Goal: Task Accomplishment & Management: Manage account settings

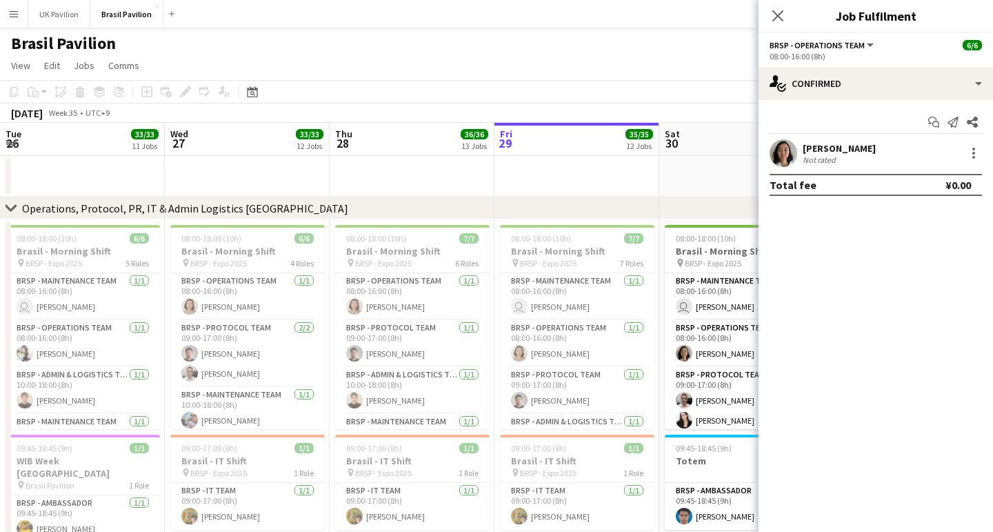
scroll to position [0, 330]
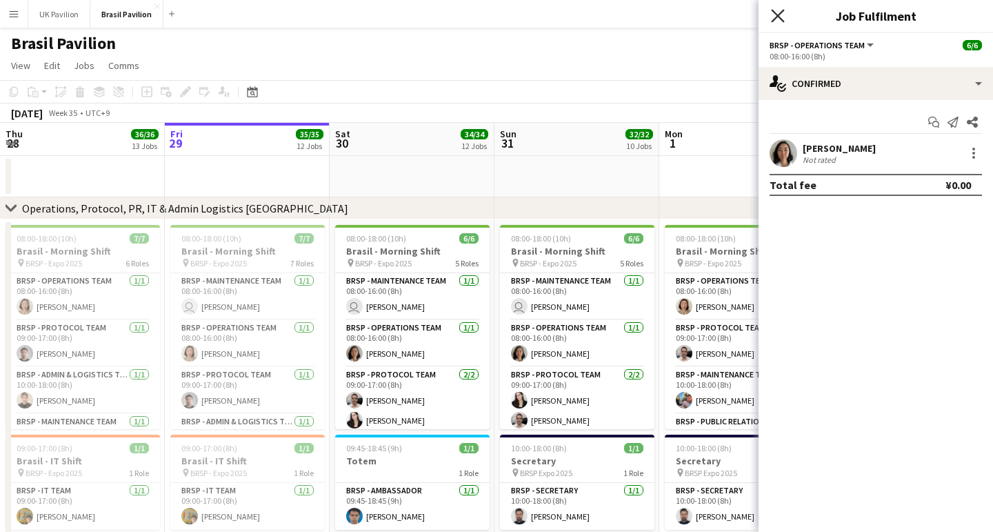
click at [778, 19] on icon "Close pop-in" at bounding box center [777, 15] width 13 height 13
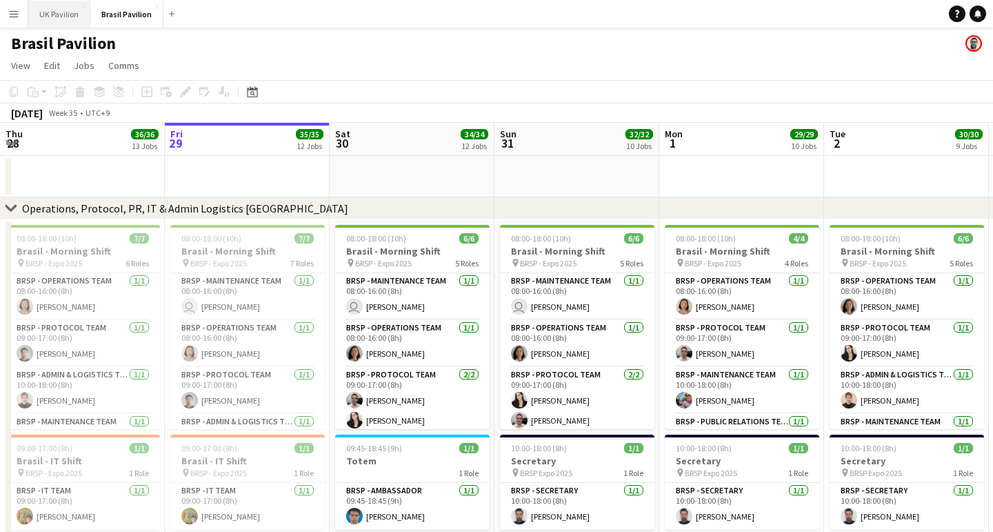
click at [64, 18] on button "UK Pavilion Close" at bounding box center [59, 14] width 62 height 27
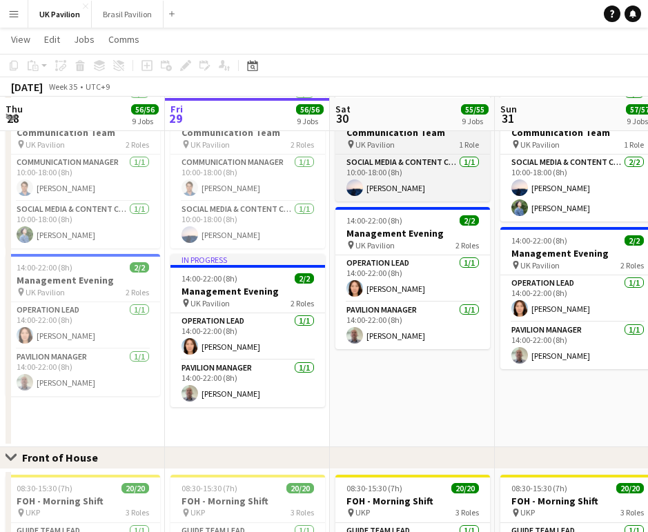
scroll to position [540, 0]
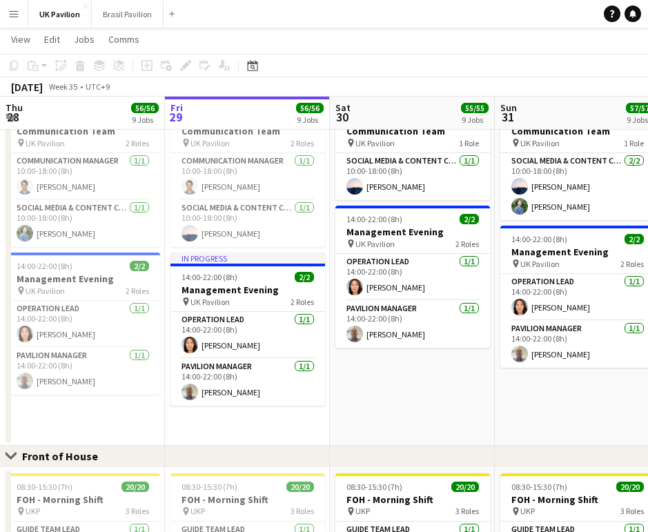
click at [411, 417] on app-date-cell "08:00-16:00 (8h) 2/2 Management Morning pin UK Pavilion 2 Roles Operation Lead …" at bounding box center [412, 94] width 165 height 704
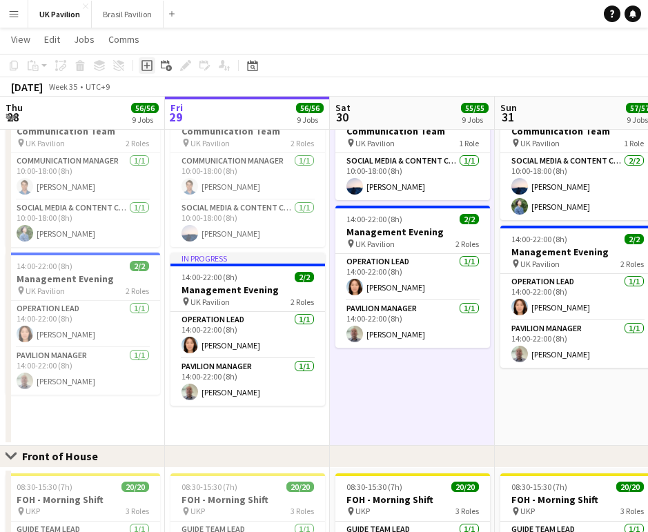
click at [150, 69] on icon "Add job" at bounding box center [146, 65] width 11 height 11
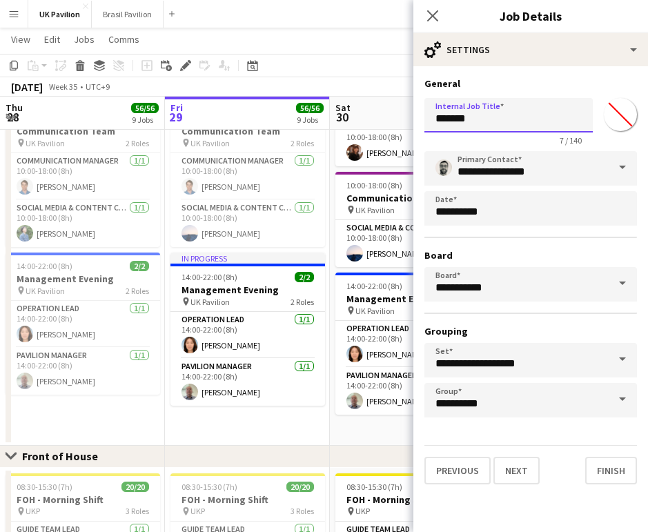
drag, startPoint x: 506, startPoint y: 121, endPoint x: 281, endPoint y: 109, distance: 225.3
click at [281, 109] on body "Menu Boards Boards Boards All jobs Status Workforce Workforce My Workforce Recr…" at bounding box center [324, 382] width 648 height 1844
type input "*******"
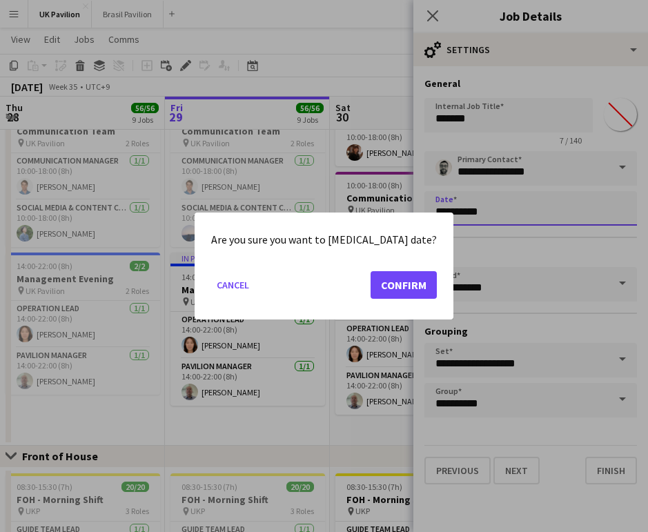
scroll to position [0, 0]
click at [505, 221] on body "Menu Boards Boards Boards All jobs Status Workforce Workforce My Workforce Recr…" at bounding box center [324, 382] width 648 height 1844
click at [245, 287] on button "Cancel" at bounding box center [232, 285] width 43 height 22
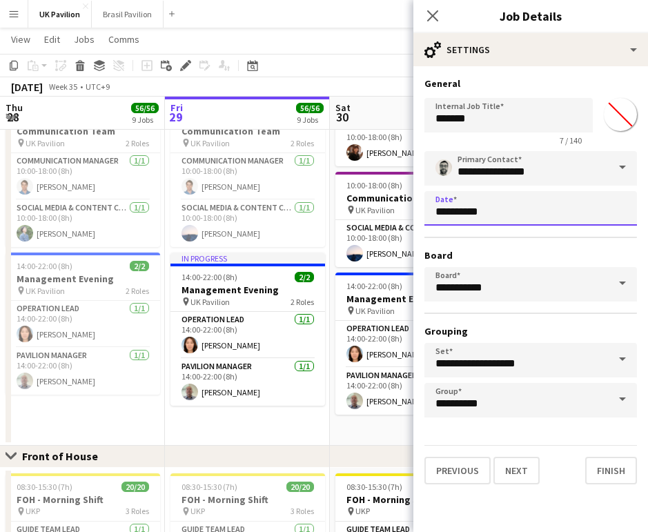
scroll to position [549, 0]
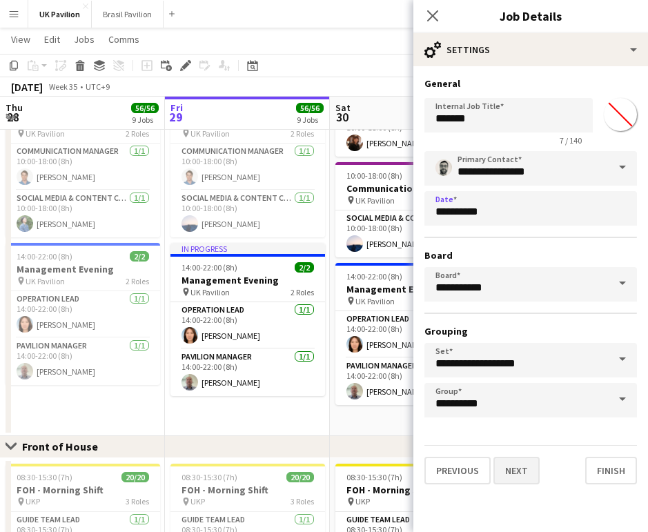
click at [533, 484] on button "Next" at bounding box center [516, 471] width 46 height 28
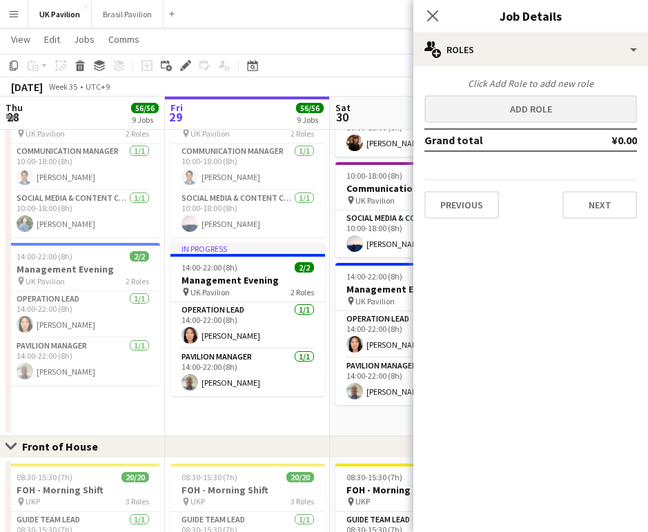
click at [515, 109] on button "Add role" at bounding box center [530, 109] width 212 height 28
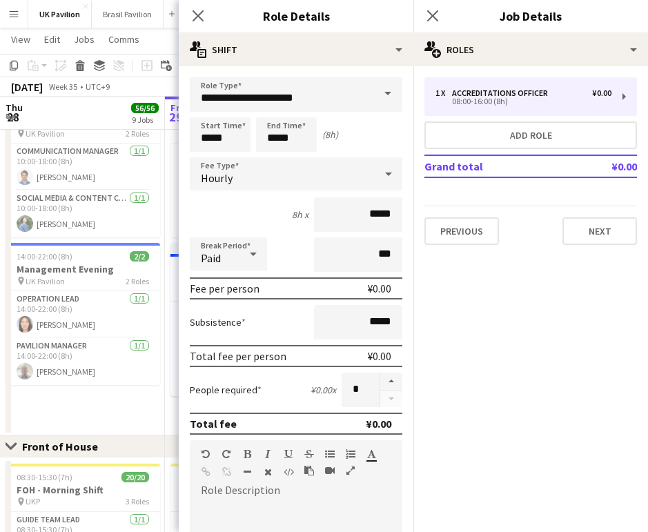
click at [380, 92] on span at bounding box center [387, 93] width 29 height 33
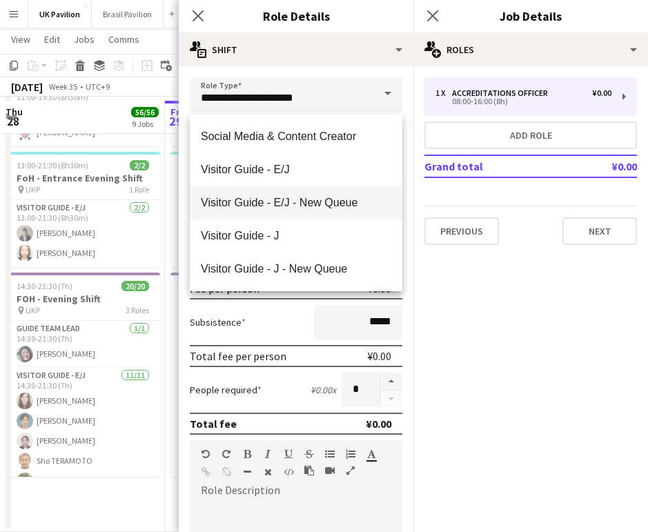
scroll to position [1316, 0]
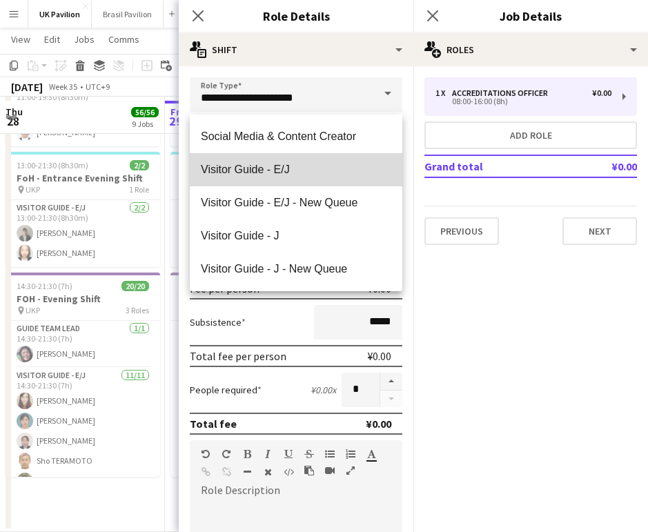
click at [259, 172] on span "Visitor Guide - E/J" at bounding box center [296, 169] width 190 height 13
type input "**********"
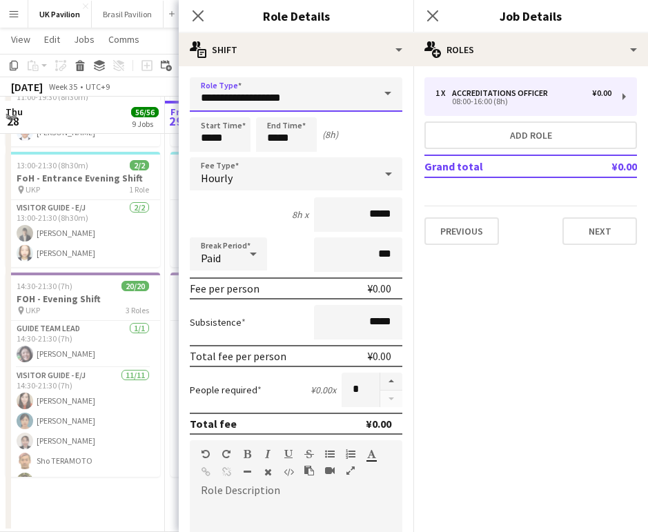
scroll to position [1316, 1]
click at [372, 182] on div "Hourly" at bounding box center [282, 173] width 185 height 33
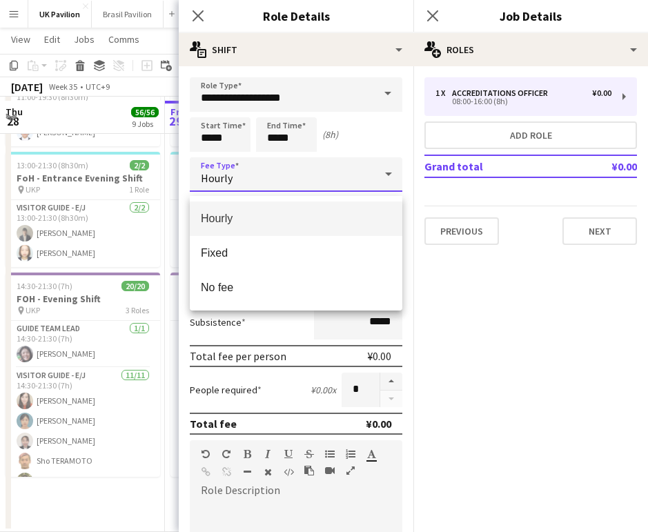
scroll to position [1316, 0]
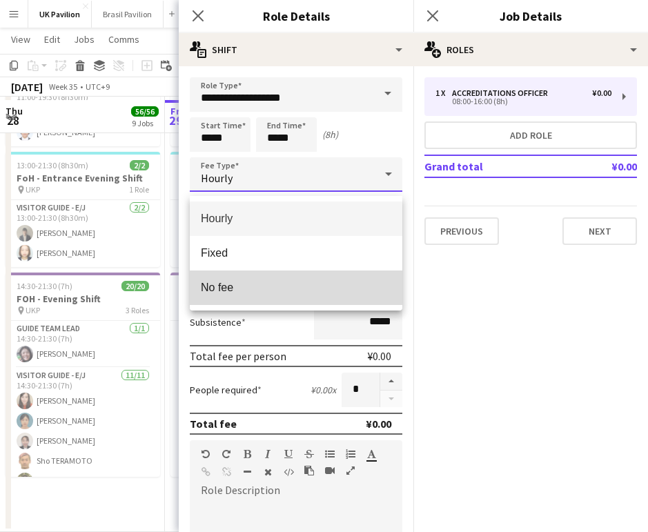
click at [253, 284] on span "No fee" at bounding box center [296, 287] width 190 height 13
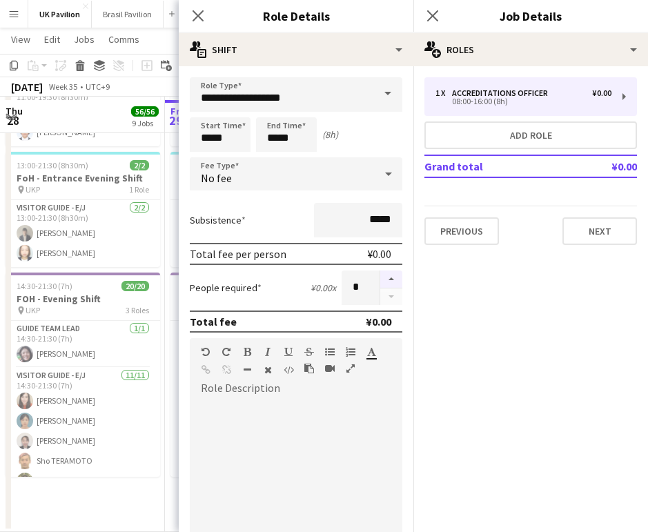
click at [390, 288] on button "button" at bounding box center [391, 279] width 22 height 18
type input "*"
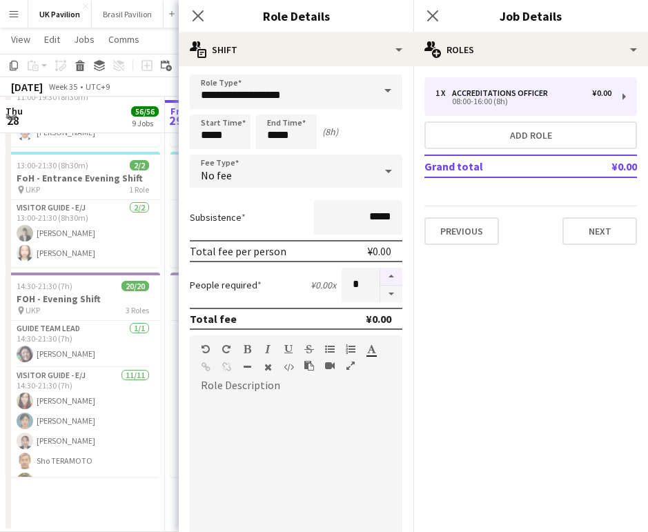
scroll to position [3, 0]
click at [230, 138] on input "*****" at bounding box center [220, 131] width 61 height 34
type input "*****"
drag, startPoint x: 207, startPoint y: 106, endPoint x: 233, endPoint y: 115, distance: 27.7
click at [207, 106] on div at bounding box center [206, 107] width 28 height 14
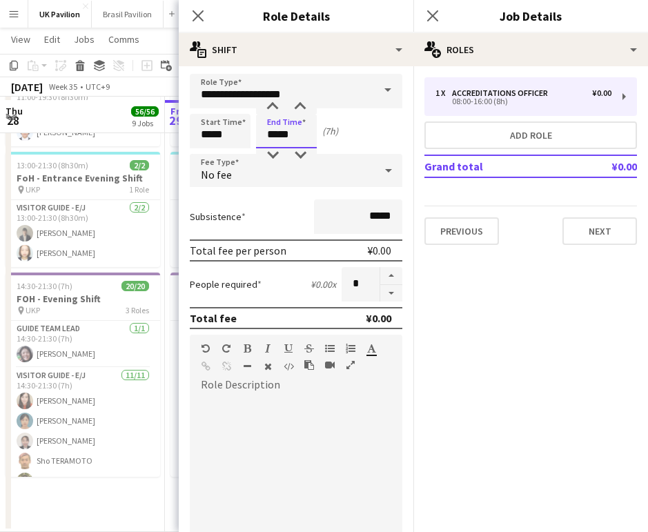
drag, startPoint x: 287, startPoint y: 139, endPoint x: 278, endPoint y: 120, distance: 21.3
click at [287, 139] on input "*****" at bounding box center [286, 131] width 61 height 34
click at [275, 112] on div at bounding box center [273, 107] width 28 height 14
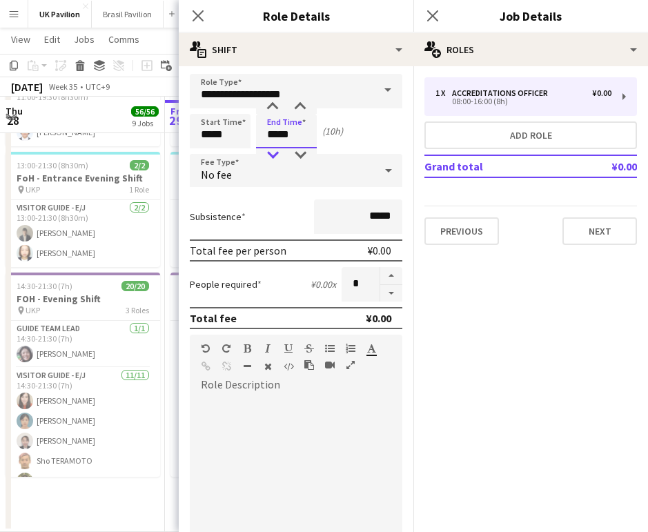
type input "*****"
click at [274, 159] on div at bounding box center [273, 155] width 28 height 14
click at [197, 11] on icon "Close pop-in" at bounding box center [197, 15] width 13 height 13
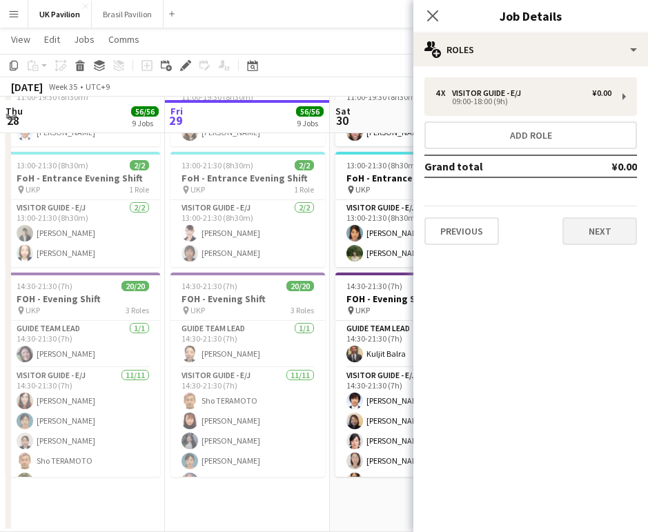
click at [604, 237] on button "Next" at bounding box center [599, 231] width 75 height 28
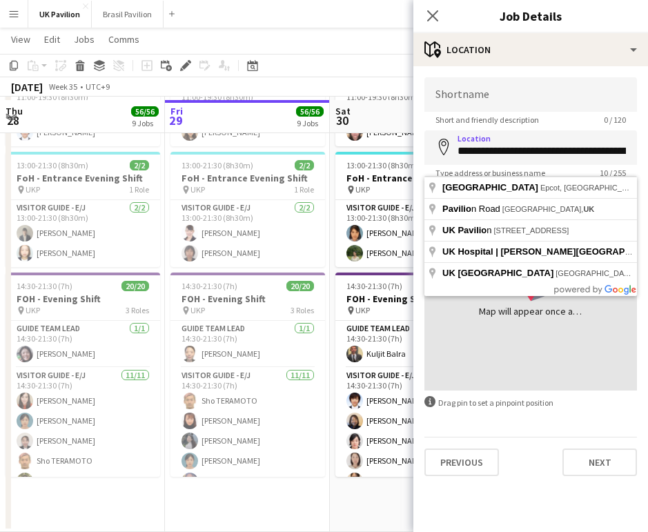
type input "**********"
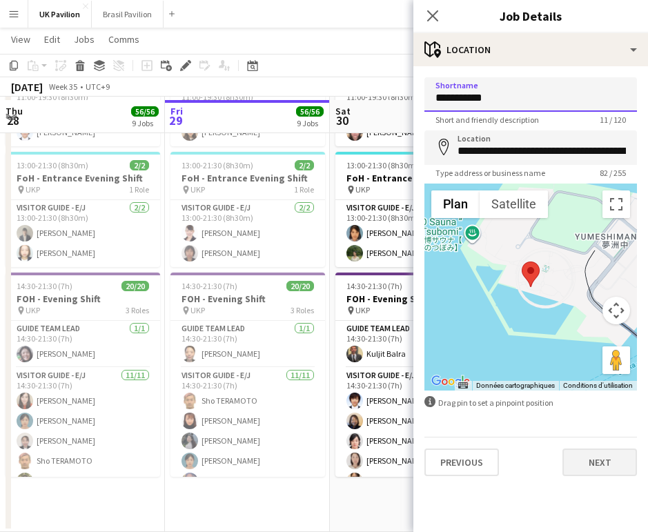
type input "**********"
click at [595, 476] on button "Next" at bounding box center [599, 462] width 75 height 28
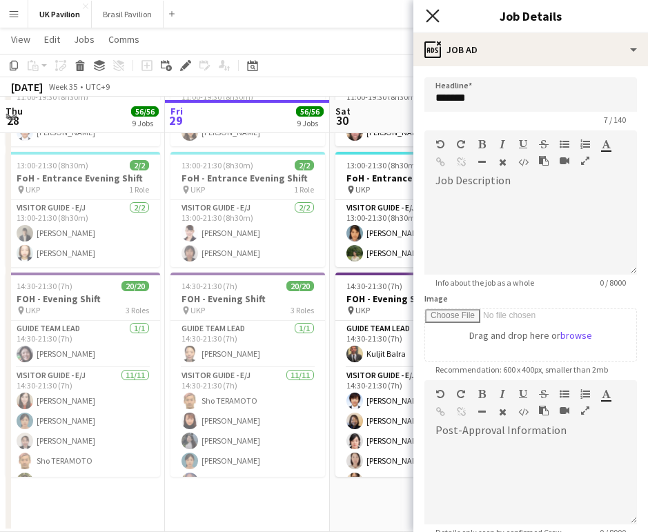
click at [432, 17] on icon at bounding box center [432, 15] width 13 height 13
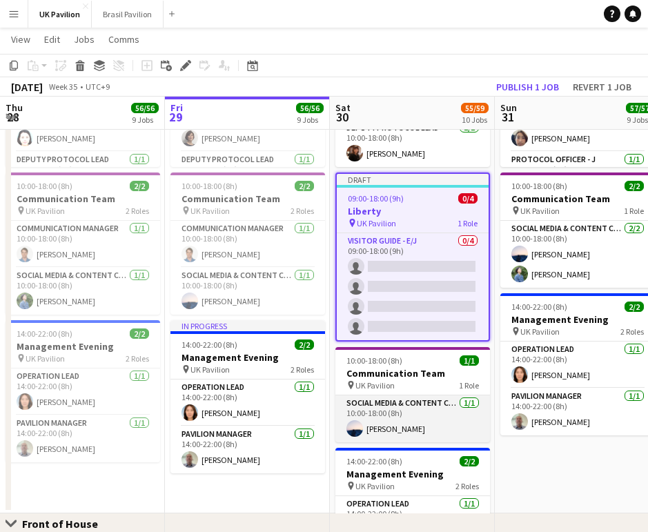
scroll to position [472, 0]
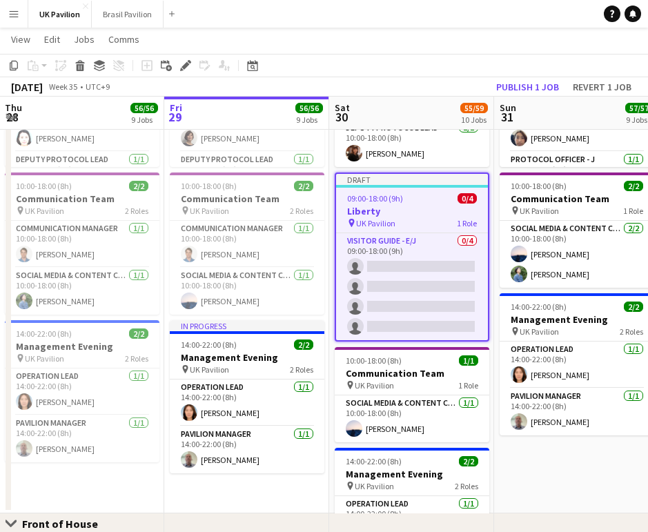
click at [403, 204] on span "09:00-18:00 (9h)" at bounding box center [375, 198] width 56 height 10
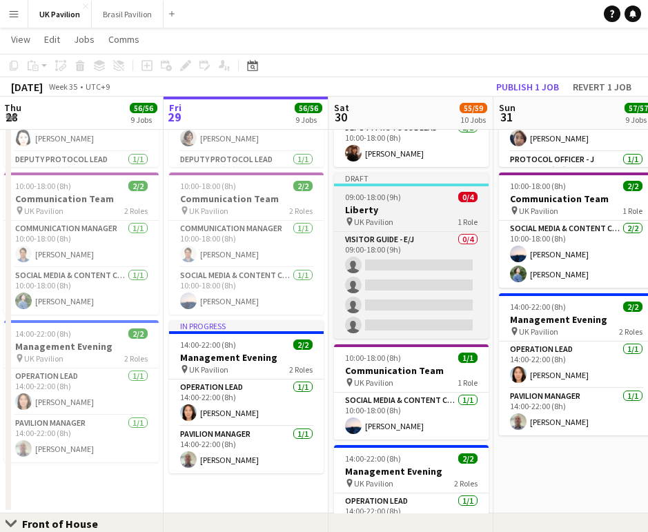
scroll to position [0, 335]
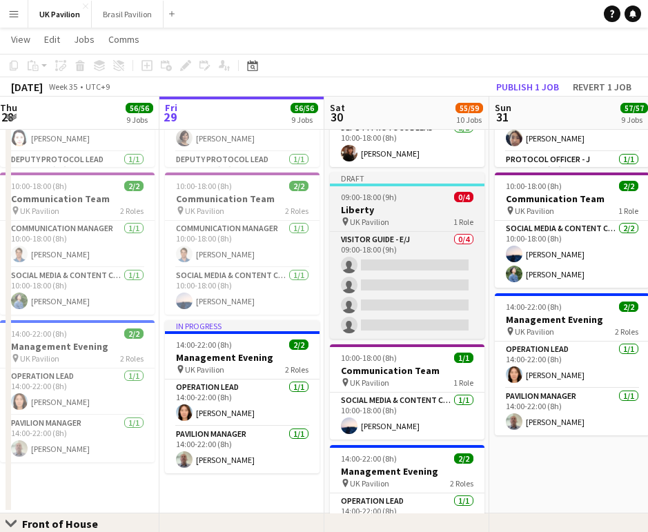
click at [406, 216] on app-job-card "Draft 09:00-18:00 (9h) 0/4 Liberty pin UK Pavilion 1 Role Visitor Guide - E/J 0…" at bounding box center [407, 255] width 155 height 166
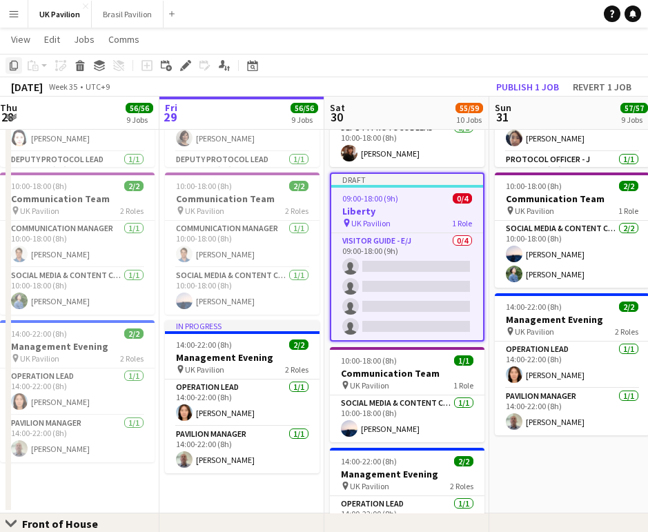
click at [10, 67] on icon at bounding box center [14, 66] width 8 height 10
click at [544, 483] on app-date-cell "08:00-16:00 (8h) 2/2 Management Morning pin UK Pavilion 2 Roles Operation Lead …" at bounding box center [571, 162] width 165 height 704
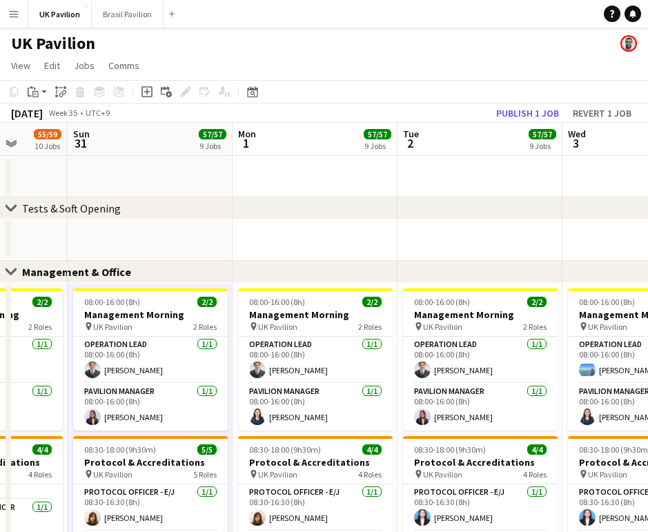
scroll to position [0, 0]
click at [333, 248] on app-date-cell at bounding box center [315, 239] width 165 height 41
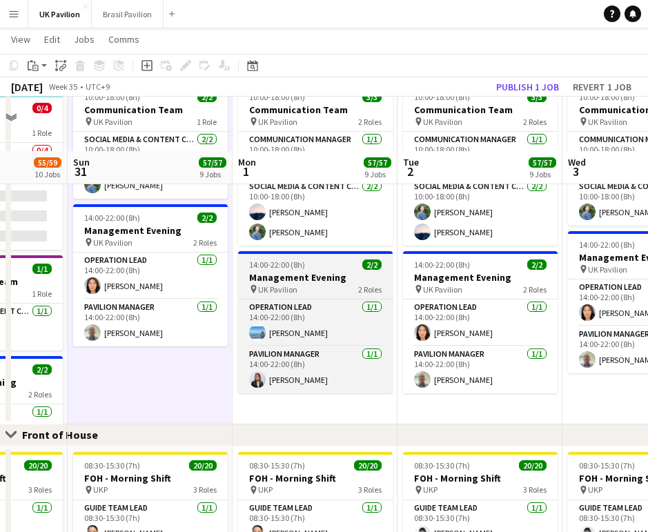
scroll to position [615, 0]
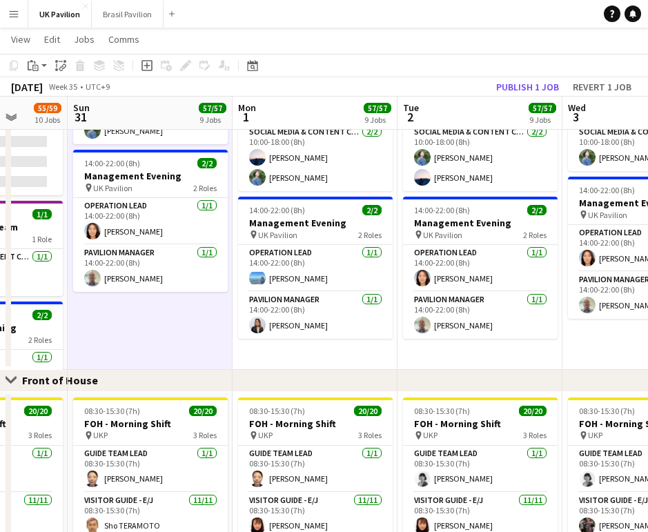
click at [12, 383] on app-icon "Close set" at bounding box center [11, 380] width 11 height 11
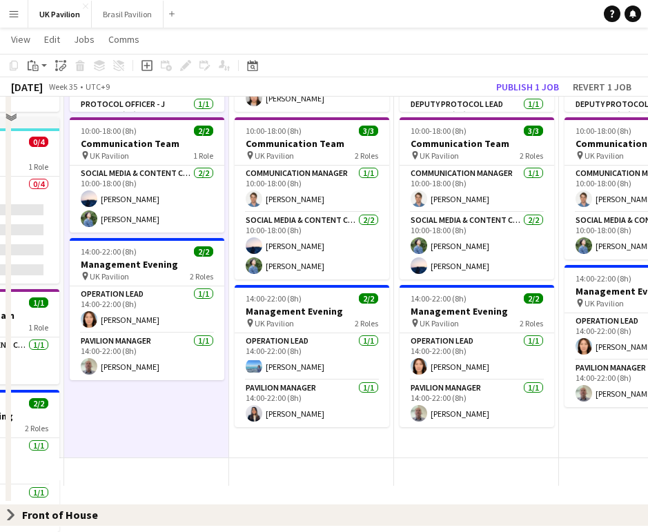
scroll to position [485, 0]
click at [330, 458] on app-calendar-viewport "Thu 28 56/56 9 Jobs Fri 29 56/56 9 Jobs Sat 30 55/59 10 Jobs Sun 31 57/57 9 Job…" at bounding box center [324, 52] width 648 height 959
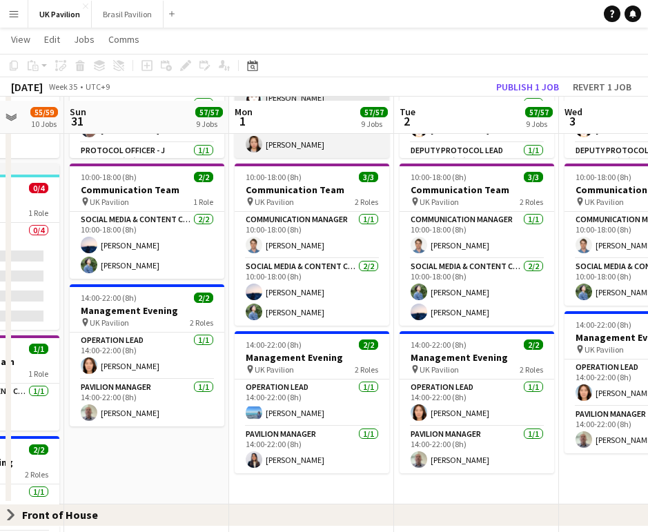
scroll to position [0, 0]
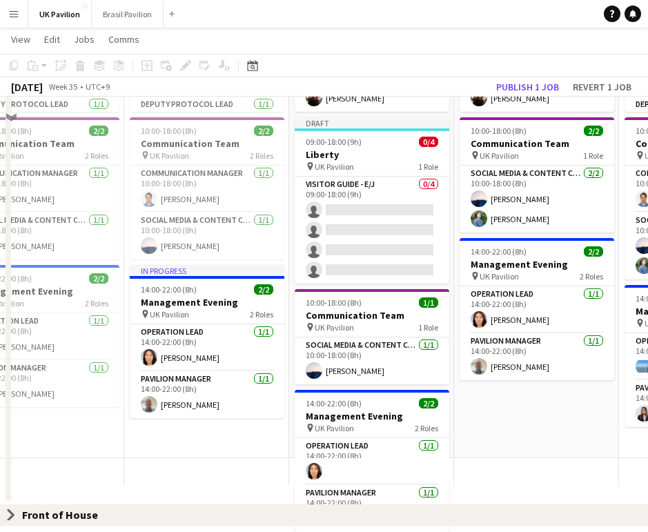
click at [531, 466] on app-calendar-viewport "Tue 26 56/56 9 Jobs Wed 27 56/56 9 Jobs Thu 28 56/56 9 Jobs Fri 29 56/56 9 Jobs…" at bounding box center [324, 52] width 648 height 959
click at [538, 459] on app-calendar-viewport "Tue 26 56/56 9 Jobs Wed 27 56/56 9 Jobs Thu 28 56/56 9 Jobs Fri 29 56/56 9 Jobs…" at bounding box center [324, 52] width 648 height 959
click at [534, 401] on app-date-cell "08:00-16:00 (8h) 2/2 Management Morning pin UK Pavilion 2 Roles Operation Lead …" at bounding box center [537, 106] width 165 height 704
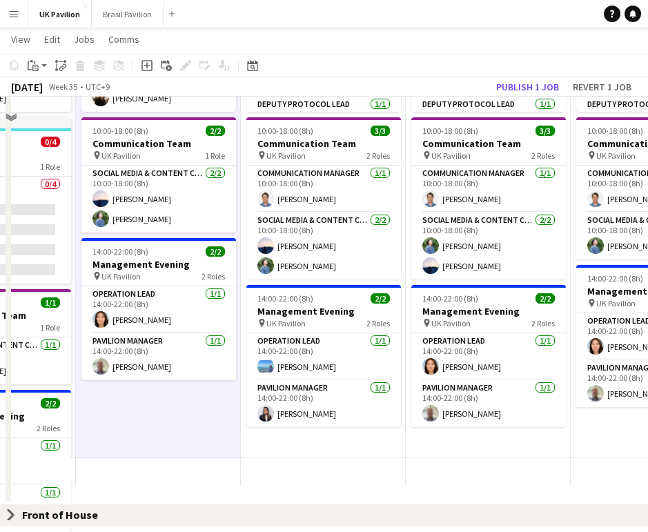
click at [311, 478] on app-calendar-viewport "Thu 28 56/56 9 Jobs Fri 29 56/56 9 Jobs Sat 30 55/59 10 Jobs Sun 31 57/57 9 Job…" at bounding box center [324, 52] width 648 height 959
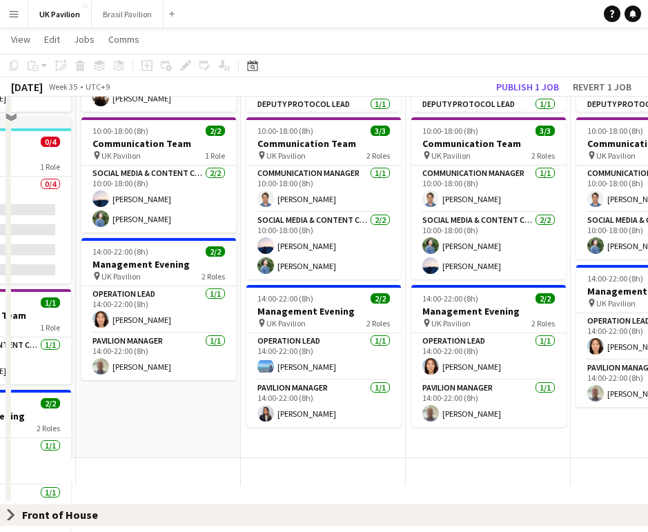
click at [174, 392] on app-date-cell "08:00-16:00 (8h) 2/2 Management Morning pin UK Pavilion 2 Roles Operation Lead …" at bounding box center [158, 106] width 165 height 704
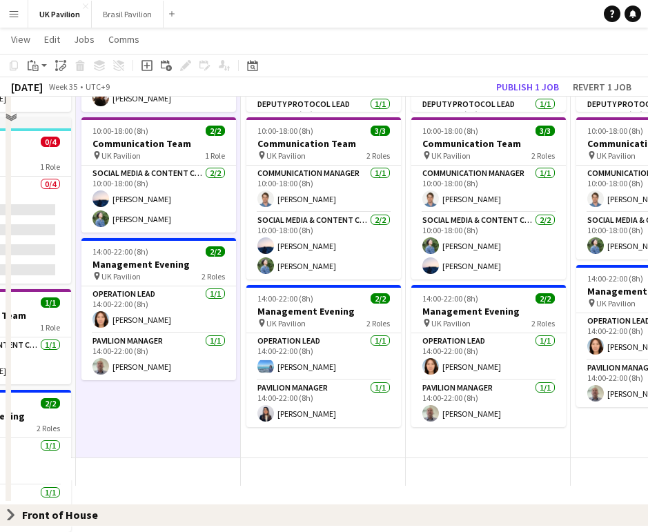
click at [306, 270] on app-date-cell "08:00-16:00 (8h) 2/2 Management Morning pin UK Pavilion 2 Roles Operation Lead …" at bounding box center [323, 106] width 165 height 704
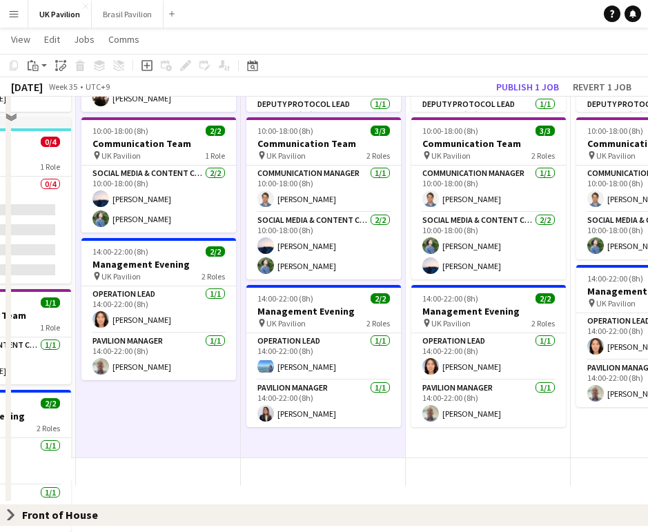
click at [446, 270] on app-date-cell "08:00-16:00 (8h) 2/2 Management Morning pin UK Pavilion 2 Roles Operation Lead …" at bounding box center [488, 106] width 165 height 704
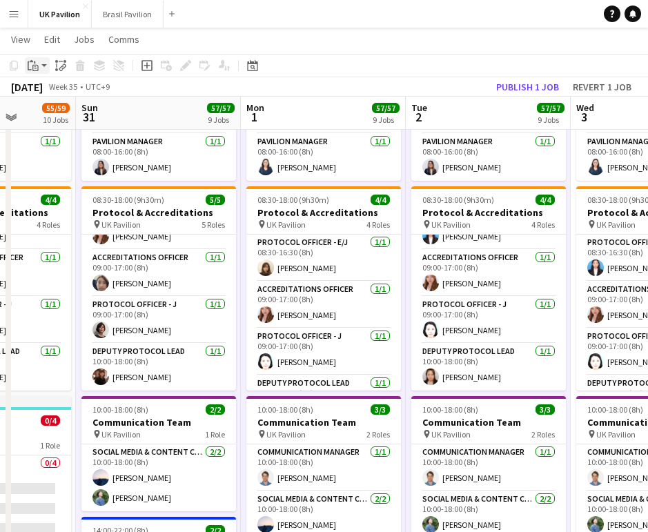
click at [41, 66] on div "Paste" at bounding box center [33, 65] width 17 height 17
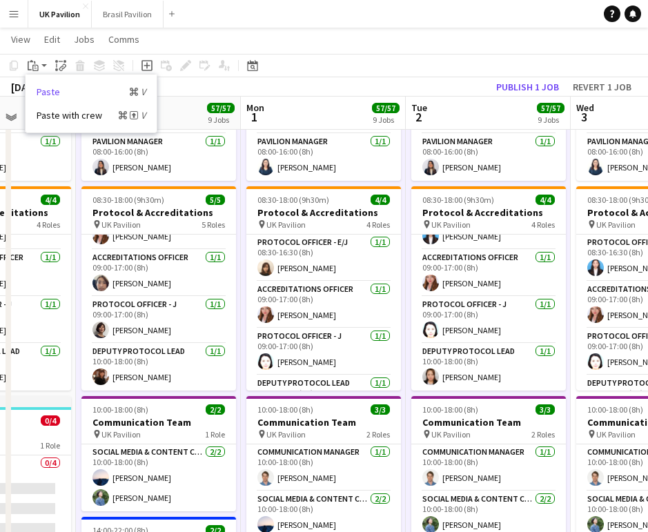
click at [62, 97] on link "Paste Command V" at bounding box center [91, 92] width 109 height 12
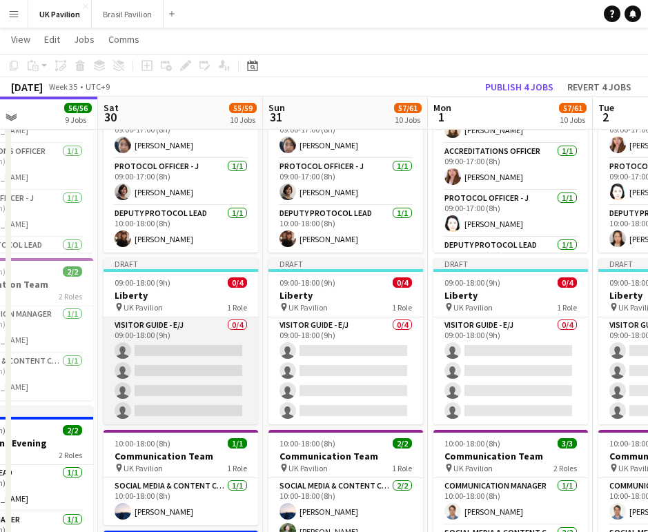
click at [175, 372] on app-card-role "Visitor Guide - E/J 0/4 09:00-18:00 (9h) single-neutral-actions single-neutral-…" at bounding box center [180, 370] width 155 height 107
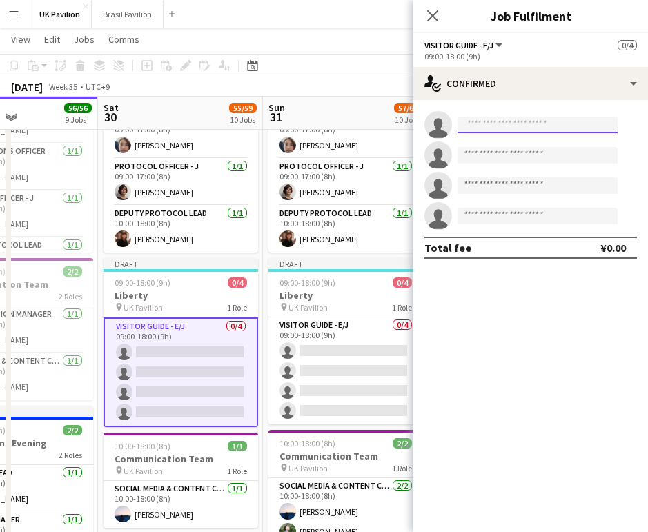
click at [480, 128] on input at bounding box center [537, 125] width 160 height 17
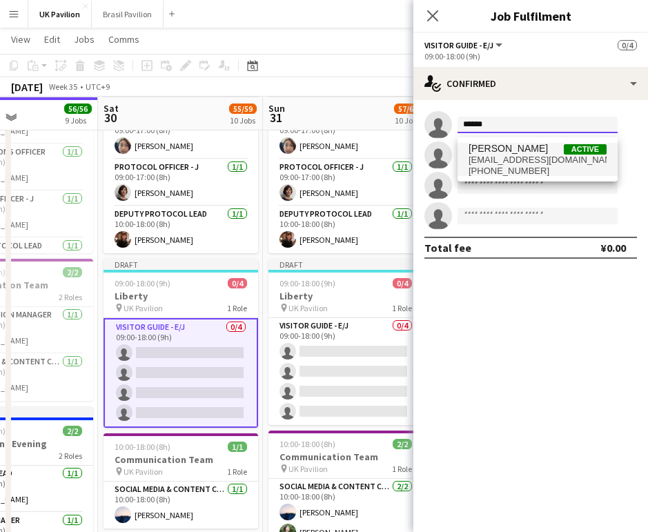
type input "******"
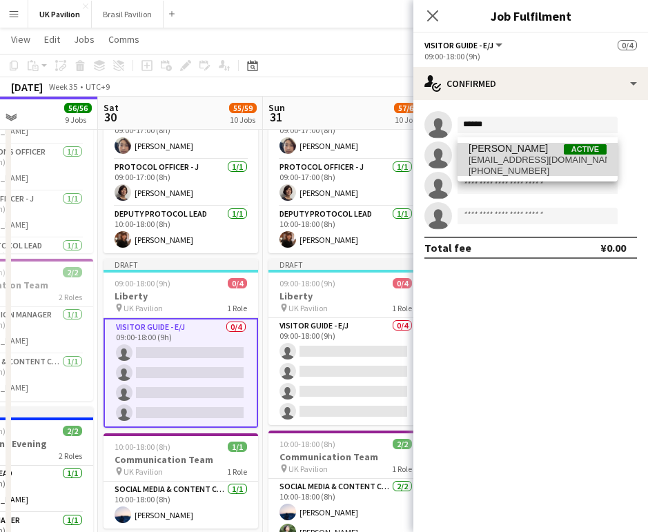
click at [517, 161] on span "[EMAIL_ADDRESS][DOMAIN_NAME]" at bounding box center [537, 160] width 138 height 11
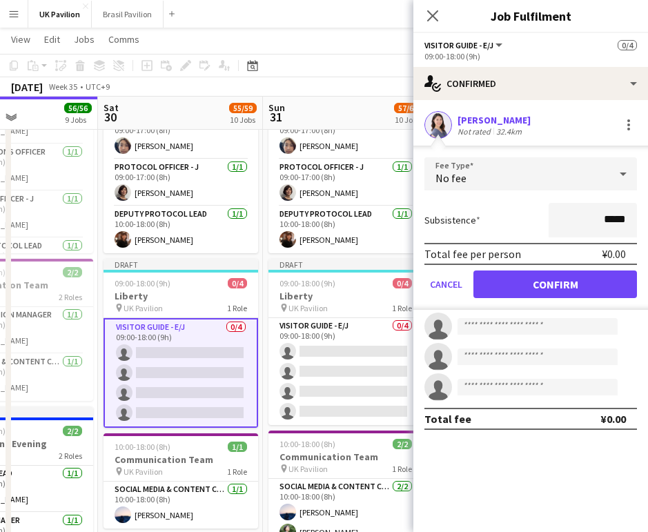
click at [556, 291] on button "Confirm" at bounding box center [555, 284] width 164 height 28
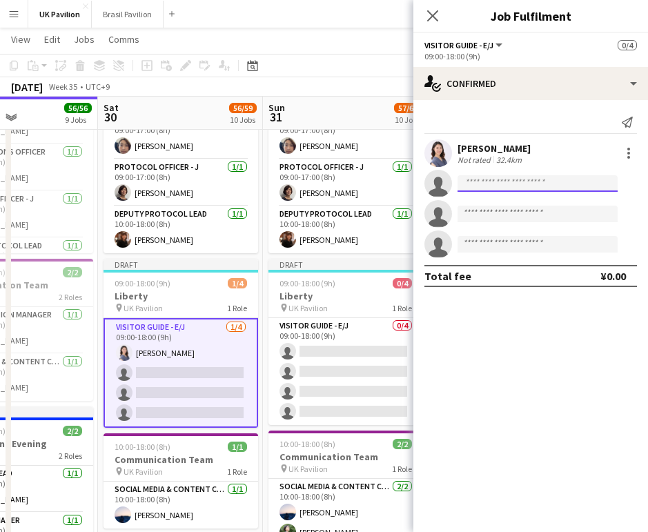
click at [470, 183] on input at bounding box center [537, 183] width 160 height 17
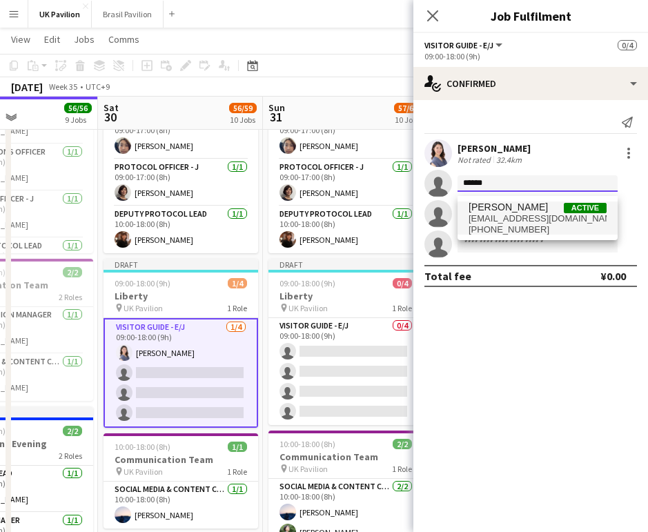
type input "******"
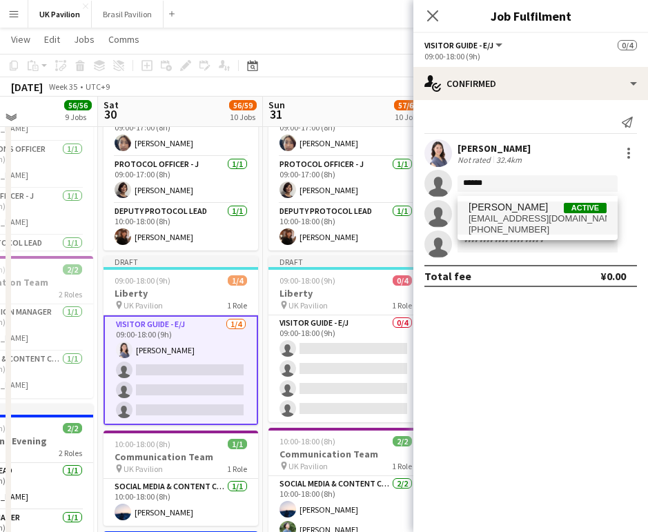
click at [495, 223] on span "[EMAIL_ADDRESS][DOMAIN_NAME]" at bounding box center [537, 218] width 138 height 11
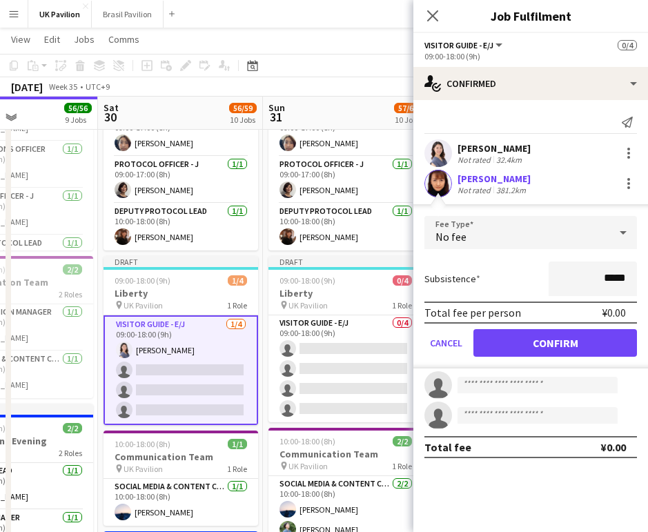
click at [521, 354] on button "Confirm" at bounding box center [555, 343] width 164 height 28
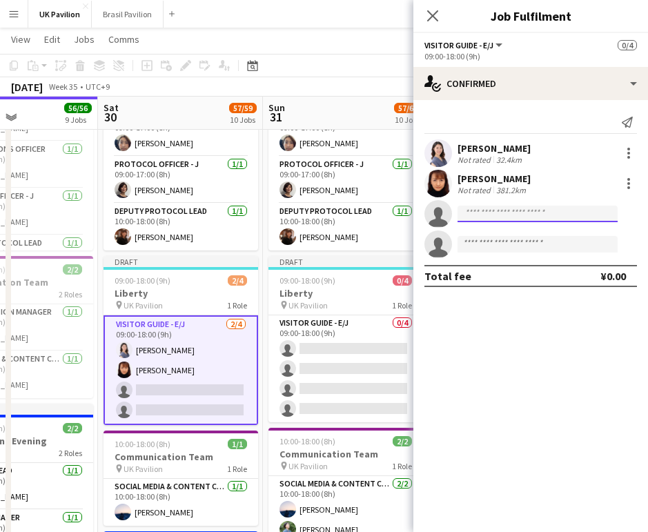
click at [469, 218] on input at bounding box center [537, 214] width 160 height 17
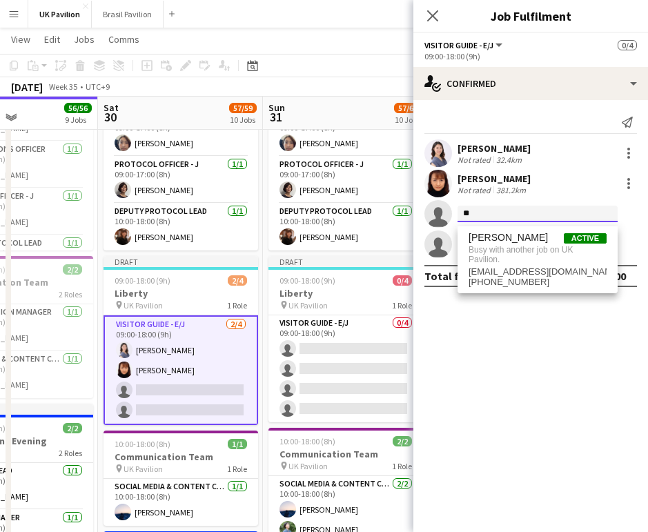
type input "*"
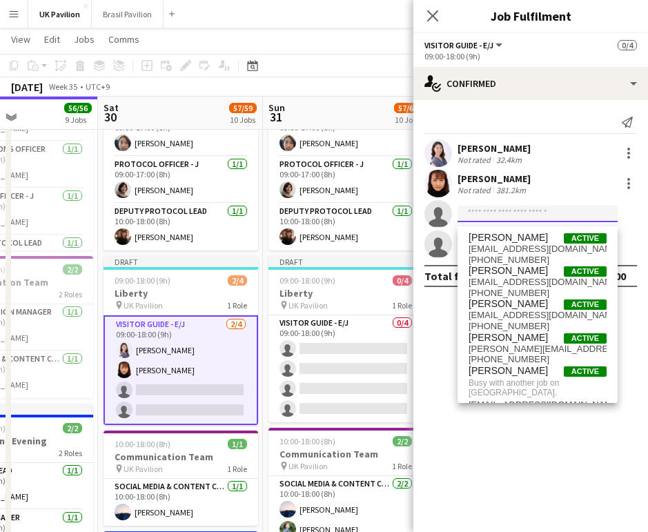
scroll to position [388, 1]
click at [519, 488] on mat-expansion-panel "check Confirmed Send notification [PERSON_NAME] Not rated 32.4km [PERSON_NAME] …" at bounding box center [530, 316] width 235 height 432
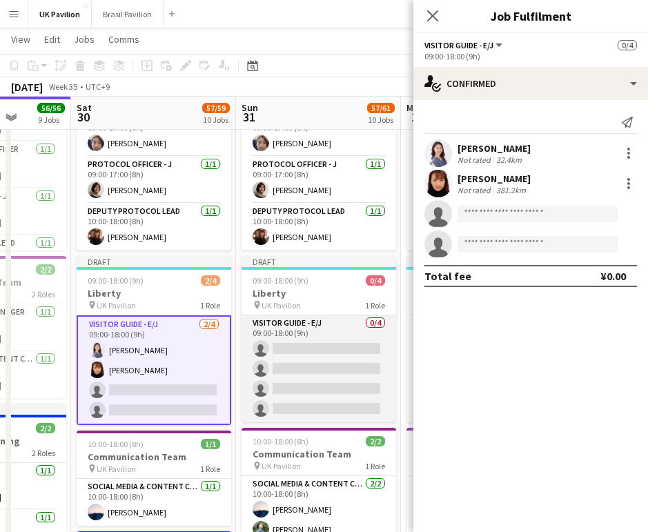
scroll to position [0, 425]
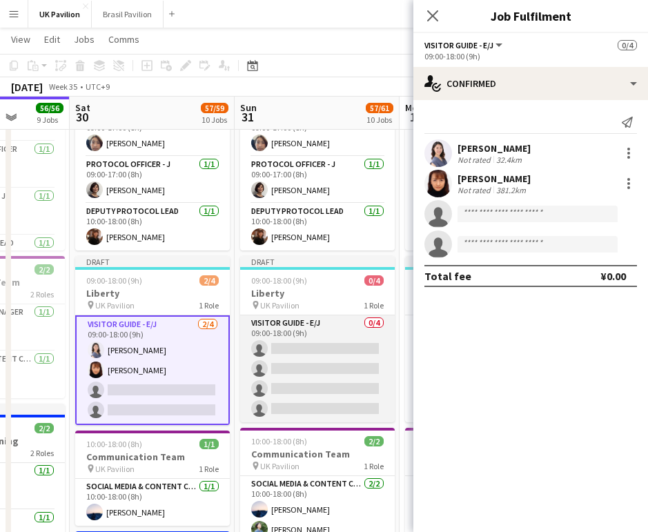
click at [286, 378] on app-card-role "Visitor Guide - E/J 0/4 09:00-18:00 (9h) single-neutral-actions single-neutral-…" at bounding box center [317, 368] width 155 height 107
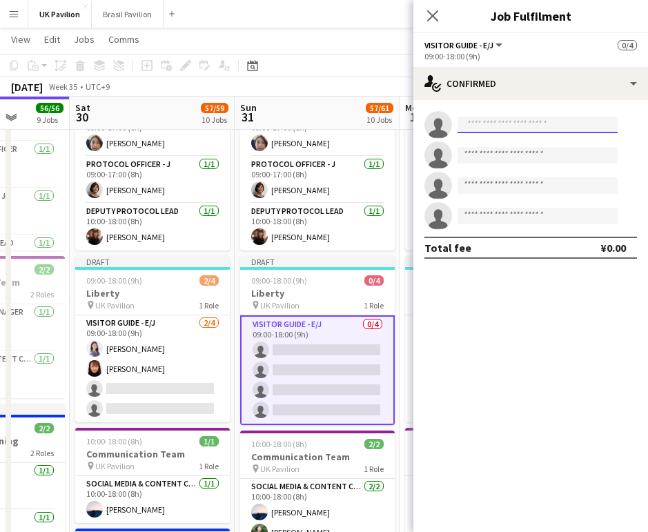
click at [483, 129] on input at bounding box center [537, 125] width 160 height 17
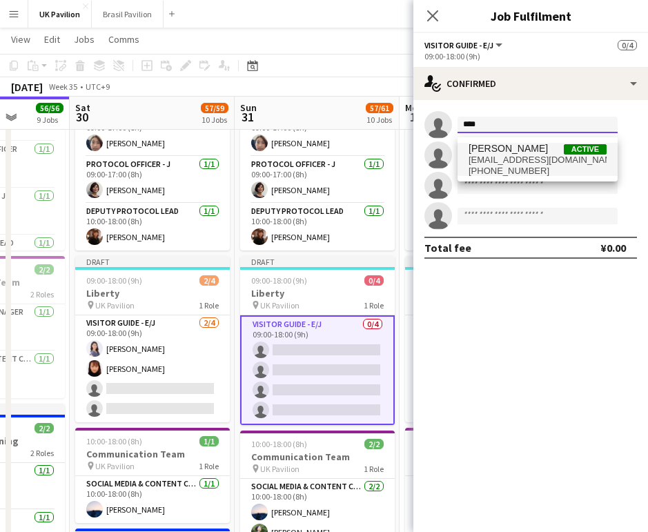
type input "****"
click at [502, 155] on span "[PERSON_NAME]" at bounding box center [507, 149] width 79 height 12
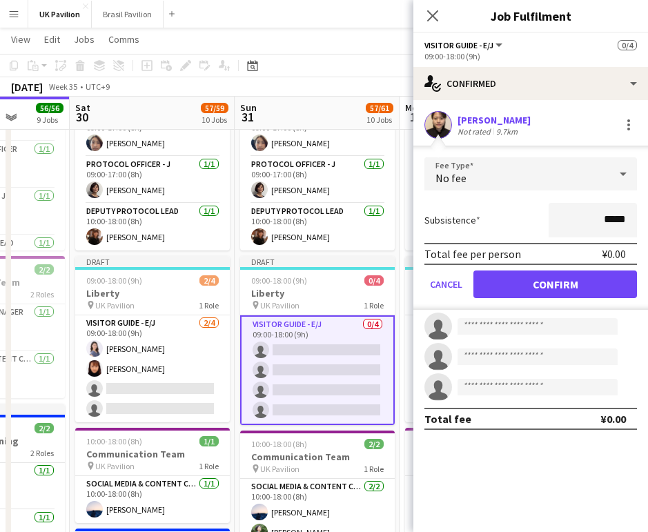
click at [535, 293] on button "Confirm" at bounding box center [555, 284] width 164 height 28
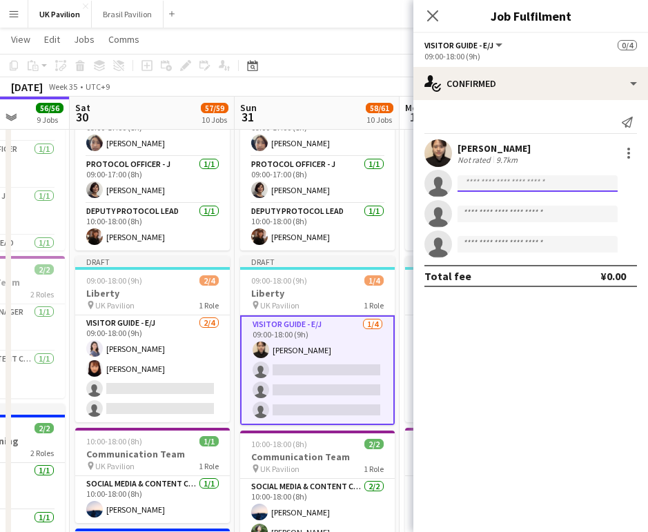
click at [480, 186] on input at bounding box center [537, 183] width 160 height 17
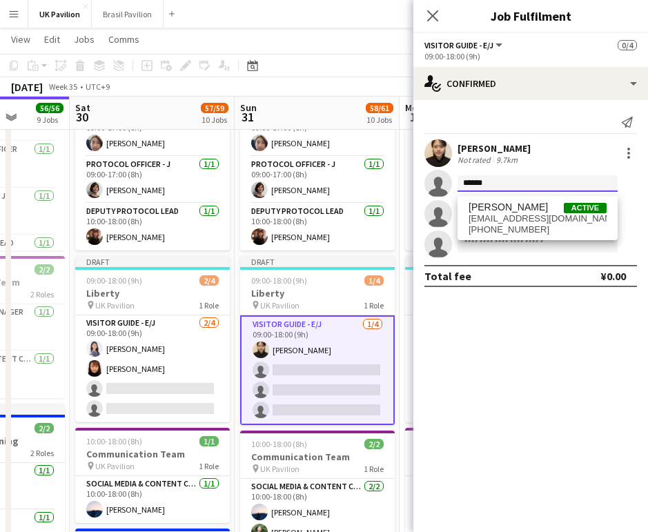
type input "*******"
drag, startPoint x: 549, startPoint y: 226, endPoint x: 531, endPoint y: 224, distance: 18.7
click at [531, 224] on span "[EMAIL_ADDRESS][DOMAIN_NAME]" at bounding box center [537, 218] width 138 height 11
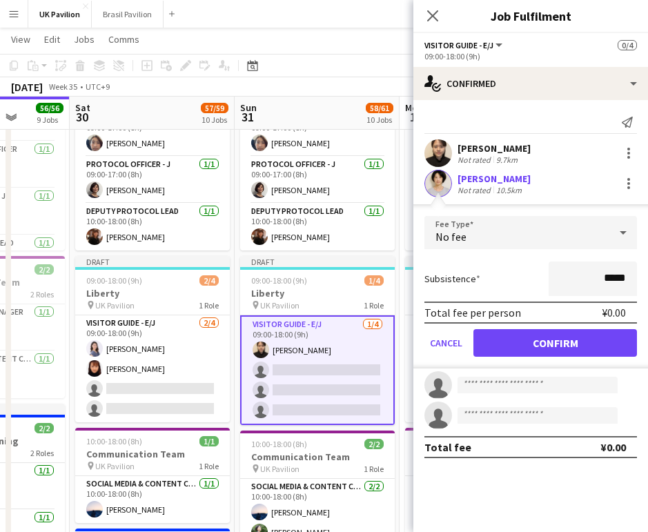
click at [537, 353] on button "Confirm" at bounding box center [555, 343] width 164 height 28
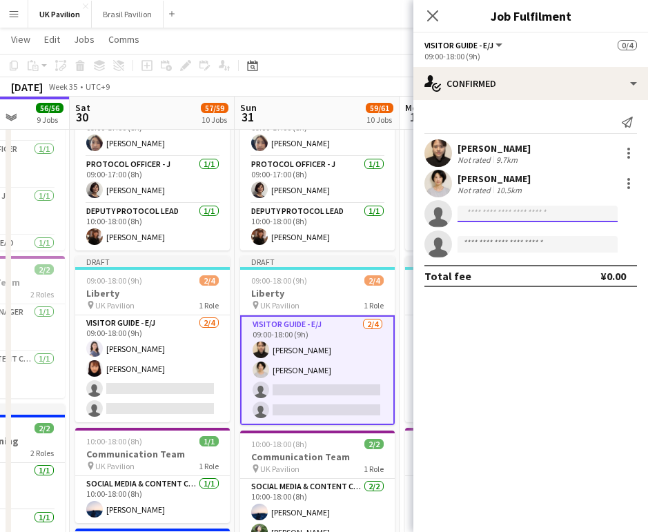
click at [499, 219] on input at bounding box center [537, 214] width 160 height 17
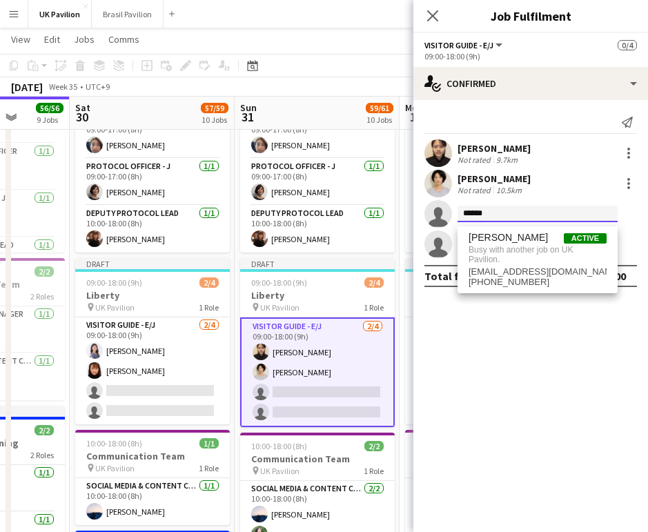
scroll to position [386, 0]
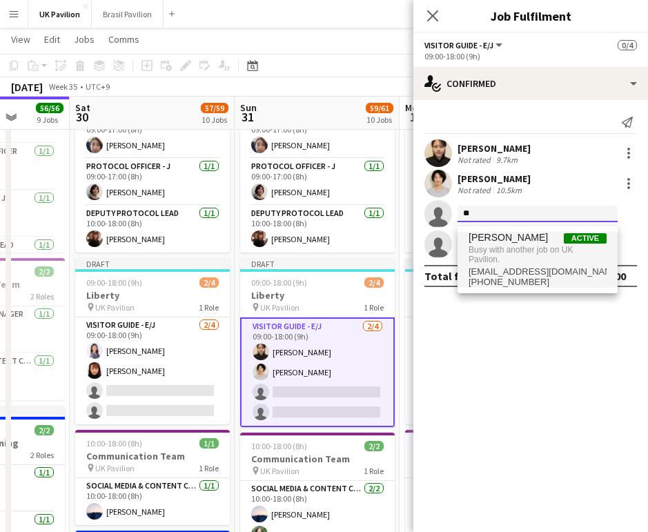
type input "*"
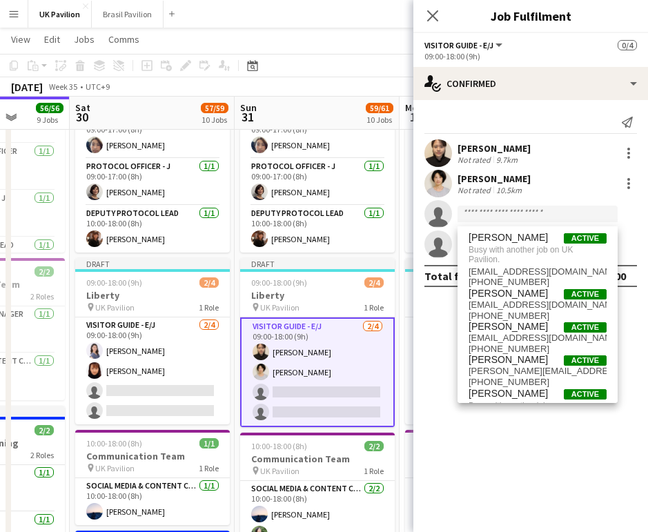
click at [447, 459] on mat-expansion-panel "check Confirmed Send notification Nene MIZUNO Not rated 9.7km [PERSON_NAME] Not…" at bounding box center [530, 316] width 235 height 432
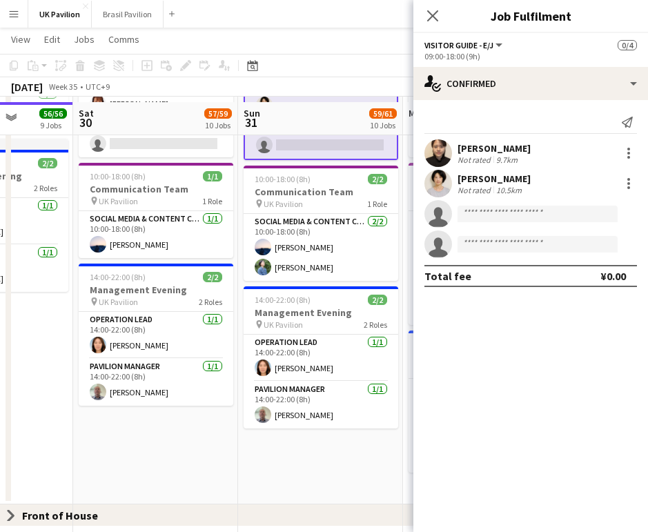
scroll to position [658, 0]
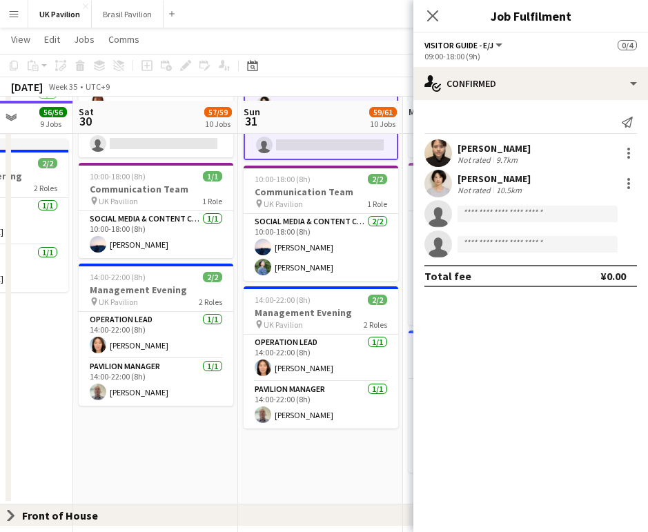
click at [11, 514] on app-icon "Close set" at bounding box center [11, 515] width 11 height 11
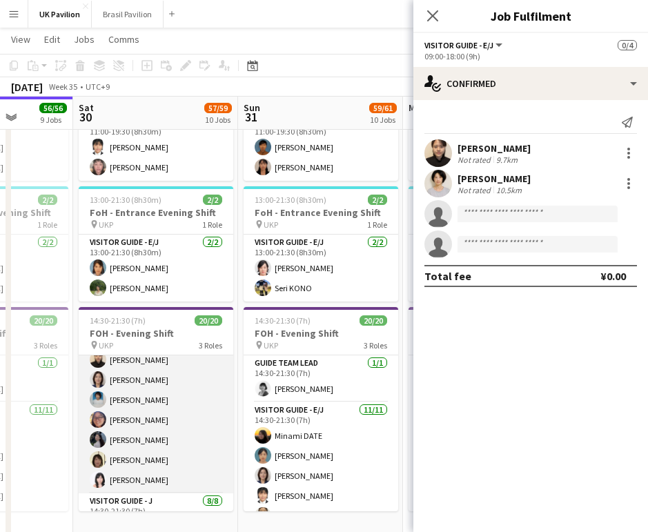
scroll to position [164, 0]
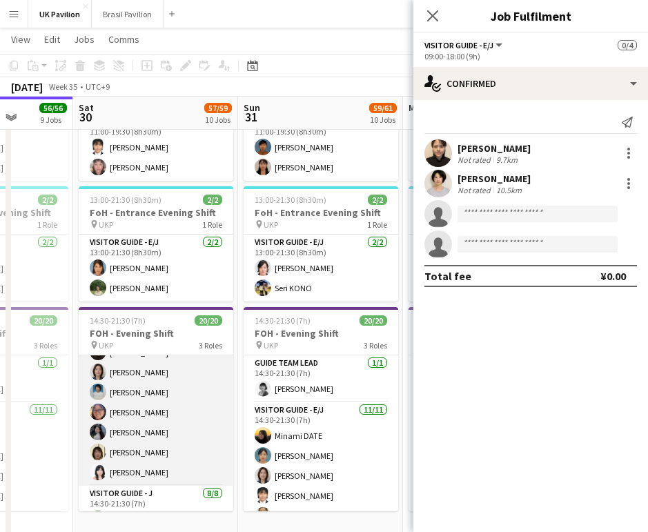
click at [150, 467] on app-card-role "Visitor Guide - E/J [DATE] 14:30-21:30 (7h) [PERSON_NAME] [PERSON_NAME] [PERSON…" at bounding box center [156, 362] width 155 height 247
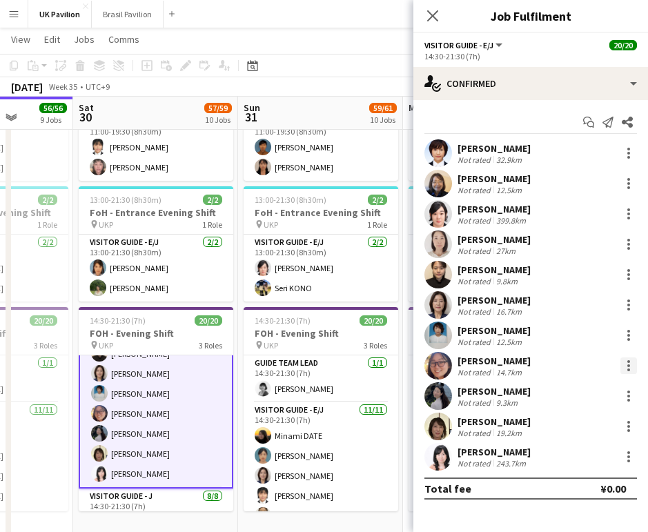
click at [626, 368] on div at bounding box center [628, 365] width 17 height 17
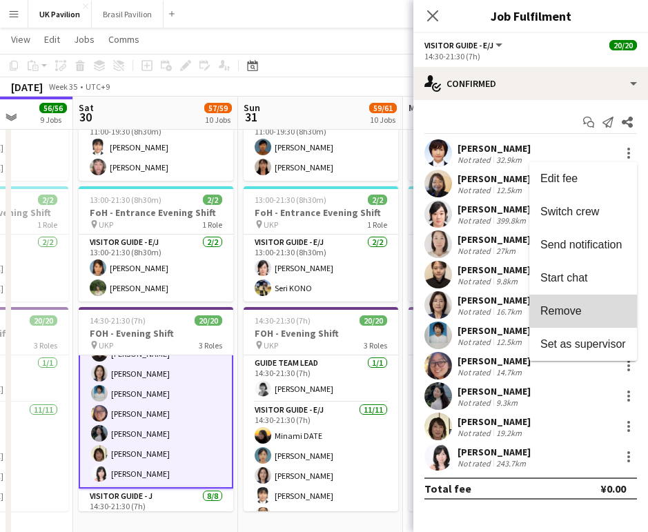
click at [553, 308] on span "Remove" at bounding box center [560, 311] width 41 height 12
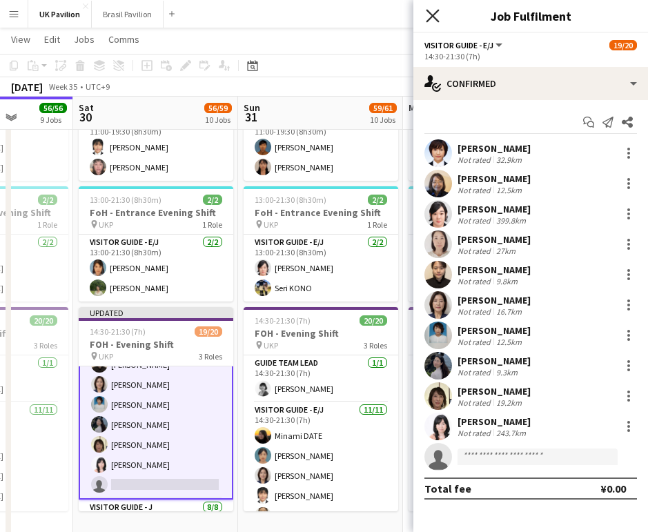
click at [431, 14] on icon at bounding box center [432, 15] width 13 height 13
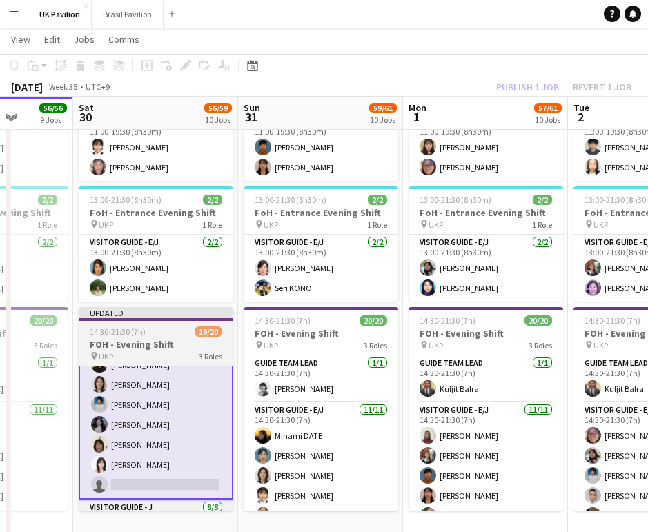
click at [121, 337] on span "14:30-21:30 (7h)" at bounding box center [118, 331] width 56 height 10
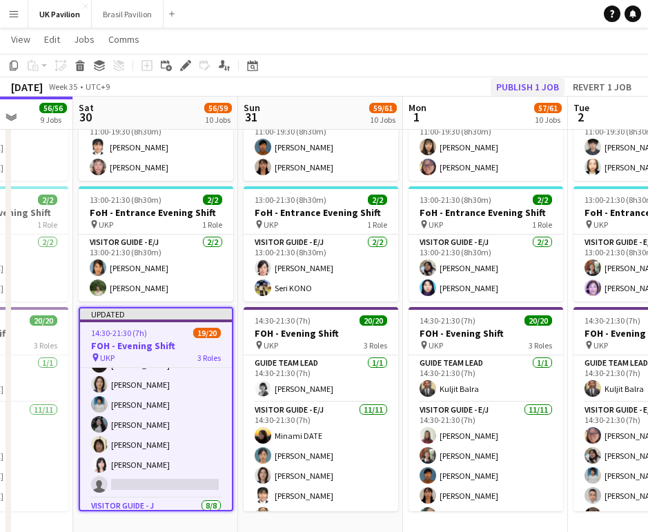
click at [495, 88] on button "Publish 1 job" at bounding box center [528, 87] width 74 height 18
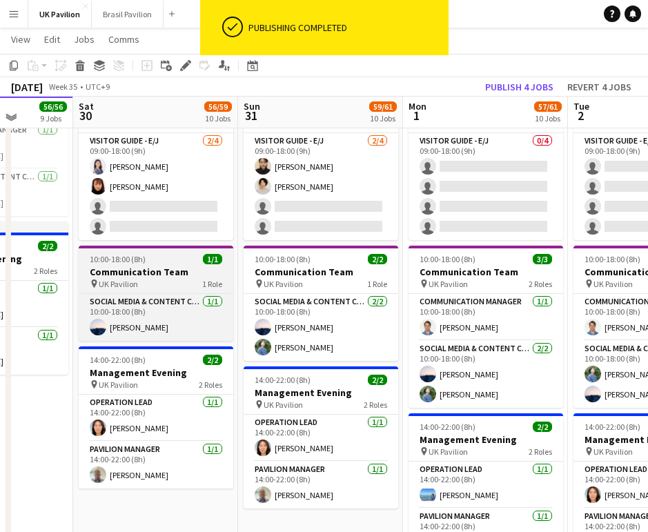
scroll to position [569, 0]
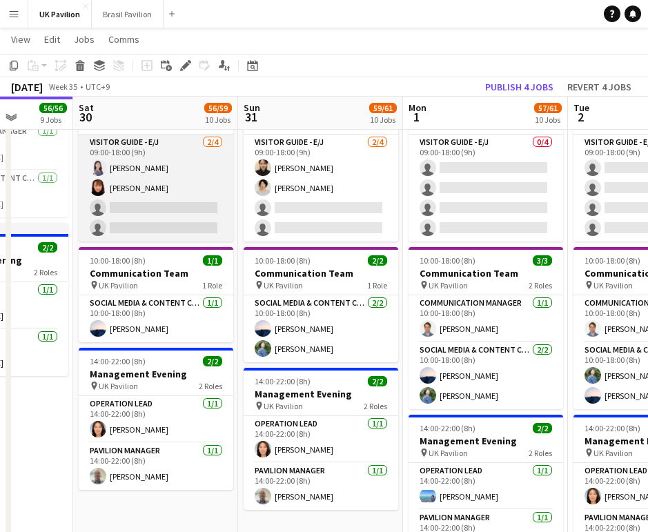
click at [125, 226] on app-card-role "Visitor Guide - E/J [DATE] 09:00-18:00 (9h) Hikaru [PERSON_NAME] [PERSON_NAME] …" at bounding box center [156, 188] width 155 height 107
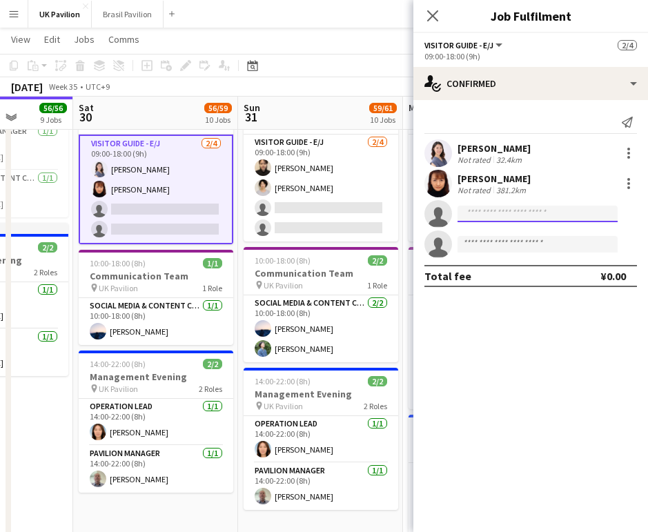
click at [480, 214] on input at bounding box center [537, 214] width 160 height 17
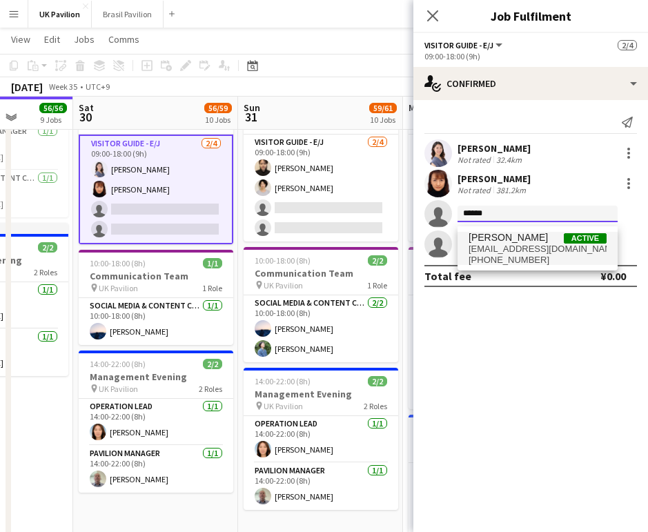
type input "******"
click at [506, 240] on span "[PERSON_NAME]" at bounding box center [507, 238] width 79 height 12
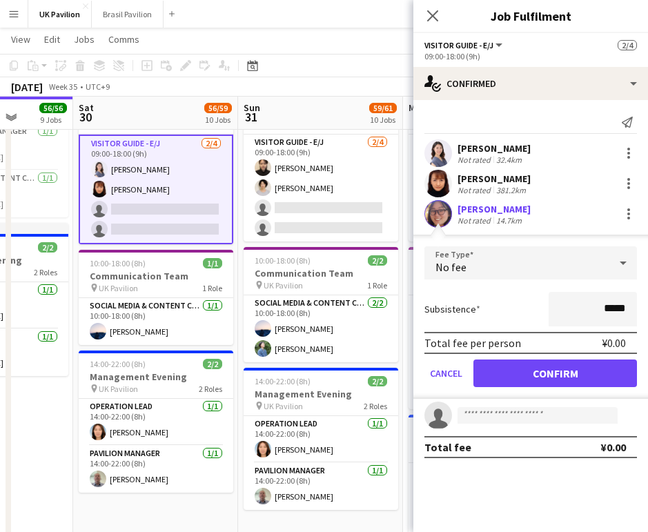
drag, startPoint x: 513, startPoint y: 382, endPoint x: 489, endPoint y: 355, distance: 35.6
click at [513, 382] on button "Confirm" at bounding box center [555, 373] width 164 height 28
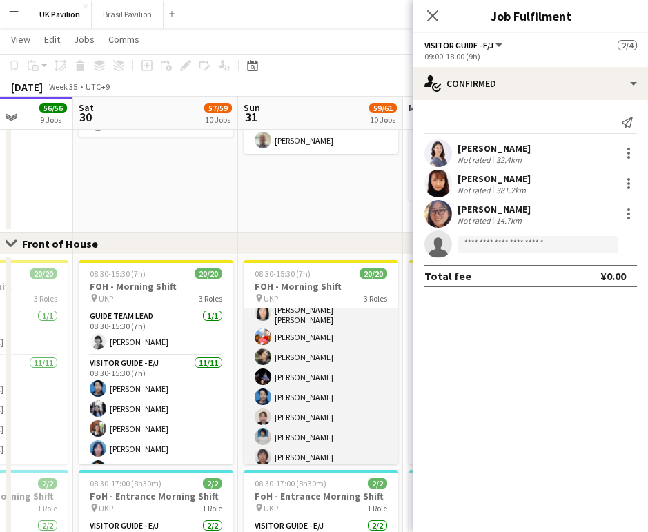
scroll to position [123, 0]
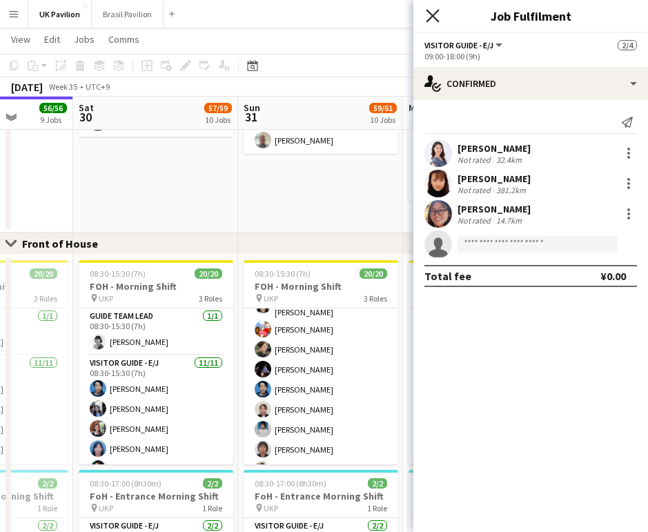
click at [428, 14] on icon "Close pop-in" at bounding box center [432, 15] width 13 height 13
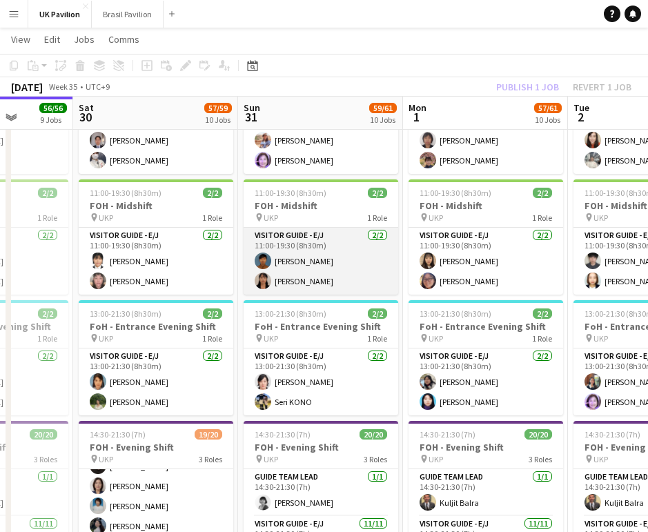
scroll to position [1336, 0]
click at [309, 293] on app-card-role "Visitor Guide - E/J [DATE] 11:00-19:30 (8h30m) [PERSON_NAME] [PERSON_NAME]" at bounding box center [321, 261] width 155 height 67
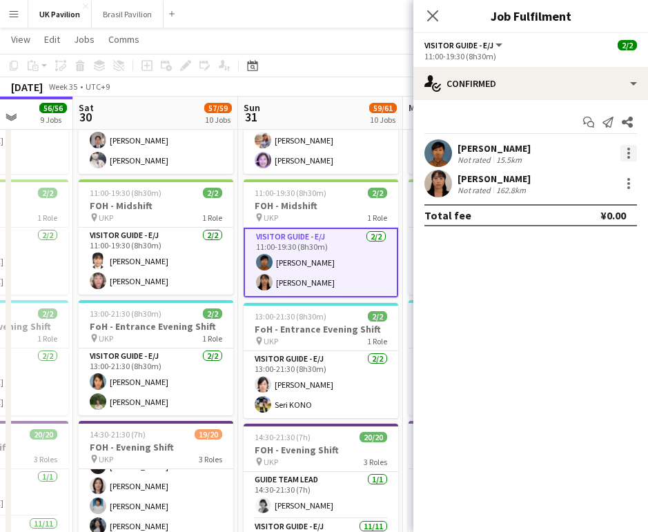
click at [628, 155] on div at bounding box center [628, 153] width 3 height 3
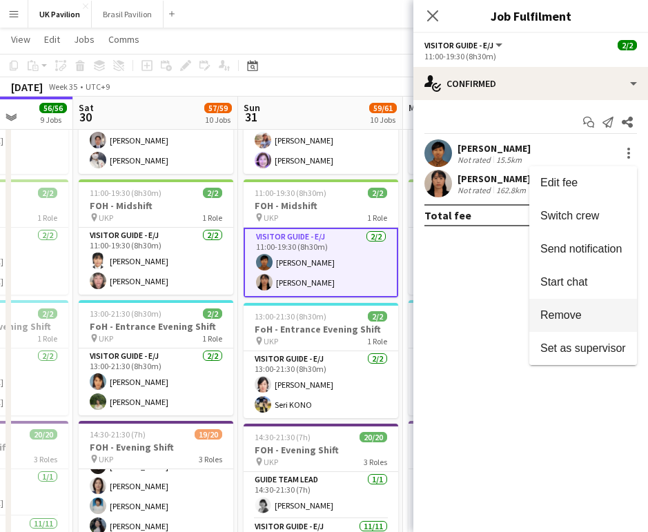
click at [554, 310] on span "Remove" at bounding box center [560, 315] width 41 height 12
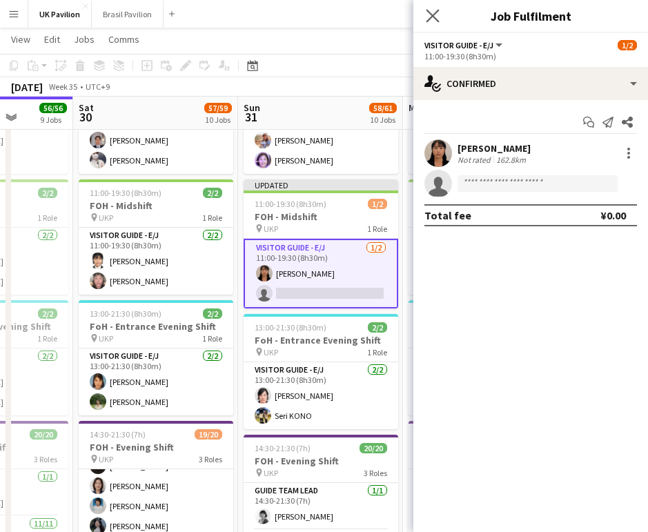
click at [431, 9] on app-icon "Close pop-in" at bounding box center [433, 16] width 20 height 20
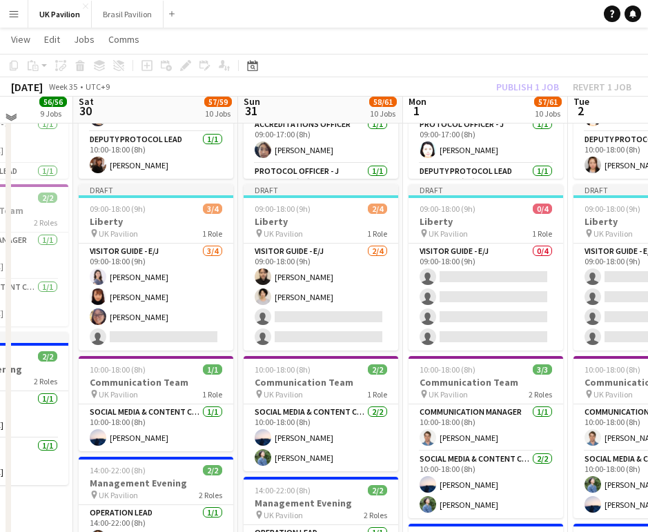
scroll to position [455, 0]
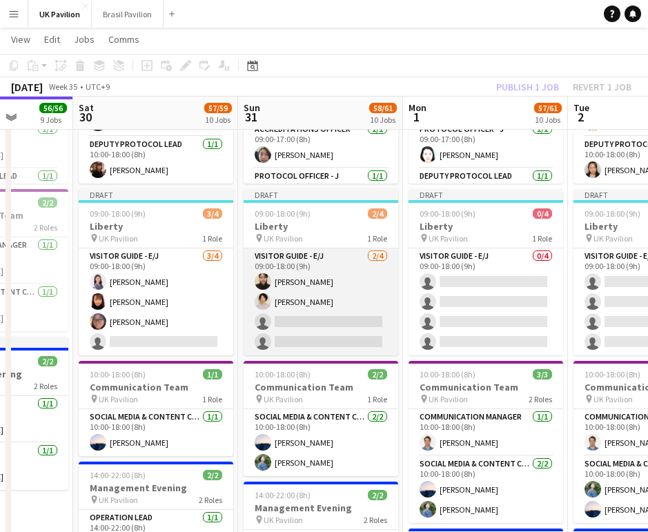
click at [284, 338] on app-card-role "Visitor Guide - E/J [DATE] 09:00-18:00 (9h) [PERSON_NAME] single-neutral-action…" at bounding box center [321, 301] width 155 height 107
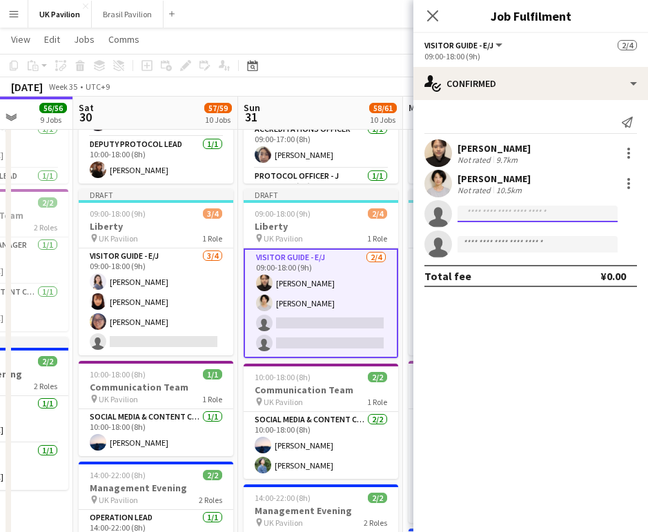
click at [480, 215] on input at bounding box center [537, 214] width 160 height 17
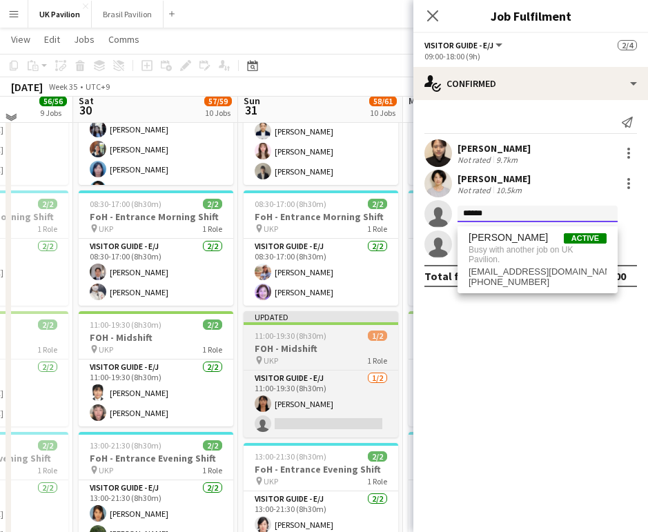
scroll to position [1206, 0]
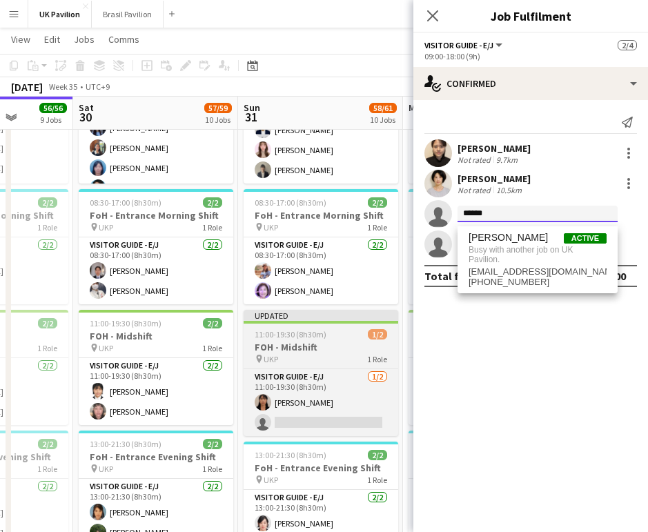
type input "******"
click at [309, 353] on h3 "FOH - Midshift" at bounding box center [321, 347] width 155 height 12
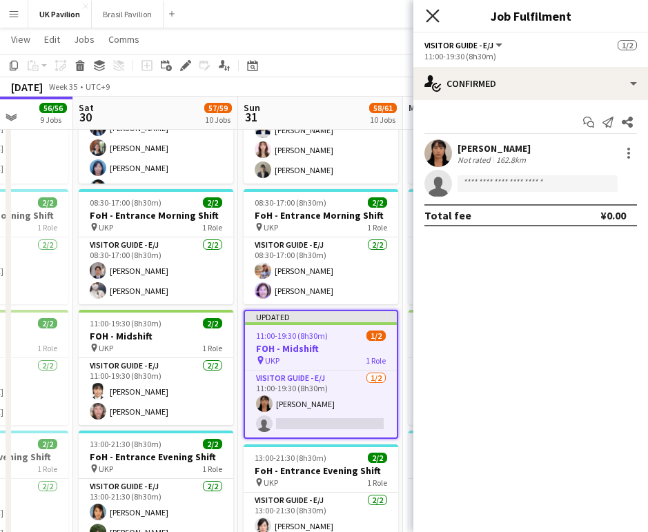
click at [431, 13] on icon "Close pop-in" at bounding box center [432, 15] width 13 height 13
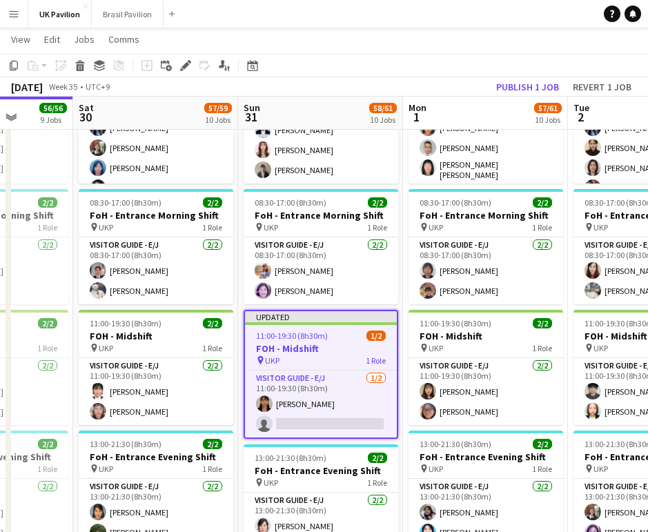
click at [495, 82] on button "Publish 1 job" at bounding box center [528, 87] width 74 height 18
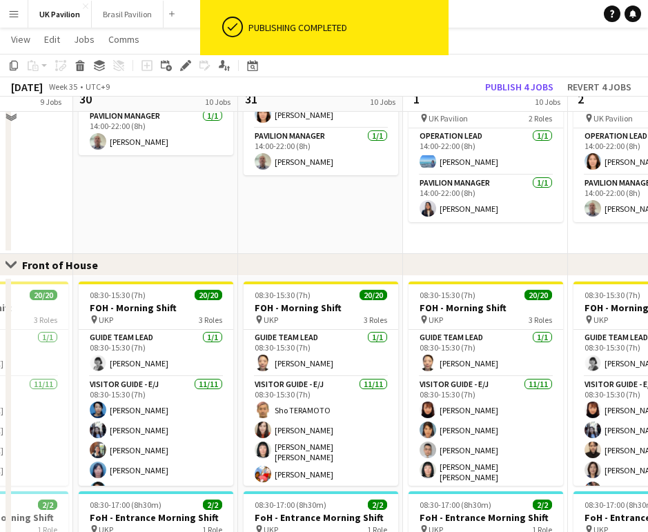
scroll to position [884, 0]
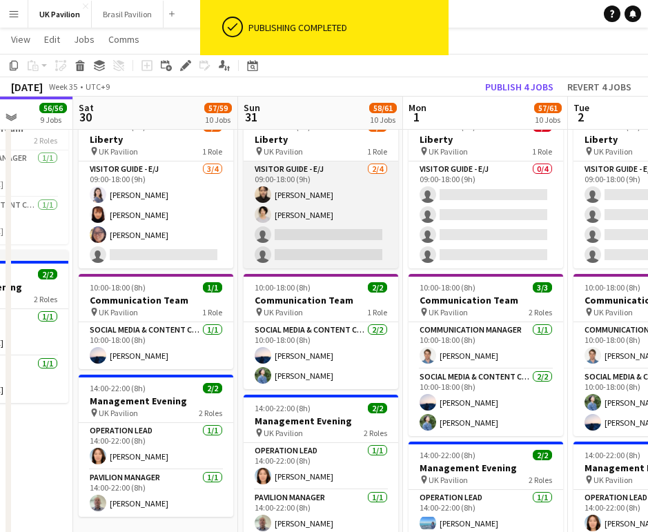
click at [308, 268] on app-card-role "Visitor Guide - E/J [DATE] 09:00-18:00 (9h) [PERSON_NAME] single-neutral-action…" at bounding box center [321, 214] width 155 height 107
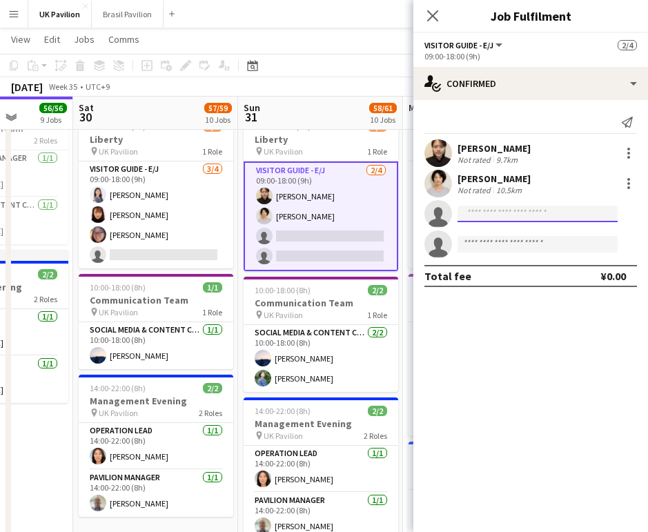
click at [504, 211] on input at bounding box center [537, 214] width 160 height 17
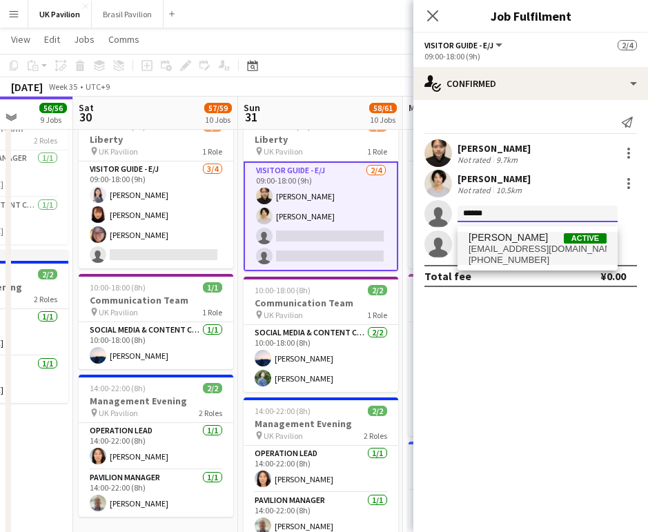
type input "******"
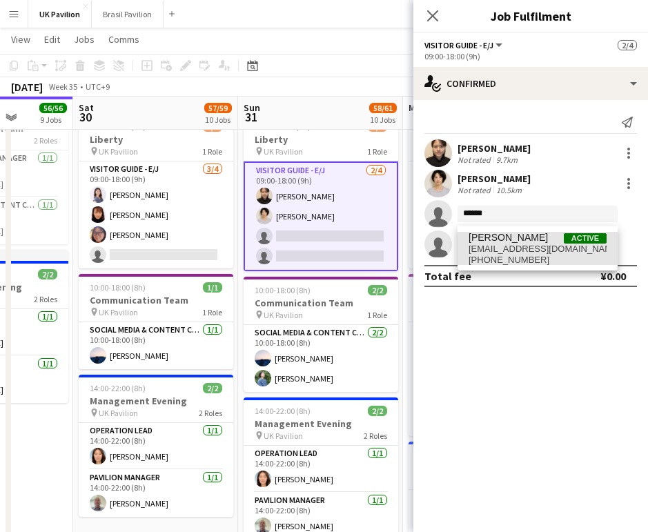
click at [520, 247] on span "[EMAIL_ADDRESS][DOMAIN_NAME]" at bounding box center [537, 249] width 138 height 11
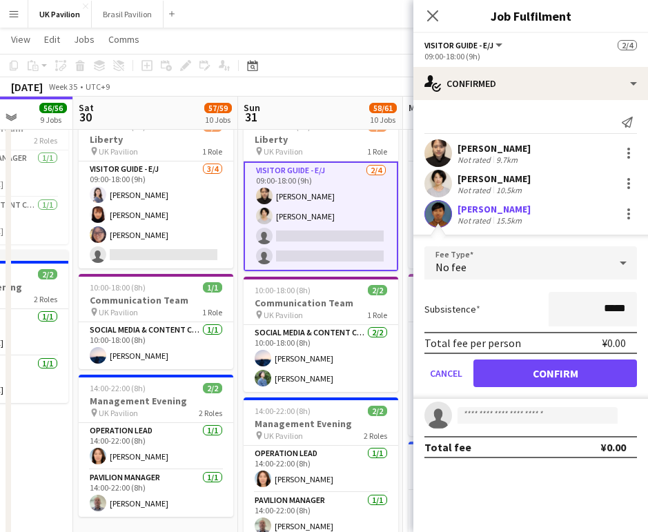
click at [532, 377] on button "Confirm" at bounding box center [555, 373] width 164 height 28
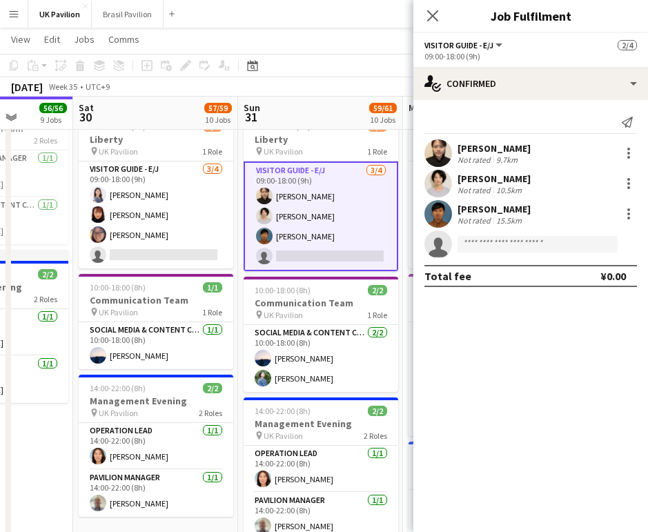
click at [283, 271] on app-card-role "Visitor Guide - E/J [DATE] 09:00-18:00 (9h) Nene MIZUNO [PERSON_NAME] [PERSON_N…" at bounding box center [321, 216] width 155 height 110
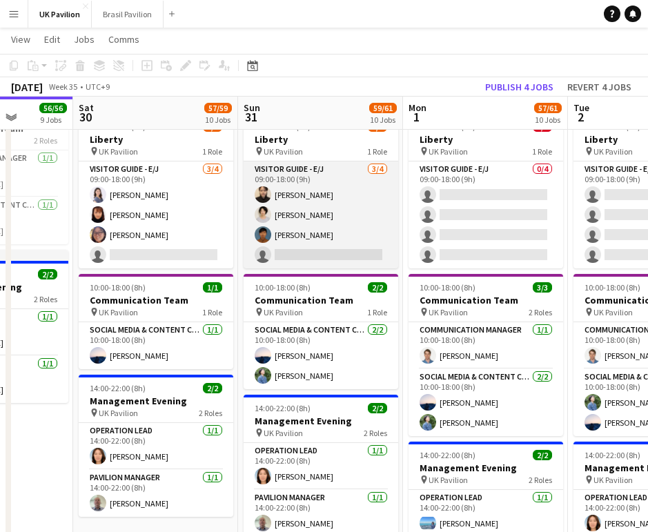
click at [288, 268] on app-card-role "Visitor Guide - E/J [DATE] 09:00-18:00 (9h) Nene MIZUNO [PERSON_NAME] [PERSON_N…" at bounding box center [321, 214] width 155 height 107
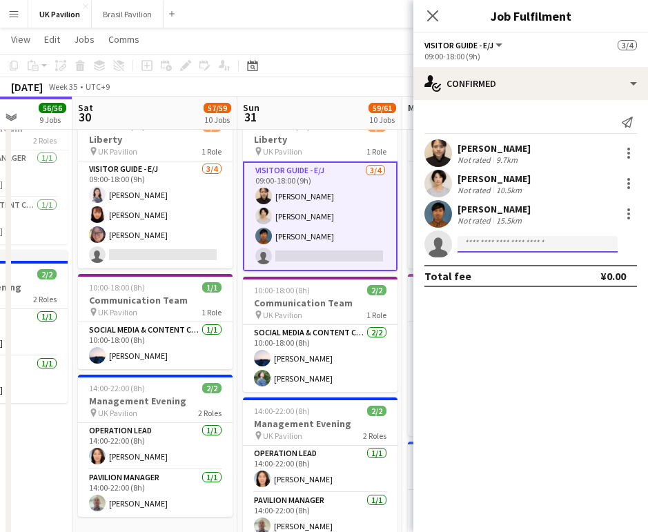
click at [502, 248] on input at bounding box center [537, 244] width 160 height 17
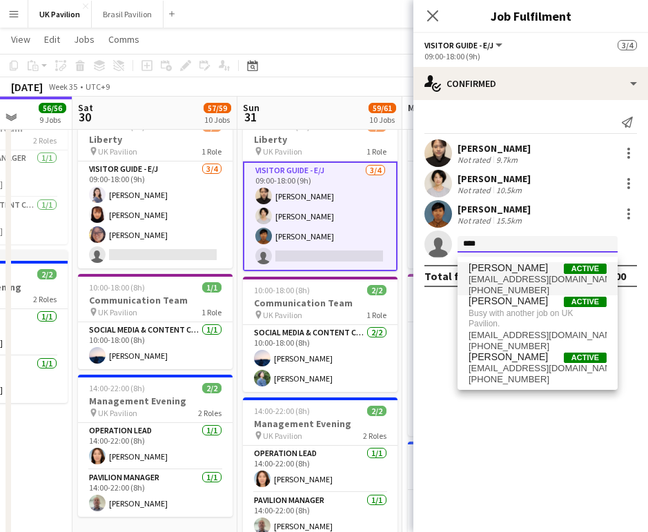
scroll to position [542, 1]
type input "****"
click at [508, 270] on span "[PERSON_NAME]" at bounding box center [507, 268] width 79 height 12
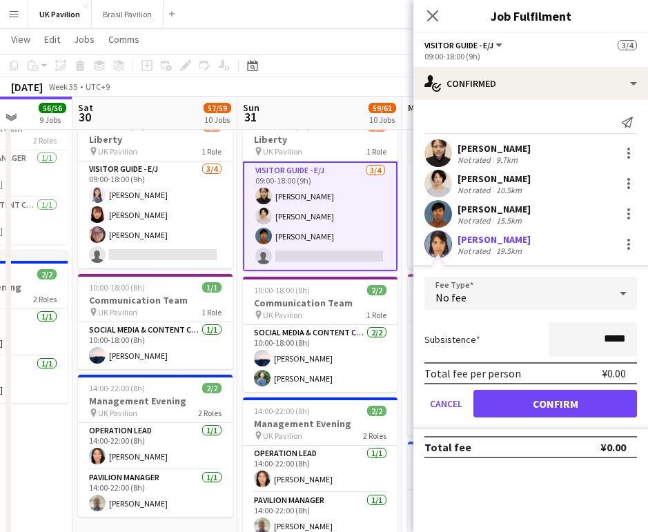
click at [526, 406] on button "Confirm" at bounding box center [555, 404] width 164 height 28
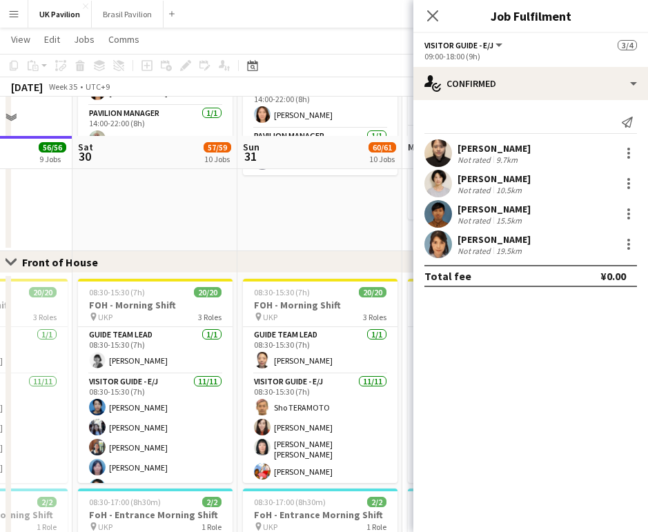
scroll to position [946, 0]
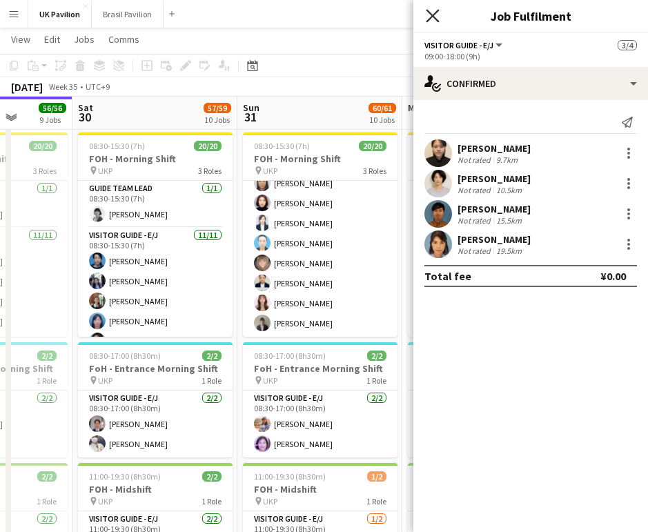
click at [433, 12] on icon "Close pop-in" at bounding box center [432, 15] width 13 height 13
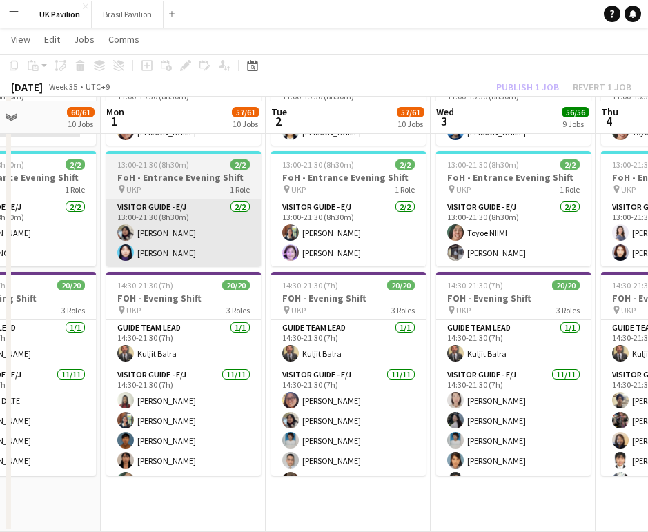
scroll to position [1216, 0]
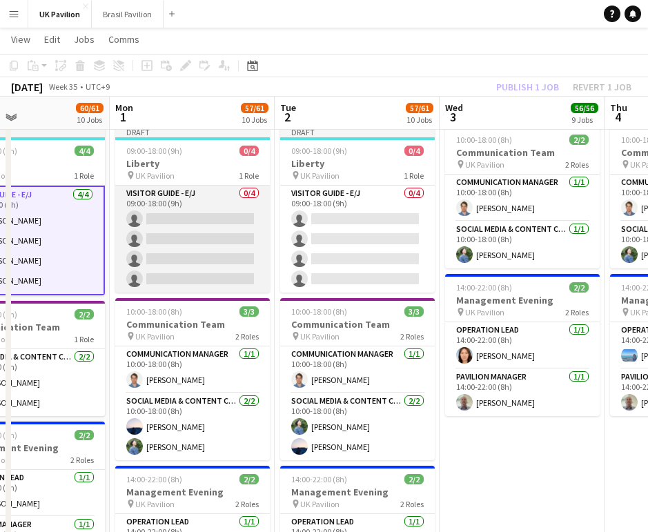
click at [181, 235] on app-card-role "Visitor Guide - E/J 0/4 09:00-18:00 (9h) single-neutral-actions single-neutral-…" at bounding box center [192, 239] width 155 height 107
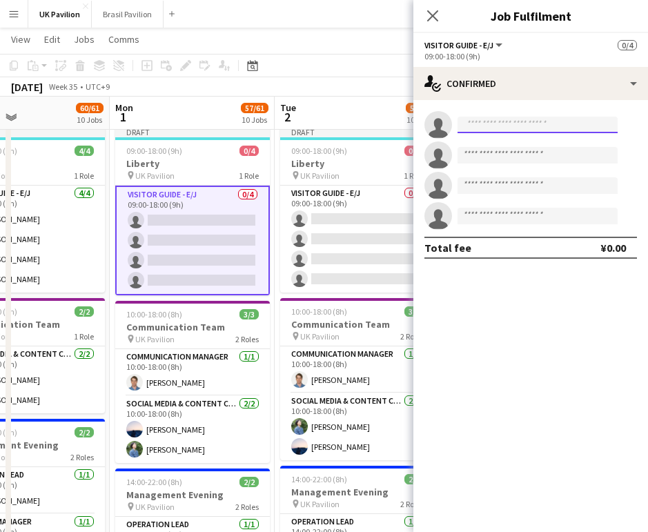
click at [470, 126] on input at bounding box center [537, 125] width 160 height 17
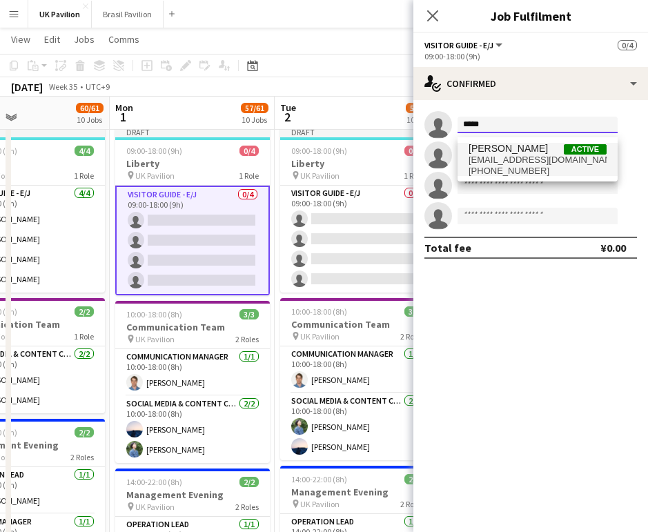
type input "*****"
click at [484, 162] on span "[EMAIL_ADDRESS][DOMAIN_NAME]" at bounding box center [537, 160] width 138 height 11
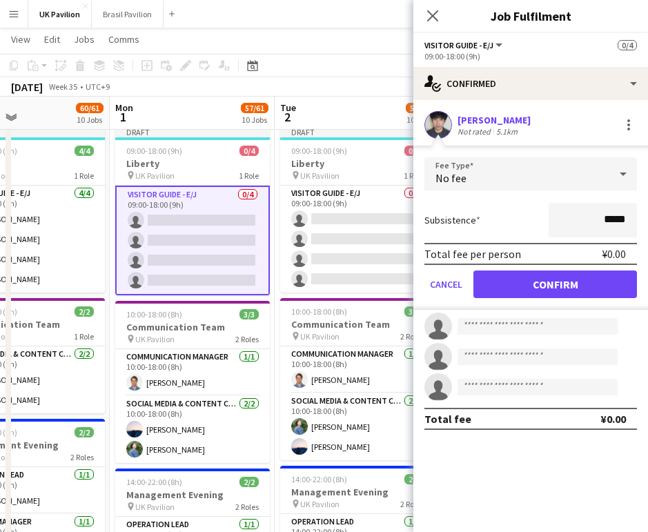
click at [517, 284] on button "Confirm" at bounding box center [555, 284] width 164 height 28
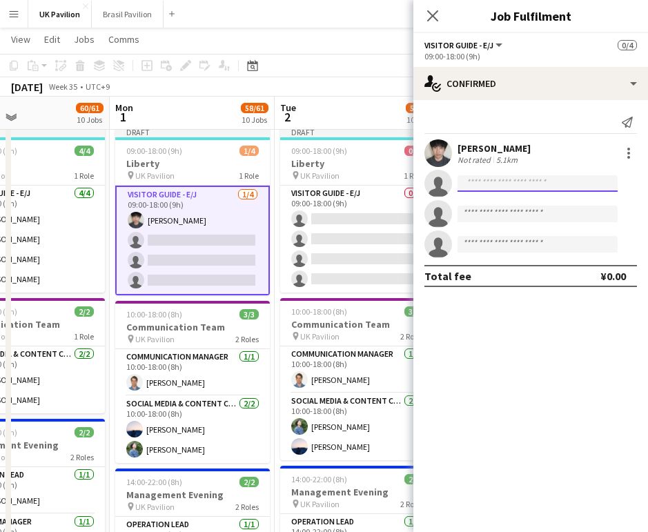
click at [469, 192] on input at bounding box center [537, 183] width 160 height 17
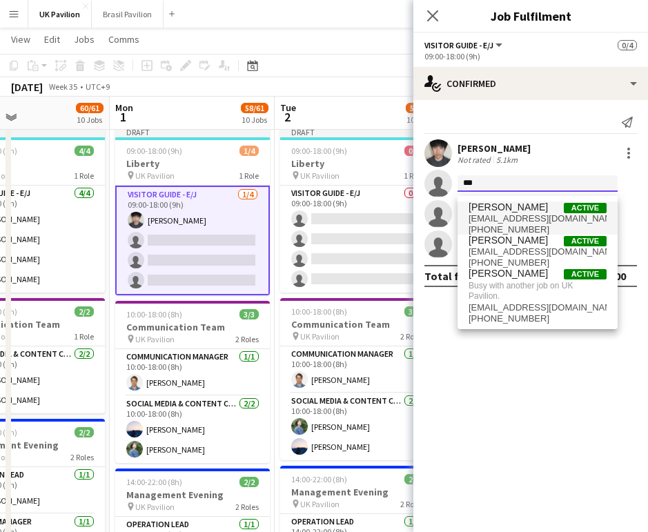
type input "***"
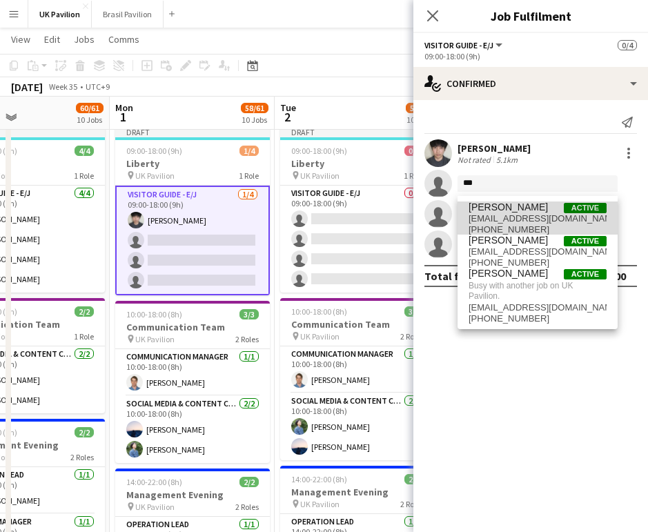
click at [497, 213] on span "[PERSON_NAME]" at bounding box center [507, 207] width 79 height 12
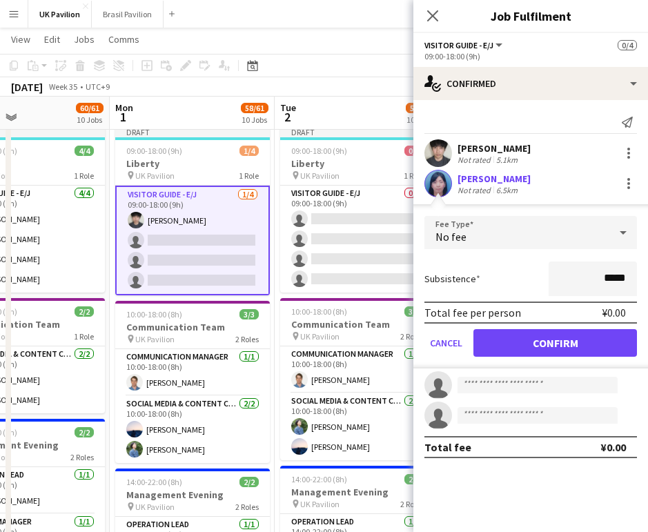
click at [512, 348] on button "Confirm" at bounding box center [555, 343] width 164 height 28
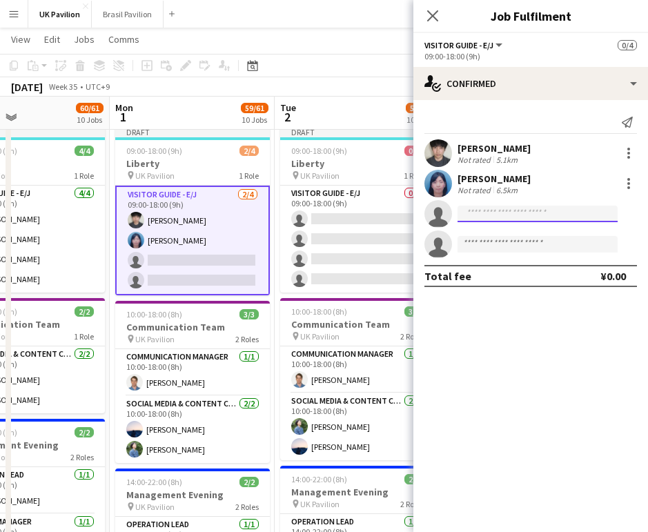
click at [494, 217] on input at bounding box center [537, 214] width 160 height 17
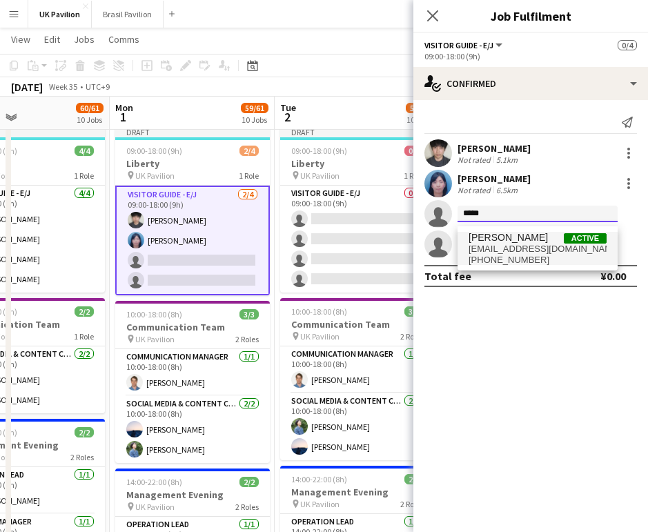
type input "*****"
click at [519, 253] on span "[EMAIL_ADDRESS][DOMAIN_NAME]" at bounding box center [537, 249] width 138 height 11
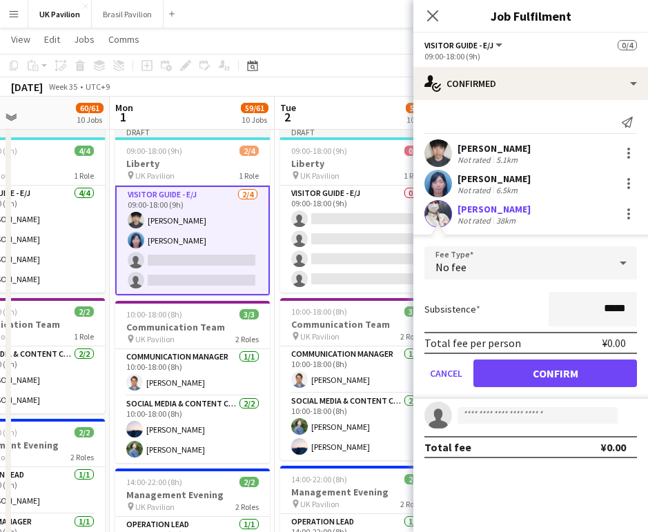
click at [519, 376] on button "Confirm" at bounding box center [555, 373] width 164 height 28
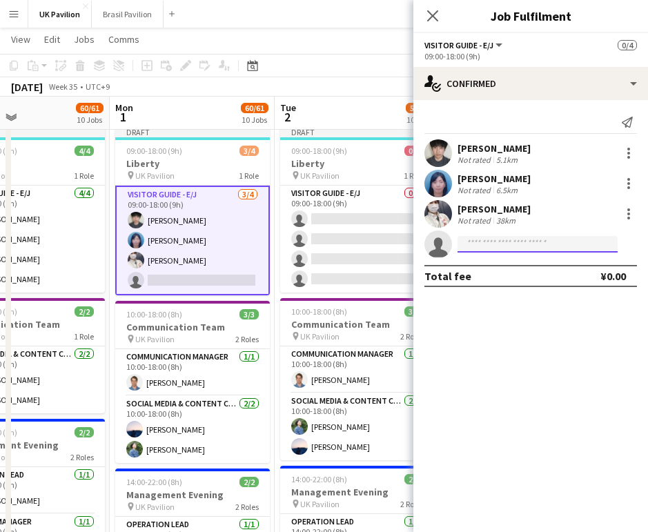
click at [467, 248] on input at bounding box center [537, 244] width 160 height 17
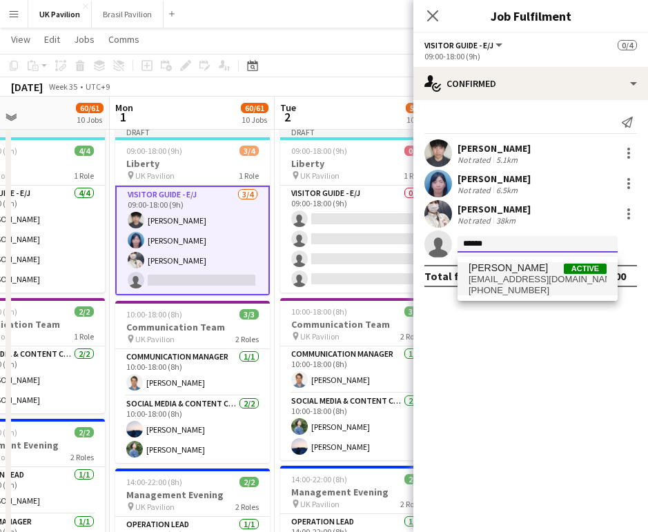
type input "******"
click at [502, 281] on span "[EMAIL_ADDRESS][DOMAIN_NAME]" at bounding box center [537, 279] width 138 height 11
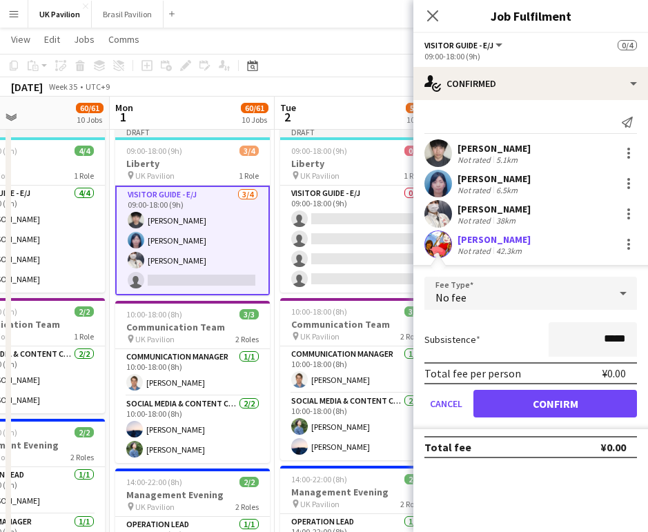
click at [535, 408] on button "Confirm" at bounding box center [555, 404] width 164 height 28
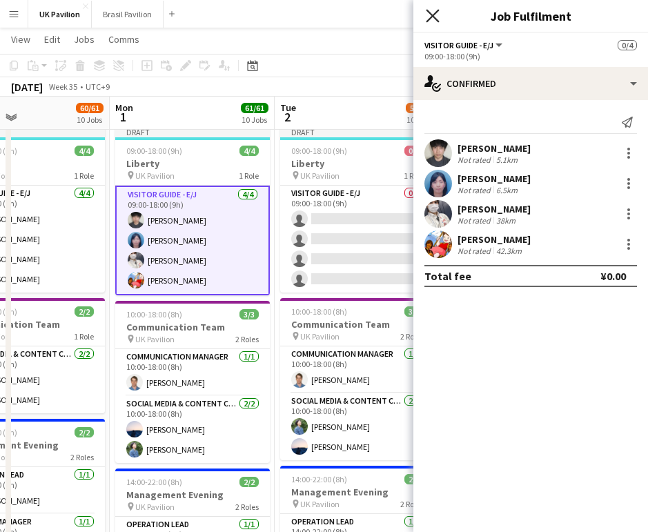
click at [435, 17] on icon "Close pop-in" at bounding box center [432, 15] width 13 height 13
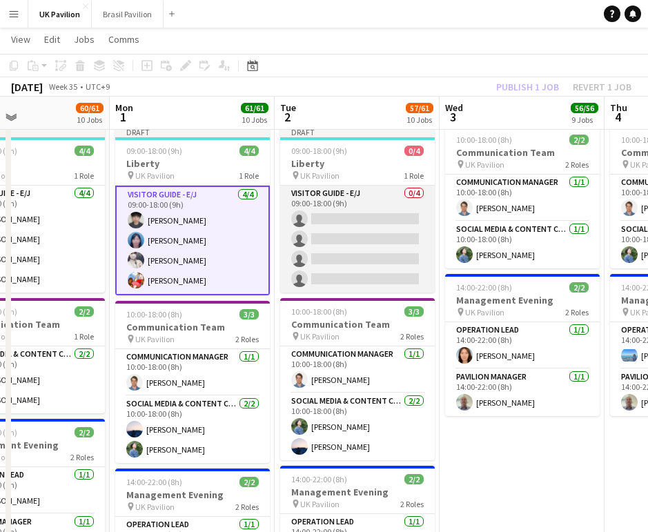
click at [355, 290] on app-card-role "Visitor Guide - E/J 0/4 09:00-18:00 (9h) single-neutral-actions single-neutral-…" at bounding box center [357, 239] width 155 height 107
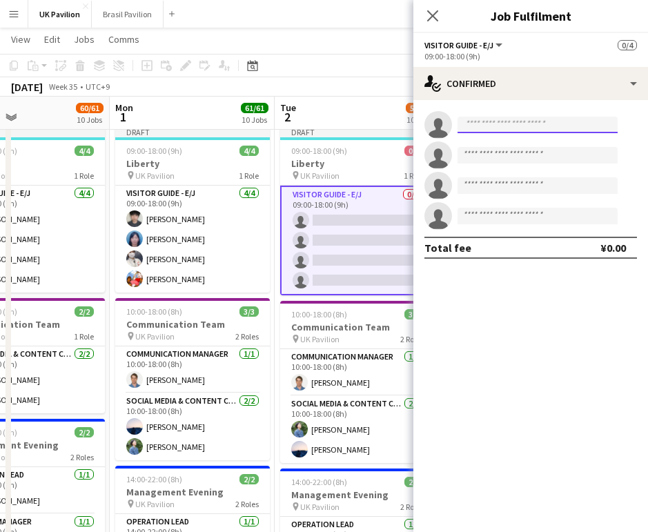
click at [486, 127] on input at bounding box center [537, 125] width 160 height 17
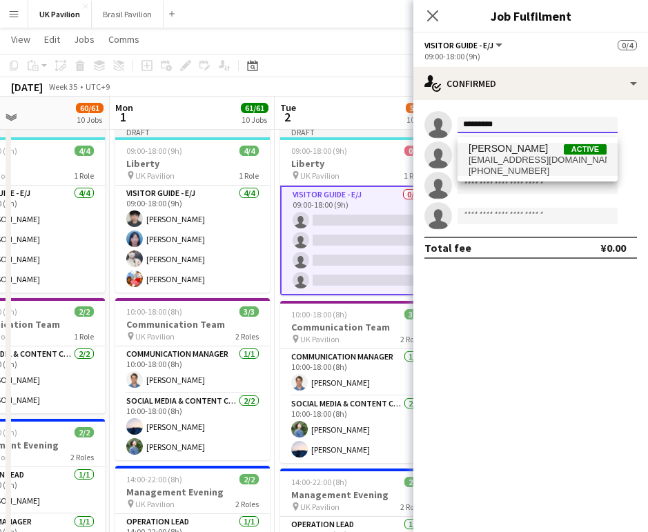
type input "*********"
click at [547, 159] on span "[EMAIL_ADDRESS][DOMAIN_NAME]" at bounding box center [537, 160] width 138 height 11
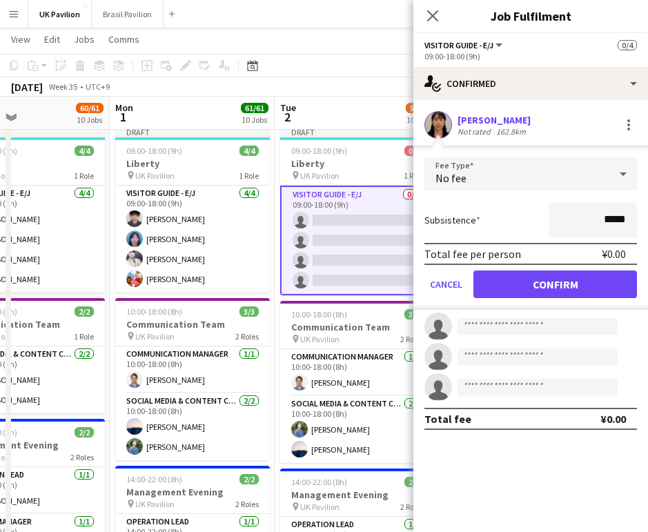
click at [562, 294] on button "Confirm" at bounding box center [555, 284] width 164 height 28
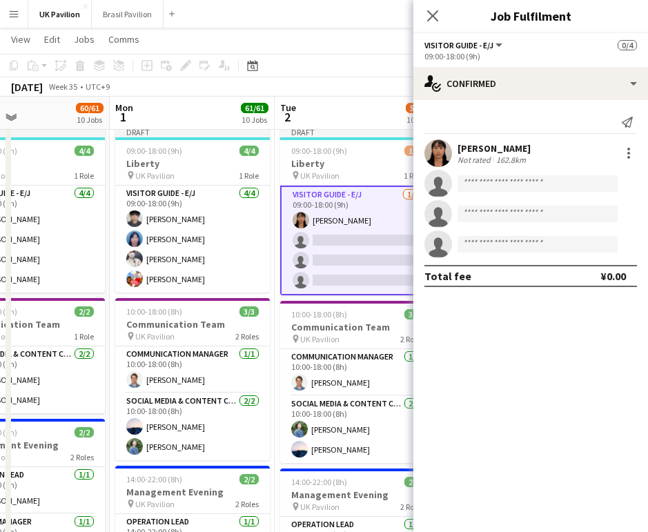
scroll to position [517, 0]
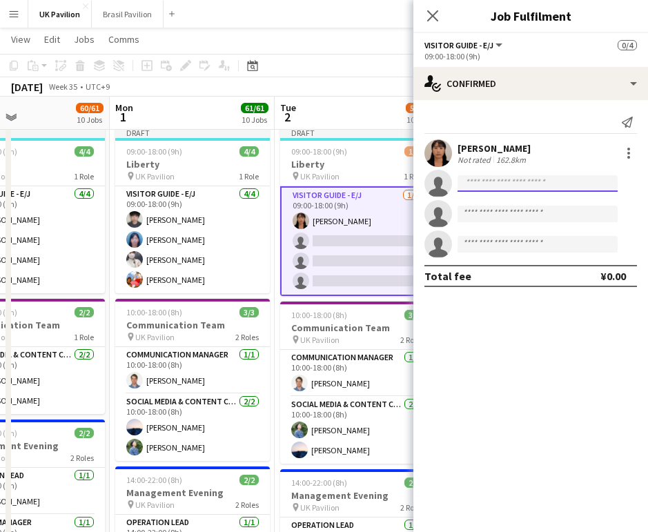
click at [468, 183] on input at bounding box center [537, 183] width 160 height 17
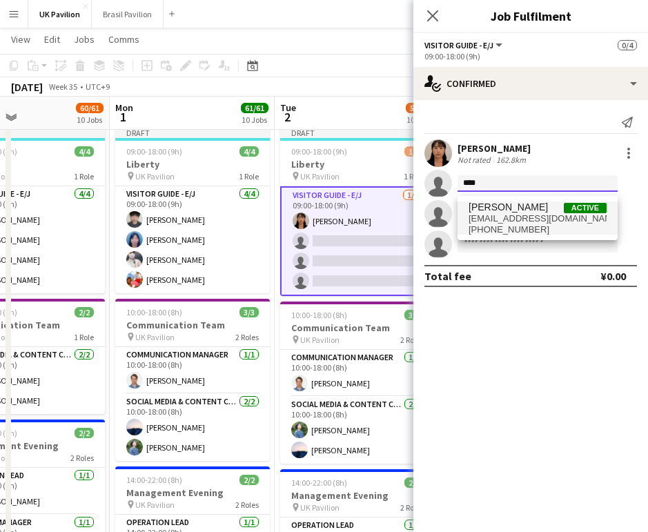
type input "****"
click at [491, 220] on span "[EMAIL_ADDRESS][DOMAIN_NAME]" at bounding box center [537, 218] width 138 height 11
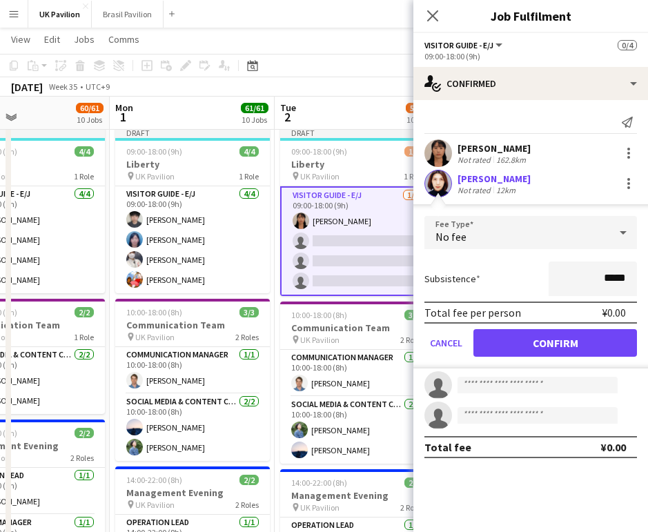
click at [512, 353] on button "Confirm" at bounding box center [555, 343] width 164 height 28
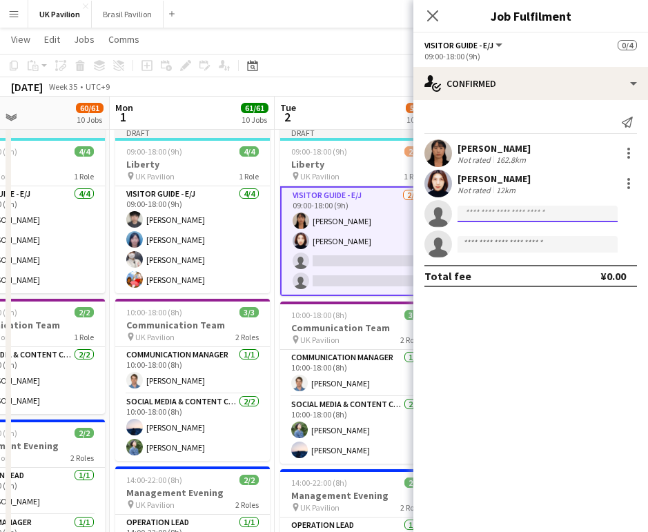
click at [467, 218] on input at bounding box center [537, 214] width 160 height 17
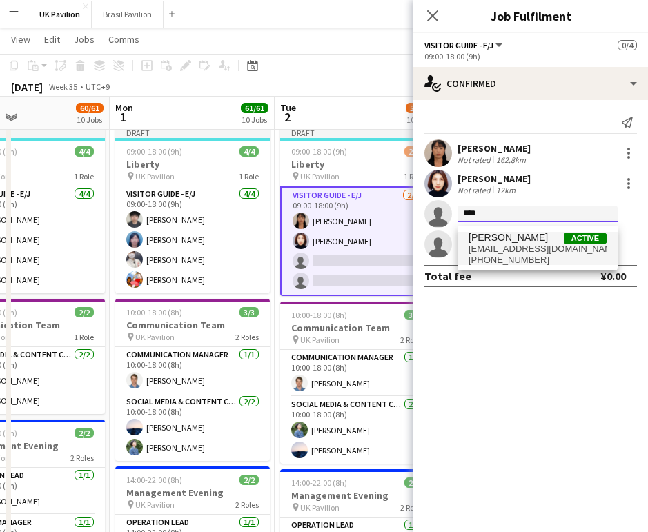
type input "****"
click at [495, 243] on span "[PERSON_NAME]" at bounding box center [507, 238] width 79 height 12
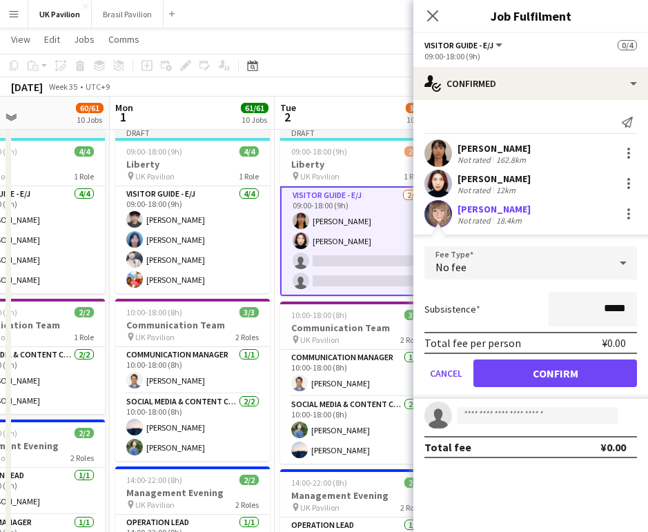
click at [511, 377] on button "Confirm" at bounding box center [555, 373] width 164 height 28
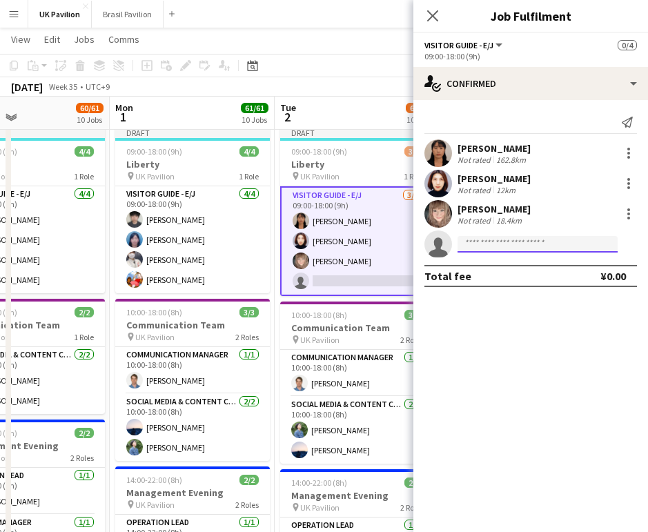
click at [466, 246] on input at bounding box center [537, 244] width 160 height 17
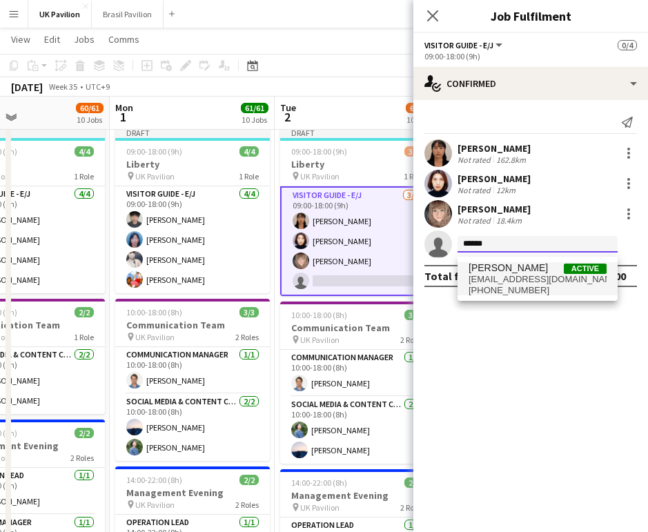
type input "******"
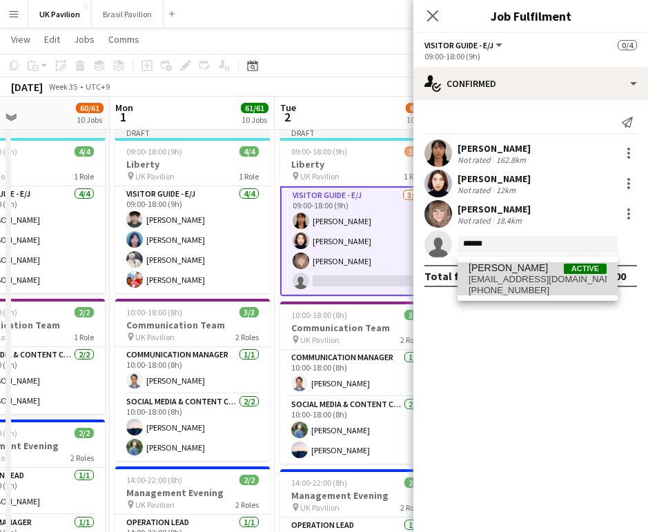
click at [506, 281] on span "[EMAIL_ADDRESS][DOMAIN_NAME]" at bounding box center [537, 279] width 138 height 11
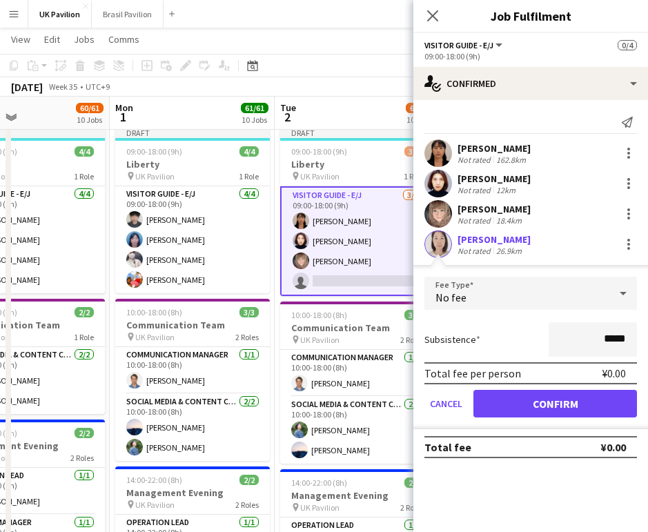
click at [541, 411] on button "Confirm" at bounding box center [555, 404] width 164 height 28
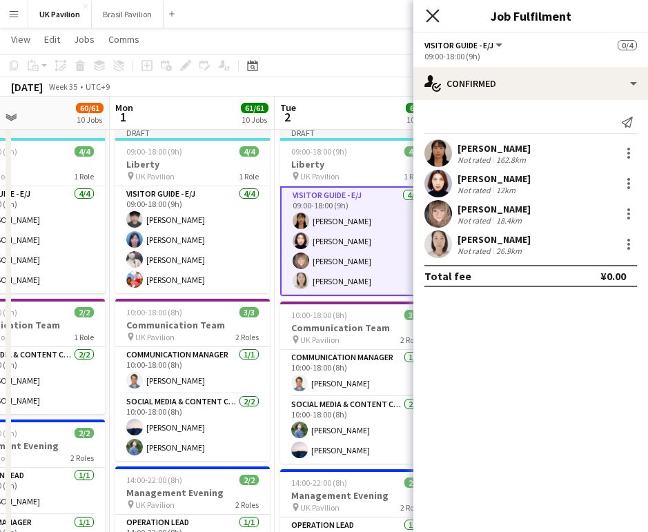
click at [437, 19] on icon "Close pop-in" at bounding box center [432, 15] width 13 height 13
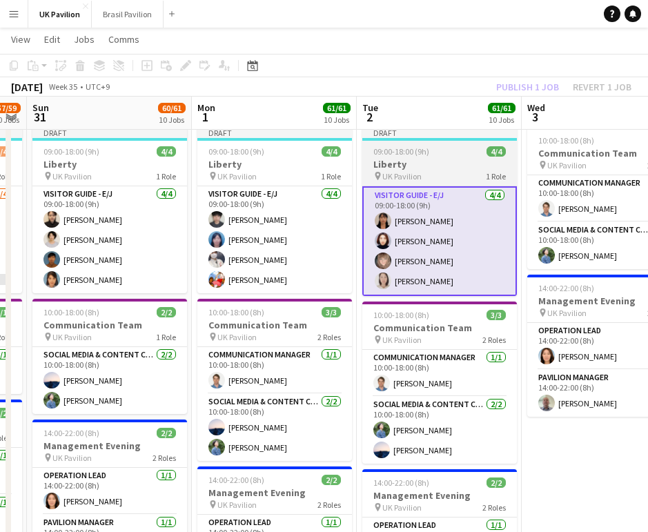
scroll to position [0, 302]
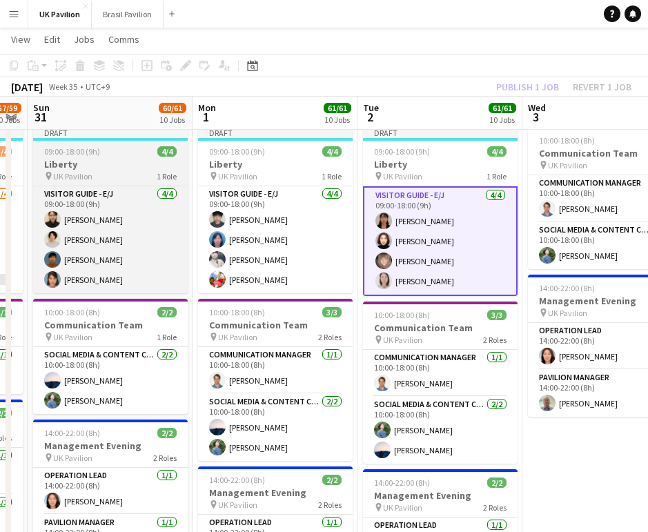
click at [86, 170] on h3 "Liberty" at bounding box center [110, 164] width 155 height 12
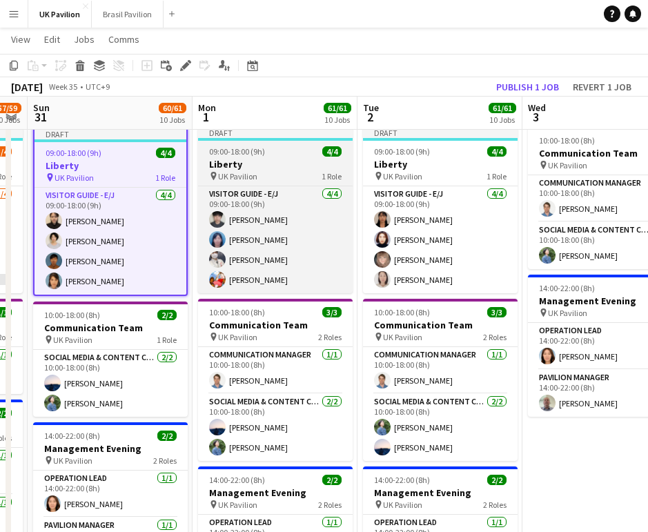
click at [244, 170] on h3 "Liberty" at bounding box center [275, 164] width 155 height 12
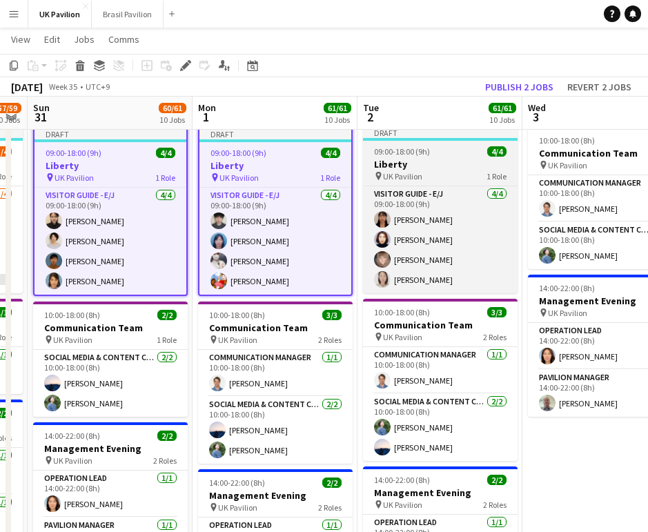
click at [413, 181] on span "UK Pavilion" at bounding box center [402, 176] width 39 height 10
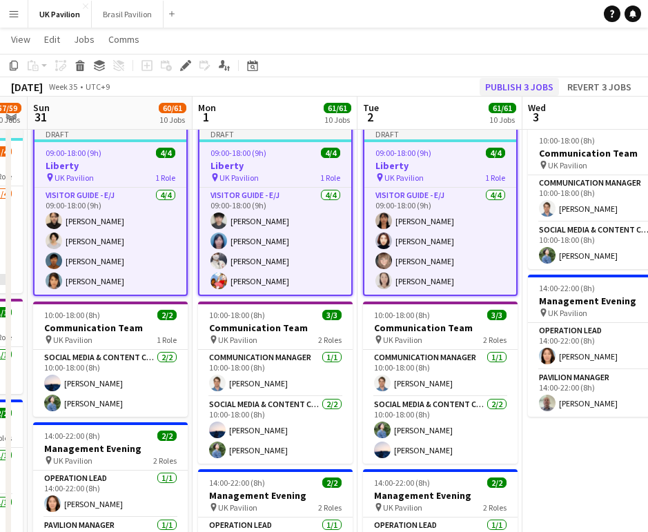
click at [518, 86] on button "Publish 3 jobs" at bounding box center [519, 87] width 79 height 18
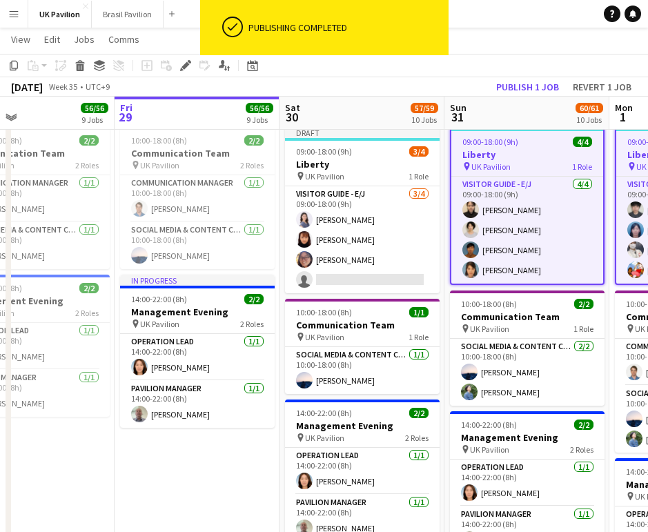
scroll to position [0, 334]
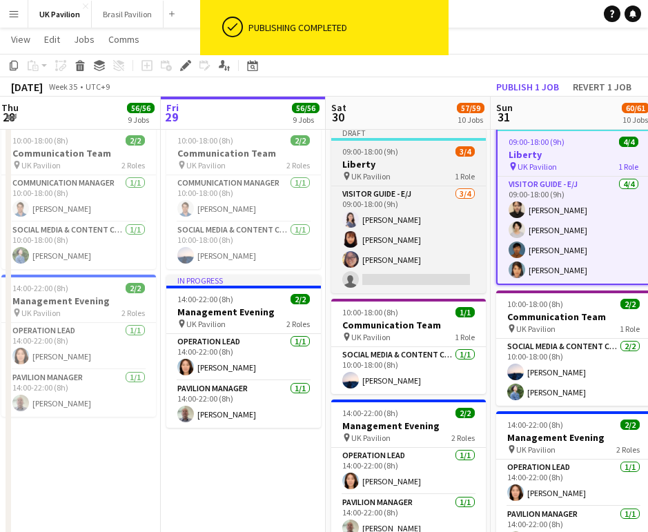
click at [366, 170] on h3 "Liberty" at bounding box center [408, 164] width 155 height 12
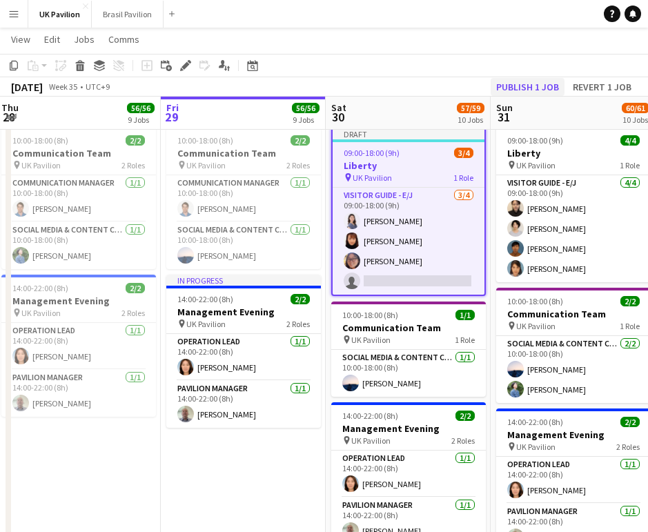
click at [505, 81] on button "Publish 1 job" at bounding box center [528, 87] width 74 height 18
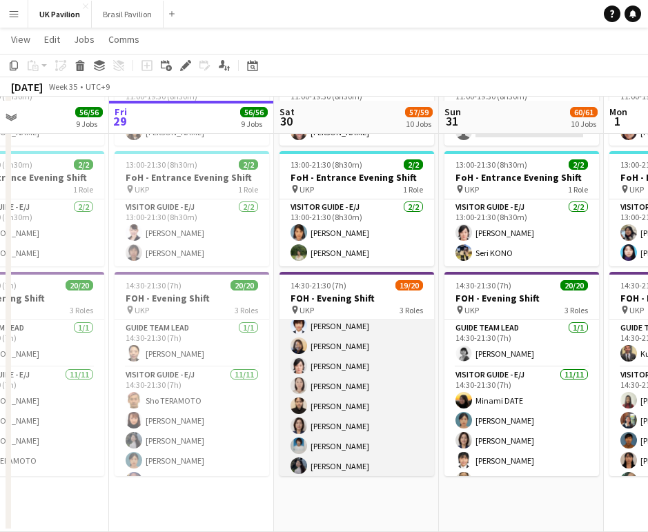
scroll to position [60, 0]
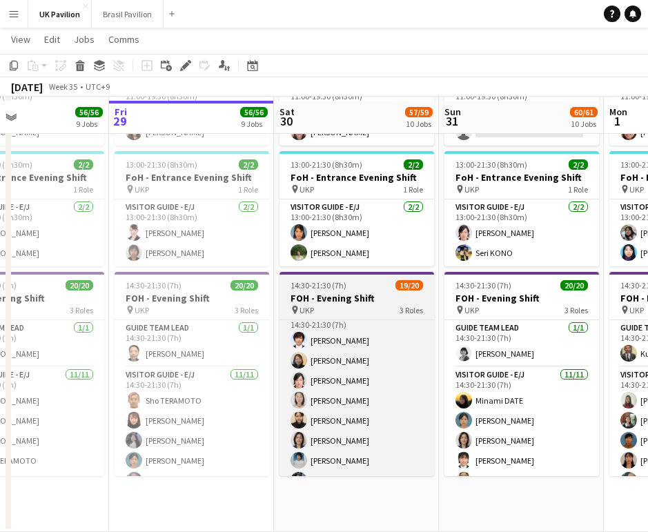
click at [342, 304] on h3 "FOH - Evening Shift" at bounding box center [356, 298] width 155 height 12
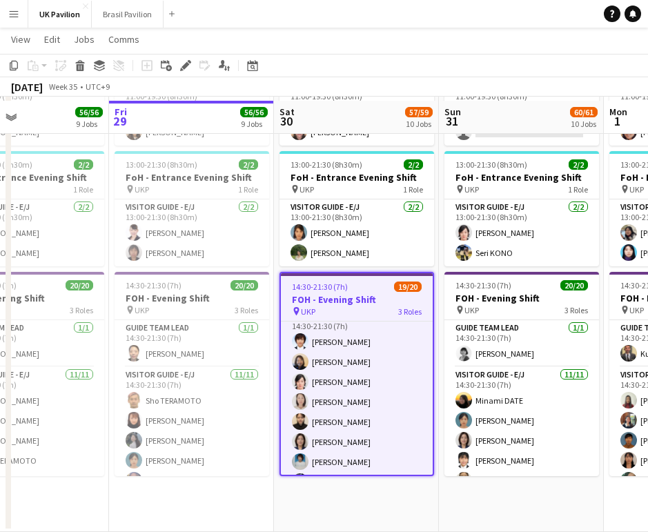
scroll to position [1487, 0]
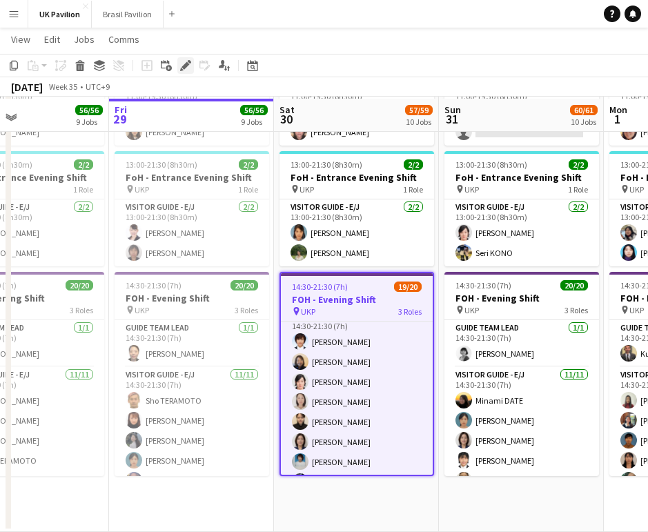
click at [185, 68] on icon at bounding box center [185, 66] width 8 height 8
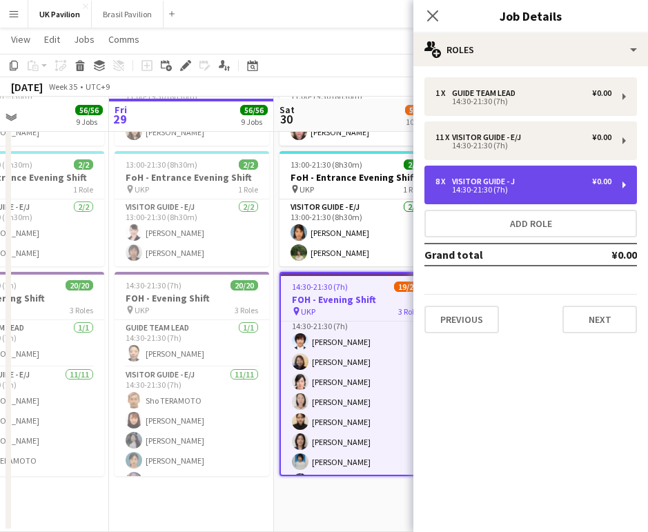
click at [510, 193] on div "14:30-21:30 (7h)" at bounding box center [523, 189] width 176 height 7
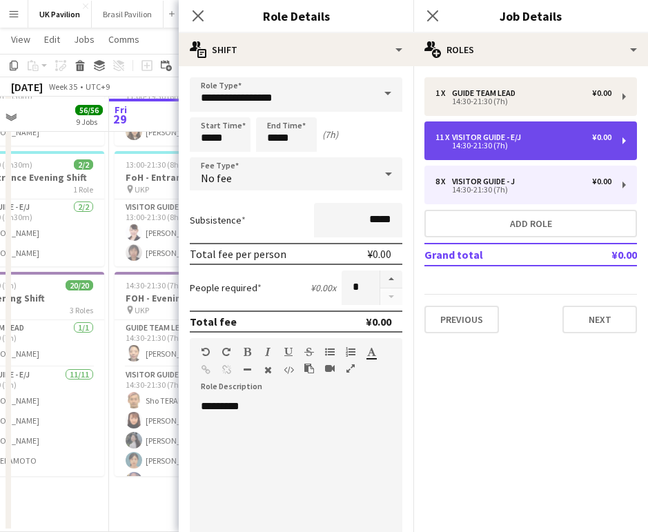
click at [461, 149] on div "14:30-21:30 (7h)" at bounding box center [523, 145] width 176 height 7
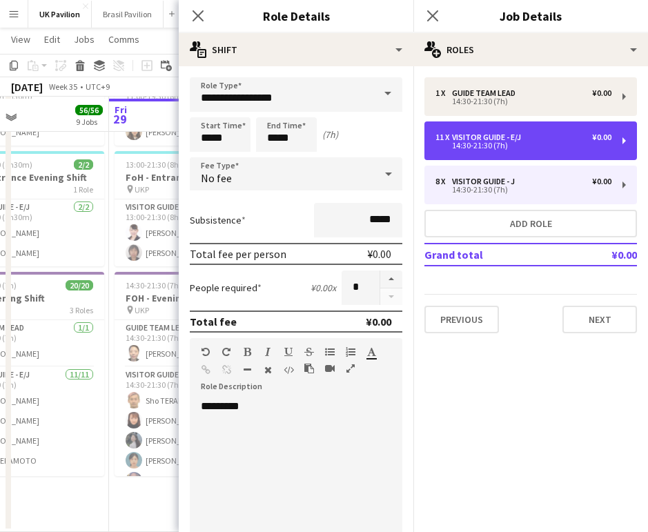
type input "**********"
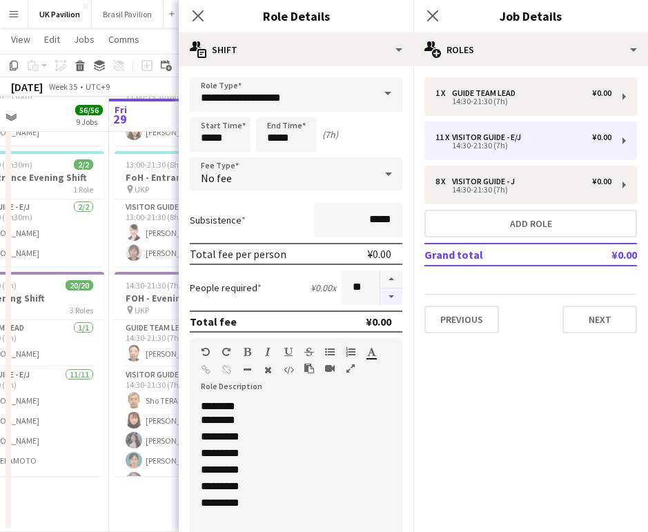
click at [393, 306] on button "button" at bounding box center [391, 296] width 22 height 17
type input "**"
click at [197, 19] on icon "Close pop-in" at bounding box center [197, 15] width 13 height 13
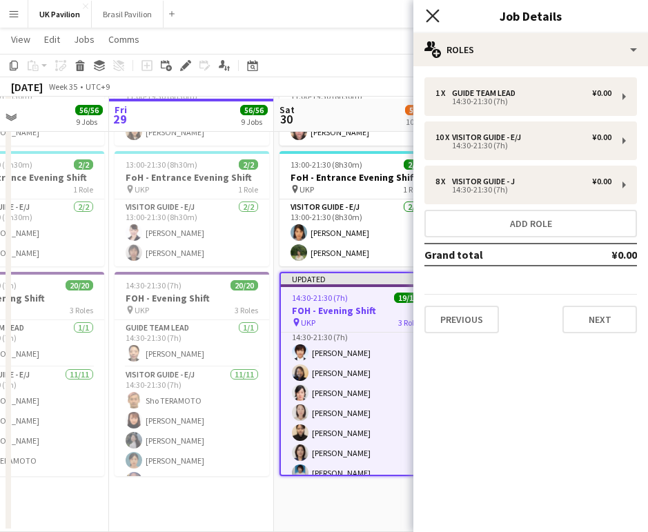
click at [434, 17] on icon at bounding box center [432, 15] width 13 height 13
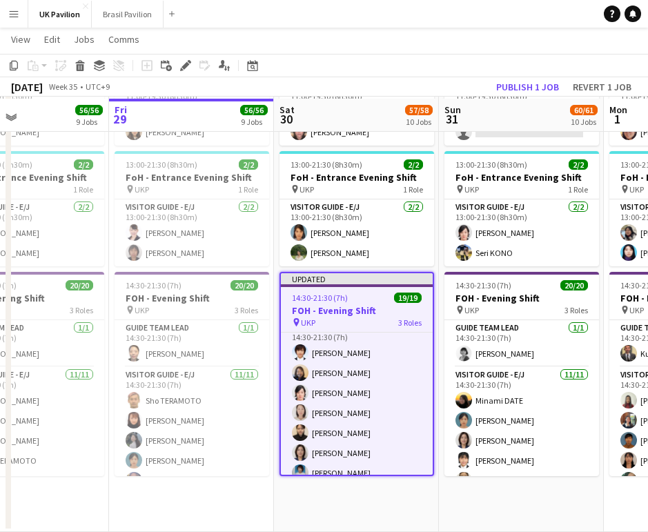
drag, startPoint x: 329, startPoint y: 339, endPoint x: 342, endPoint y: 328, distance: 17.1
click at [329, 303] on span "14:30-21:30 (7h)" at bounding box center [320, 298] width 56 height 10
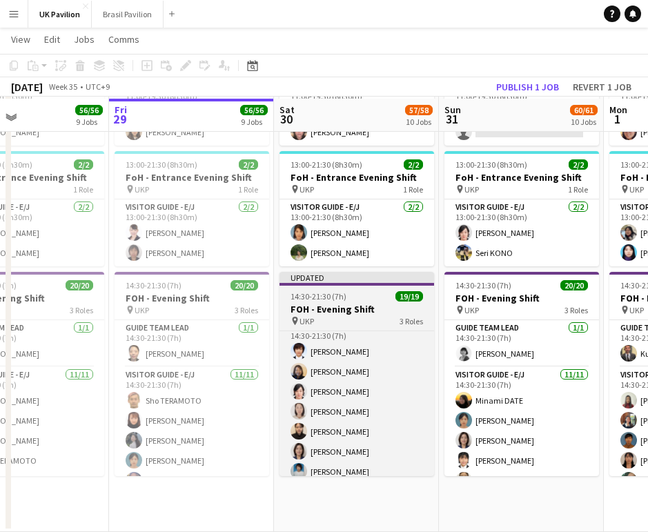
click at [314, 315] on h3 "FOH - Evening Shift" at bounding box center [356, 309] width 155 height 12
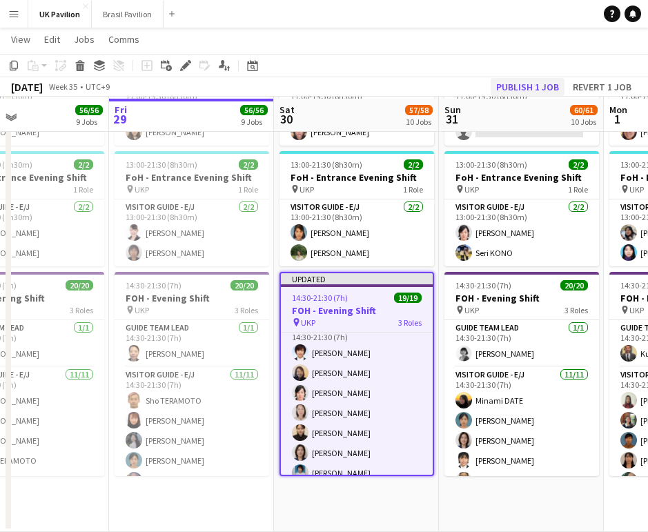
click at [497, 86] on button "Publish 1 job" at bounding box center [528, 87] width 74 height 18
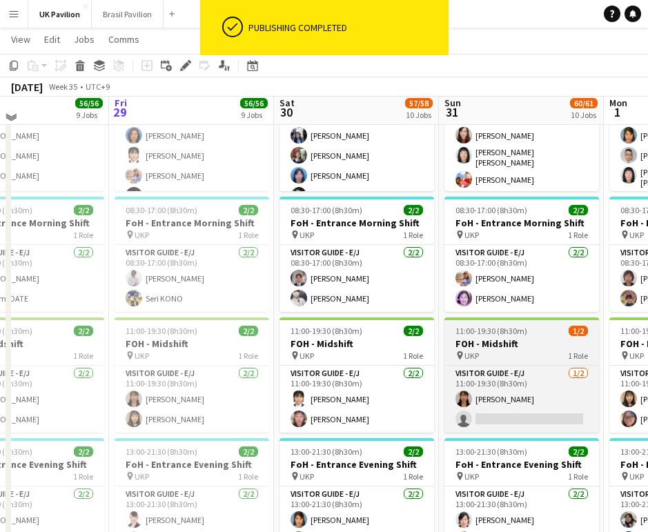
scroll to position [1185, 0]
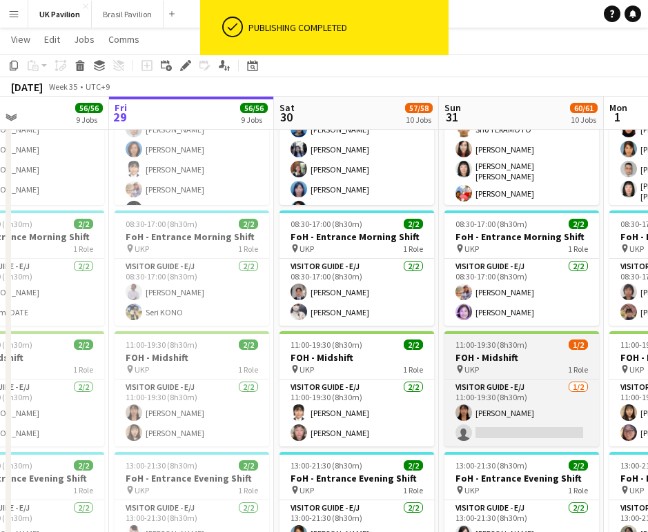
click at [502, 364] on h3 "FOH - Midshift" at bounding box center [521, 357] width 155 height 12
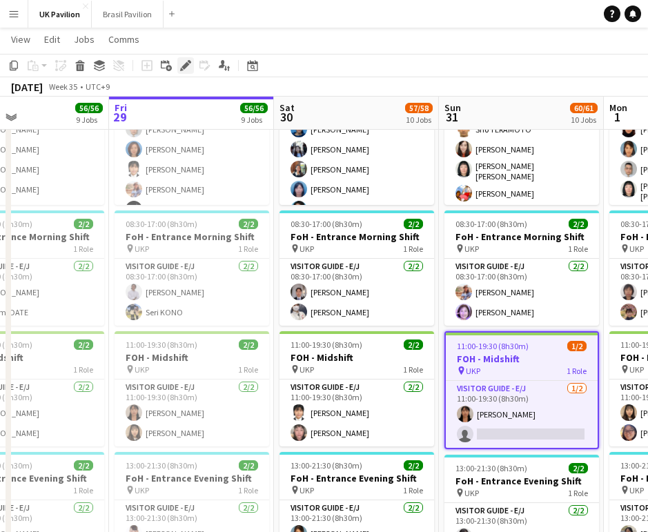
click at [182, 62] on icon "Edit" at bounding box center [185, 65] width 11 height 11
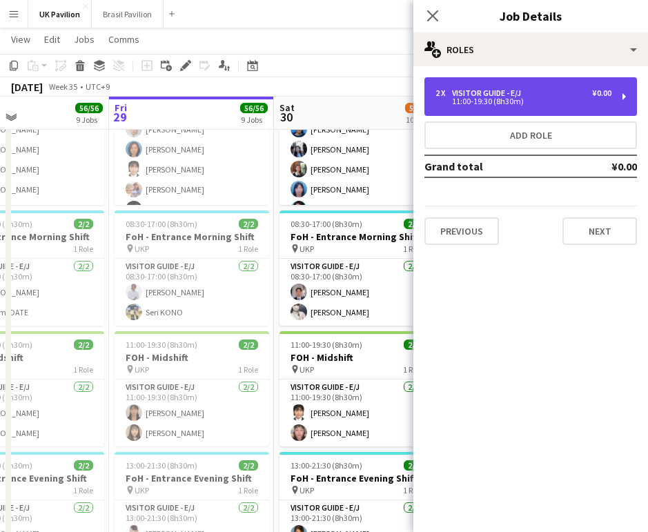
click at [478, 101] on div "11:00-19:30 (8h30m)" at bounding box center [523, 101] width 176 height 7
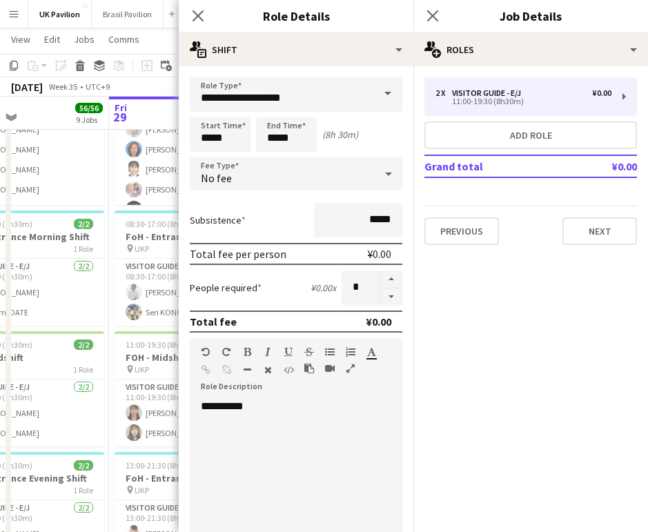
click at [393, 300] on button "button" at bounding box center [391, 296] width 22 height 17
type input "*"
click at [197, 17] on icon at bounding box center [197, 15] width 13 height 13
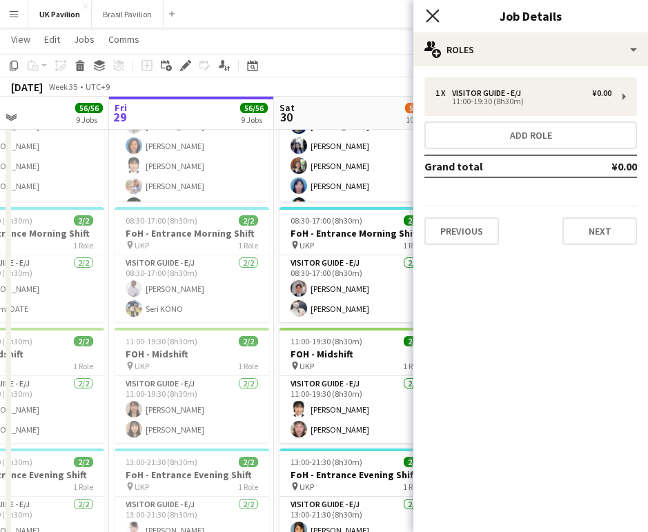
scroll to position [1188, 1]
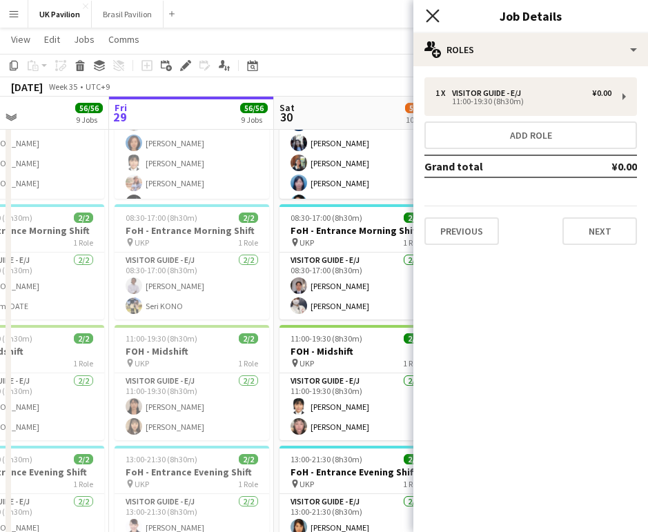
click at [433, 12] on icon "Close pop-in" at bounding box center [432, 15] width 13 height 13
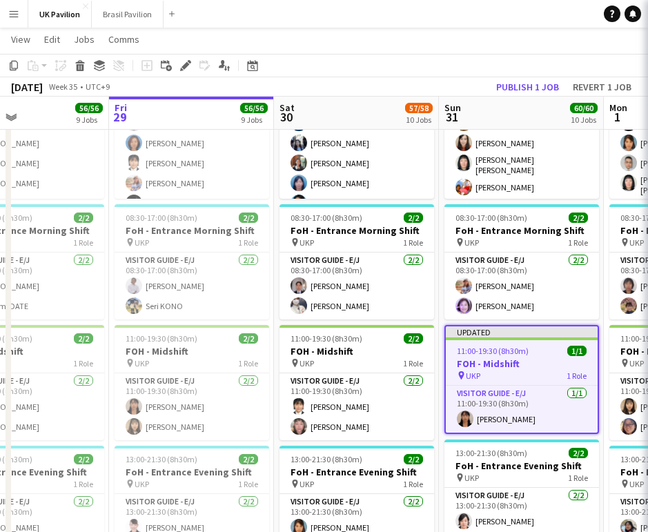
scroll to position [1190, 0]
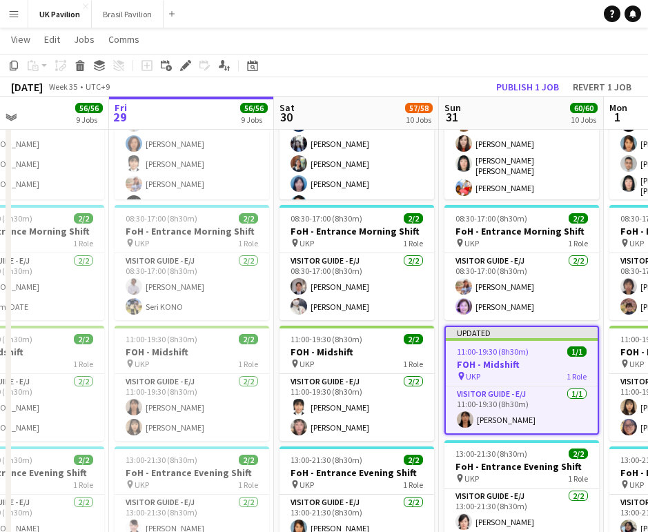
click at [499, 87] on button "Publish 1 job" at bounding box center [528, 87] width 74 height 18
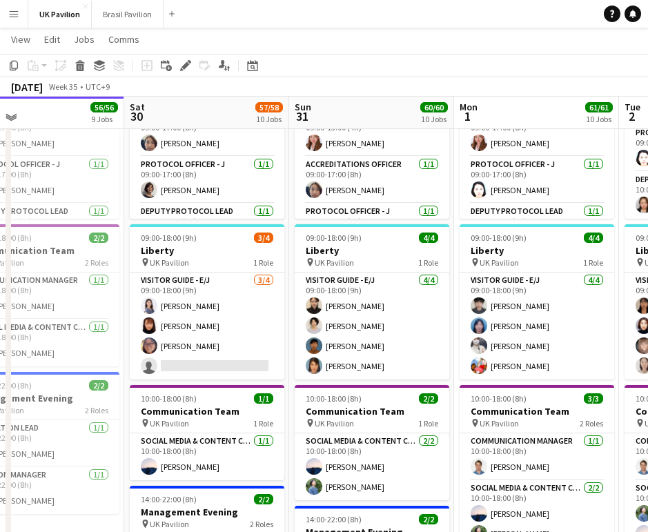
scroll to position [419, 0]
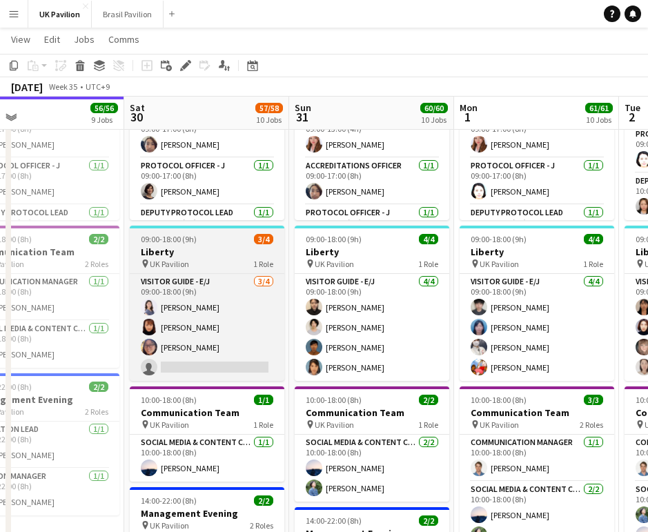
click at [217, 258] on h3 "Liberty" at bounding box center [207, 252] width 155 height 12
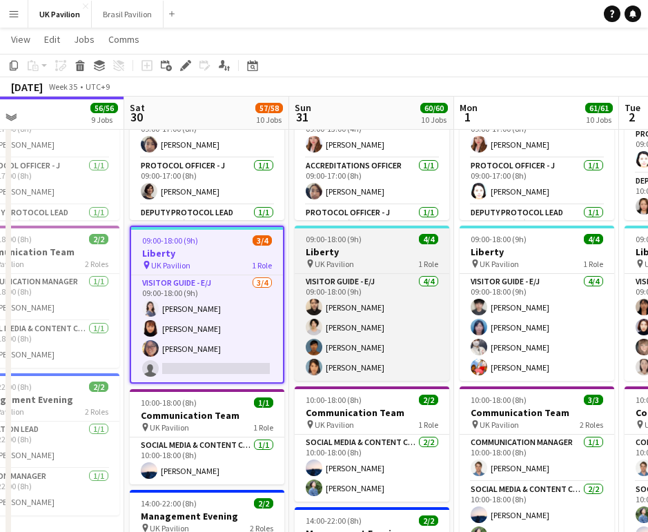
click at [384, 269] on div "pin UK Pavilion 1 Role" at bounding box center [372, 263] width 155 height 11
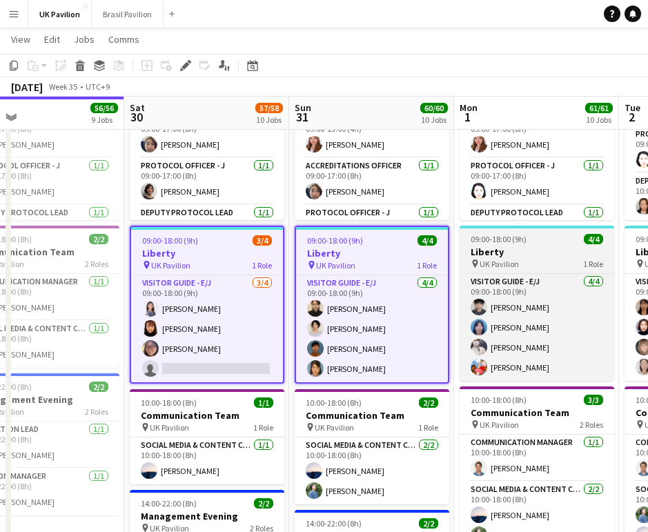
click at [519, 269] on span "UK Pavilion" at bounding box center [499, 264] width 39 height 10
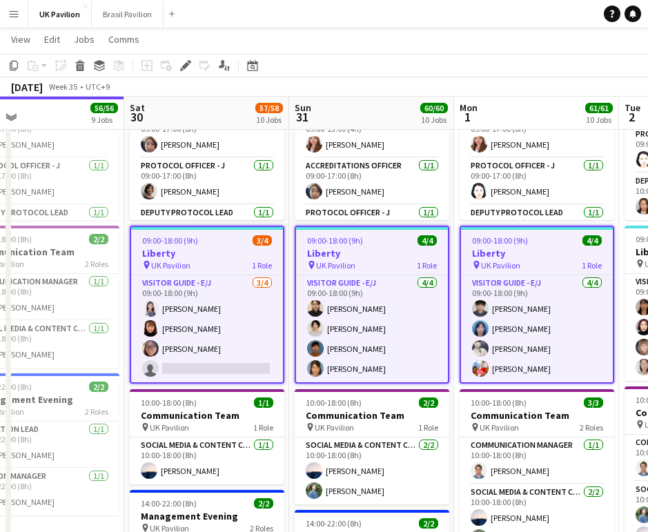
scroll to position [0, 490]
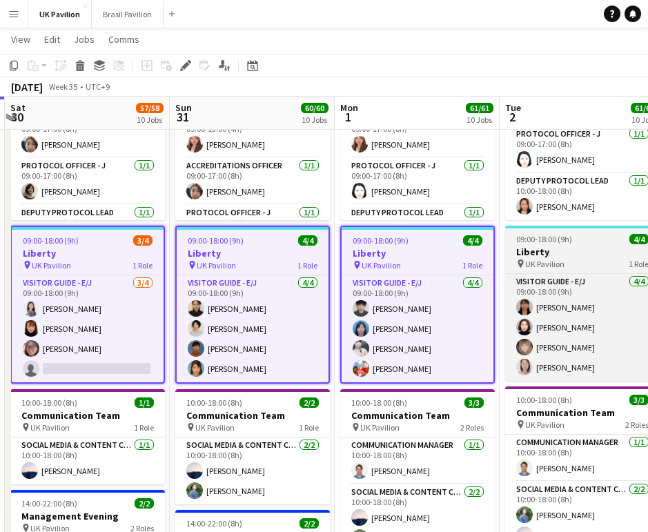
click at [544, 258] on h3 "Liberty" at bounding box center [582, 252] width 155 height 12
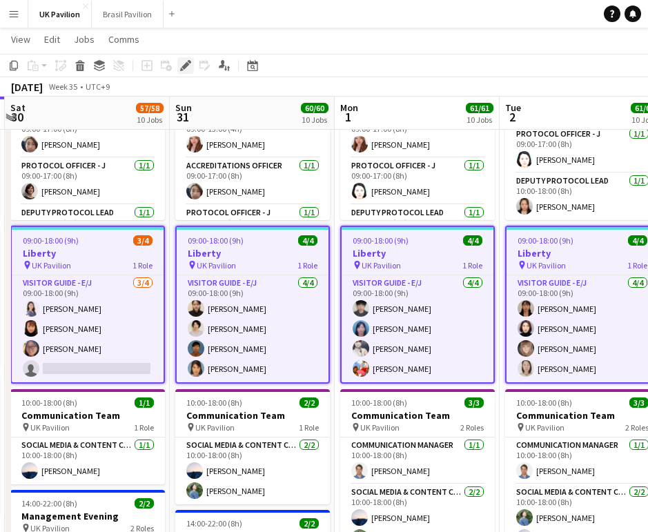
click at [189, 66] on icon "Edit" at bounding box center [185, 65] width 11 height 11
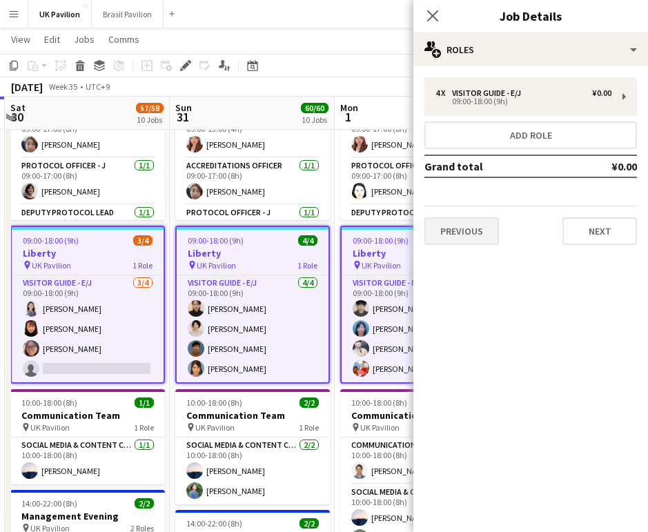
click at [457, 235] on button "Previous" at bounding box center [461, 231] width 75 height 28
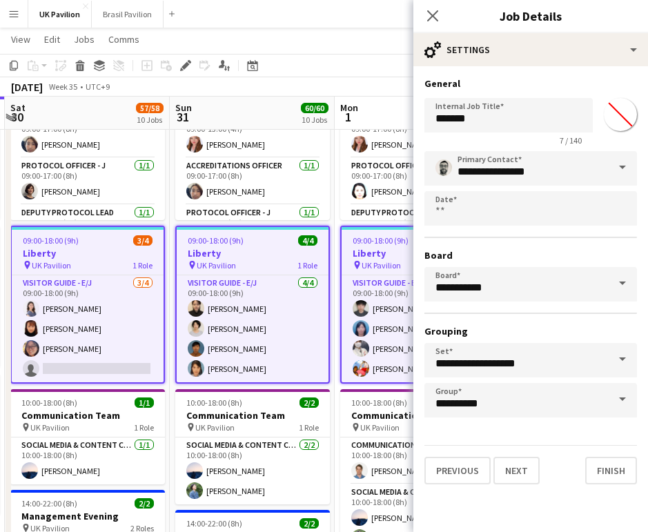
click at [618, 370] on span at bounding box center [622, 359] width 29 height 33
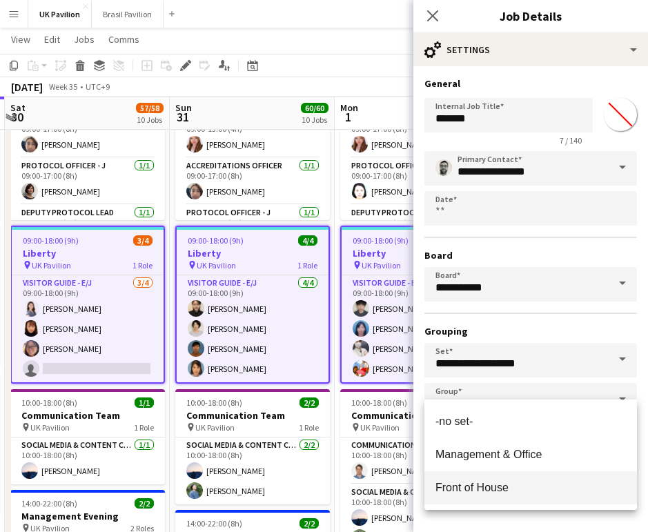
click at [494, 488] on span "Front of House" at bounding box center [471, 488] width 73 height 12
type input "**********"
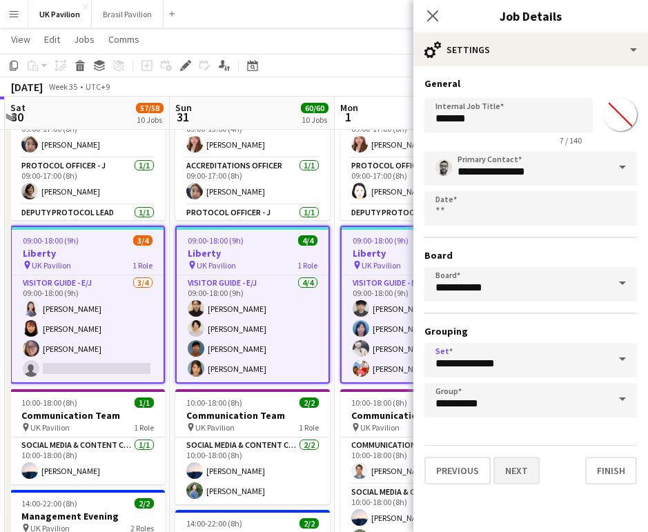
click at [532, 484] on button "Next" at bounding box center [516, 471] width 46 height 28
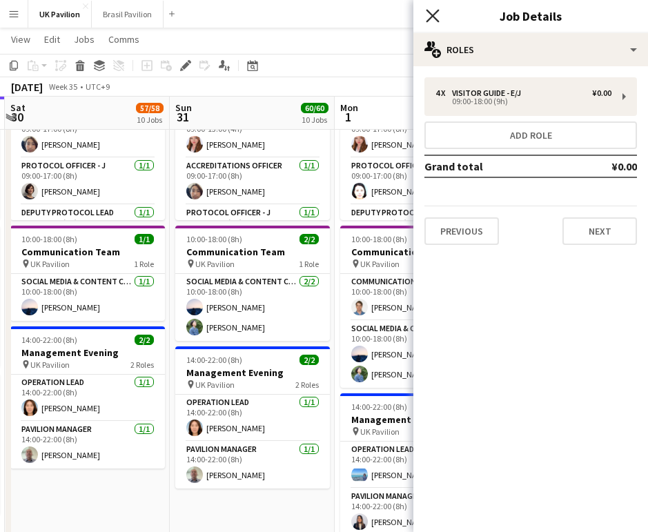
click at [439, 21] on icon at bounding box center [432, 15] width 13 height 13
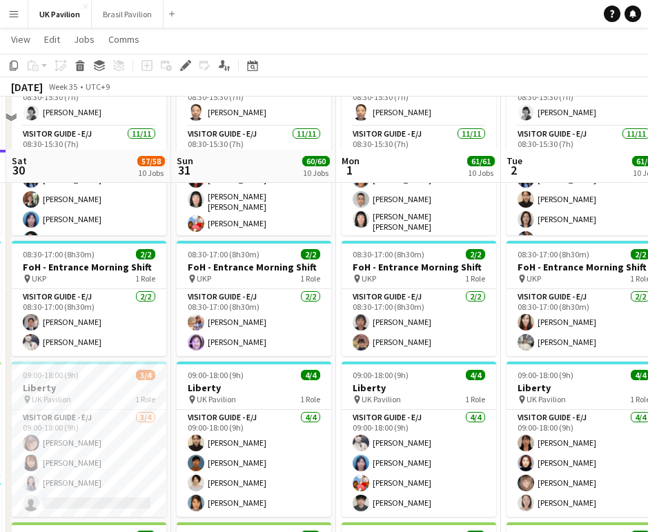
scroll to position [1069, 0]
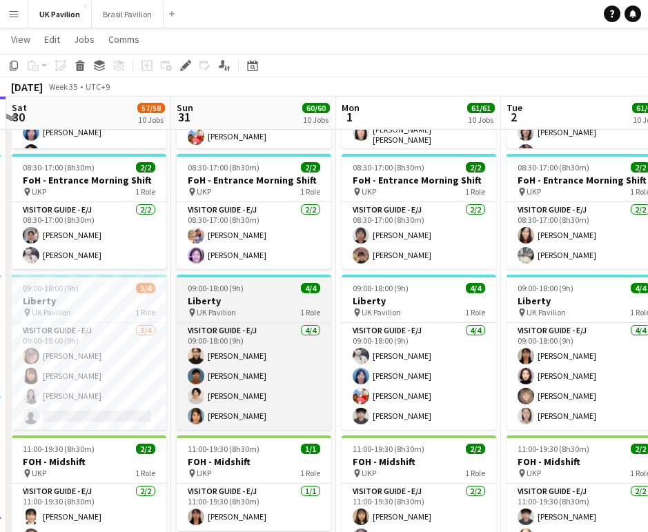
click at [217, 307] on h3 "Liberty" at bounding box center [254, 301] width 155 height 12
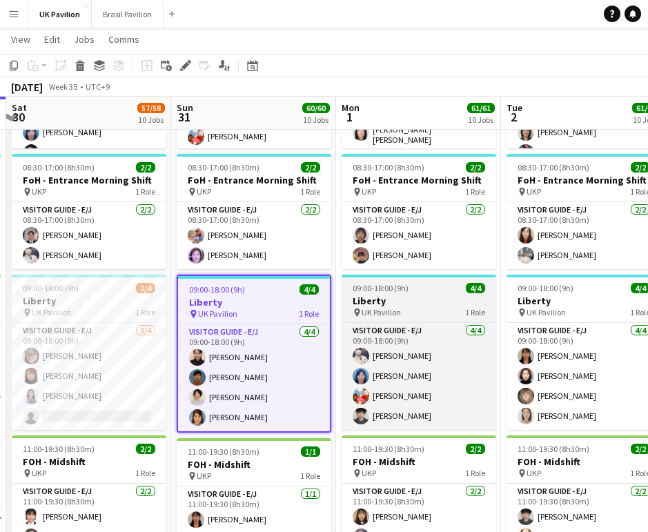
click at [384, 307] on h3 "Liberty" at bounding box center [419, 301] width 155 height 12
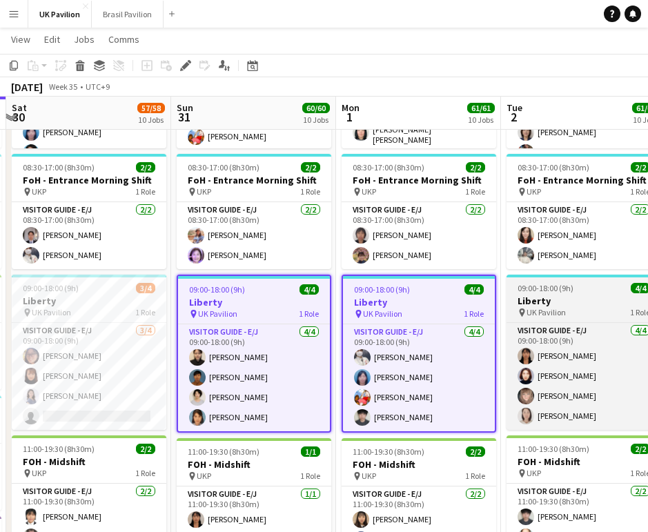
click at [543, 307] on h3 "Liberty" at bounding box center [583, 301] width 155 height 12
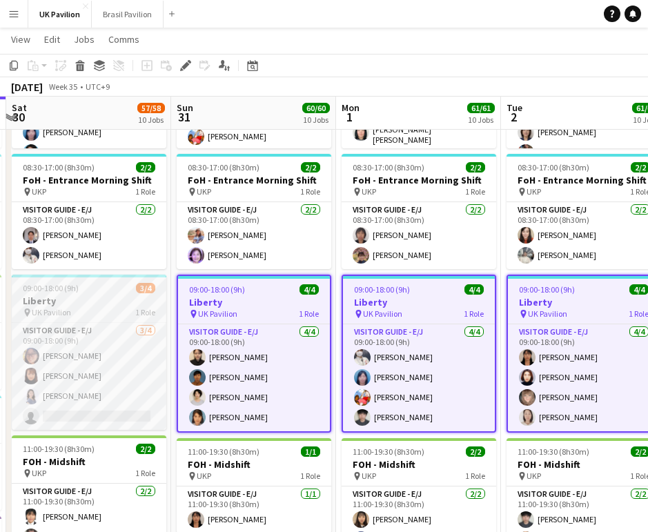
click at [87, 307] on h3 "Liberty" at bounding box center [89, 301] width 155 height 12
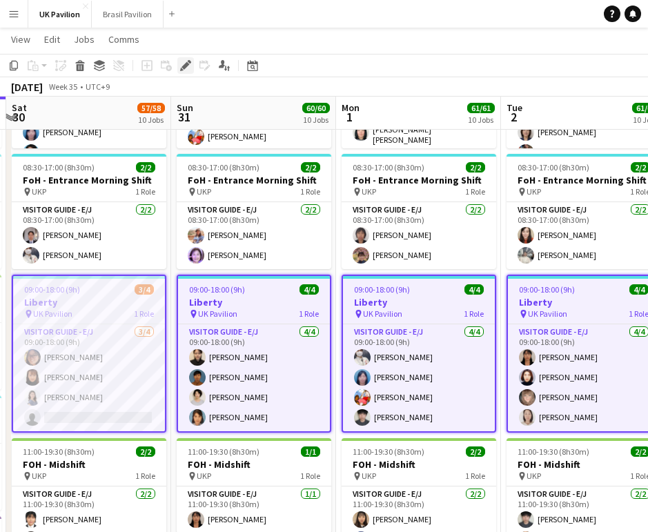
click at [184, 65] on icon "Edit" at bounding box center [185, 65] width 11 height 11
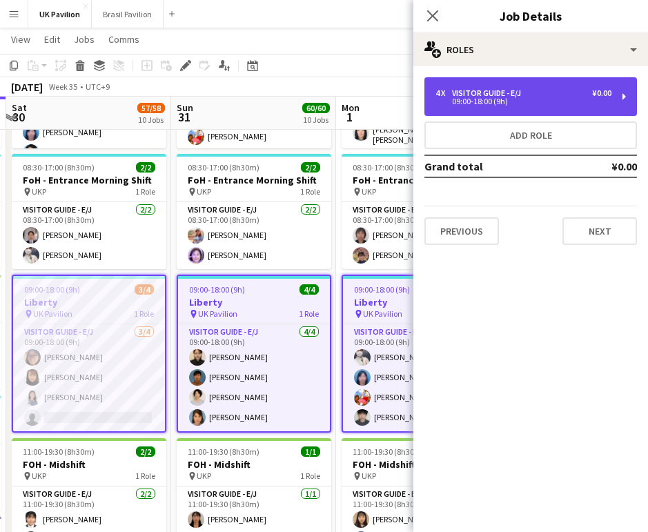
click at [466, 92] on div "Visitor Guide - E/J" at bounding box center [489, 93] width 75 height 10
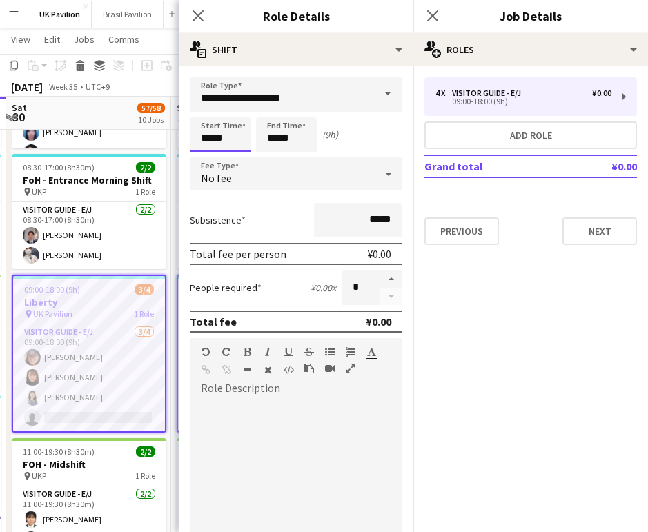
click at [212, 139] on input "*****" at bounding box center [220, 134] width 61 height 34
type input "*****"
drag, startPoint x: 209, startPoint y: 113, endPoint x: 295, endPoint y: 134, distance: 88.7
click at [209, 113] on div at bounding box center [206, 110] width 28 height 14
drag, startPoint x: 301, startPoint y: 137, endPoint x: 284, endPoint y: 130, distance: 18.8
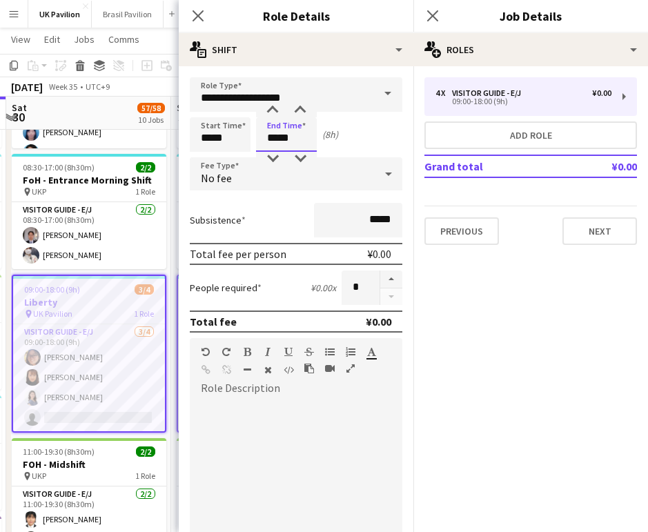
click at [299, 137] on input "*****" at bounding box center [286, 134] width 61 height 34
type input "*****"
drag, startPoint x: 272, startPoint y: 115, endPoint x: 308, endPoint y: 143, distance: 45.3
click at [272, 116] on div at bounding box center [273, 110] width 28 height 14
click at [201, 13] on icon at bounding box center [197, 15] width 13 height 13
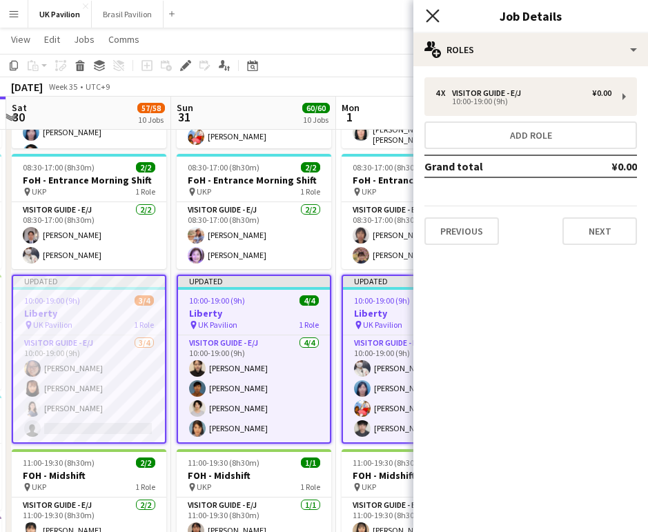
click at [431, 12] on icon "Close pop-in" at bounding box center [432, 15] width 13 height 13
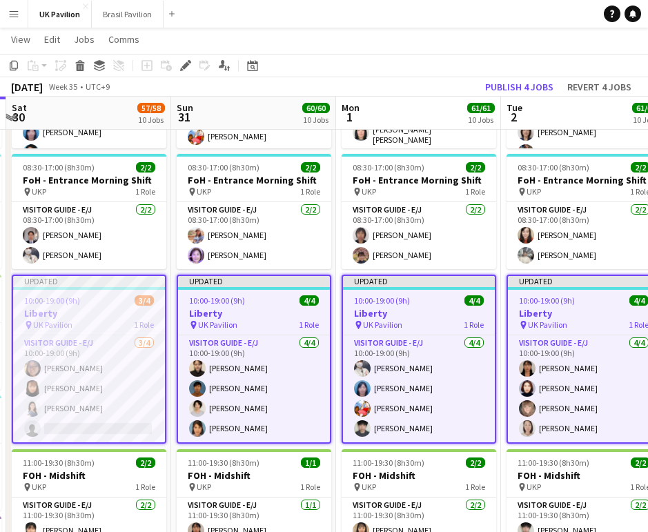
click at [502, 83] on button "Publish 4 jobs" at bounding box center [519, 87] width 79 height 18
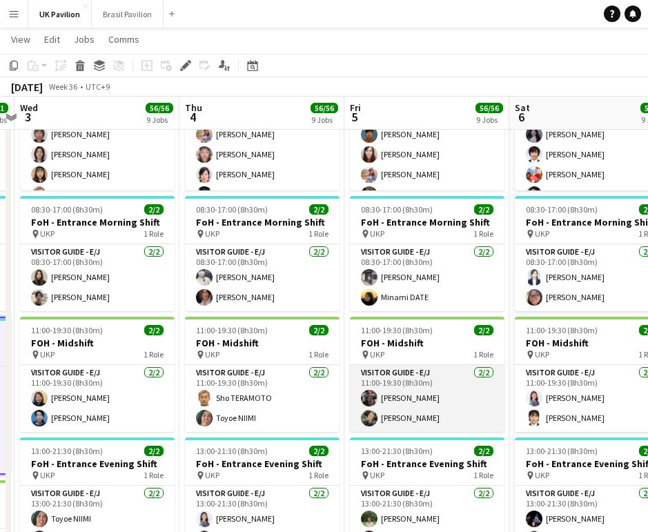
scroll to position [0, 448]
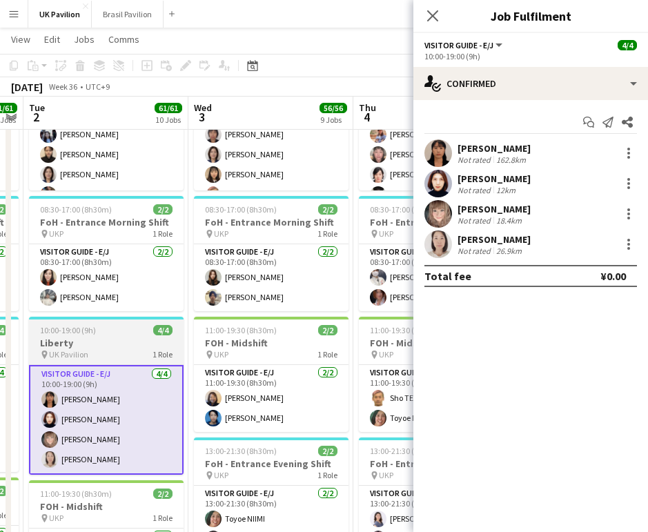
scroll to position [0, 498]
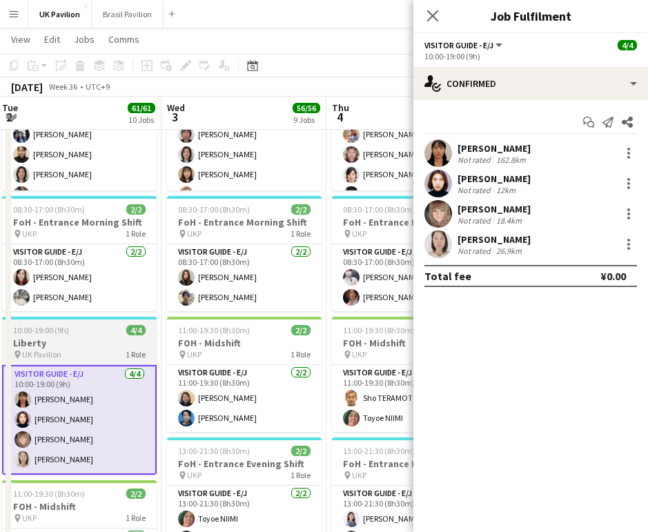
click at [95, 335] on div "10:00-19:00 (9h) 4/4" at bounding box center [79, 330] width 155 height 10
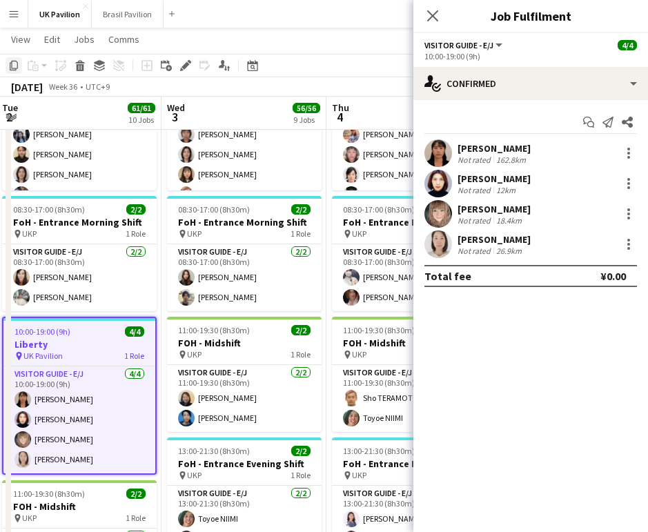
click at [14, 66] on icon "Copy" at bounding box center [13, 65] width 11 height 11
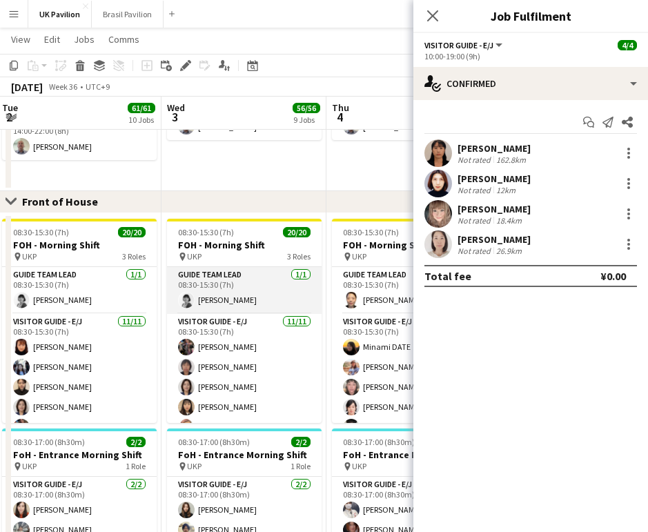
scroll to position [794, 0]
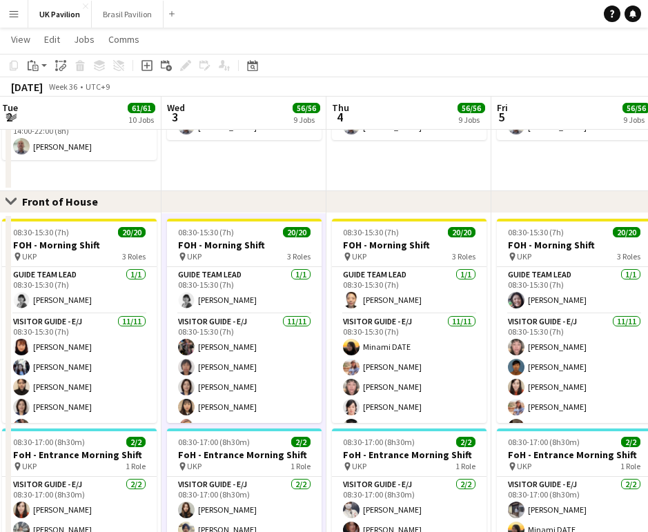
drag, startPoint x: 523, startPoint y: 218, endPoint x: 531, endPoint y: 220, distance: 7.9
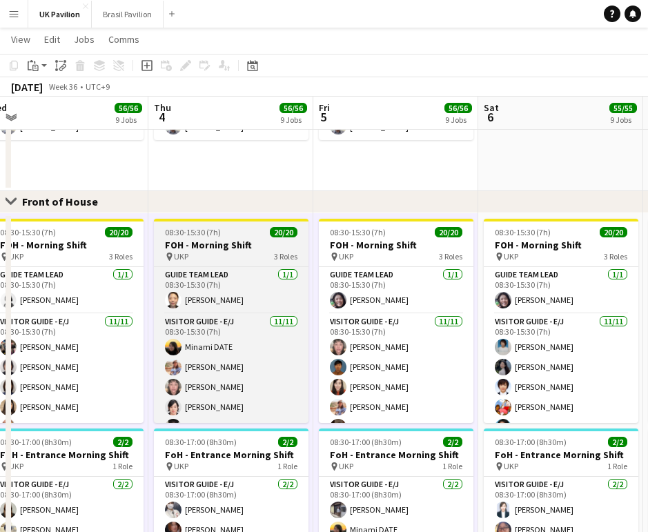
scroll to position [0, 352]
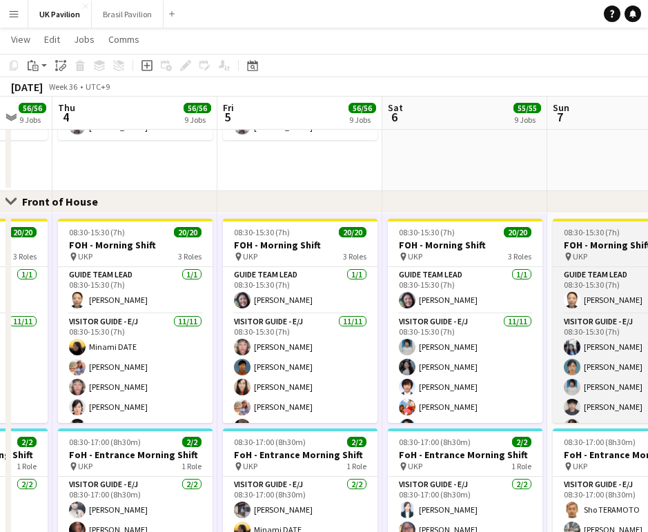
scroll to position [0, 442]
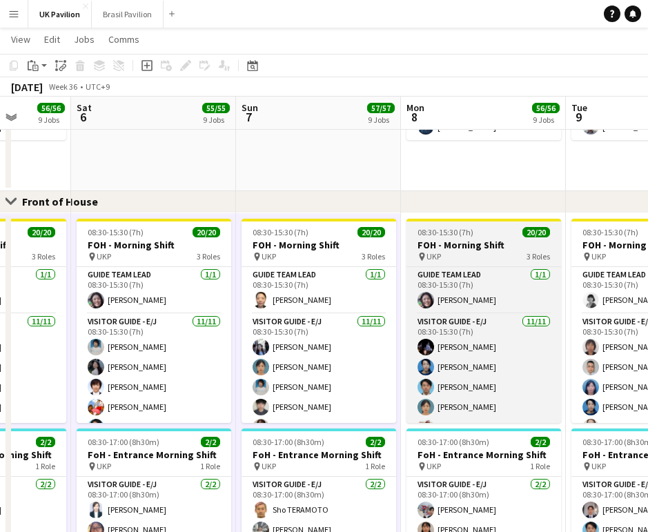
scroll to position [0, 422]
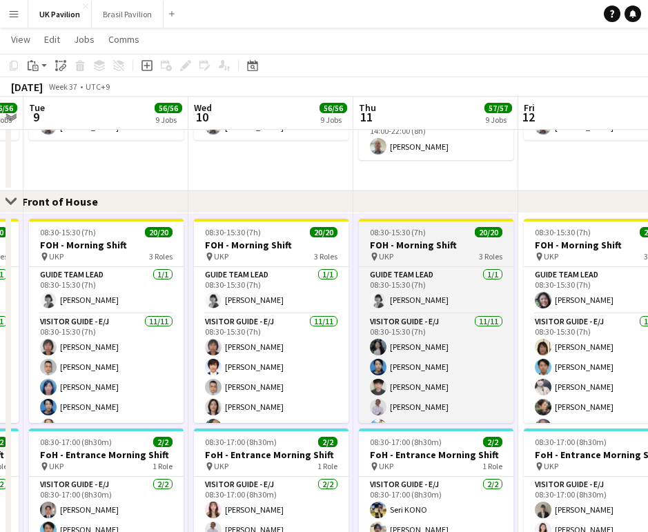
scroll to position [0, 467]
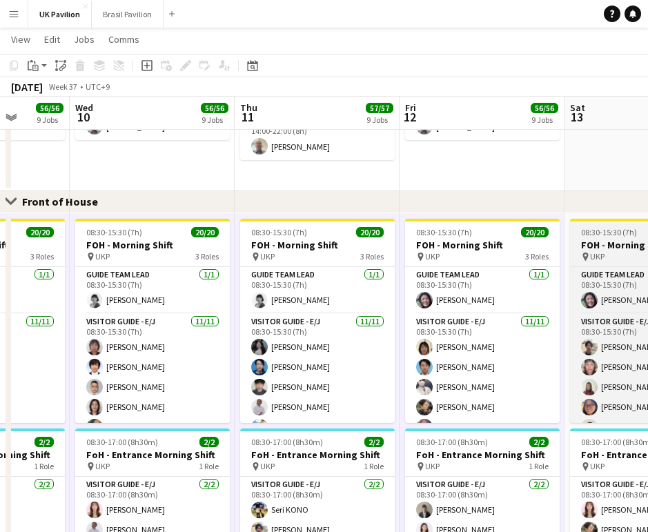
scroll to position [0, 425]
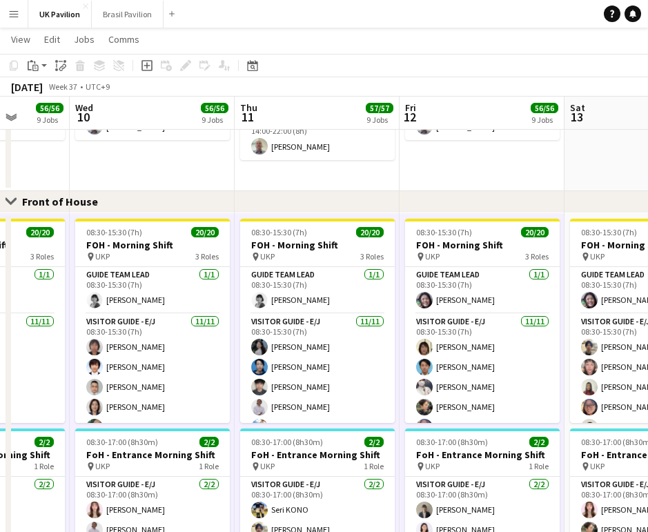
click at [43, 68] on app-action-btn "Paste" at bounding box center [37, 65] width 25 height 17
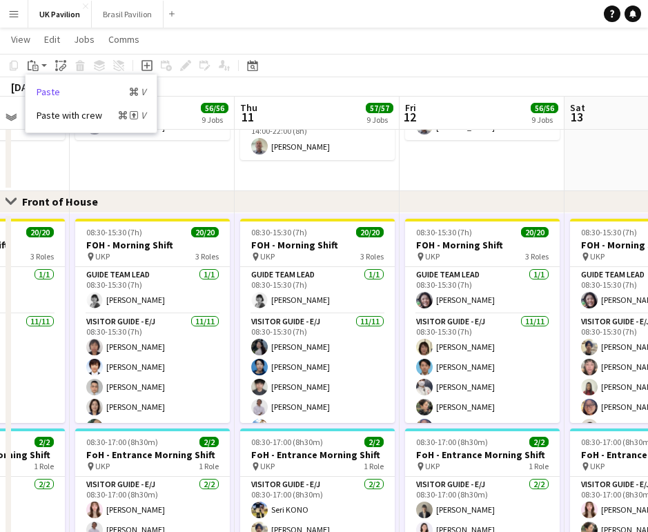
click at [54, 93] on link "Paste Command V" at bounding box center [91, 92] width 109 height 12
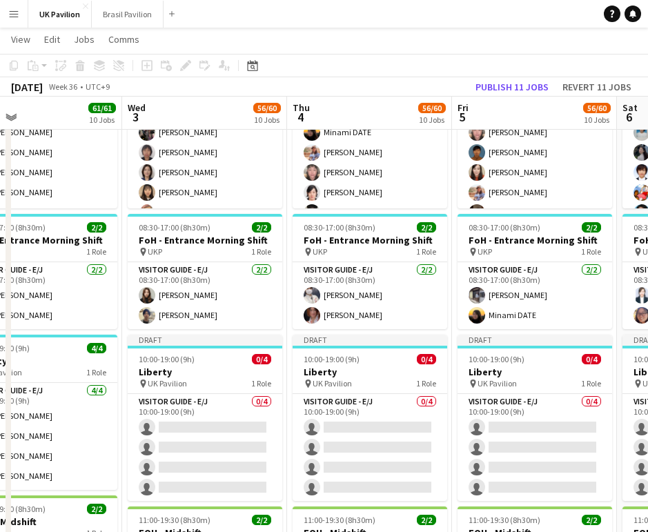
scroll to position [0, 337]
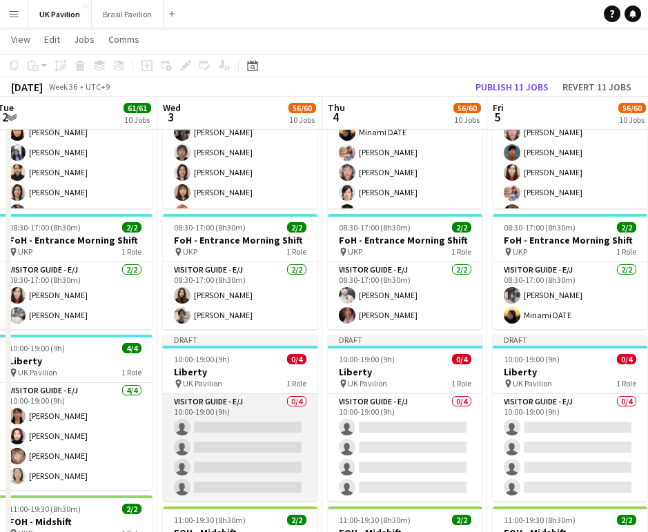
click at [217, 451] on app-card-role "Visitor Guide - E/J 0/4 10:00-19:00 (9h) single-neutral-actions single-neutral-…" at bounding box center [240, 447] width 155 height 107
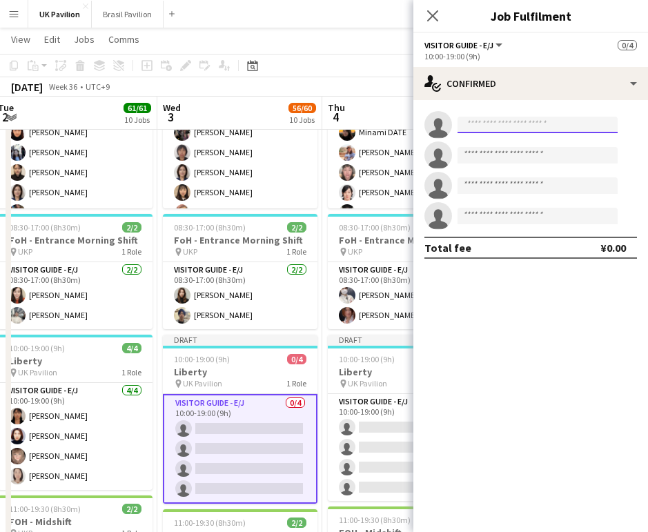
click at [485, 126] on input at bounding box center [537, 125] width 160 height 17
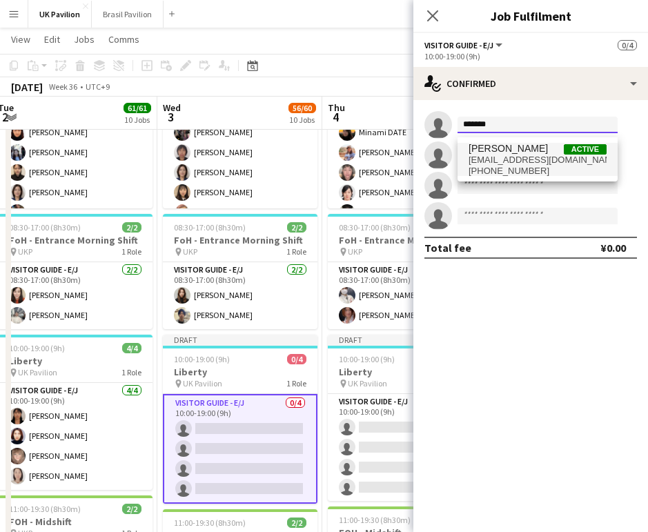
type input "*******"
click at [501, 169] on span "[PHONE_NUMBER]" at bounding box center [537, 171] width 138 height 11
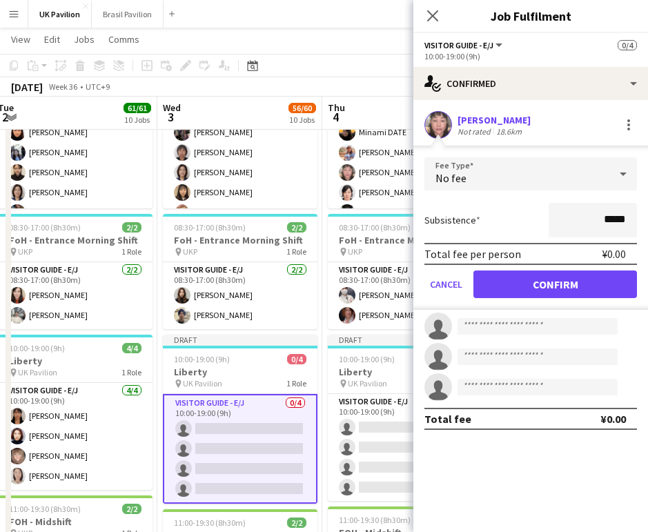
click at [550, 289] on button "Confirm" at bounding box center [555, 284] width 164 height 28
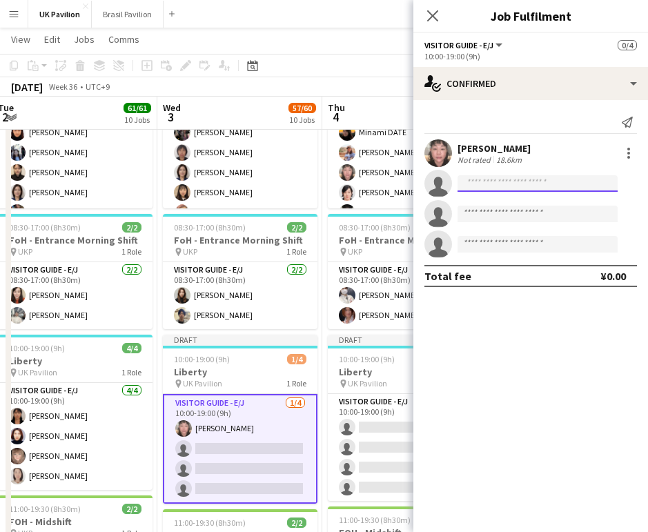
click at [471, 190] on input at bounding box center [537, 183] width 160 height 17
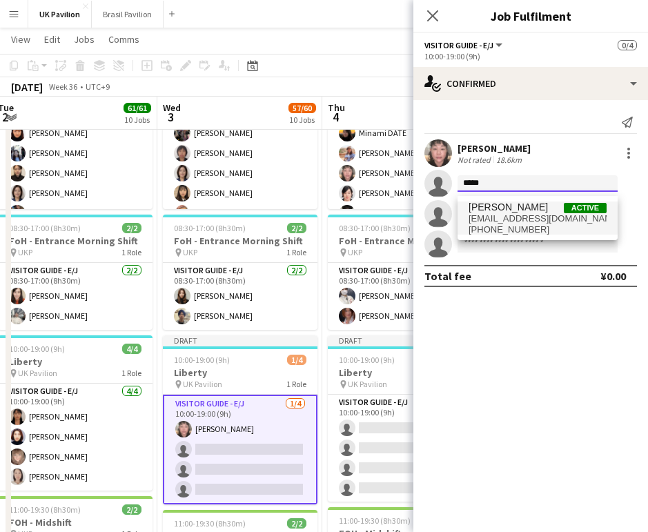
type input "*****"
click at [515, 216] on span "[EMAIL_ADDRESS][DOMAIN_NAME]" at bounding box center [537, 218] width 138 height 11
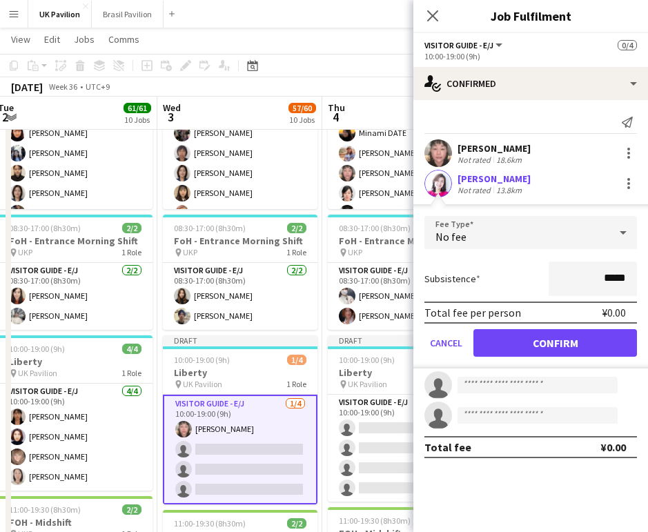
click at [545, 350] on button "Confirm" at bounding box center [555, 343] width 164 height 28
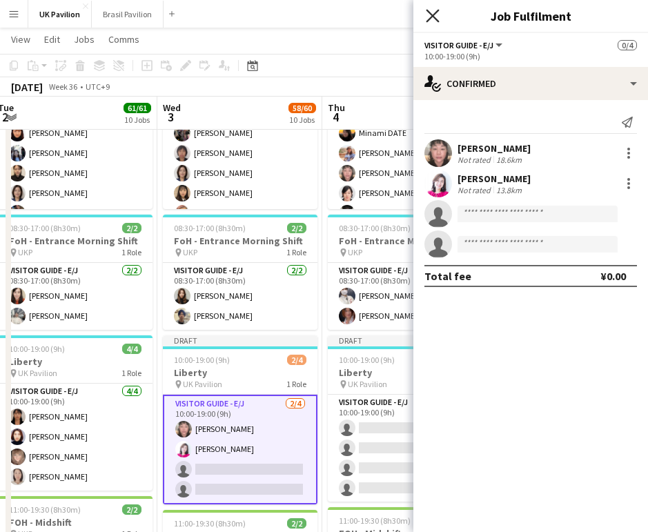
click at [432, 13] on icon "Close pop-in" at bounding box center [432, 15] width 13 height 13
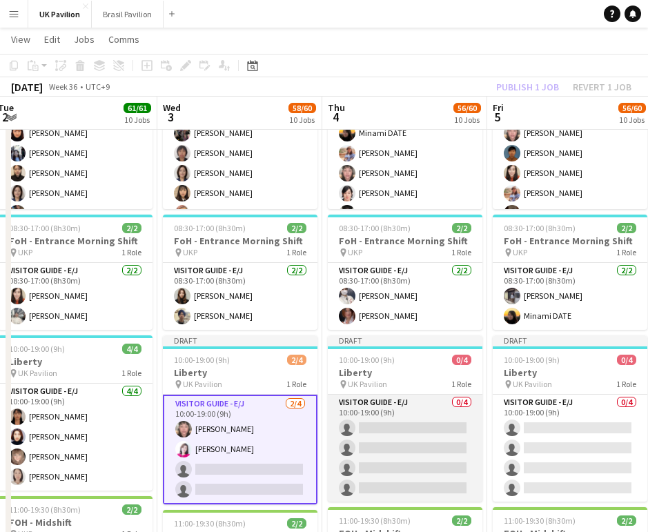
click at [380, 465] on app-card-role "Visitor Guide - E/J 0/4 10:00-19:00 (9h) single-neutral-actions single-neutral-…" at bounding box center [405, 448] width 155 height 107
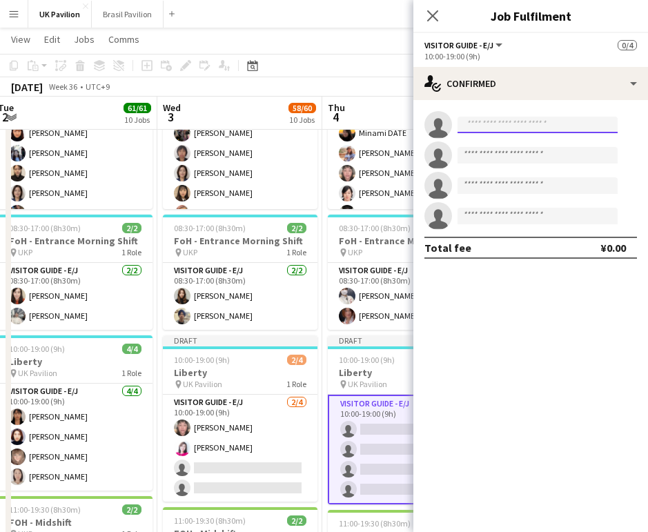
click at [473, 130] on input at bounding box center [537, 125] width 160 height 17
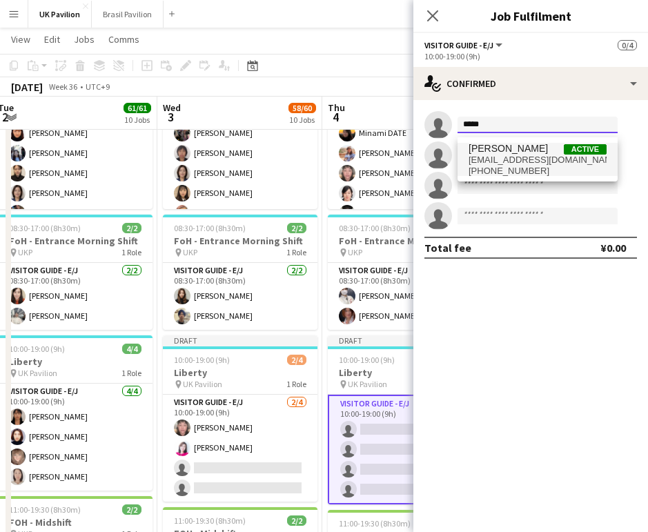
type input "*****"
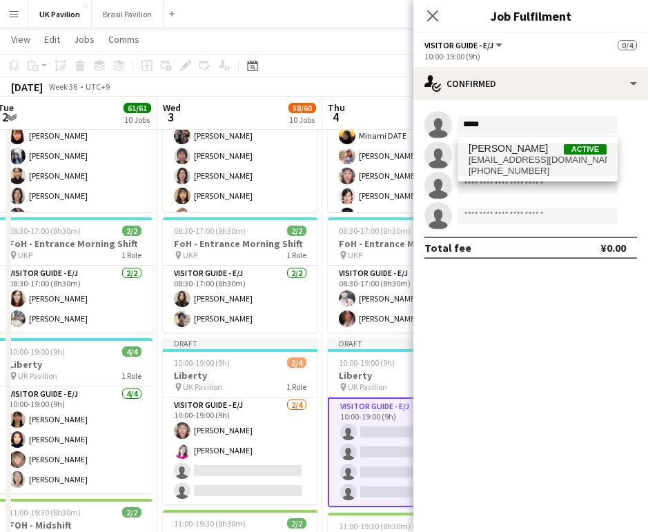
scroll to position [1005, 0]
click at [492, 161] on span "[EMAIL_ADDRESS][DOMAIN_NAME]" at bounding box center [537, 160] width 138 height 11
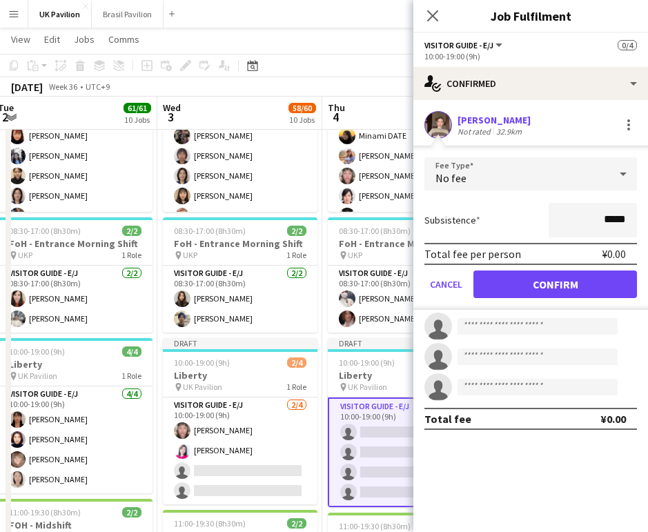
click at [508, 290] on button "Confirm" at bounding box center [555, 284] width 164 height 28
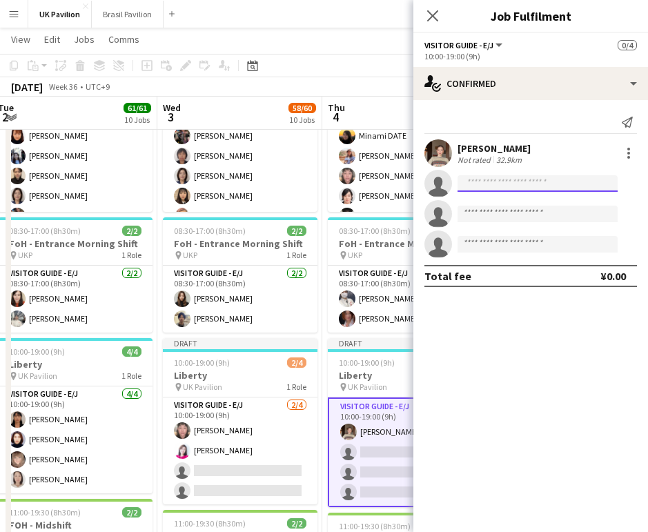
click at [466, 186] on input at bounding box center [537, 183] width 160 height 17
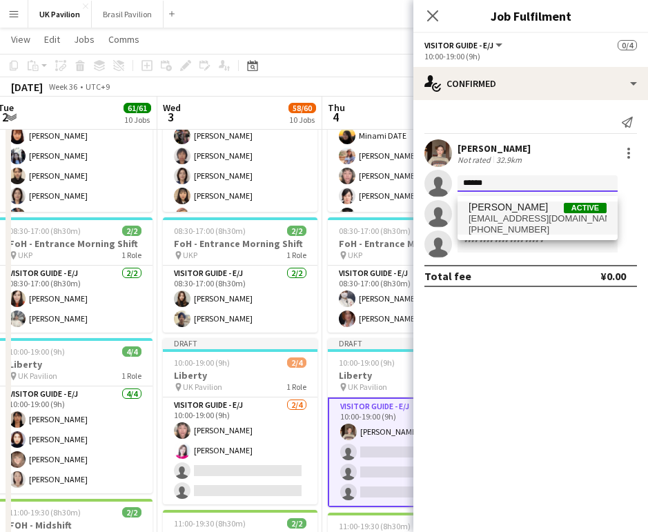
type input "******"
click at [501, 230] on span "[PHONE_NUMBER]" at bounding box center [537, 229] width 138 height 11
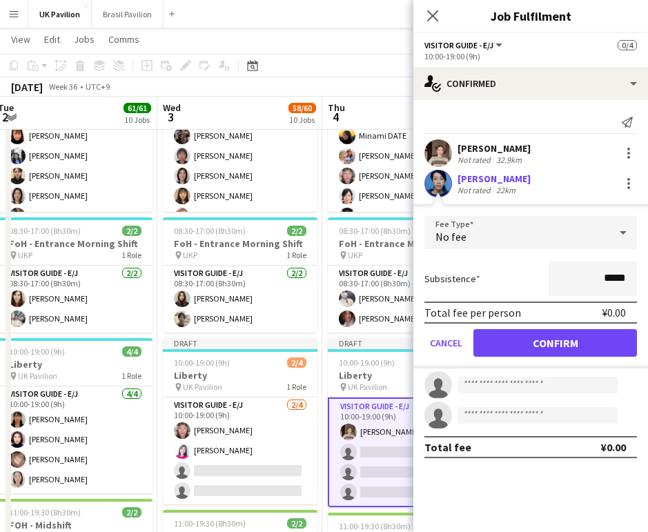
click at [511, 348] on button "Confirm" at bounding box center [555, 343] width 164 height 28
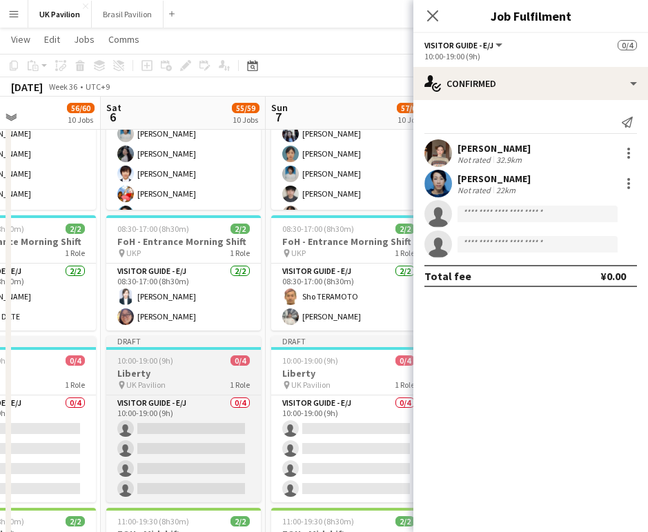
scroll to position [0, 406]
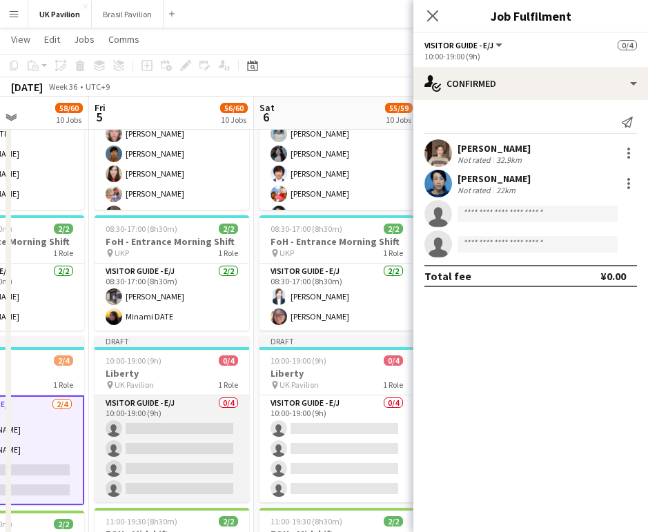
click at [184, 458] on app-card-role "Visitor Guide - E/J 0/4 10:00-19:00 (9h) single-neutral-actions single-neutral-…" at bounding box center [172, 448] width 155 height 107
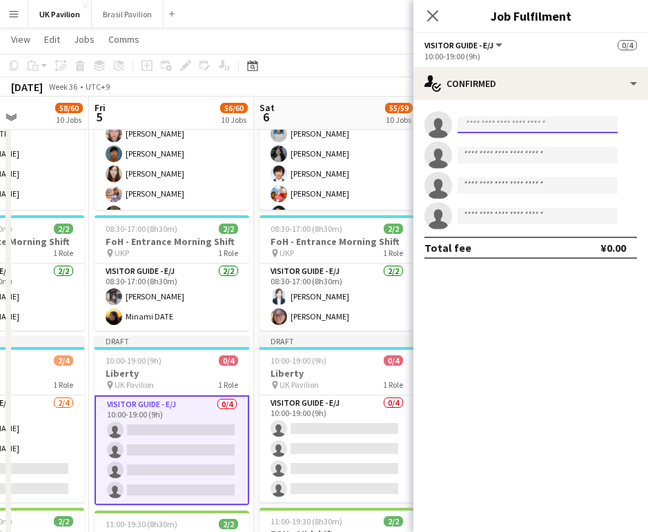
click at [473, 126] on input at bounding box center [537, 125] width 160 height 17
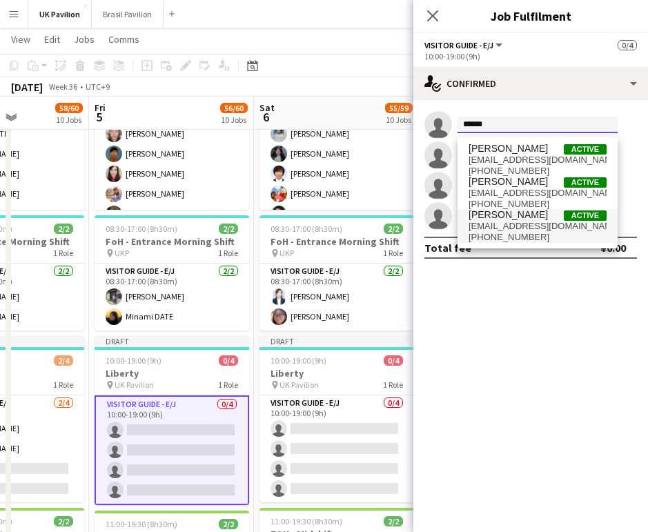
type input "******"
click at [508, 232] on span "[EMAIL_ADDRESS][DOMAIN_NAME]" at bounding box center [537, 226] width 138 height 11
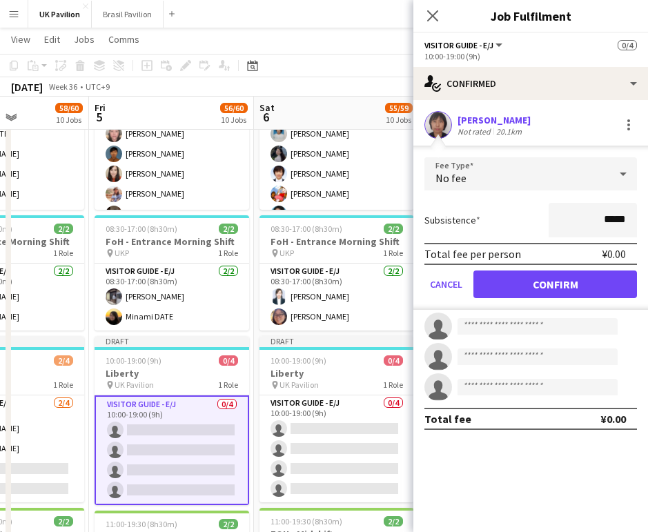
click at [519, 285] on button "Confirm" at bounding box center [555, 284] width 164 height 28
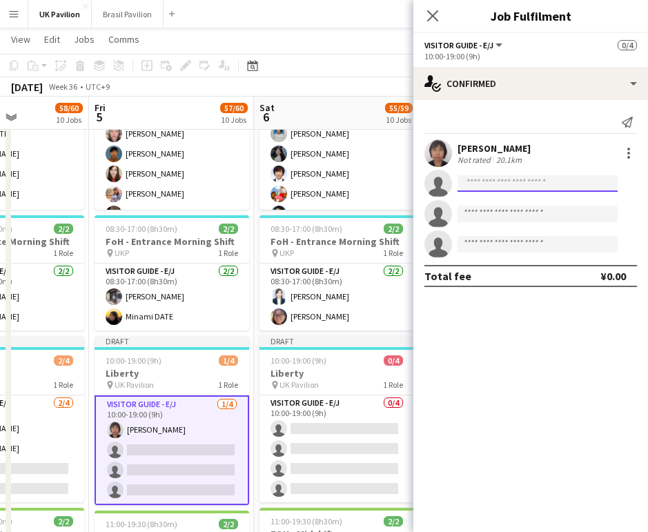
click at [473, 189] on input at bounding box center [537, 183] width 160 height 17
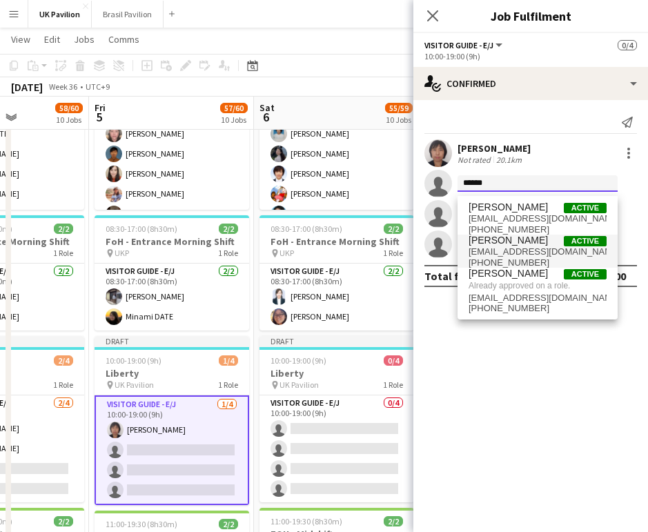
type input "******"
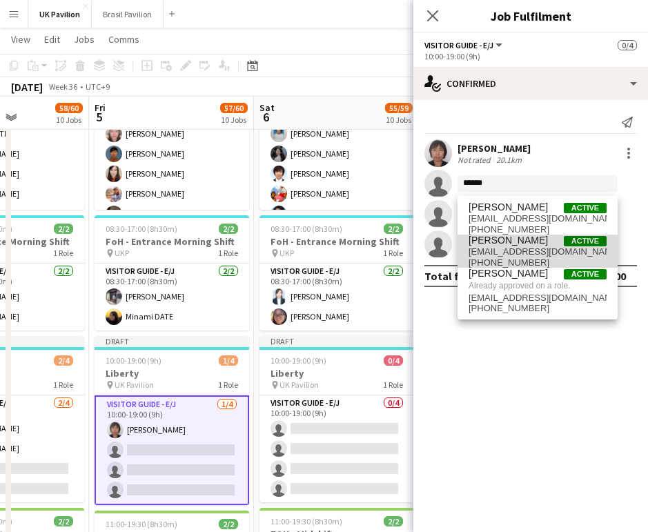
click at [493, 257] on span "[EMAIL_ADDRESS][DOMAIN_NAME]" at bounding box center [537, 251] width 138 height 11
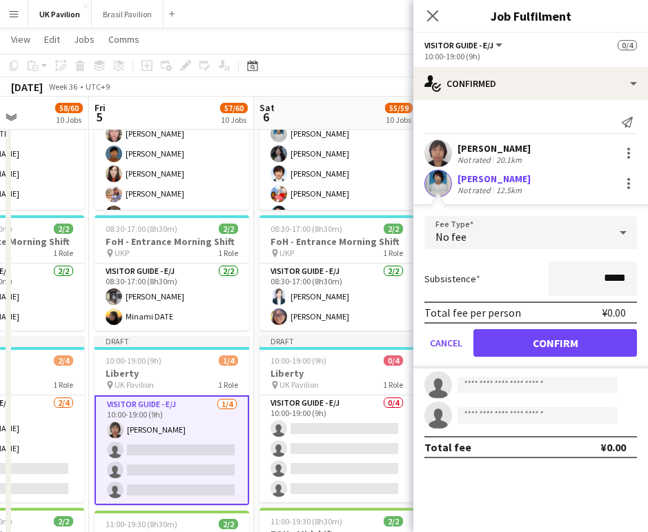
click at [545, 355] on button "Confirm" at bounding box center [555, 343] width 164 height 28
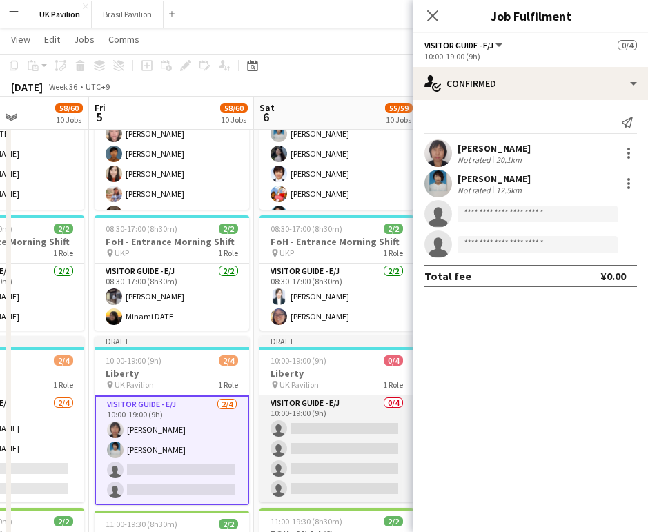
click at [321, 482] on app-card-role "Visitor Guide - E/J 0/4 10:00-19:00 (9h) single-neutral-actions single-neutral-…" at bounding box center [336, 448] width 155 height 107
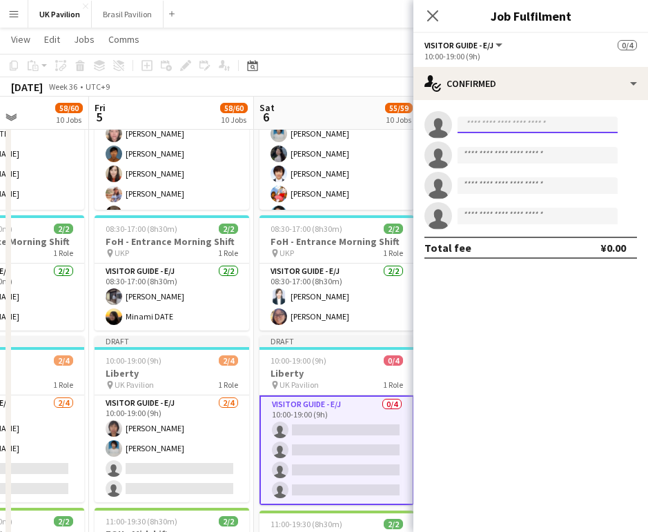
click at [488, 132] on input at bounding box center [537, 125] width 160 height 17
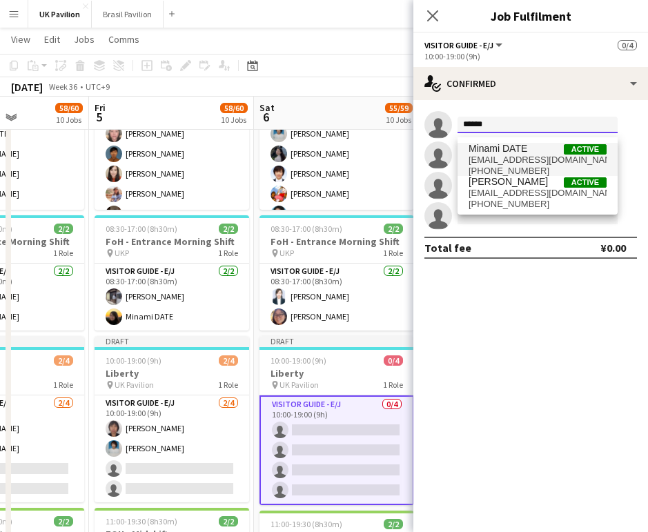
type input "******"
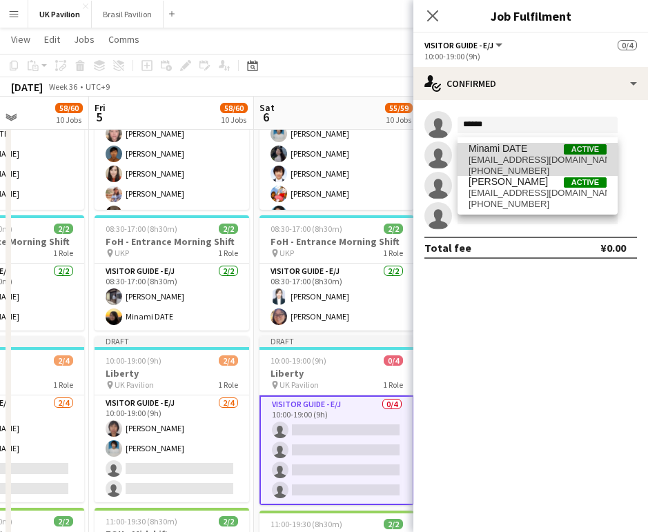
click at [525, 159] on span "[EMAIL_ADDRESS][DOMAIN_NAME]" at bounding box center [537, 160] width 138 height 11
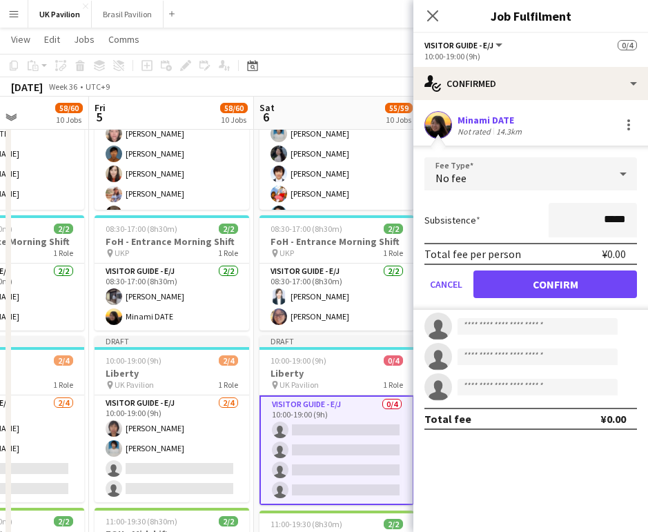
click at [535, 294] on button "Confirm" at bounding box center [555, 284] width 164 height 28
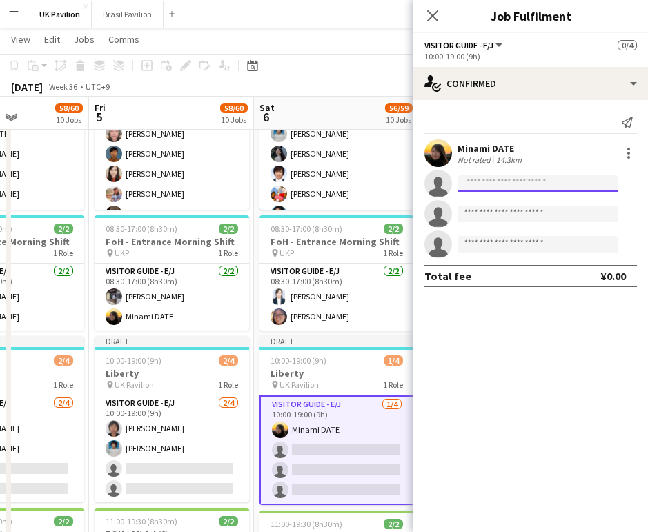
click at [479, 191] on input at bounding box center [537, 183] width 160 height 17
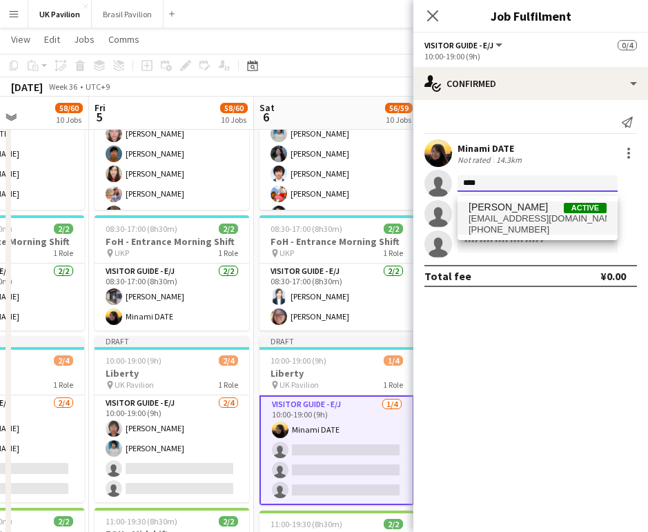
type input "****"
click at [509, 223] on span "[EMAIL_ADDRESS][DOMAIN_NAME]" at bounding box center [537, 218] width 138 height 11
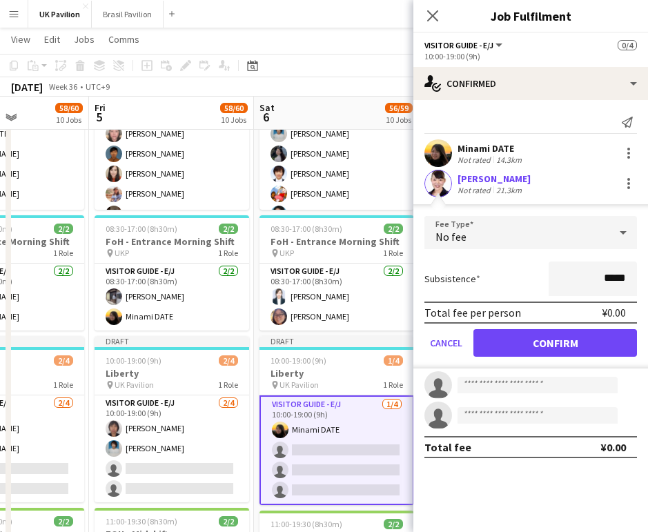
drag, startPoint x: 540, startPoint y: 350, endPoint x: 533, endPoint y: 334, distance: 18.2
click at [540, 350] on button "Confirm" at bounding box center [555, 343] width 164 height 28
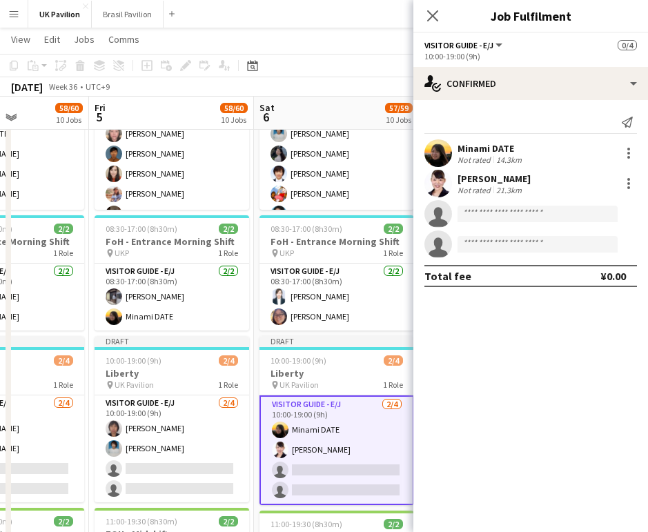
drag, startPoint x: 435, startPoint y: 14, endPoint x: 422, endPoint y: 37, distance: 26.6
click at [435, 14] on icon at bounding box center [432, 15] width 11 height 11
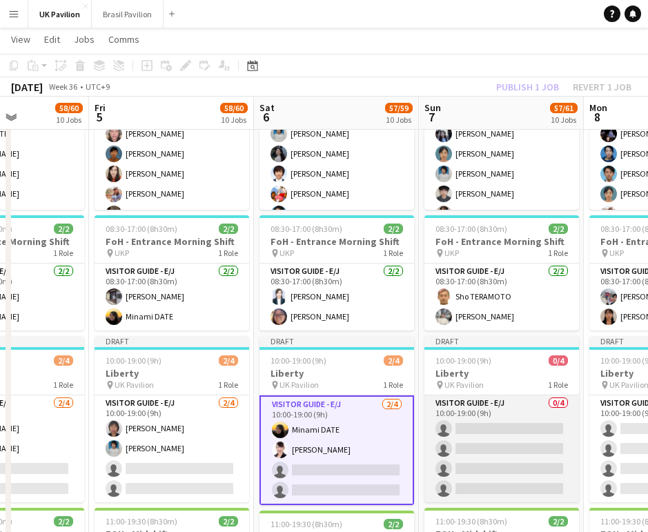
drag, startPoint x: 488, startPoint y: 462, endPoint x: 492, endPoint y: 446, distance: 16.2
click at [489, 462] on app-card-role "Visitor Guide - E/J 0/4 10:00-19:00 (9h) single-neutral-actions single-neutral-…" at bounding box center [501, 448] width 155 height 107
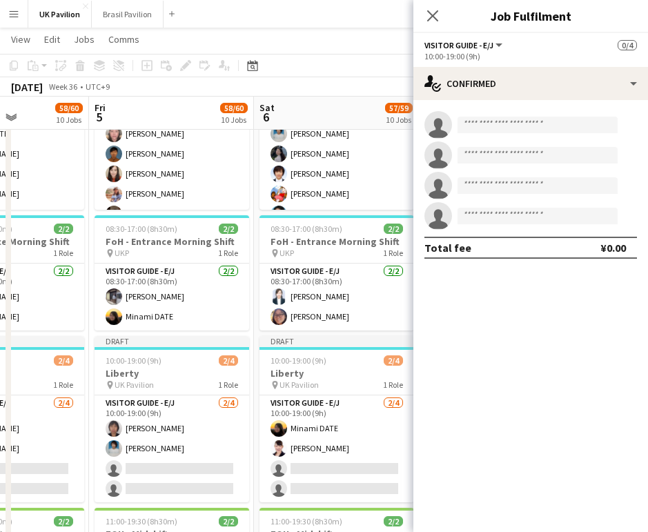
scroll to position [0, 405]
click at [473, 128] on input at bounding box center [537, 125] width 160 height 17
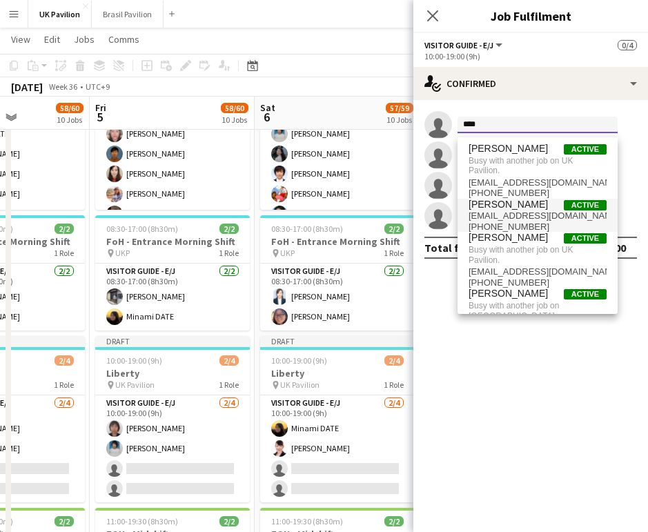
type input "****"
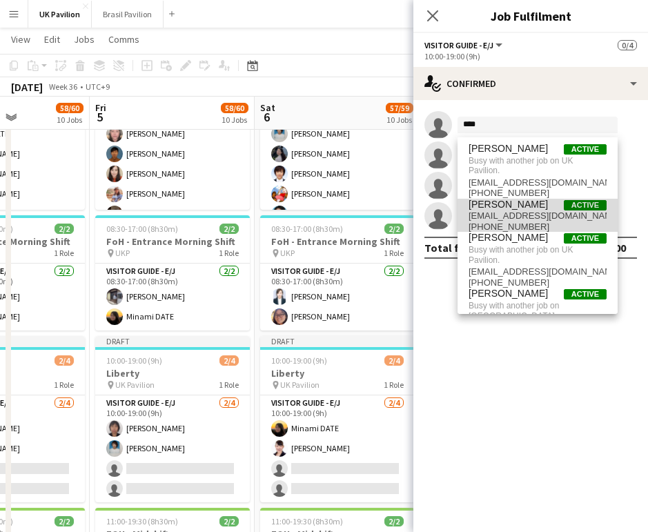
click at [515, 210] on span "[PERSON_NAME]" at bounding box center [507, 205] width 79 height 12
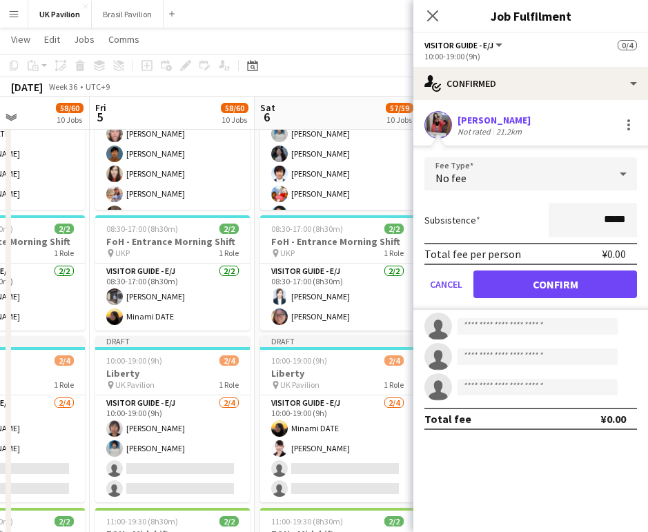
click at [533, 288] on button "Confirm" at bounding box center [555, 284] width 164 height 28
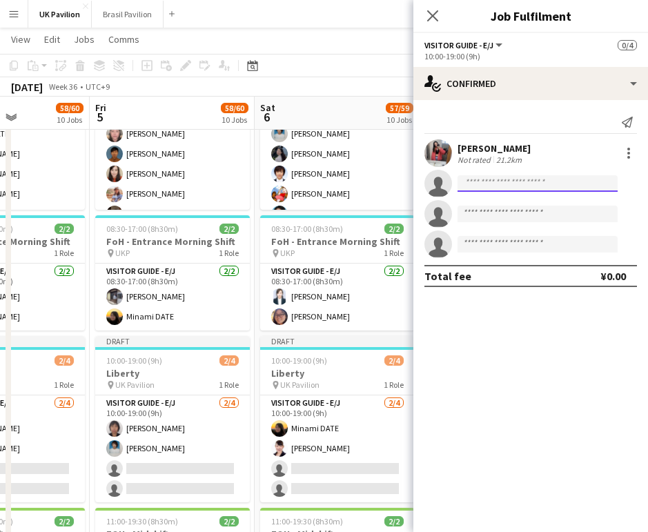
click at [482, 189] on input at bounding box center [537, 183] width 160 height 17
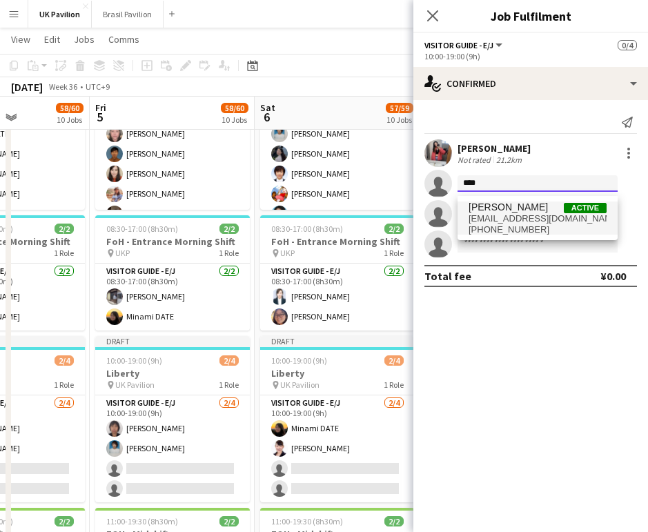
type input "****"
click at [504, 213] on span "[PERSON_NAME]" at bounding box center [507, 207] width 79 height 12
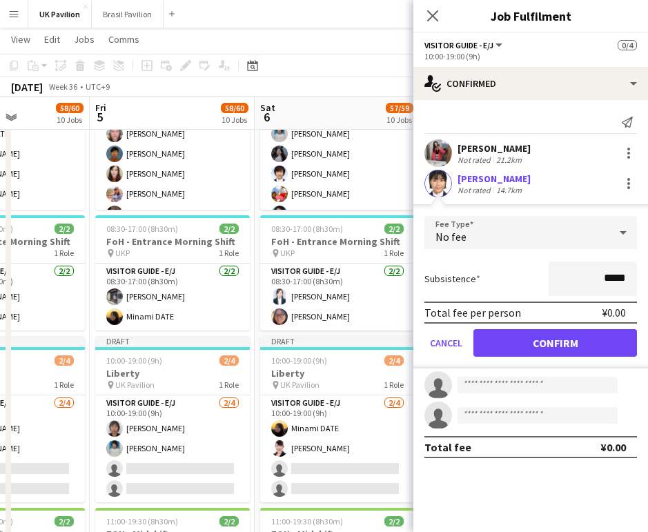
click at [526, 350] on button "Confirm" at bounding box center [555, 343] width 164 height 28
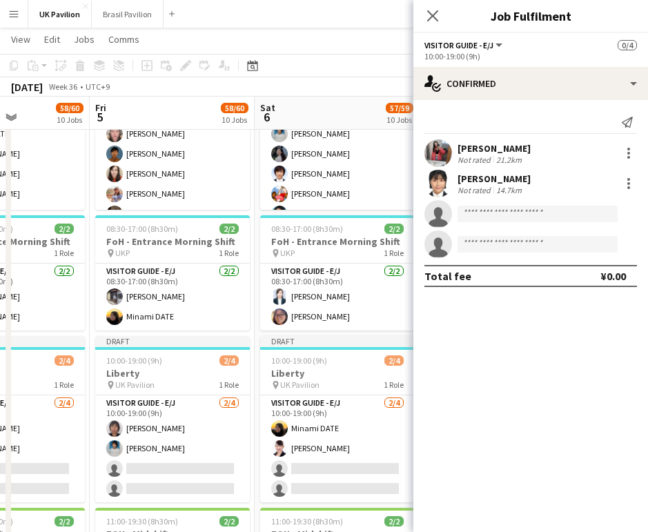
click at [433, 16] on icon at bounding box center [432, 15] width 11 height 11
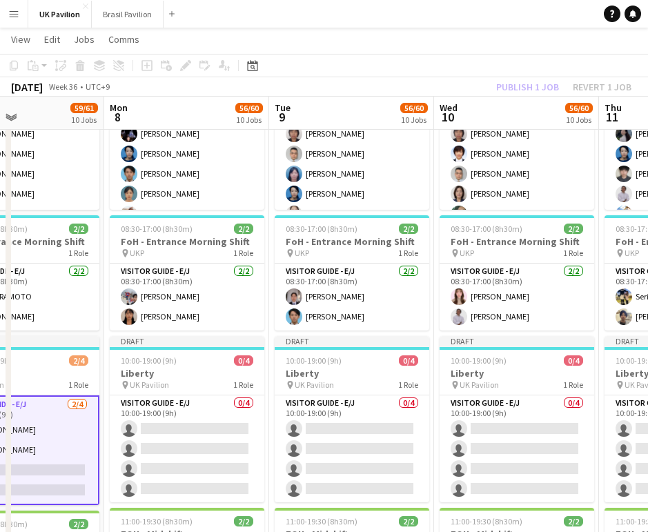
scroll to position [0, 551]
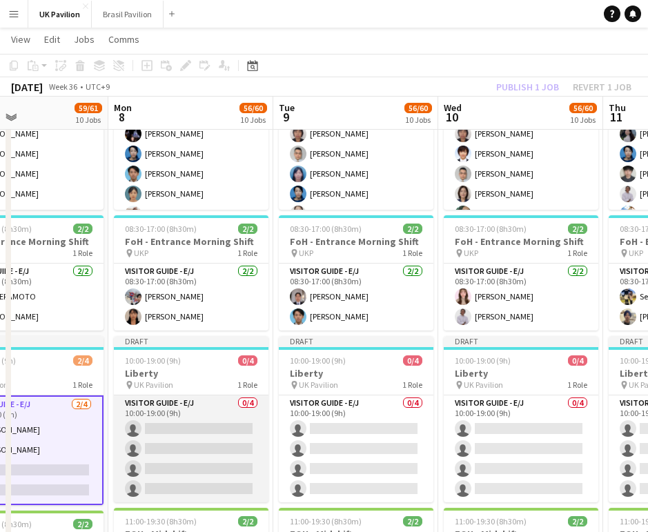
click at [179, 478] on app-card-role "Visitor Guide - E/J 0/4 10:00-19:00 (9h) single-neutral-actions single-neutral-…" at bounding box center [191, 448] width 155 height 107
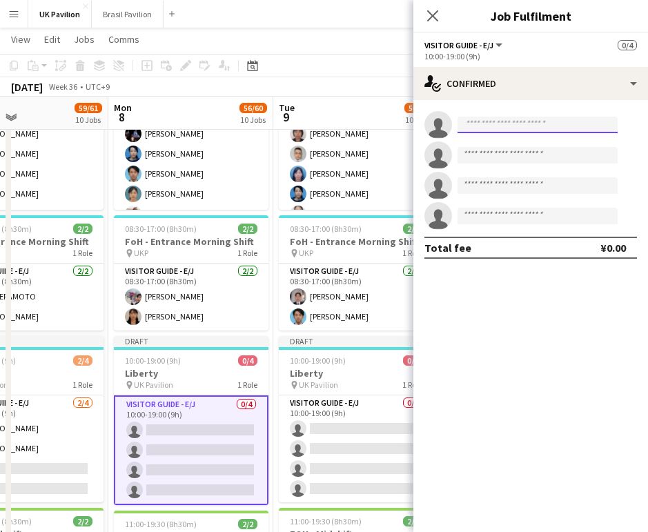
click at [473, 126] on input at bounding box center [537, 125] width 160 height 17
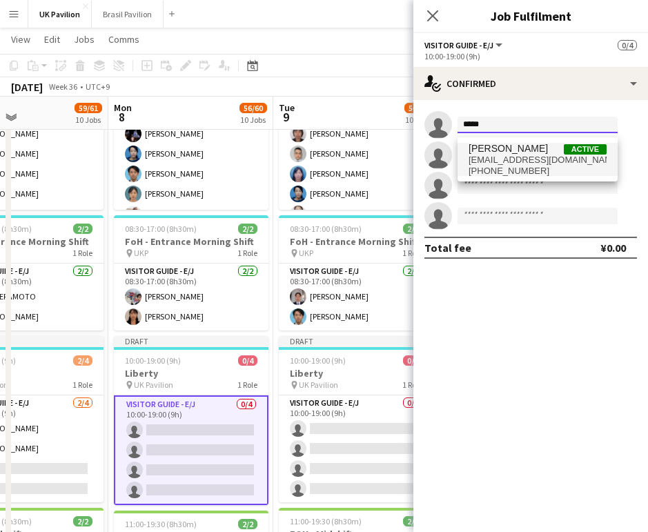
type input "*****"
click at [531, 166] on span "[EMAIL_ADDRESS][DOMAIN_NAME]" at bounding box center [537, 160] width 138 height 11
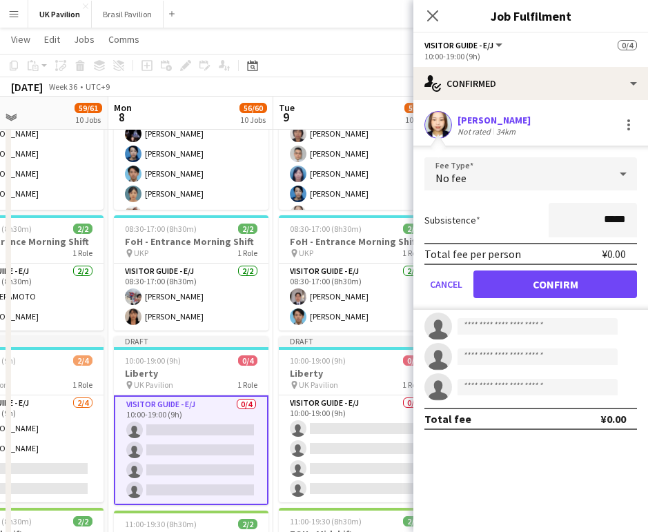
click at [545, 287] on button "Confirm" at bounding box center [555, 284] width 164 height 28
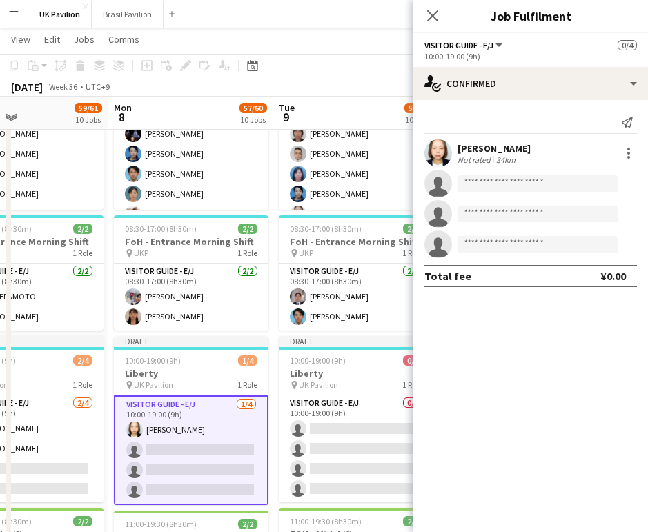
scroll to position [1007, 0]
click at [477, 192] on input at bounding box center [537, 183] width 160 height 17
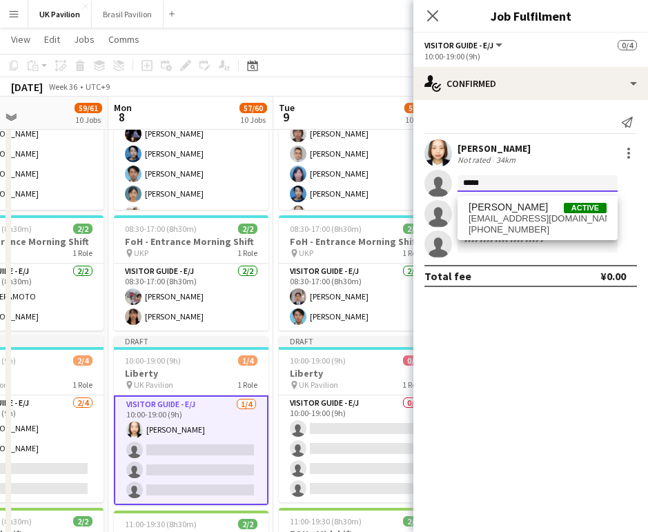
scroll to position [1000, 0]
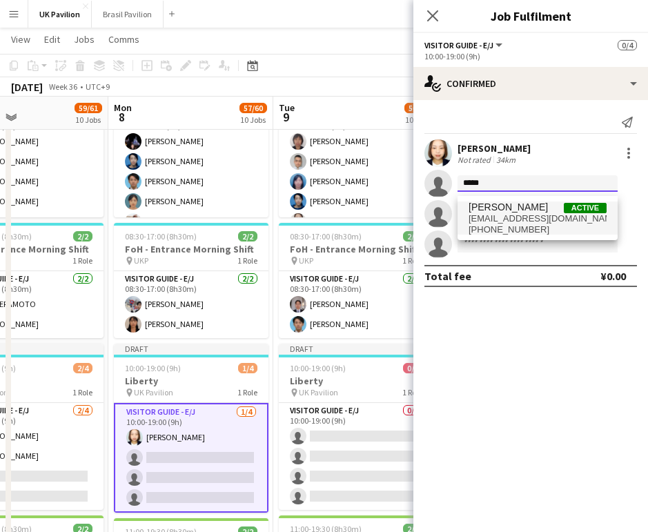
type input "*****"
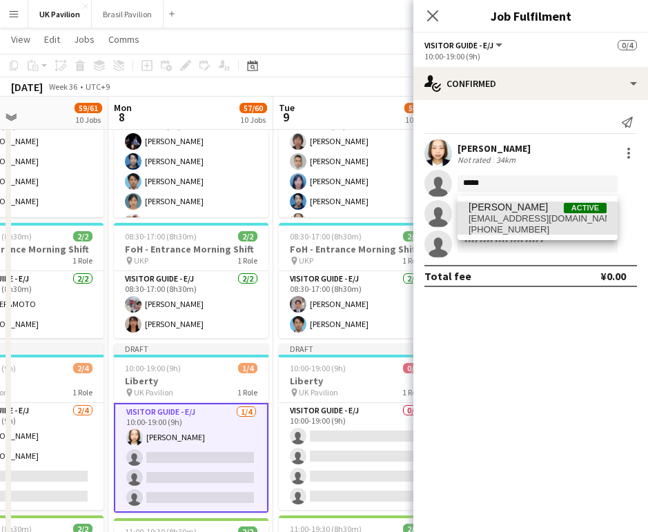
click at [526, 224] on span "[EMAIL_ADDRESS][DOMAIN_NAME]" at bounding box center [537, 218] width 138 height 11
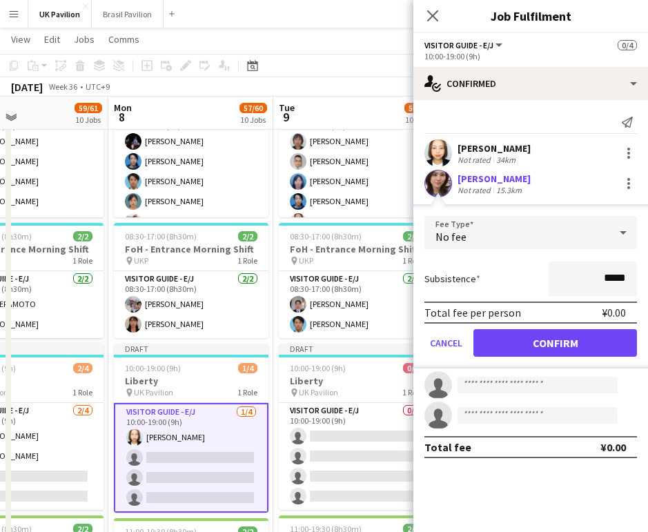
click at [526, 351] on button "Confirm" at bounding box center [555, 343] width 164 height 28
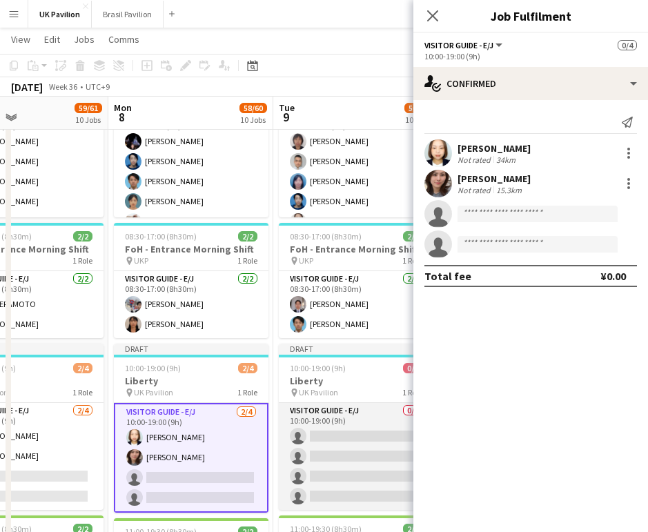
click at [331, 468] on app-card-role "Visitor Guide - E/J 0/4 10:00-19:00 (9h) single-neutral-actions single-neutral-…" at bounding box center [356, 456] width 155 height 107
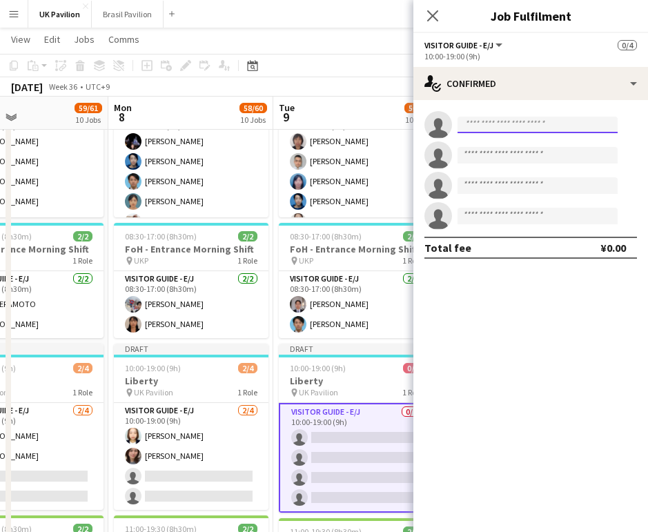
click at [481, 132] on input at bounding box center [537, 125] width 160 height 17
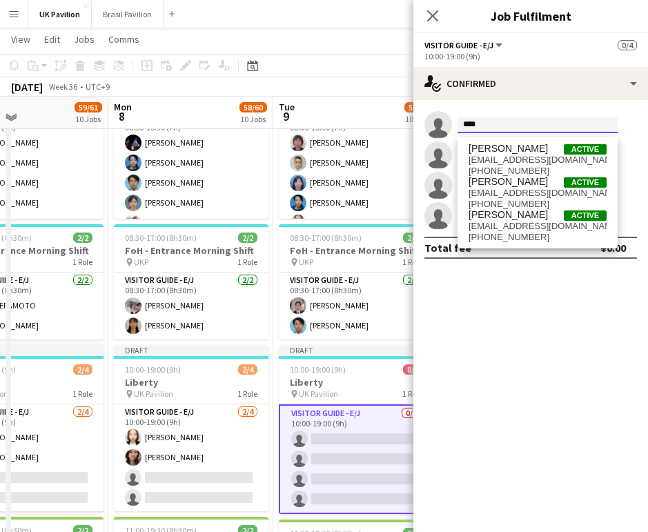
scroll to position [992, 0]
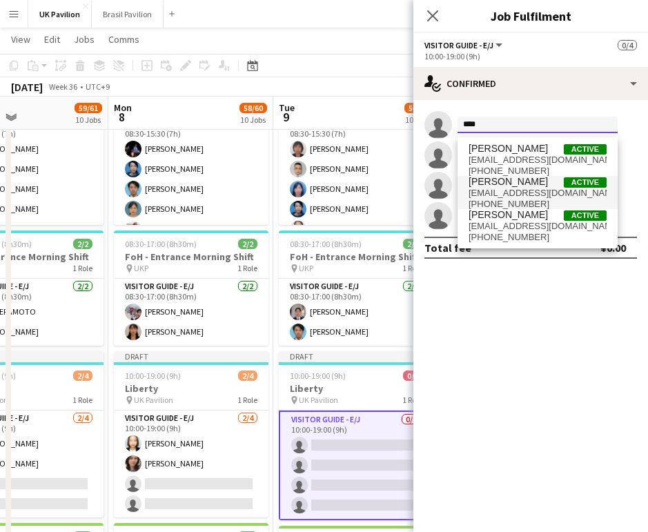
type input "****"
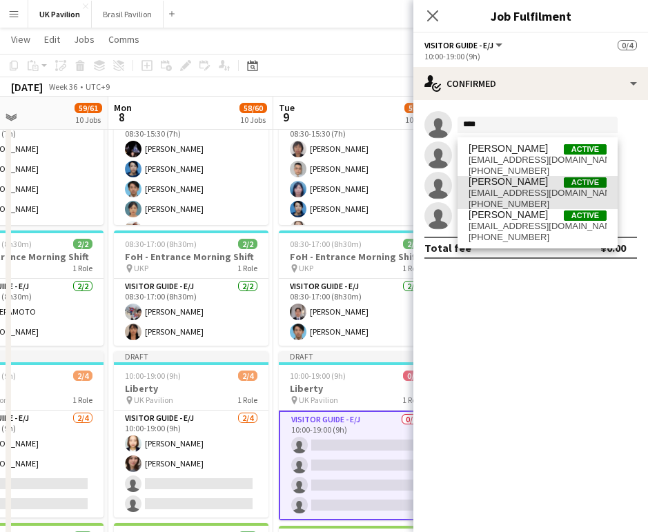
click at [504, 188] on span "[PERSON_NAME]" at bounding box center [507, 182] width 79 height 12
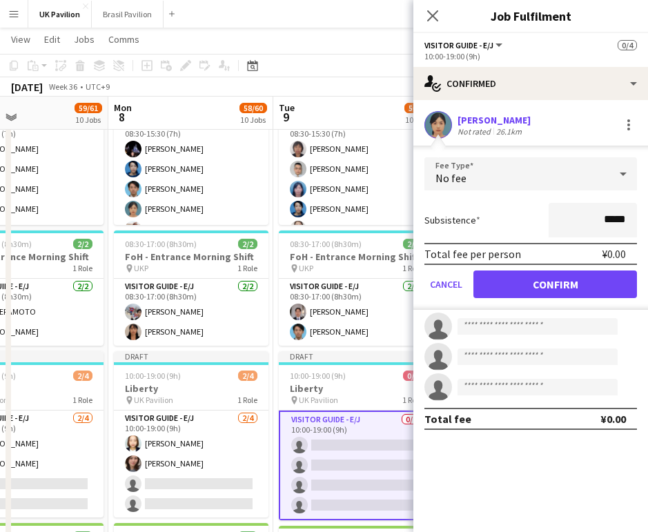
click at [512, 290] on button "Confirm" at bounding box center [555, 284] width 164 height 28
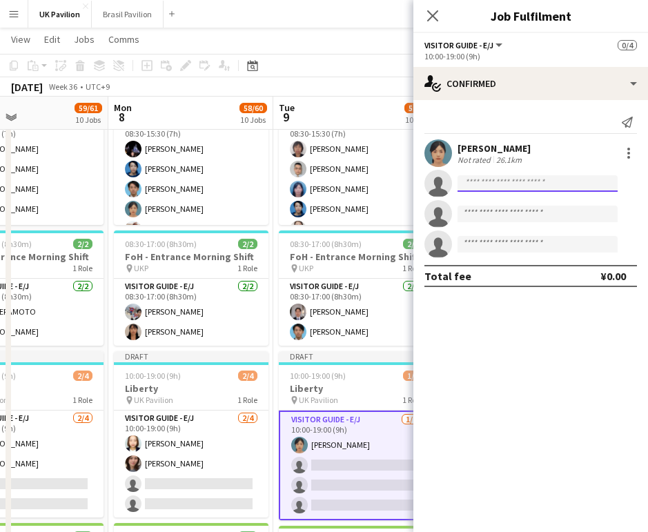
scroll to position [992, 1]
click at [468, 188] on input at bounding box center [537, 183] width 160 height 17
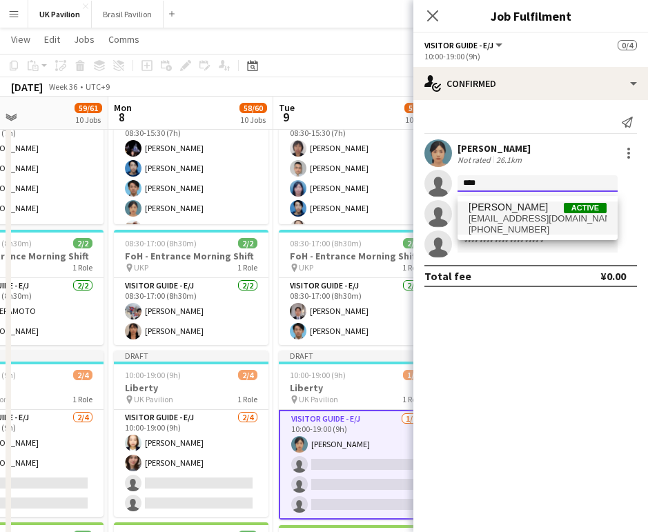
type input "****"
click at [482, 217] on span "[EMAIL_ADDRESS][DOMAIN_NAME]" at bounding box center [537, 218] width 138 height 11
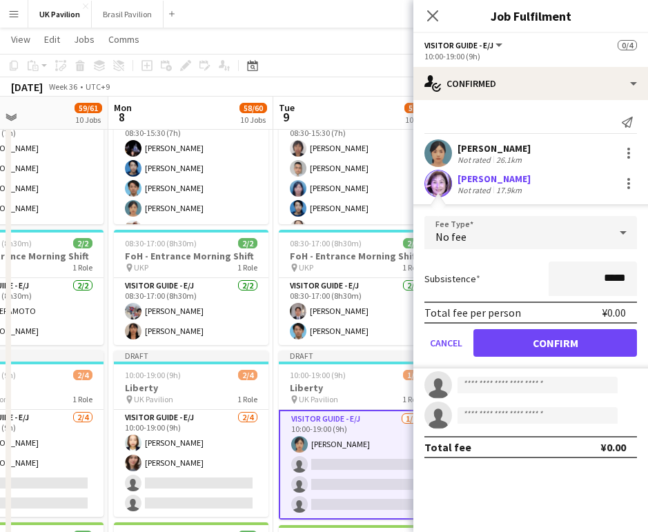
click at [520, 350] on button "Confirm" at bounding box center [555, 343] width 164 height 28
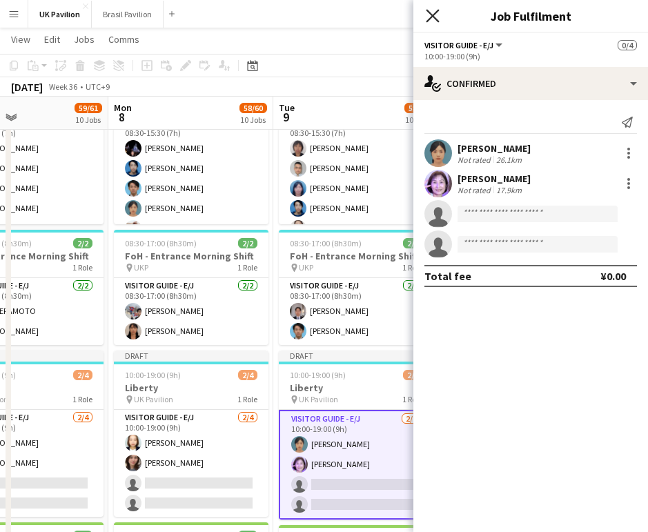
scroll to position [993, 1]
click at [431, 10] on icon "Close pop-in" at bounding box center [432, 15] width 13 height 13
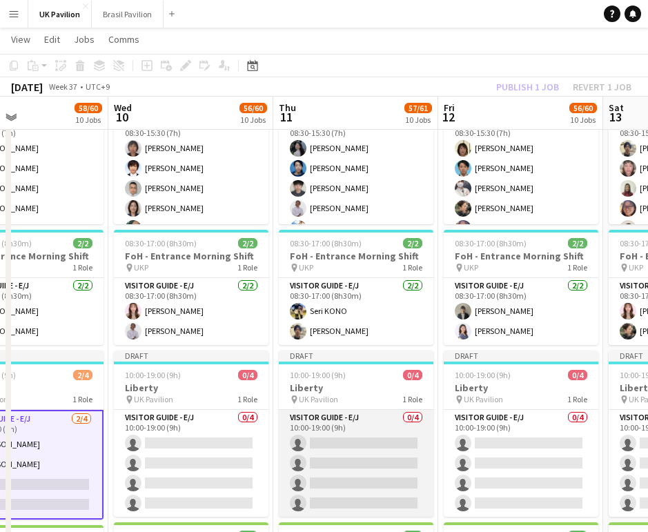
scroll to position [0, 509]
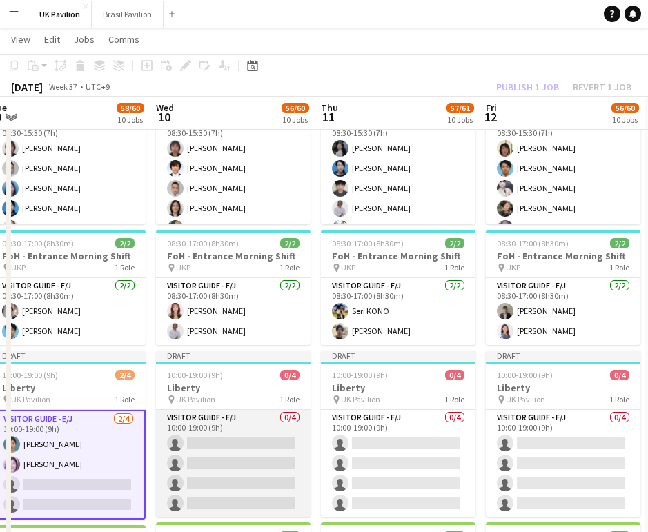
click at [255, 475] on app-card-role "Visitor Guide - E/J 0/4 10:00-19:00 (9h) single-neutral-actions single-neutral-…" at bounding box center [233, 463] width 155 height 107
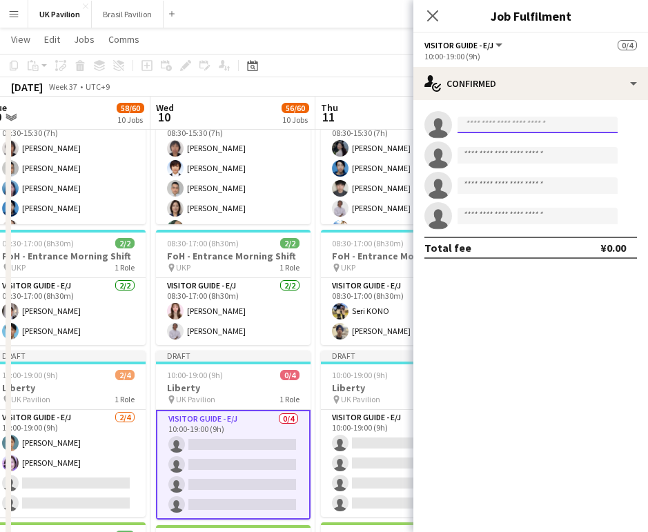
click at [474, 130] on input at bounding box center [537, 125] width 160 height 17
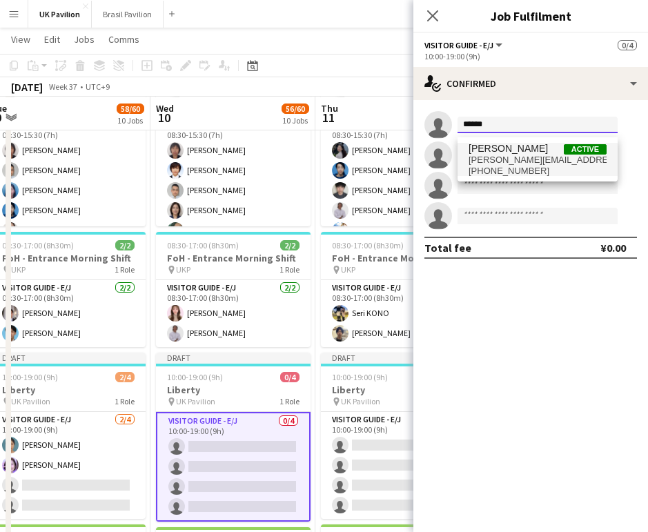
scroll to position [991, 0]
type input "******"
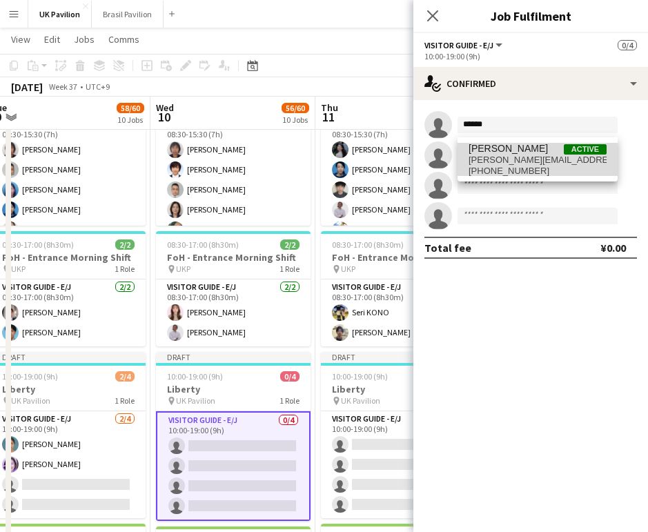
click at [524, 164] on span "[PERSON_NAME][EMAIL_ADDRESS][DOMAIN_NAME]" at bounding box center [537, 160] width 138 height 11
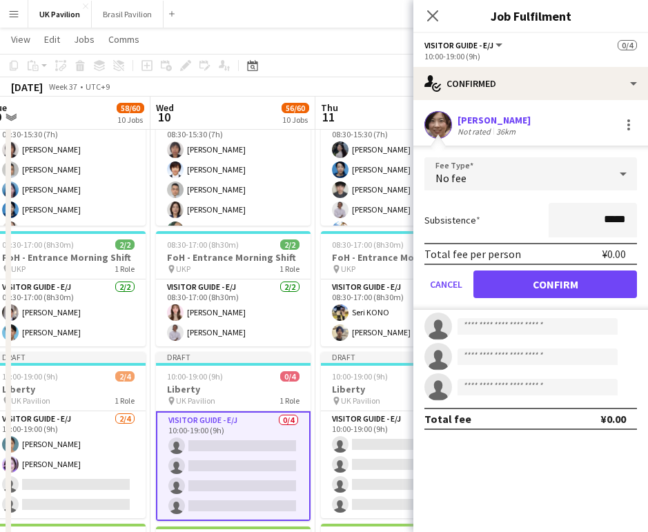
drag, startPoint x: 517, startPoint y: 289, endPoint x: 507, endPoint y: 284, distance: 10.8
click at [517, 289] on button "Confirm" at bounding box center [555, 284] width 164 height 28
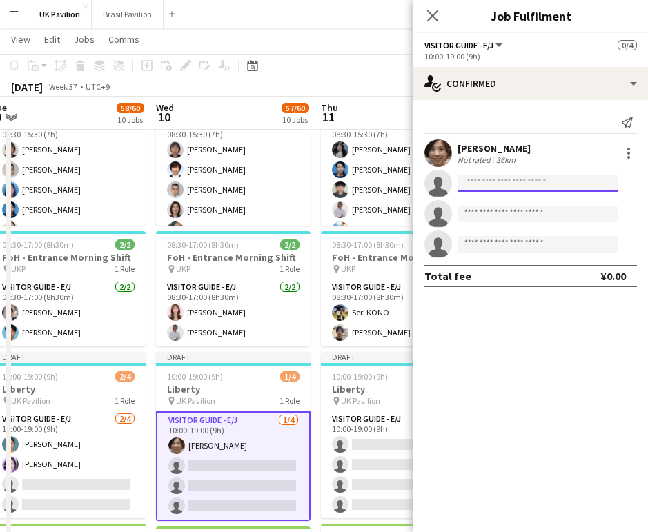
click at [466, 189] on input at bounding box center [537, 183] width 160 height 17
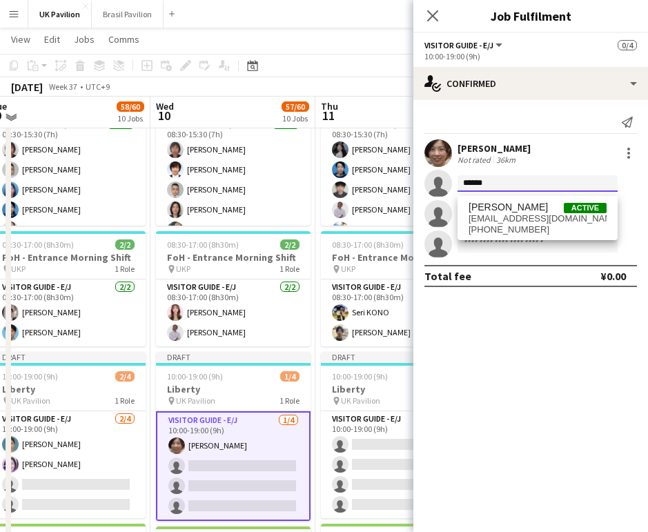
scroll to position [989, 0]
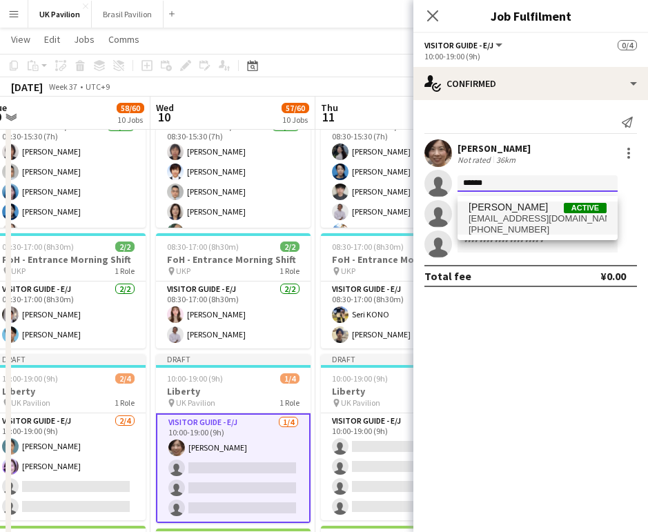
type input "******"
click at [496, 220] on span "[EMAIL_ADDRESS][DOMAIN_NAME]" at bounding box center [537, 218] width 138 height 11
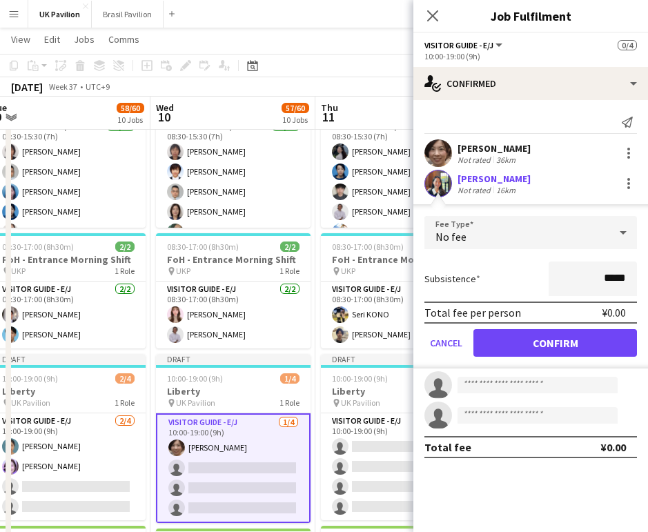
click at [536, 350] on button "Confirm" at bounding box center [555, 343] width 164 height 28
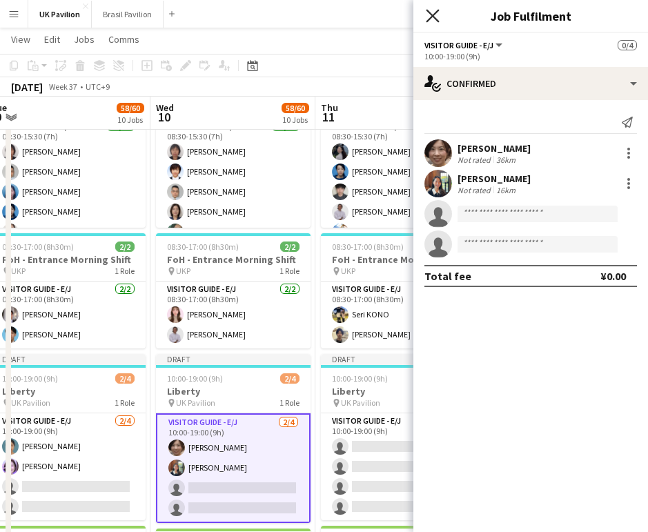
click at [433, 18] on icon "Close pop-in" at bounding box center [432, 15] width 13 height 13
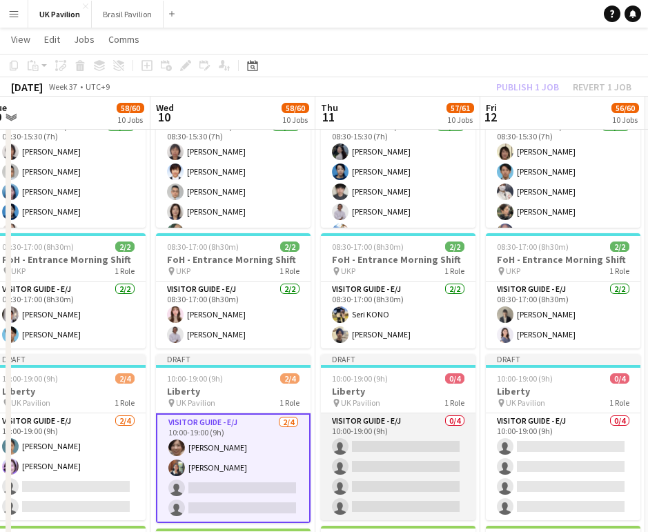
click at [403, 482] on app-card-role "Visitor Guide - E/J 0/4 10:00-19:00 (9h) single-neutral-actions single-neutral-…" at bounding box center [398, 466] width 155 height 107
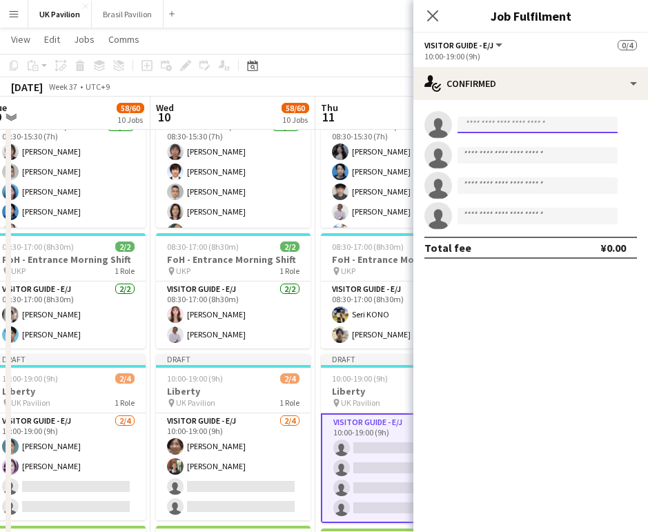
click at [471, 130] on input at bounding box center [537, 125] width 160 height 17
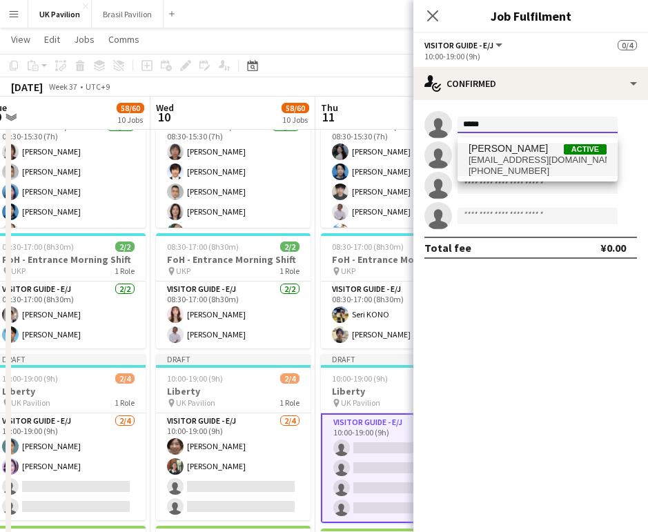
type input "*****"
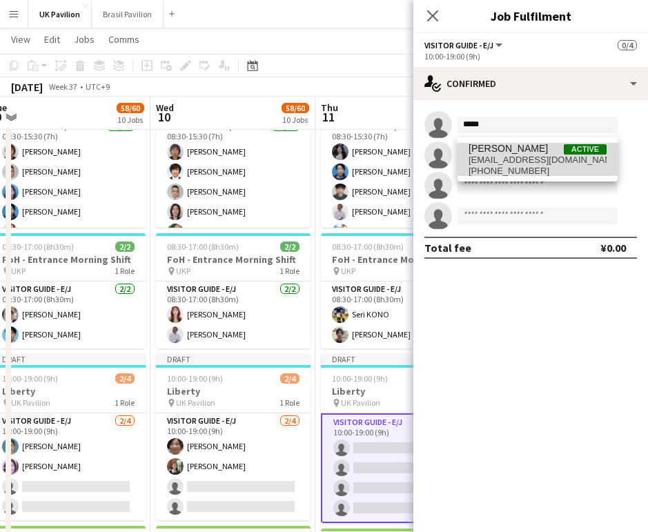
click at [504, 166] on span "[EMAIL_ADDRESS][DOMAIN_NAME]" at bounding box center [537, 160] width 138 height 11
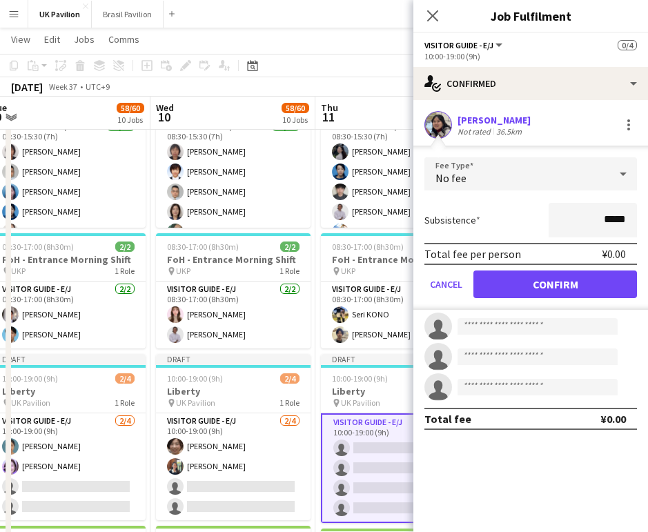
click at [517, 287] on button "Confirm" at bounding box center [555, 284] width 164 height 28
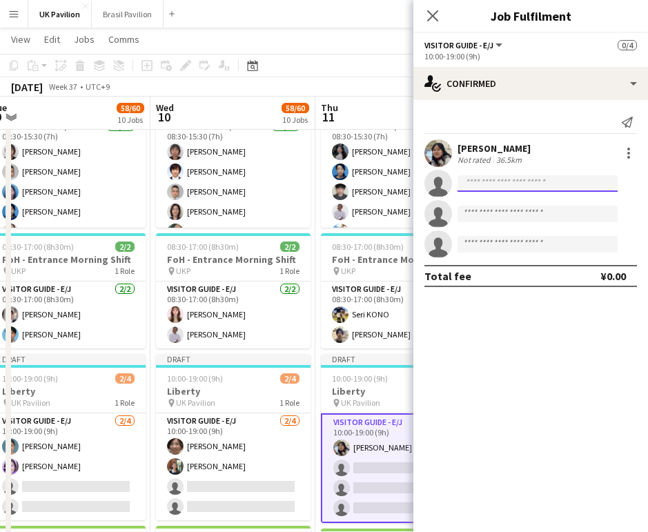
click at [476, 188] on input at bounding box center [537, 183] width 160 height 17
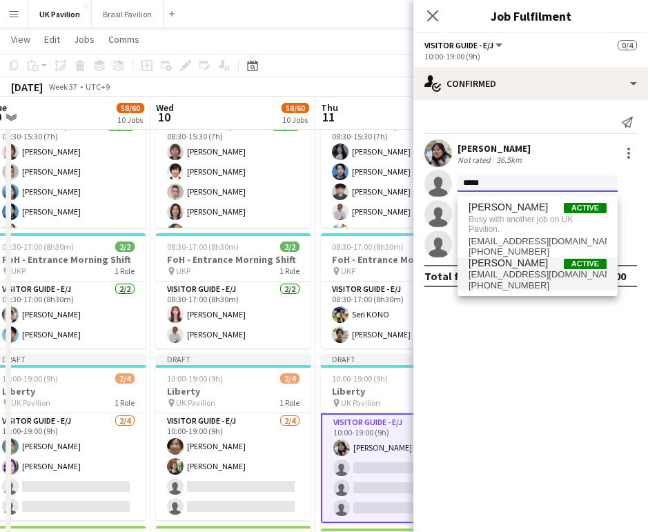
type input "*****"
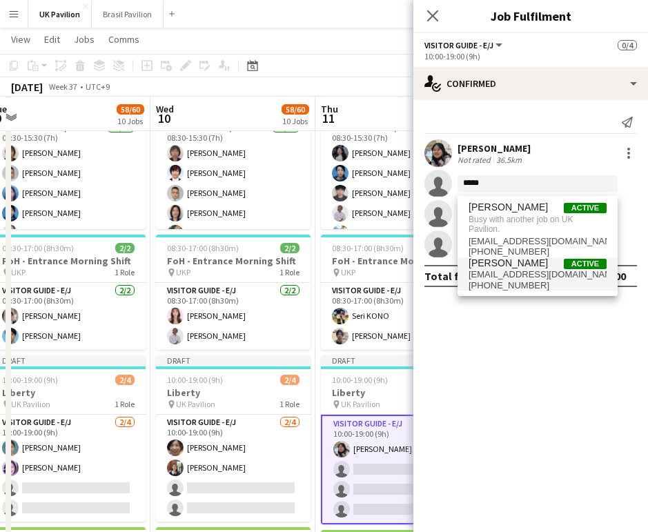
click at [515, 291] on span "[PHONE_NUMBER]" at bounding box center [537, 285] width 138 height 11
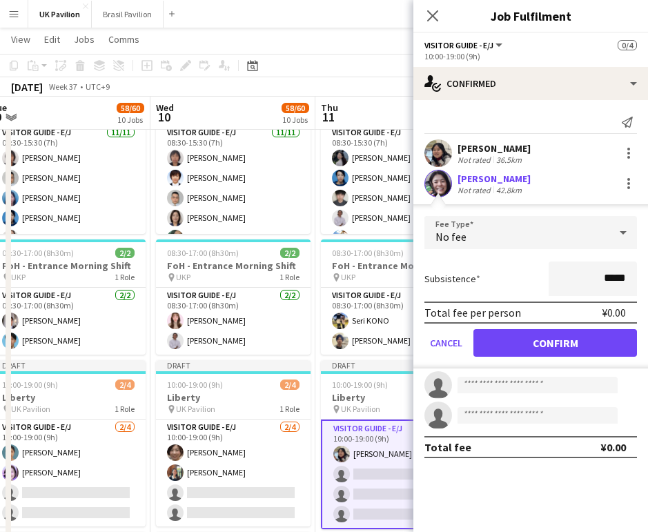
scroll to position [983, 1]
click at [522, 353] on button "Confirm" at bounding box center [555, 343] width 164 height 28
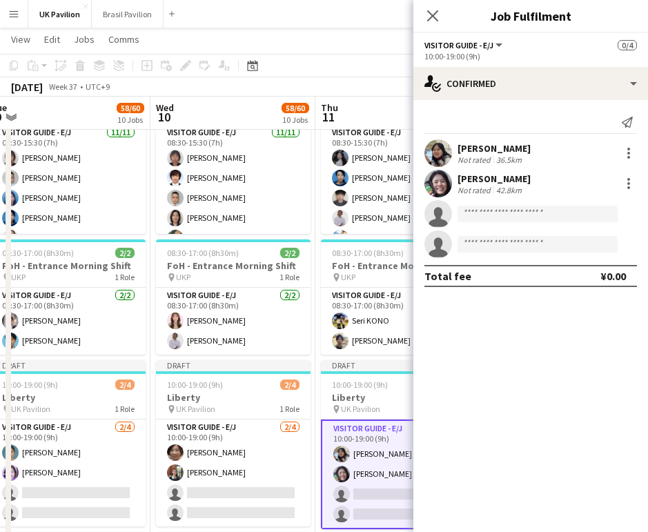
scroll to position [983, 0]
click at [435, 19] on icon at bounding box center [432, 15] width 13 height 13
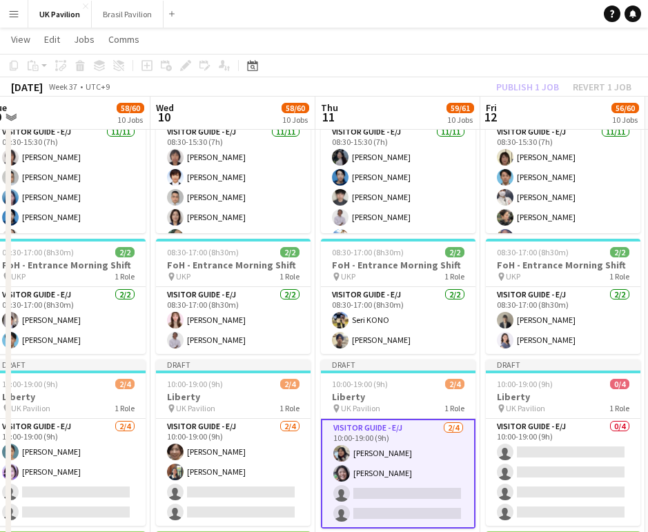
scroll to position [0, 544]
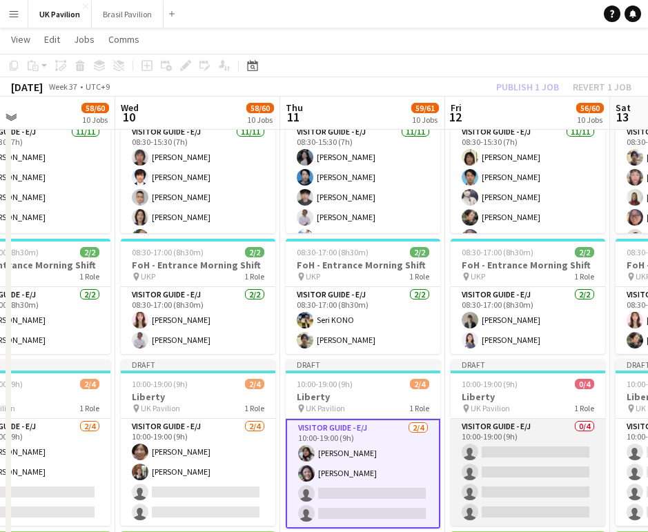
click at [504, 496] on app-card-role "Visitor Guide - E/J 0/4 10:00-19:00 (9h) single-neutral-actions single-neutral-…" at bounding box center [528, 472] width 155 height 107
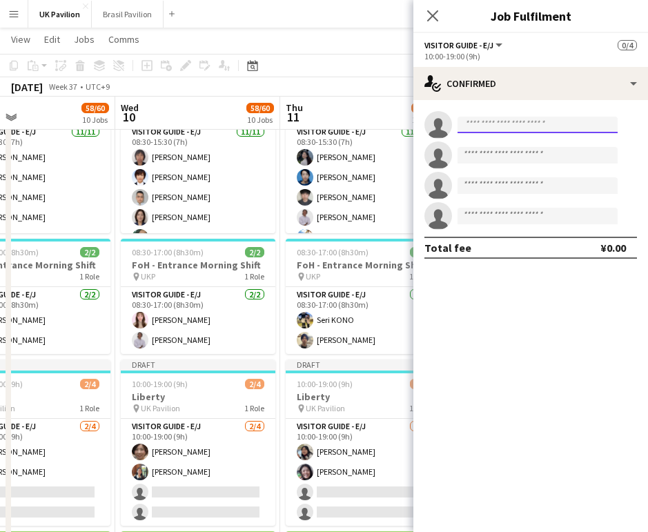
click at [480, 130] on input at bounding box center [537, 125] width 160 height 17
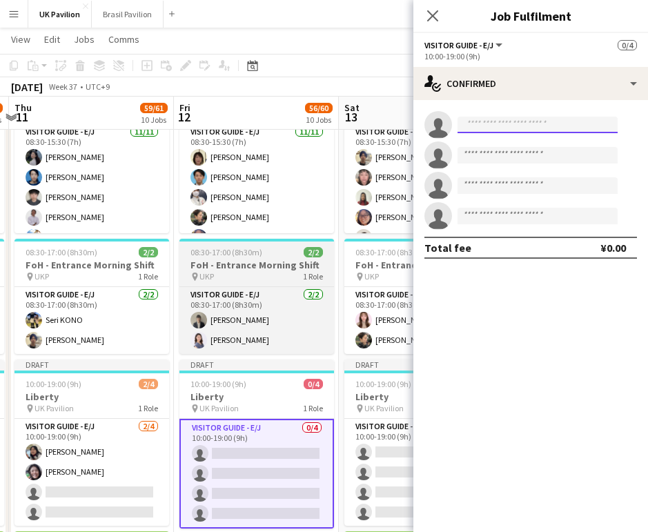
scroll to position [0, 484]
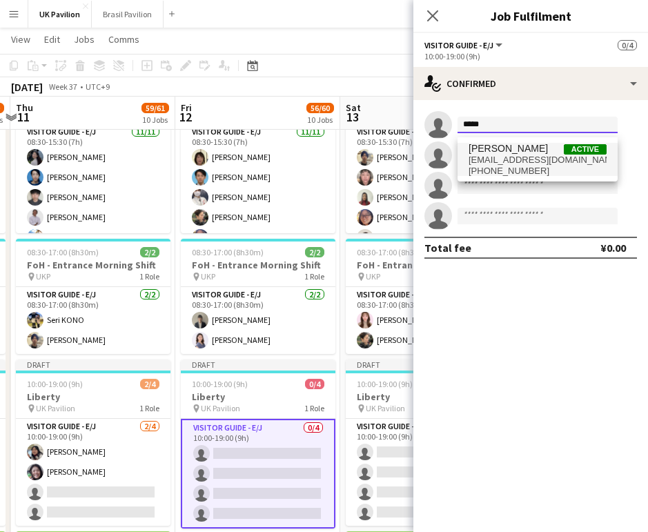
type input "*****"
click at [493, 162] on span "[EMAIL_ADDRESS][DOMAIN_NAME]" at bounding box center [537, 160] width 138 height 11
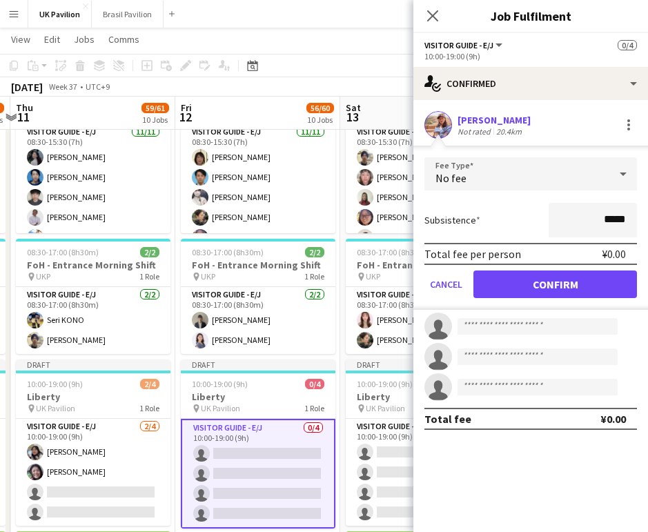
click at [532, 298] on button "Confirm" at bounding box center [555, 284] width 164 height 28
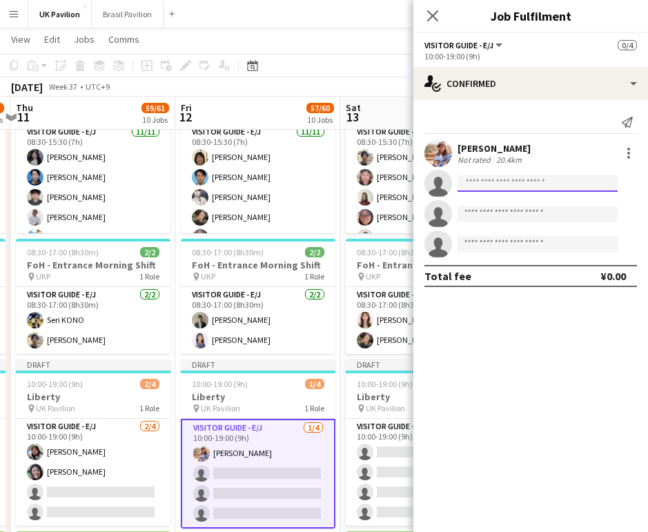
click at [474, 182] on input at bounding box center [537, 183] width 160 height 17
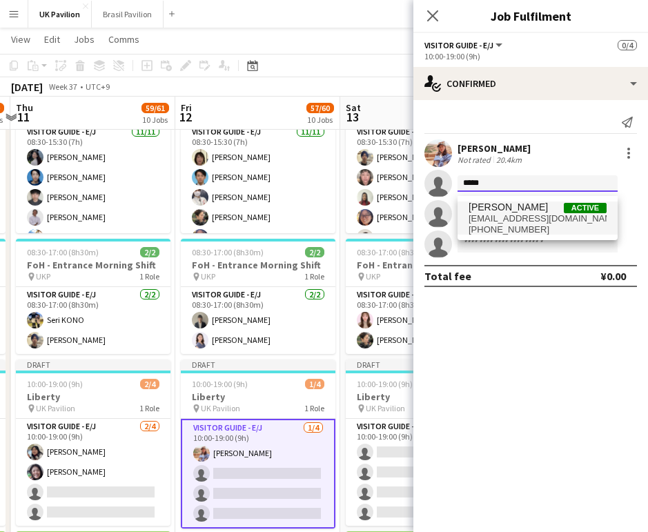
type input "*****"
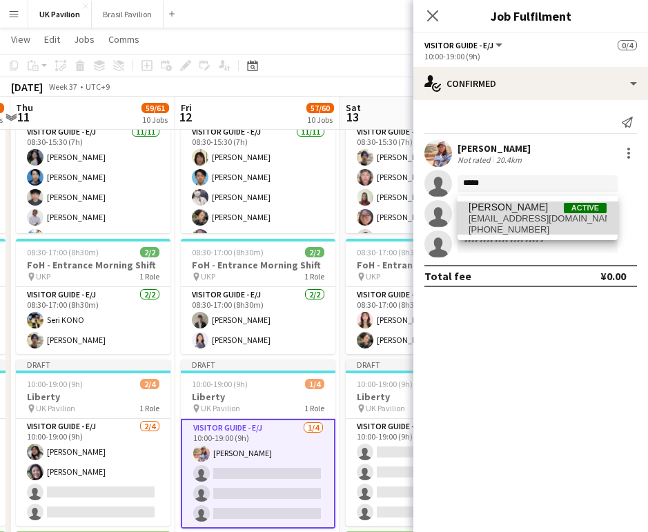
click at [514, 228] on span "[PHONE_NUMBER]" at bounding box center [537, 229] width 138 height 11
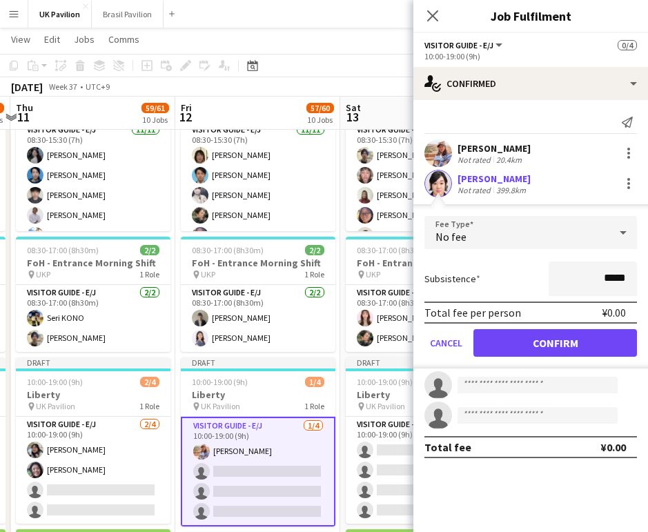
click at [531, 347] on button "Confirm" at bounding box center [555, 343] width 164 height 28
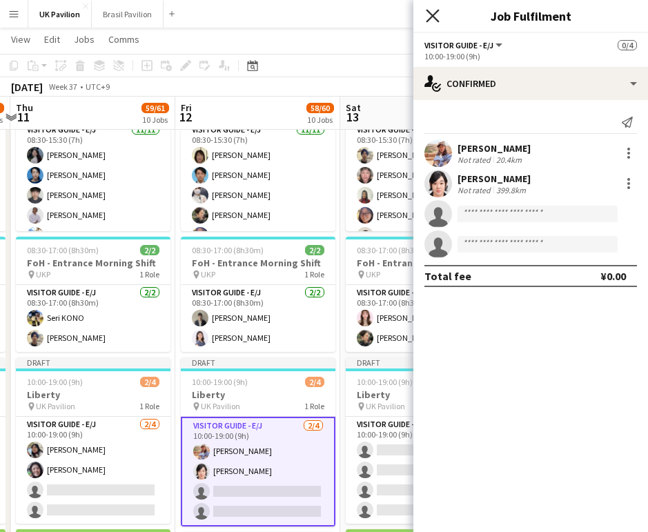
click at [429, 11] on icon "Close pop-in" at bounding box center [432, 15] width 13 height 13
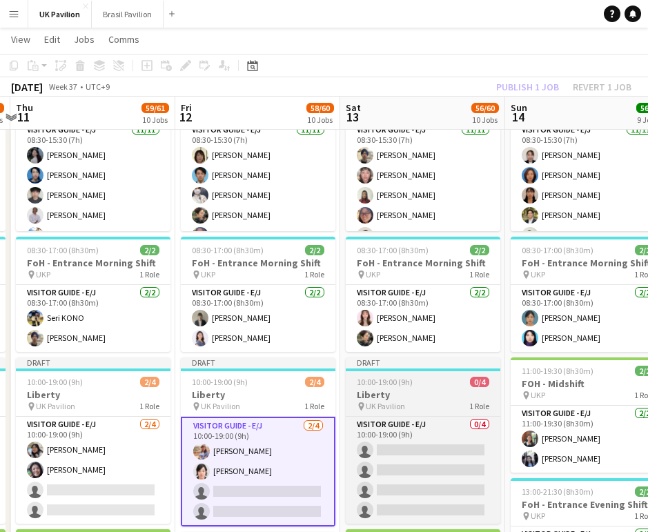
click at [405, 401] on h3 "Liberty" at bounding box center [423, 394] width 155 height 12
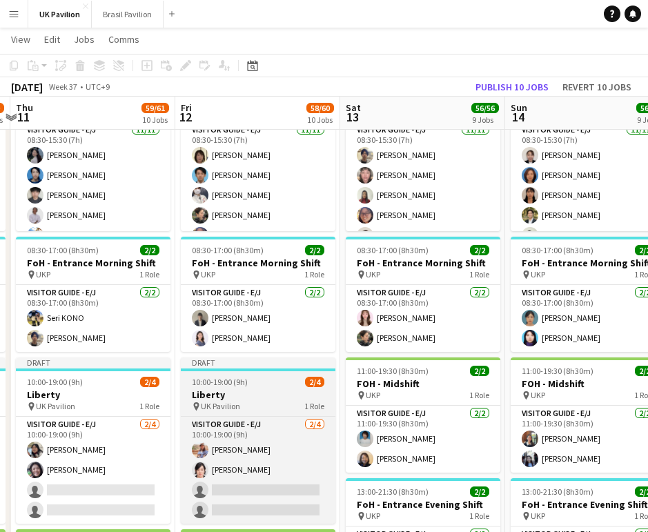
click at [218, 401] on h3 "Liberty" at bounding box center [258, 394] width 155 height 12
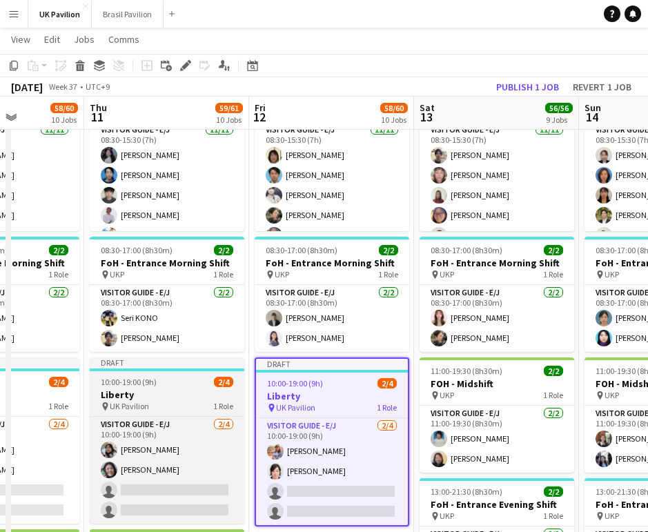
scroll to position [0, 411]
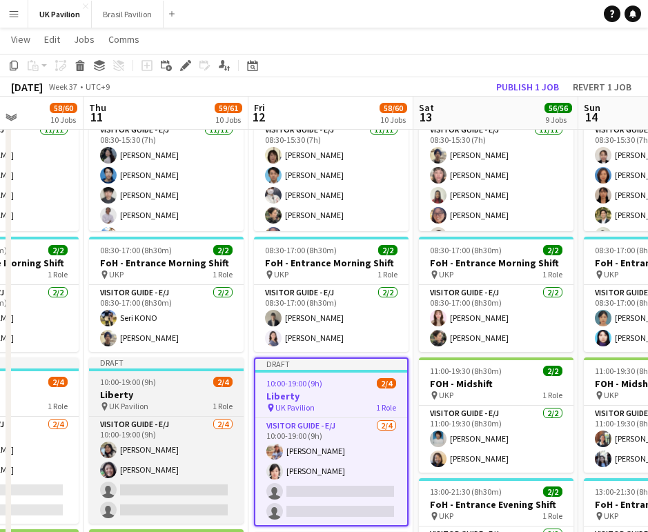
click at [141, 401] on h3 "Liberty" at bounding box center [166, 394] width 155 height 12
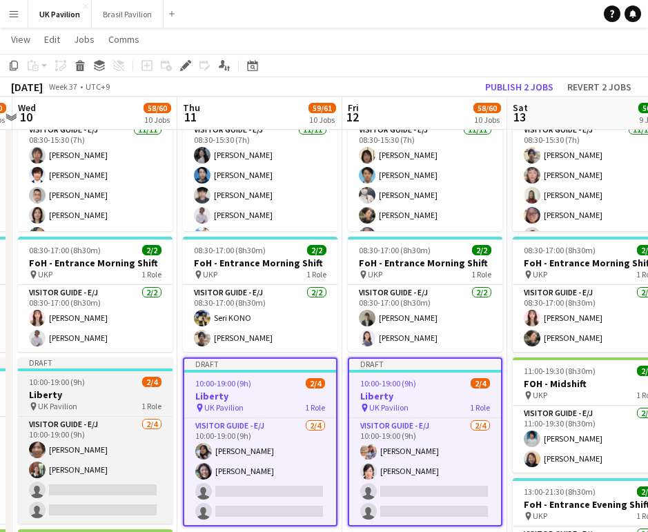
scroll to position [0, 305]
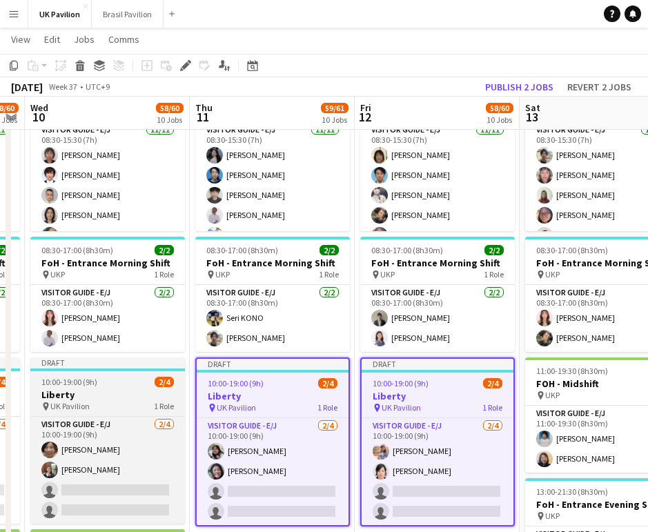
click at [79, 401] on h3 "Liberty" at bounding box center [107, 394] width 155 height 12
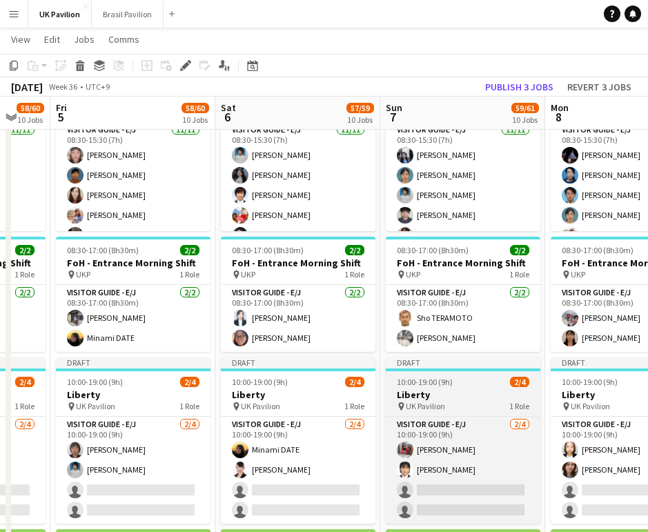
scroll to position [0, 421]
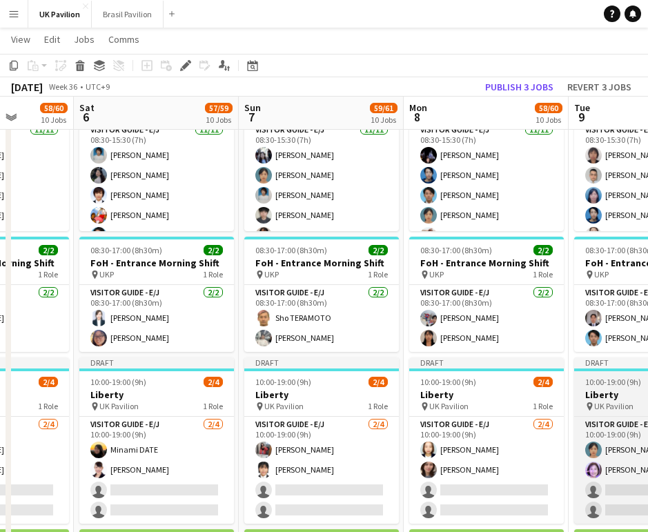
drag, startPoint x: 629, startPoint y: 411, endPoint x: 621, endPoint y: 412, distance: 7.6
click at [629, 401] on h3 "Liberty" at bounding box center [651, 394] width 155 height 12
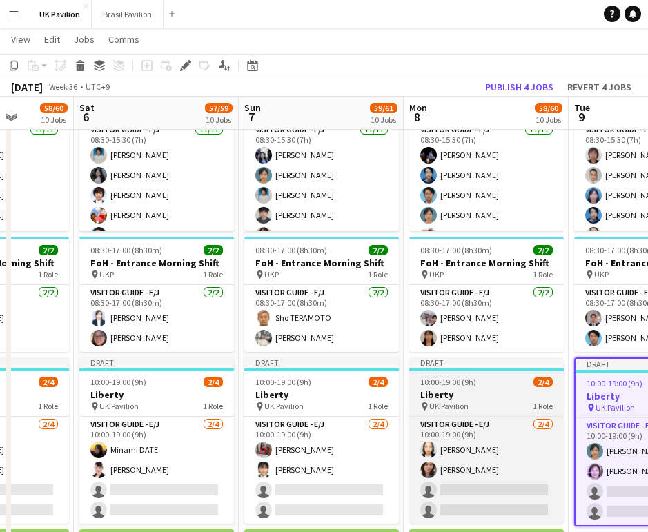
click at [462, 401] on h3 "Liberty" at bounding box center [486, 394] width 155 height 12
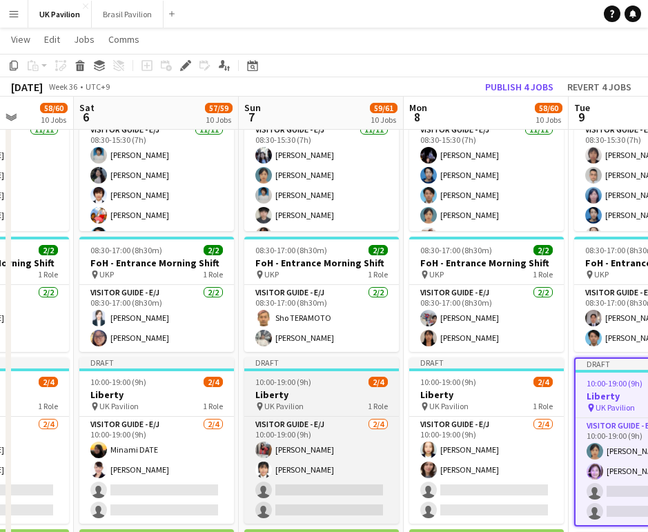
scroll to position [0, 422]
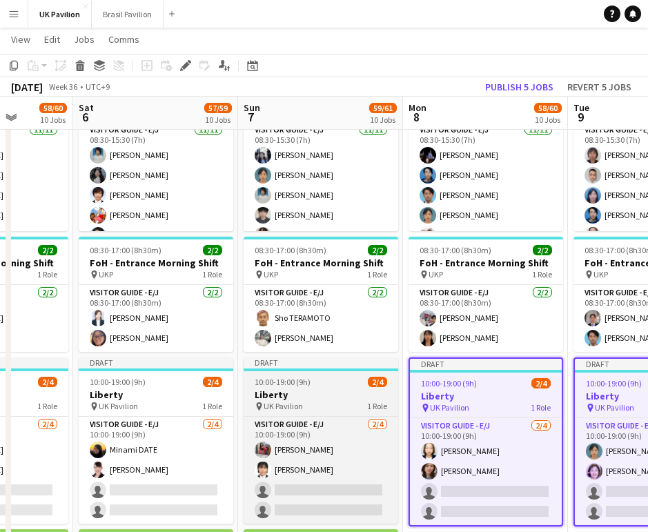
click at [337, 401] on h3 "Liberty" at bounding box center [321, 394] width 155 height 12
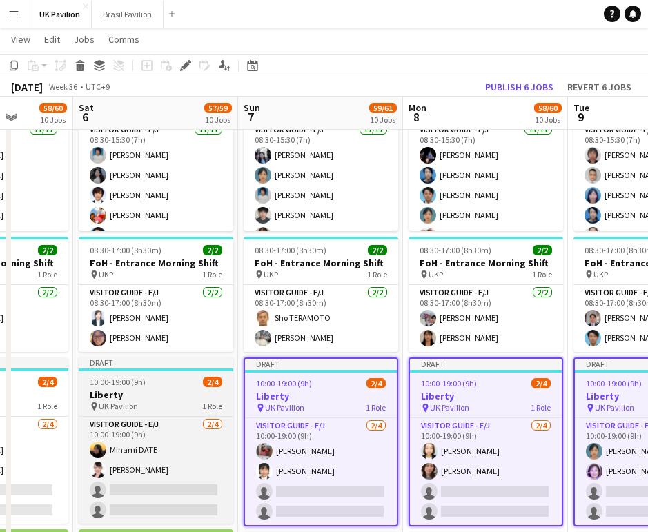
click at [144, 401] on h3 "Liberty" at bounding box center [156, 394] width 155 height 12
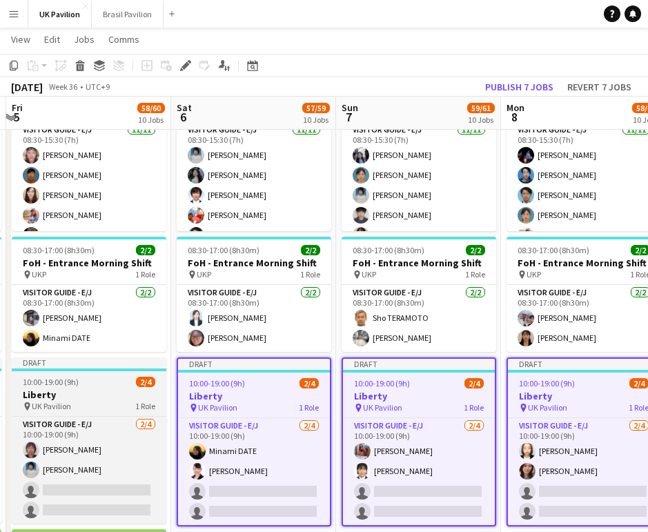
scroll to position [0, 322]
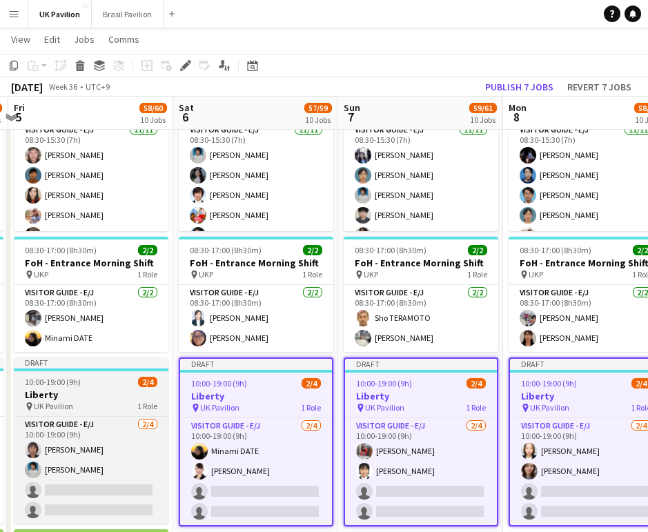
click at [83, 401] on h3 "Liberty" at bounding box center [91, 394] width 155 height 12
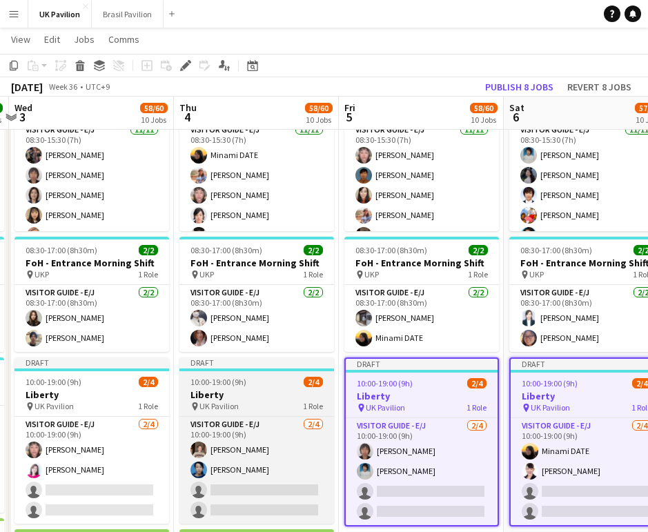
scroll to position [0, 319]
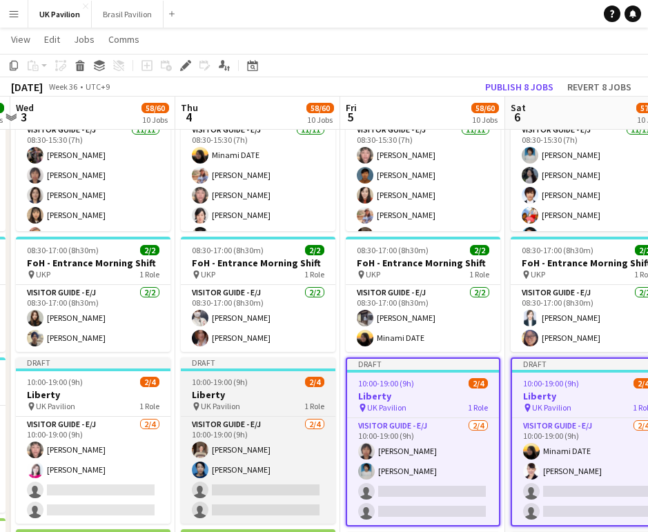
click at [251, 401] on h3 "Liberty" at bounding box center [258, 394] width 155 height 12
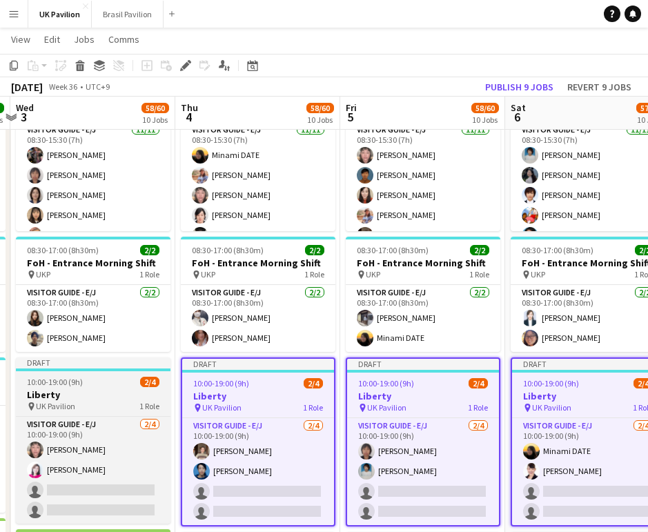
click at [112, 401] on h3 "Liberty" at bounding box center [93, 394] width 155 height 12
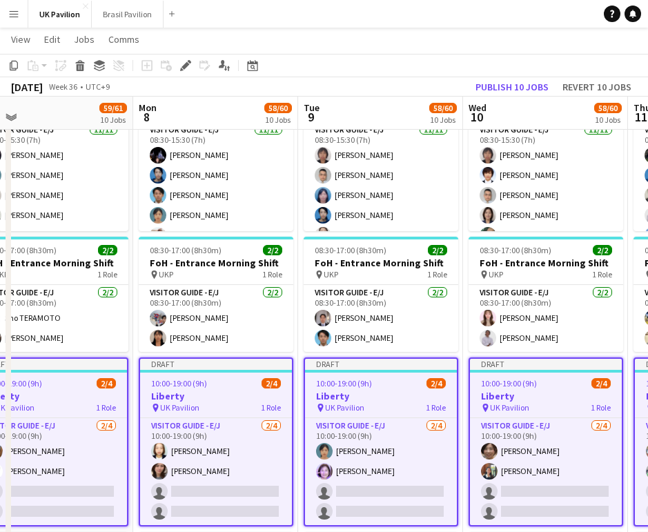
scroll to position [0, 346]
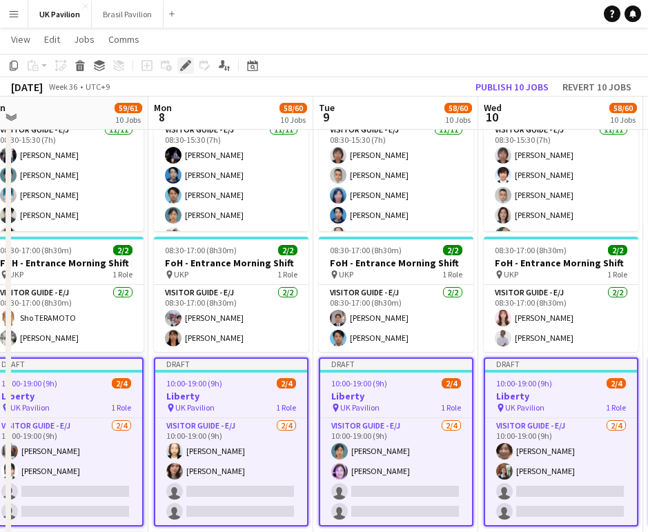
click at [181, 68] on icon at bounding box center [181, 69] width 3 height 3
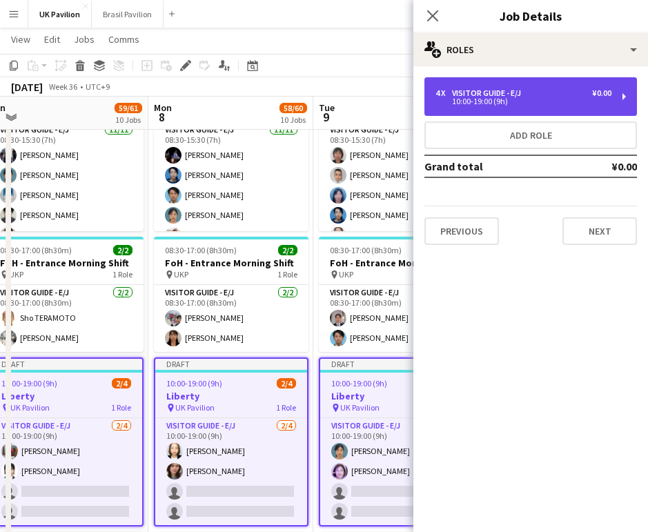
click at [490, 105] on div "10:00-19:00 (9h)" at bounding box center [523, 101] width 176 height 7
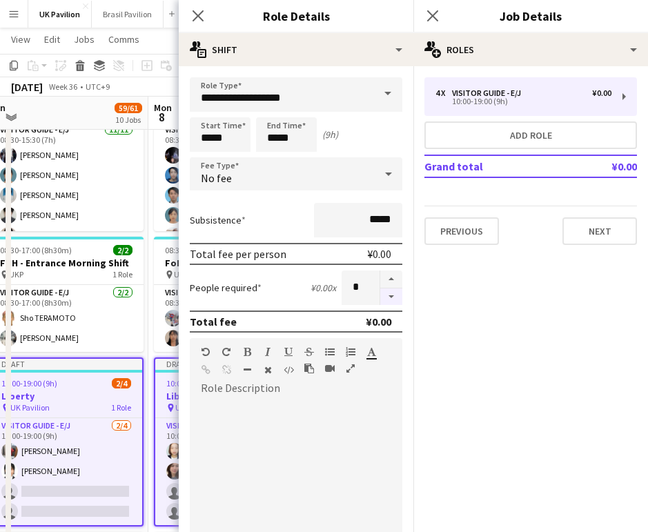
click at [391, 306] on button "button" at bounding box center [391, 296] width 22 height 17
drag, startPoint x: 391, startPoint y: 306, endPoint x: 384, endPoint y: 295, distance: 12.7
click at [390, 306] on button "button" at bounding box center [391, 296] width 22 height 17
type input "*"
click at [196, 14] on icon at bounding box center [197, 15] width 13 height 13
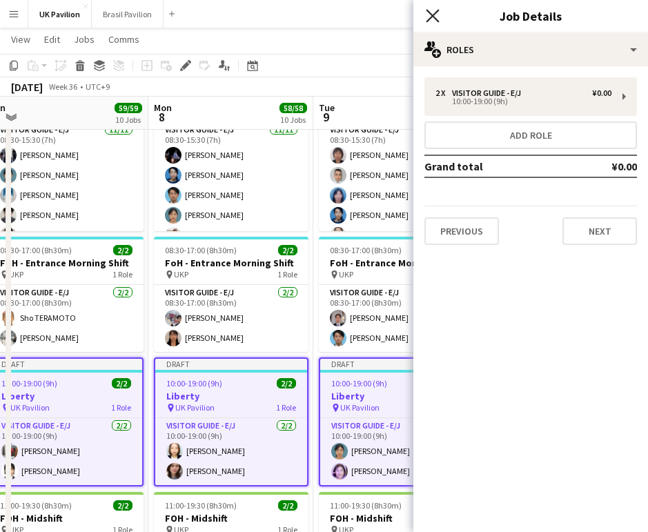
click at [431, 13] on icon at bounding box center [432, 15] width 13 height 13
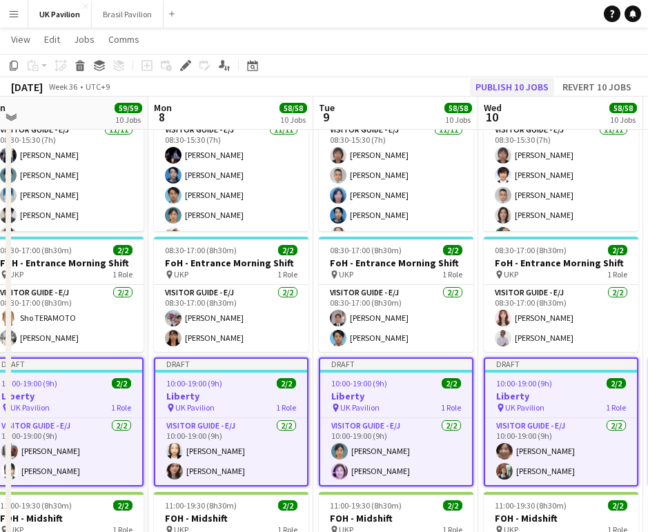
click at [492, 83] on button "Publish 10 jobs" at bounding box center [512, 87] width 84 height 18
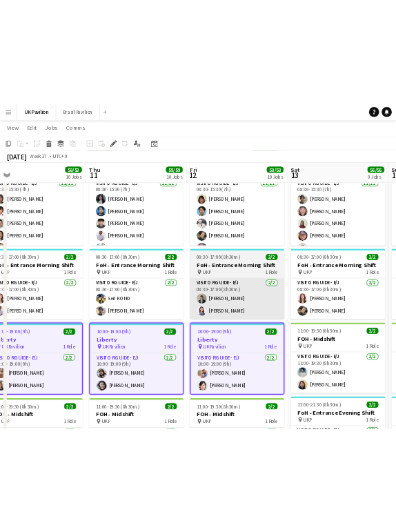
scroll to position [0, 442]
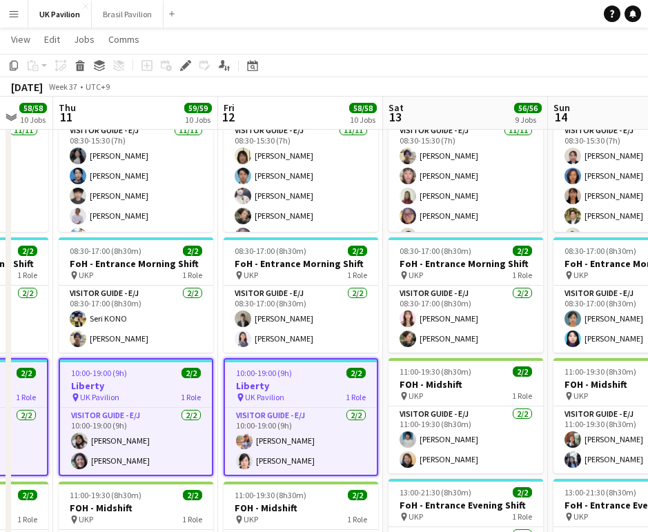
click at [368, 41] on app-page-menu "View Day view expanded Day view collapsed Month view Date picker Jump to [DATE]…" at bounding box center [324, 41] width 648 height 26
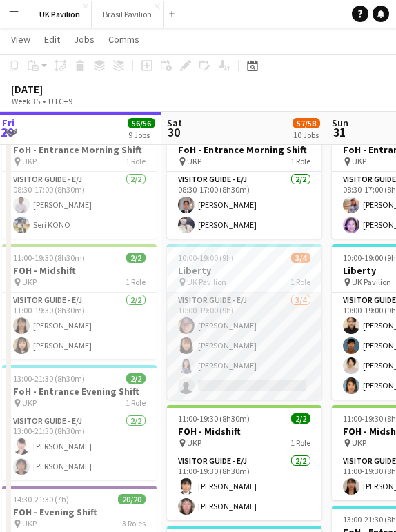
scroll to position [0, 414]
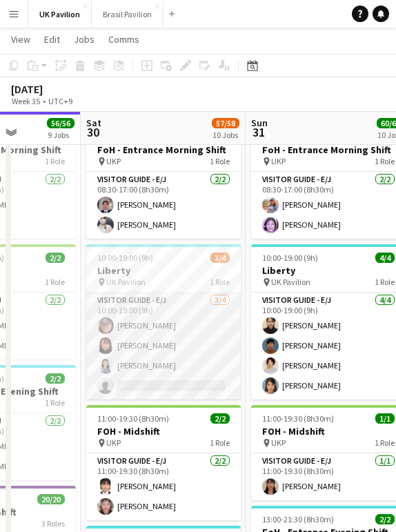
click at [170, 377] on app-card-role "Visitor Guide - E/J [DATE] 10:00-19:00 (9h) [PERSON_NAME] [PERSON_NAME] Hikaru …" at bounding box center [163, 346] width 155 height 107
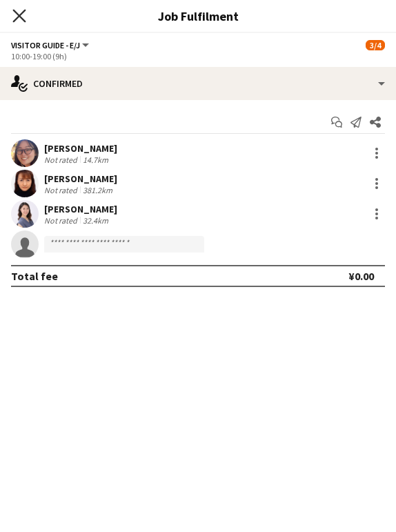
click at [17, 16] on icon "Close pop-in" at bounding box center [18, 15] width 13 height 13
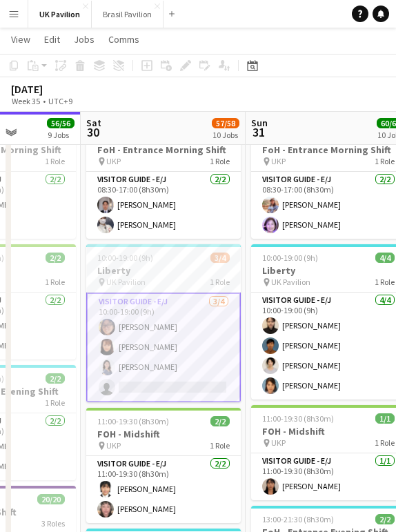
click at [162, 354] on app-card-role "Visitor Guide - E/J [DATE] 10:00-19:00 (9h) [PERSON_NAME] [PERSON_NAME] Hikaru …" at bounding box center [163, 348] width 155 height 110
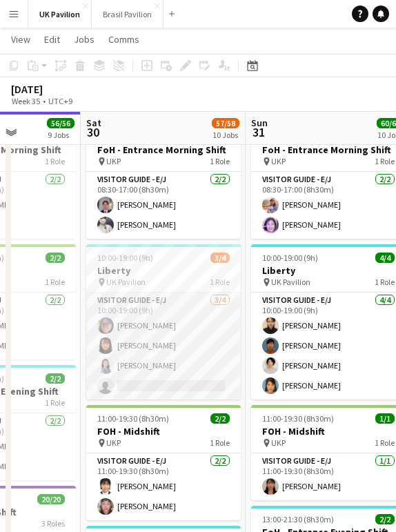
click at [162, 354] on app-card-role "Visitor Guide - E/J [DATE] 10:00-19:00 (9h) [PERSON_NAME] [PERSON_NAME] Hikaru …" at bounding box center [163, 346] width 155 height 107
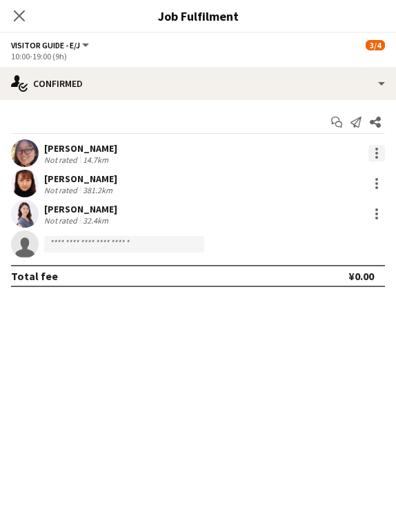
click at [373, 152] on div at bounding box center [376, 153] width 17 height 17
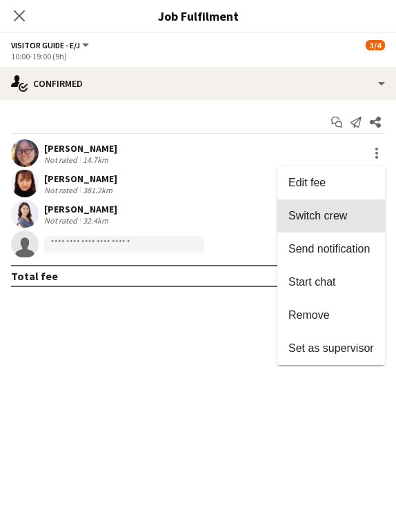
click at [334, 215] on span "Switch crew" at bounding box center [317, 216] width 59 height 12
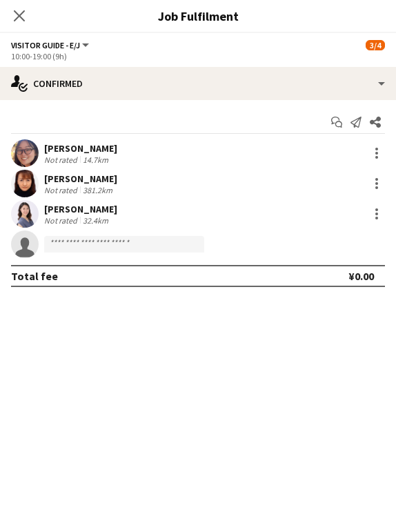
click at [17, 16] on icon "Close pop-in" at bounding box center [19, 15] width 11 height 11
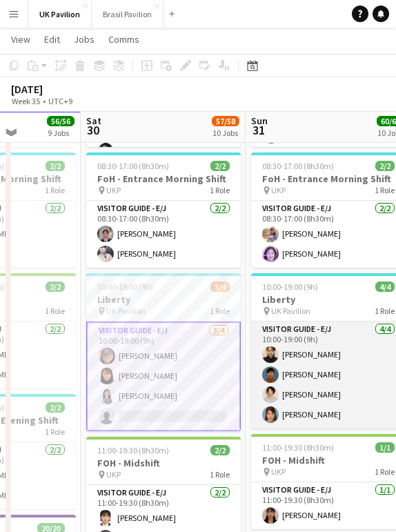
click at [320, 422] on app-card-role "Visitor Guide - E/J [DATE] 10:00-19:00 (9h) [PERSON_NAME] [PERSON_NAME] [PERSON…" at bounding box center [328, 375] width 155 height 107
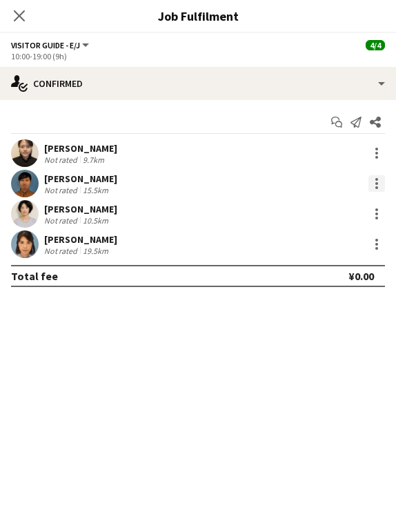
click at [377, 181] on div at bounding box center [376, 179] width 3 height 3
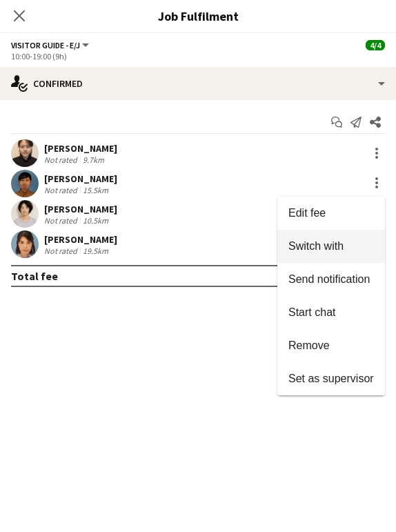
click at [330, 246] on span "Switch with" at bounding box center [315, 246] width 55 height 12
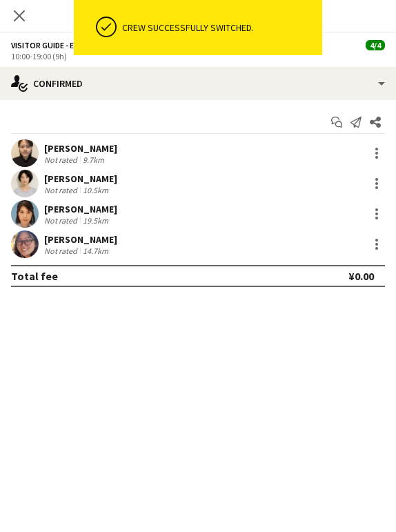
scroll to position [1099, 0]
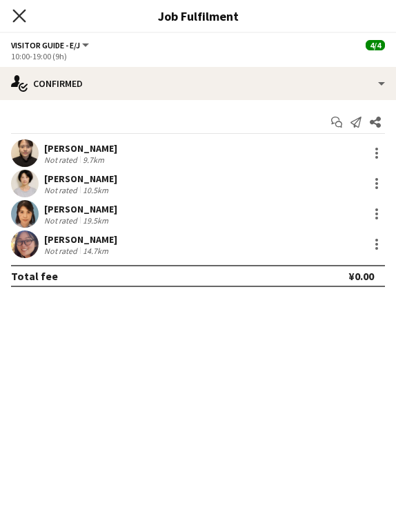
click at [19, 17] on icon "Close pop-in" at bounding box center [18, 15] width 13 height 13
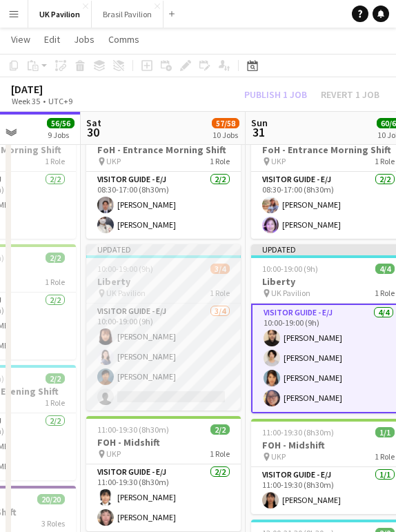
click at [132, 288] on h3 "Liberty" at bounding box center [163, 281] width 155 height 12
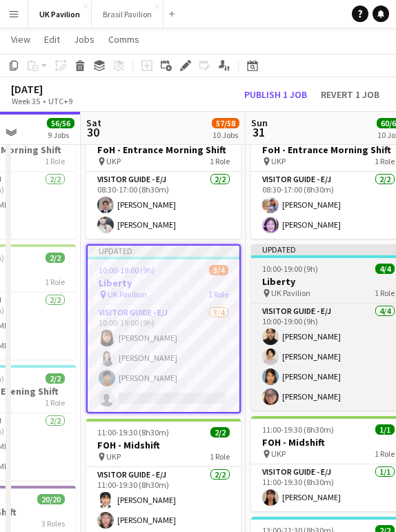
click at [297, 288] on h3 "Liberty" at bounding box center [328, 281] width 155 height 12
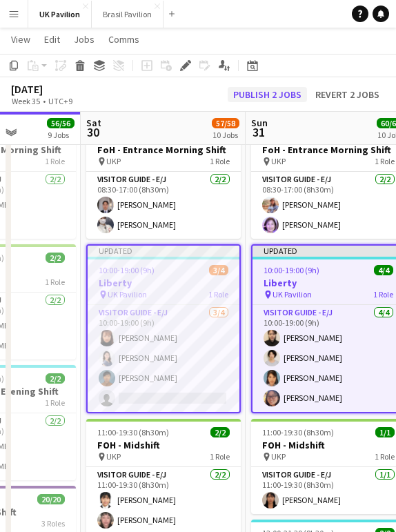
click at [233, 96] on button "Publish 2 jobs" at bounding box center [267, 94] width 79 height 15
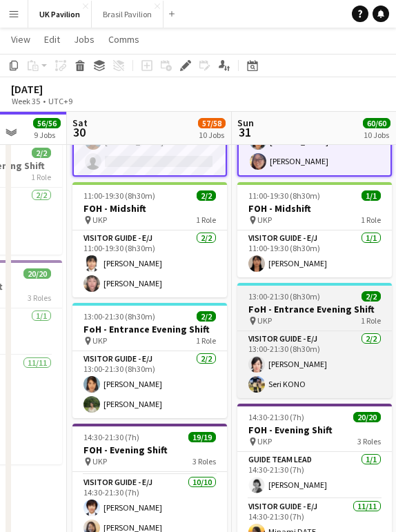
scroll to position [1325, 0]
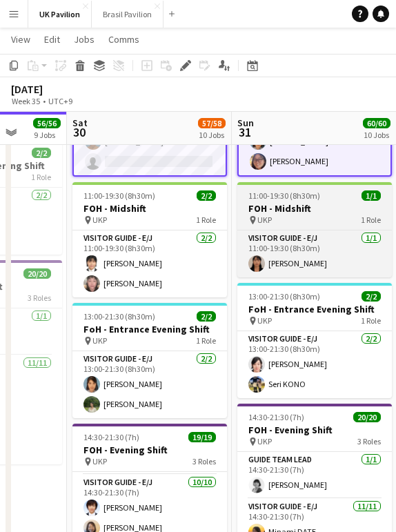
click at [305, 215] on h3 "FOH - Midshift" at bounding box center [314, 208] width 155 height 12
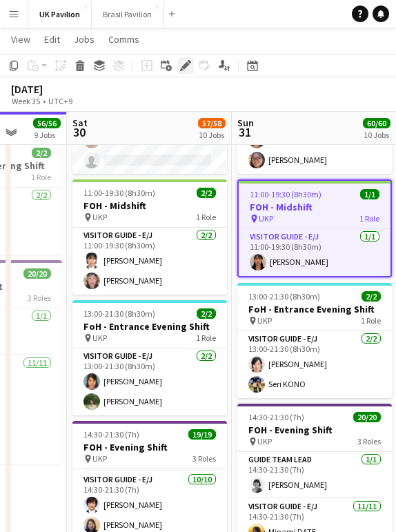
click at [187, 66] on icon at bounding box center [185, 66] width 8 height 8
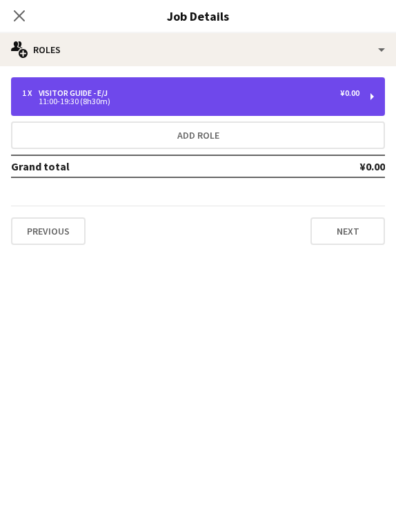
click at [141, 91] on div "1 x Visitor Guide - E/J ¥0.00" at bounding box center [190, 93] width 337 height 10
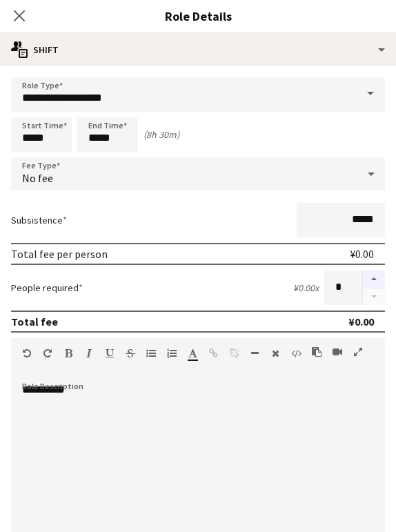
click at [378, 286] on button "button" at bounding box center [374, 279] width 22 height 18
type input "*"
click at [20, 14] on icon "Close pop-in" at bounding box center [18, 15] width 13 height 13
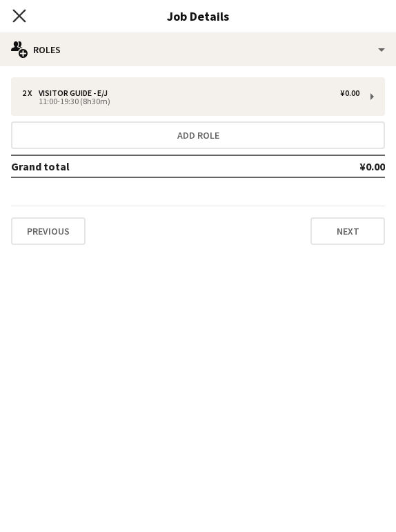
click at [21, 15] on icon at bounding box center [18, 15] width 13 height 13
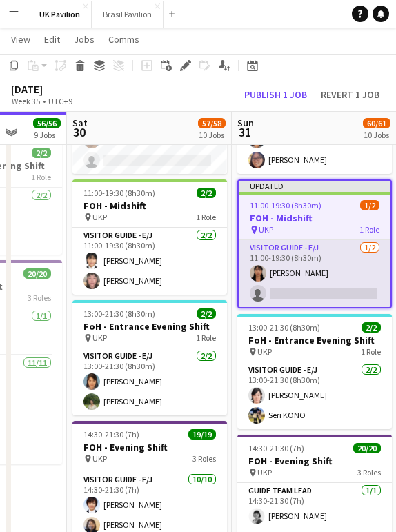
click at [283, 307] on app-card-role "Visitor Guide - E/J [DATE] 11:00-19:30 (8h30m) [PERSON_NAME] single-neutral-act…" at bounding box center [315, 273] width 152 height 67
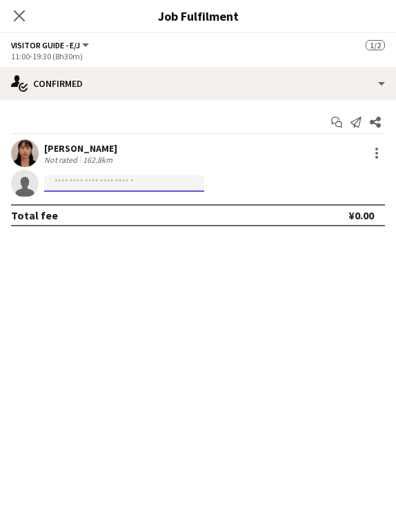
click at [97, 184] on input at bounding box center [124, 183] width 160 height 17
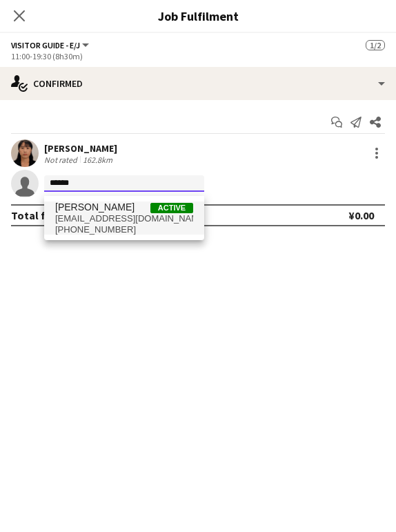
type input "******"
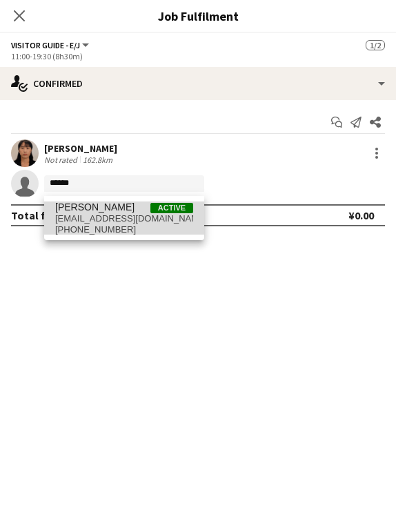
click at [135, 221] on span "[EMAIL_ADDRESS][DOMAIN_NAME]" at bounding box center [124, 218] width 138 height 11
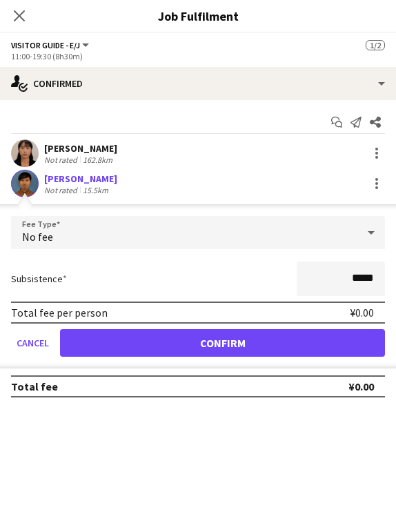
drag, startPoint x: 268, startPoint y: 349, endPoint x: 239, endPoint y: 300, distance: 56.9
click at [268, 348] on button "Confirm" at bounding box center [222, 343] width 325 height 28
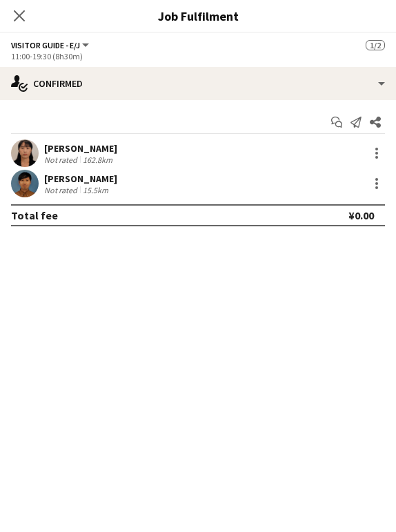
click at [17, 17] on icon "Close pop-in" at bounding box center [19, 15] width 11 height 11
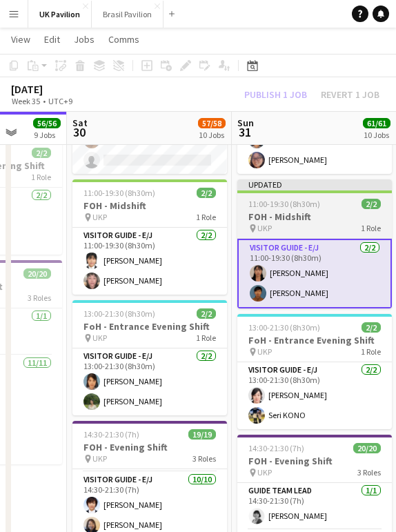
click at [288, 223] on h3 "FOH - Midshift" at bounding box center [314, 216] width 155 height 12
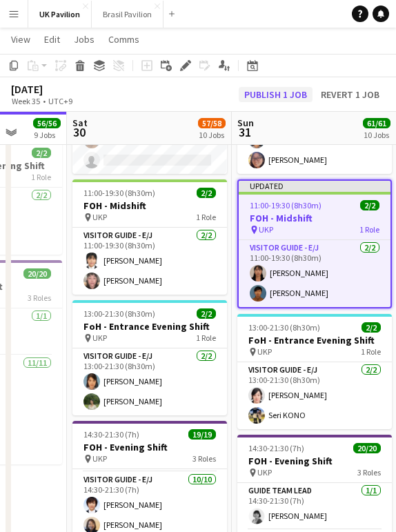
click at [263, 95] on button "Publish 1 job" at bounding box center [276, 94] width 74 height 15
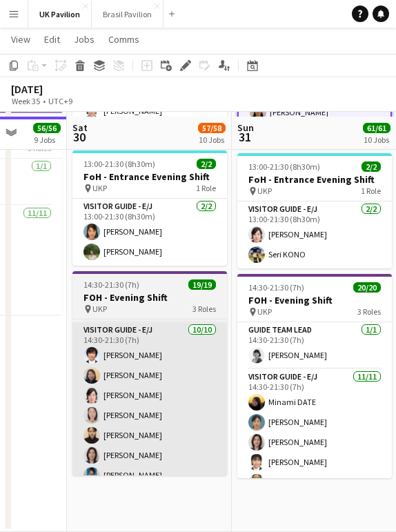
scroll to position [1479, 0]
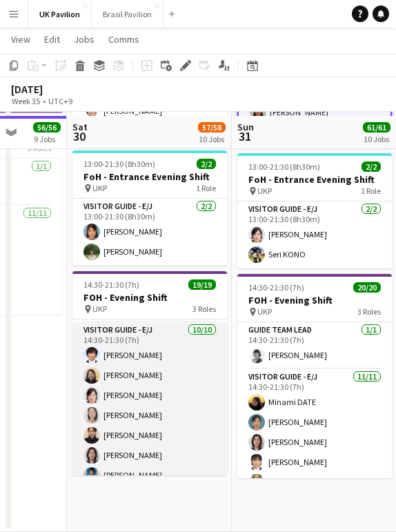
click at [171, 425] on app-card-role "Visitor Guide - E/J [DATE] 14:30-21:30 (7h) [PERSON_NAME] [PERSON_NAME] Goto [P…" at bounding box center [149, 435] width 155 height 227
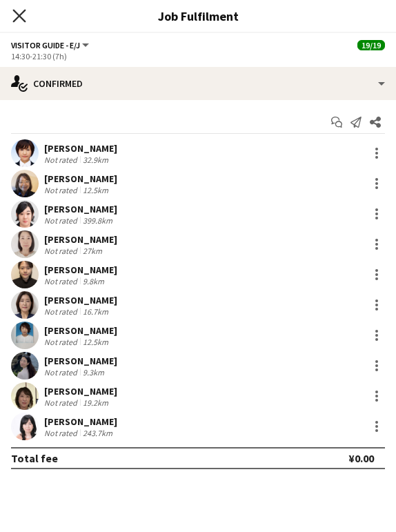
click at [15, 16] on icon "Close pop-in" at bounding box center [18, 15] width 13 height 13
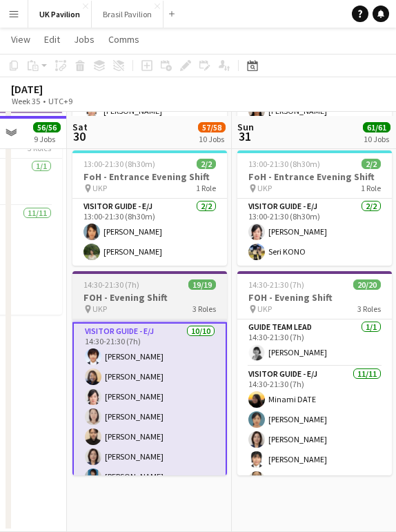
click at [146, 335] on app-job-card "14:30-21:30 (7h) 19/19 FOH - Evening Shift pin UKP 3 Roles Guide Team Lead [DAT…" at bounding box center [149, 373] width 155 height 204
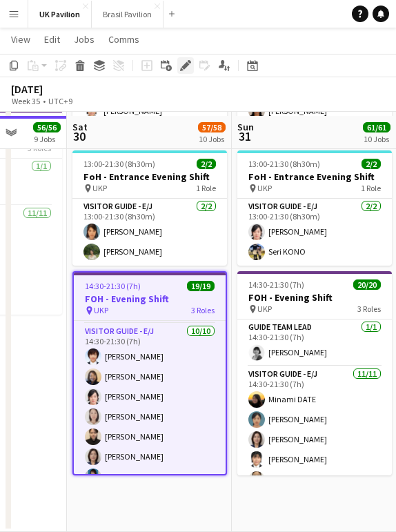
click at [186, 67] on icon at bounding box center [185, 66] width 8 height 8
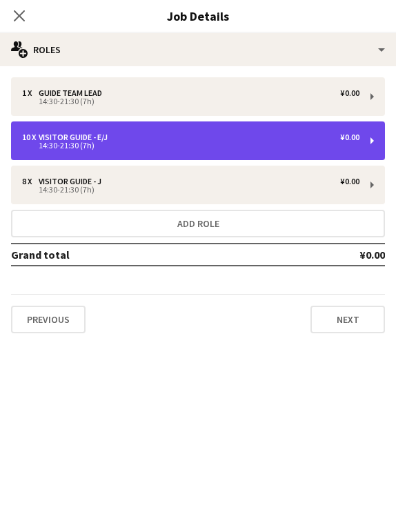
click at [65, 149] on div "14:30-21:30 (7h)" at bounding box center [190, 145] width 337 height 7
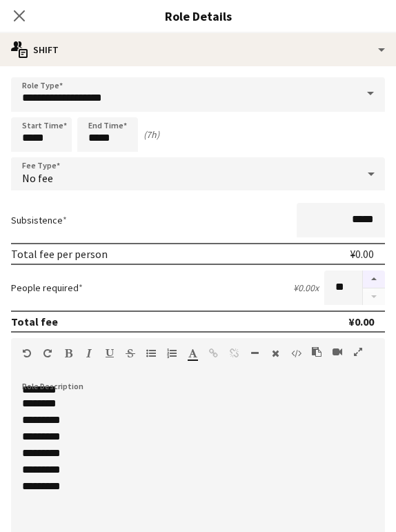
click at [377, 287] on button "button" at bounding box center [374, 279] width 22 height 18
type input "**"
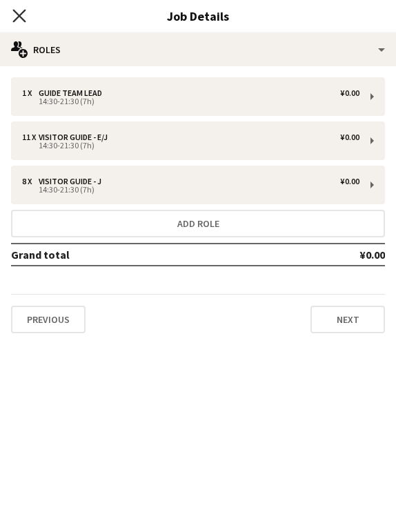
scroll to position [44, 0]
click at [19, 12] on icon "Close pop-in" at bounding box center [19, 15] width 11 height 11
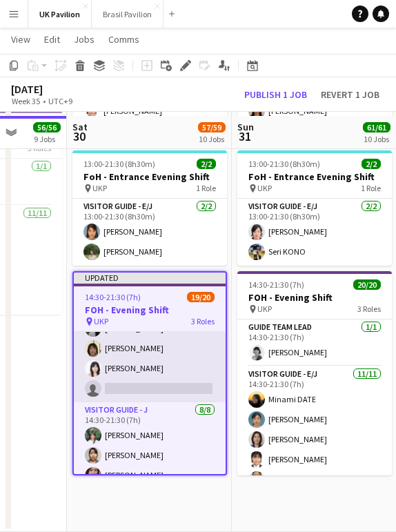
scroll to position [224, 0]
click at [141, 402] on app-card-role "Visitor Guide - E/J 10/11 14:30-21:30 (7h) Tomoyo Tsuji Yoko TANAKA Chisa Goto …" at bounding box center [150, 278] width 152 height 247
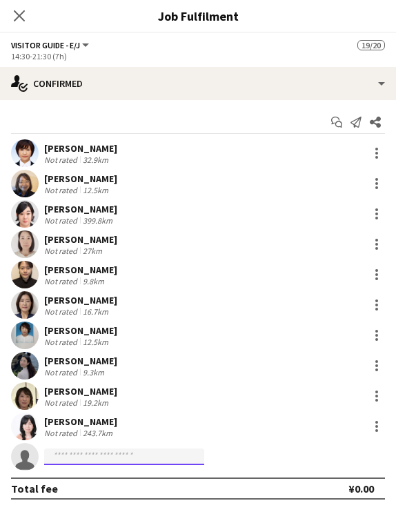
click at [145, 453] on input at bounding box center [124, 456] width 160 height 17
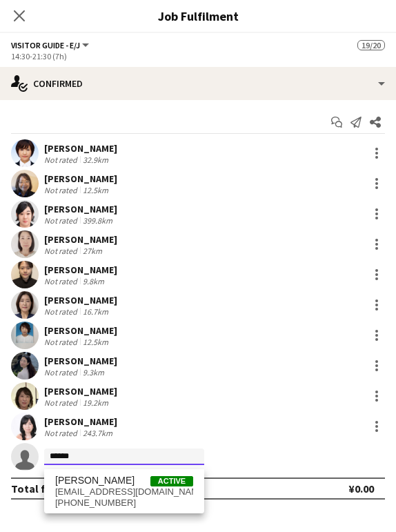
scroll to position [1479, 0]
type input "******"
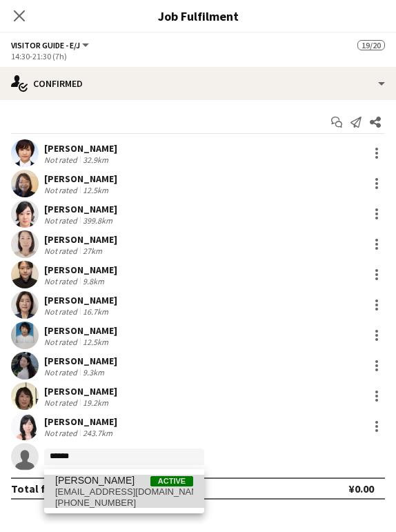
click at [75, 497] on span "[EMAIL_ADDRESS][DOMAIN_NAME]" at bounding box center [124, 491] width 138 height 11
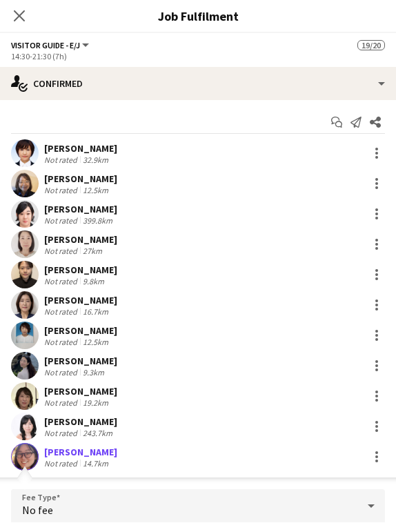
scroll to position [159, 0]
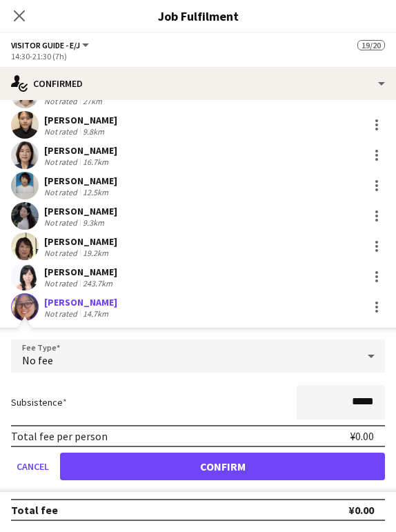
click at [161, 465] on button "Confirm" at bounding box center [222, 467] width 325 height 28
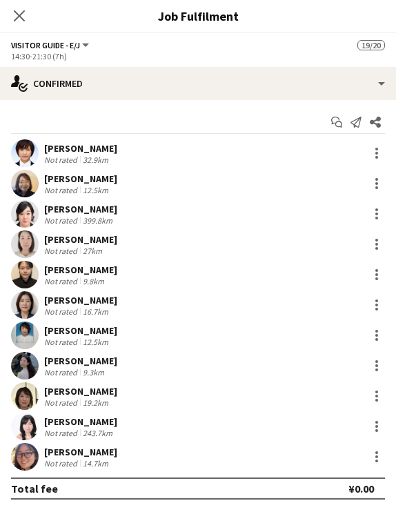
scroll to position [0, 0]
click at [21, 17] on icon at bounding box center [18, 15] width 13 height 13
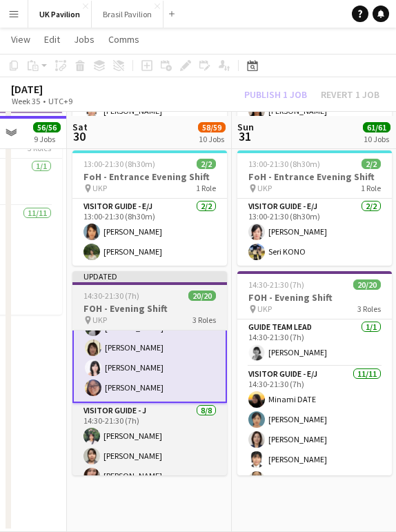
click at [124, 326] on div "pin UKP 3 Roles" at bounding box center [149, 320] width 155 height 11
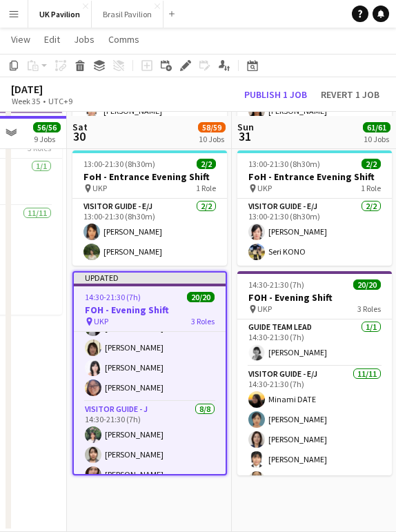
click at [268, 104] on div "August 2025 Week 35 • UTC+9 Publish 1 job Revert 1 job" at bounding box center [198, 94] width 396 height 34
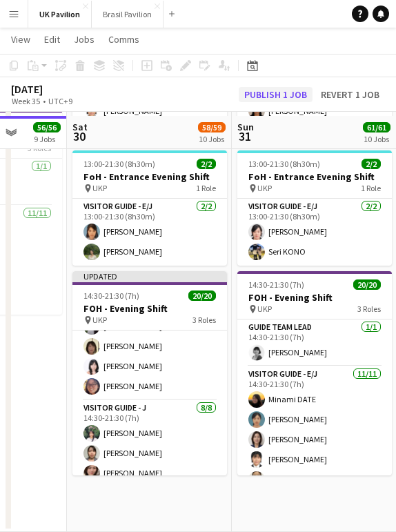
click at [263, 93] on button "Publish 1 job" at bounding box center [276, 94] width 74 height 15
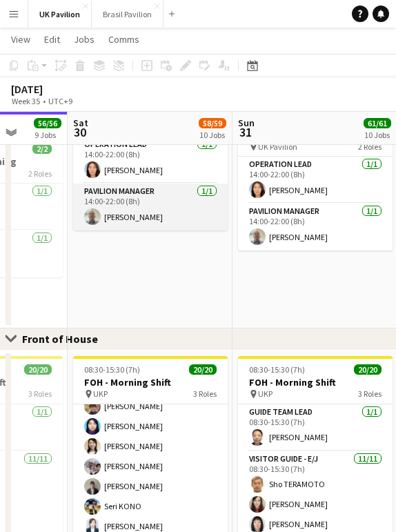
scroll to position [667, 0]
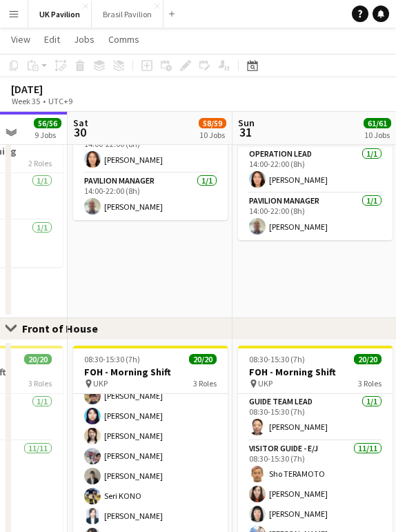
click at [10, 330] on app-icon "Close set" at bounding box center [11, 328] width 11 height 11
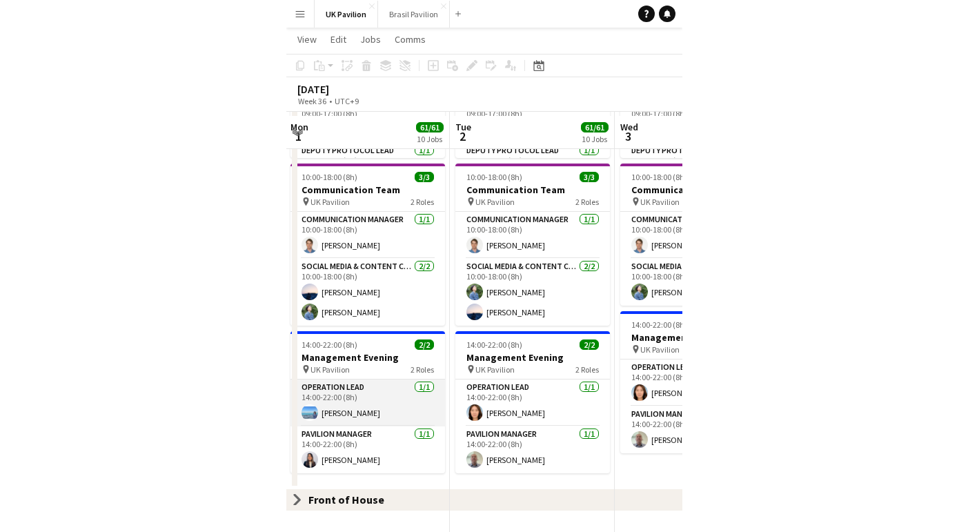
scroll to position [0, 500]
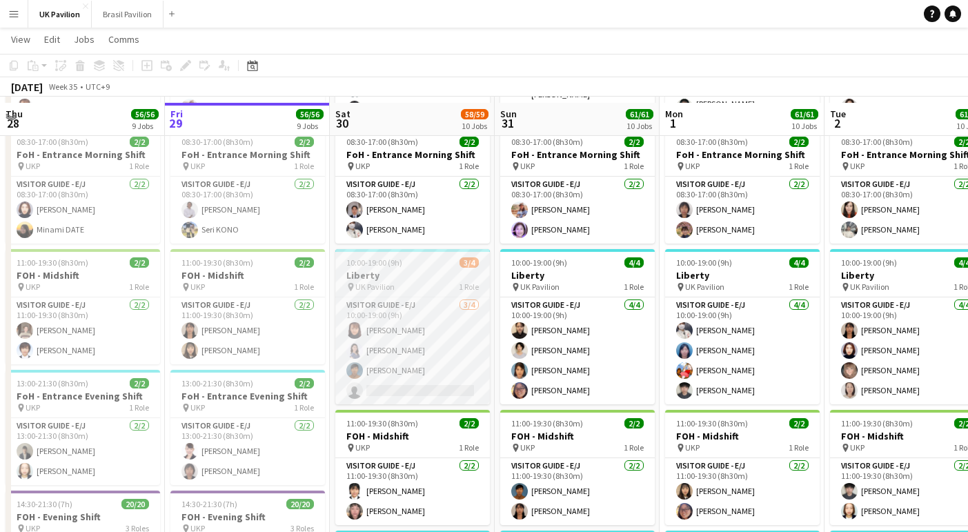
scroll to position [1111, 0]
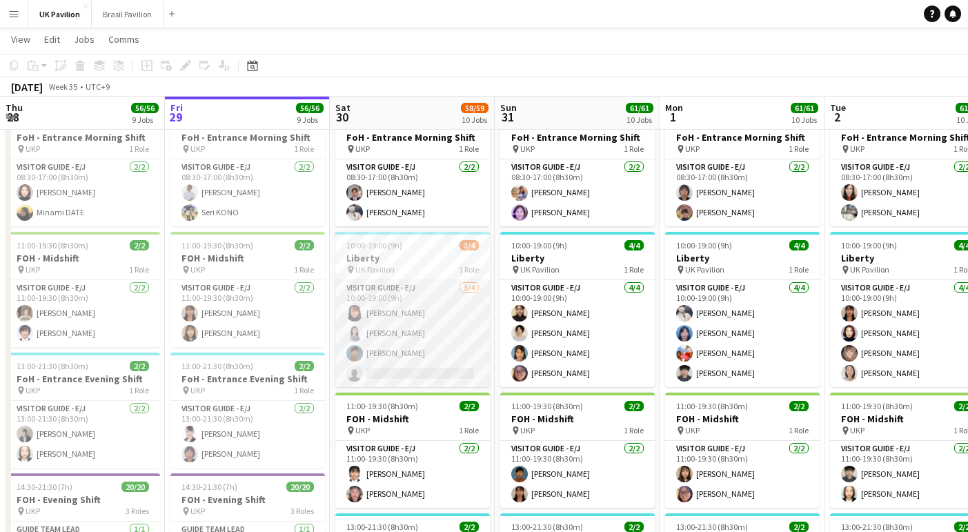
click at [400, 387] on app-card-role "Visitor Guide - E/J 3/4 10:00-19:00 (9h) Satomi Onishi Hikaru KIMURA Ryohei Yos…" at bounding box center [412, 333] width 155 height 107
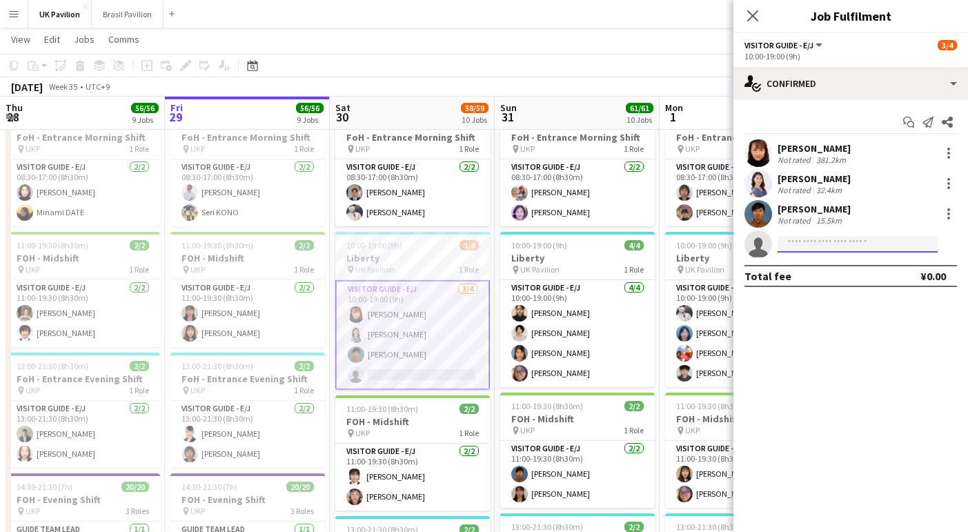
click at [798, 246] on input at bounding box center [858, 244] width 160 height 17
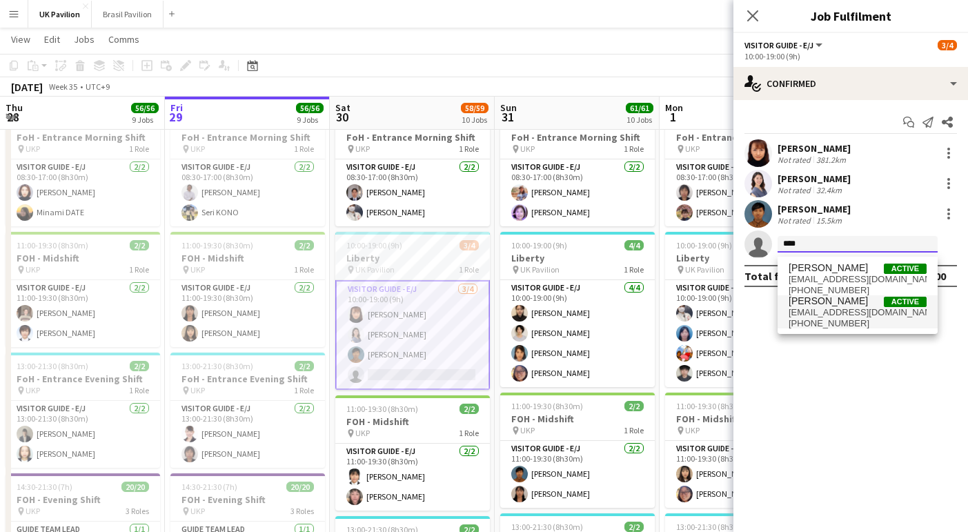
type input "***"
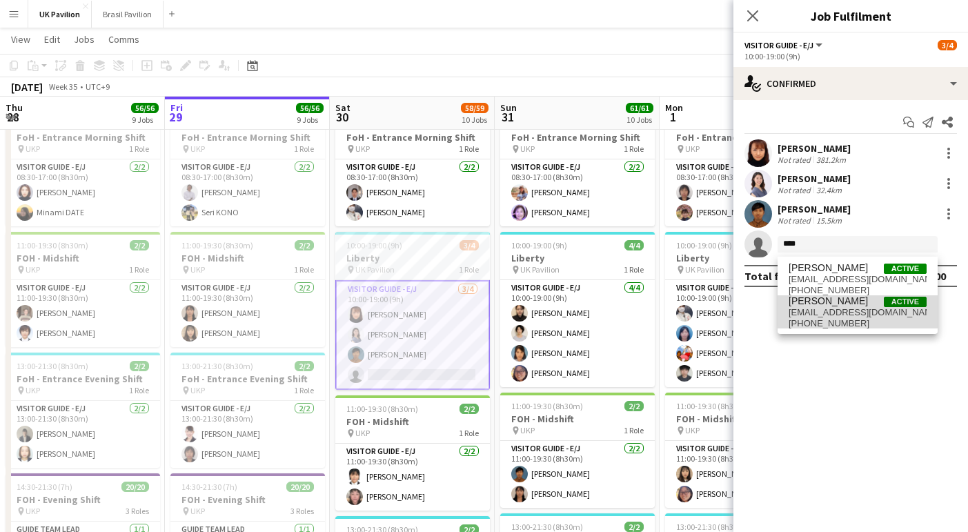
click at [810, 315] on span "hmmik.4ever@icloud.com" at bounding box center [858, 312] width 138 height 11
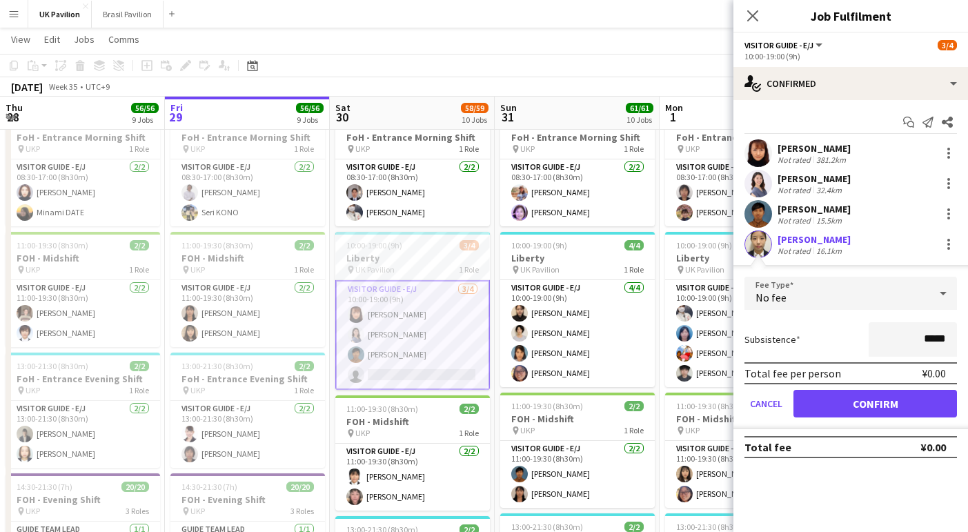
click at [878, 413] on button "Confirm" at bounding box center [875, 404] width 164 height 28
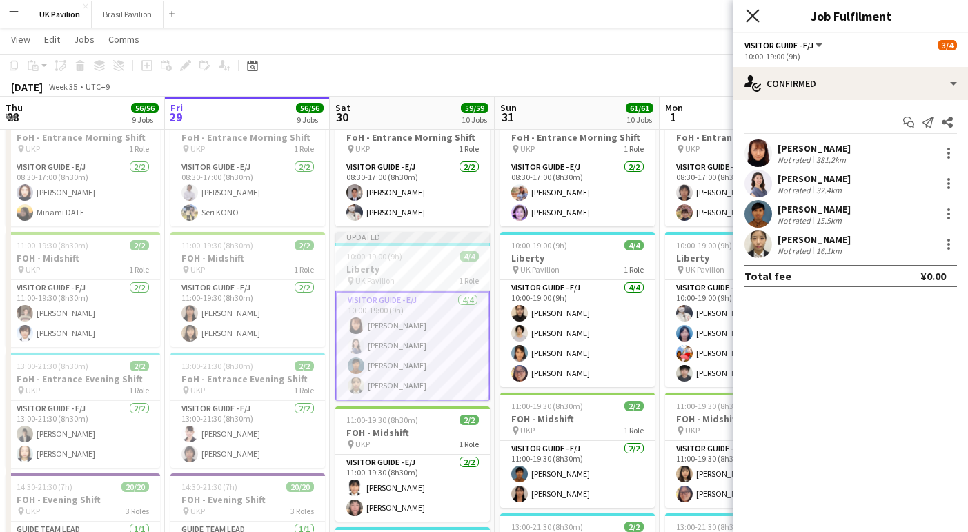
click at [756, 15] on icon "Close pop-in" at bounding box center [752, 15] width 13 height 13
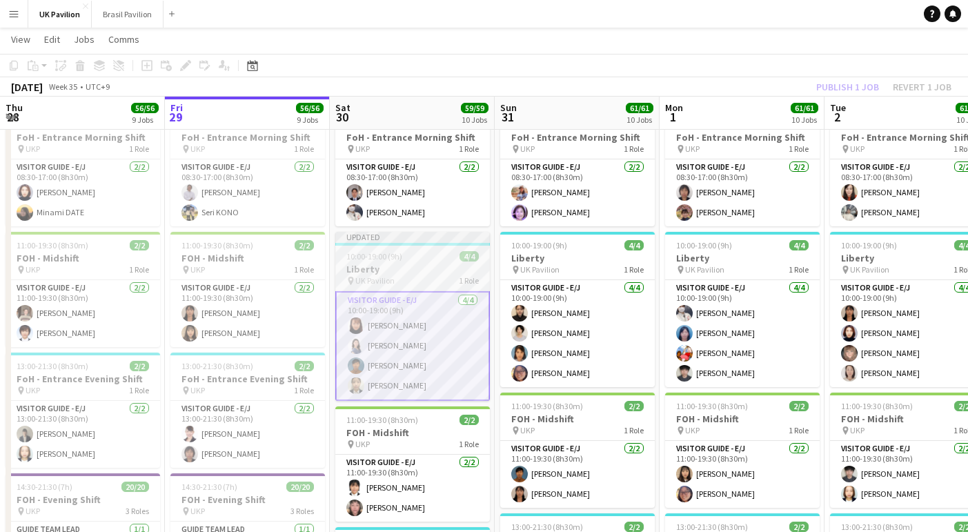
click at [403, 275] on h3 "Liberty" at bounding box center [412, 269] width 155 height 12
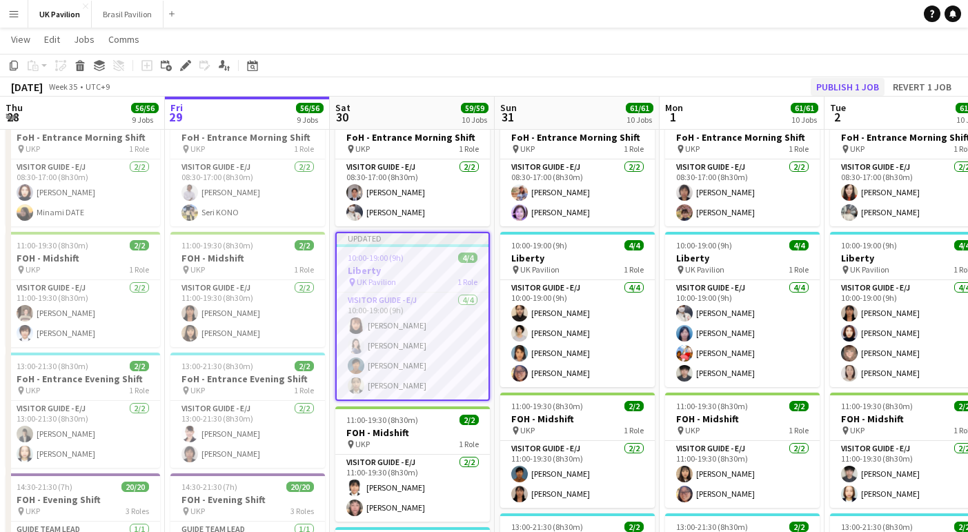
click at [843, 84] on button "Publish 1 job" at bounding box center [848, 87] width 74 height 18
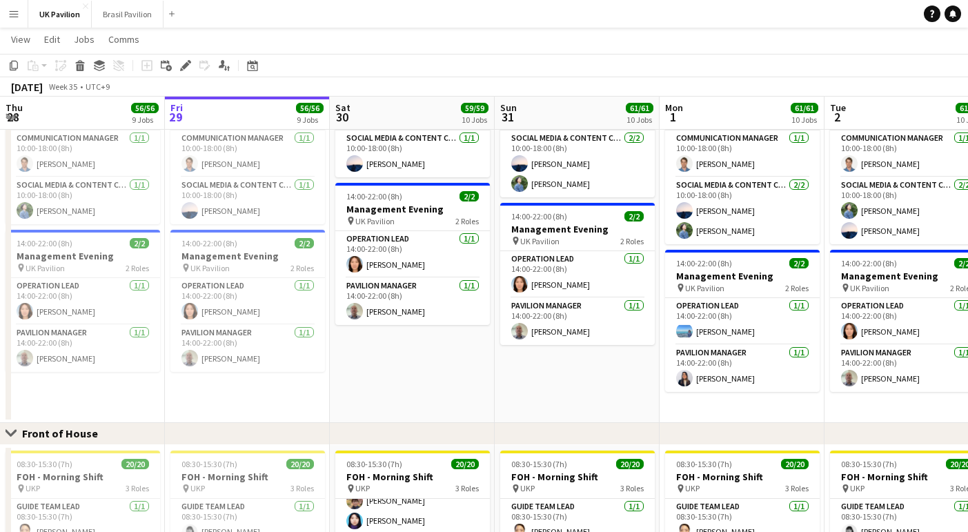
scroll to position [620, 0]
